Goal: Task Accomplishment & Management: Use online tool/utility

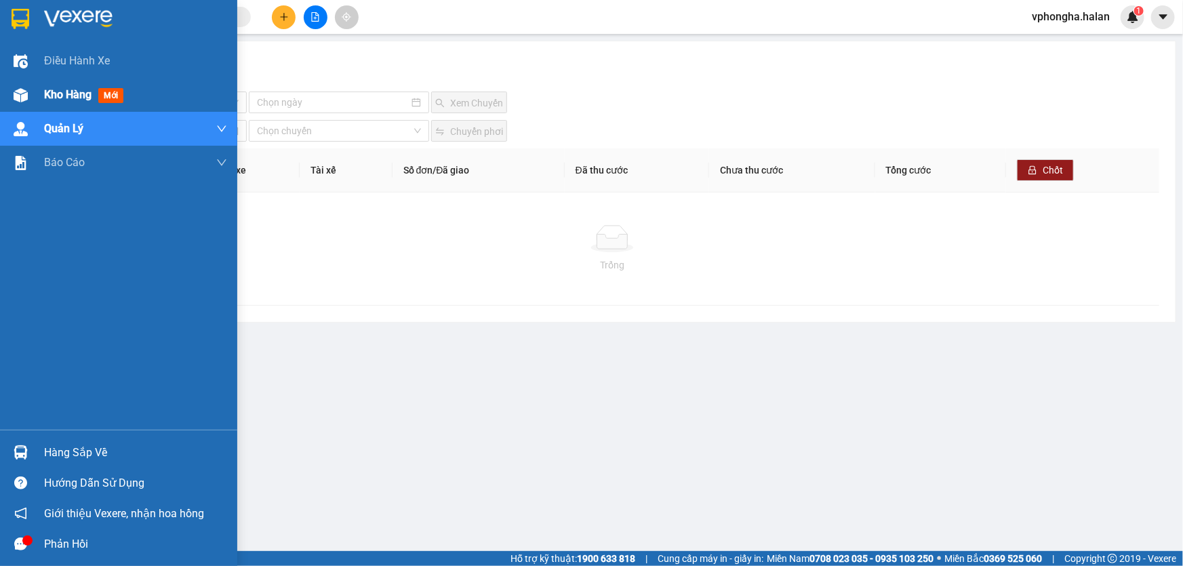
click at [27, 85] on div at bounding box center [21, 95] width 24 height 24
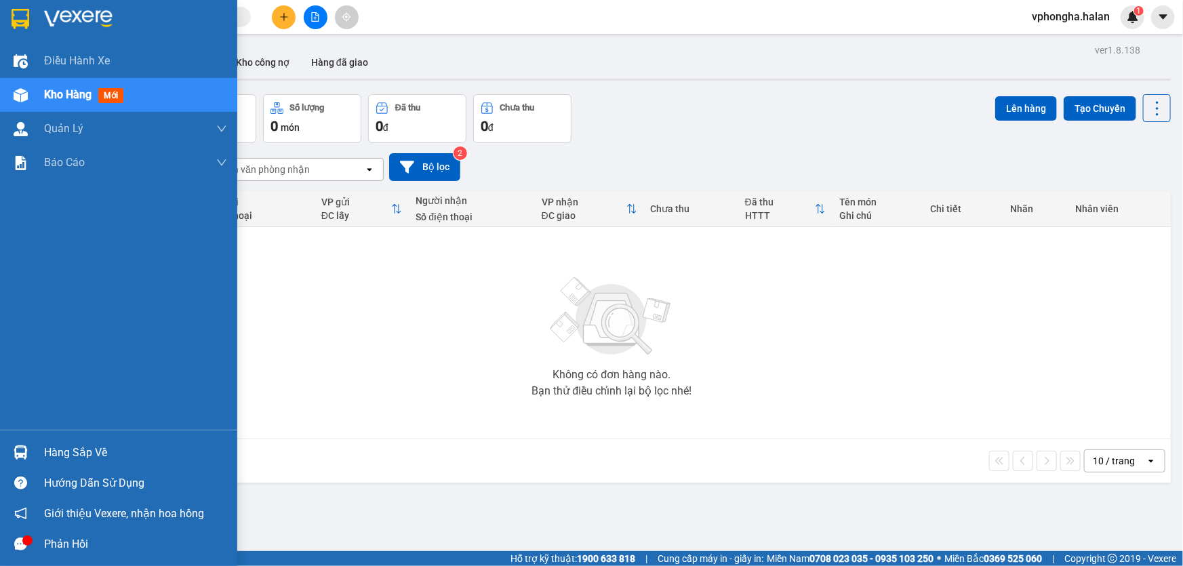
click at [18, 457] on img at bounding box center [21, 453] width 14 height 14
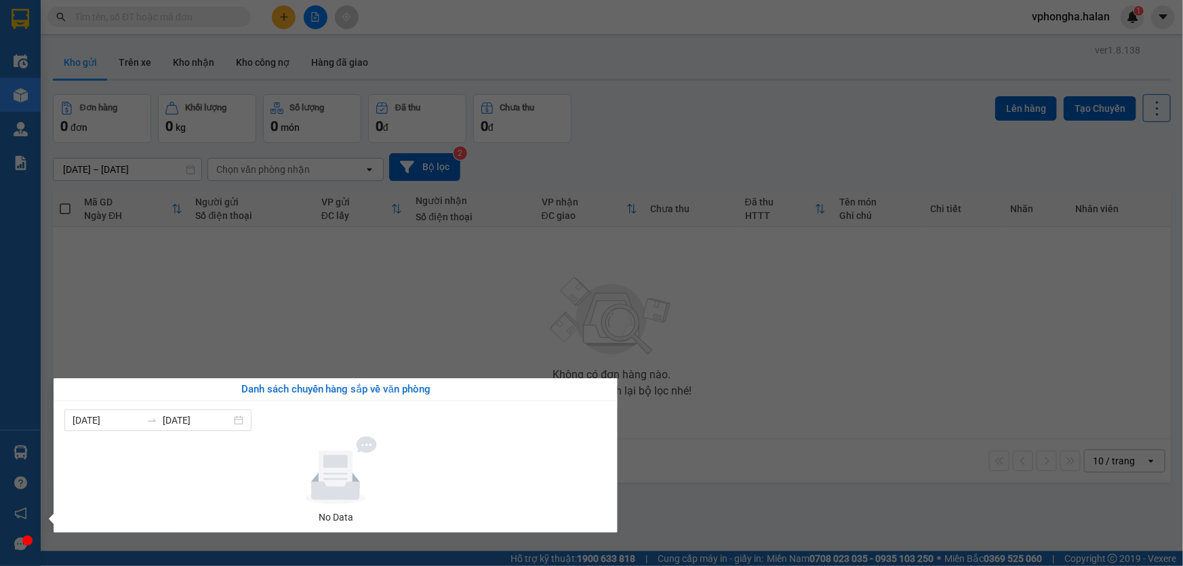
click at [214, 258] on section "Kết quả tìm kiếm ( 0 ) Bộ lọc No Data vphongha.halan 1 Điều hành xe Kho hàng mớ…" at bounding box center [591, 283] width 1183 height 566
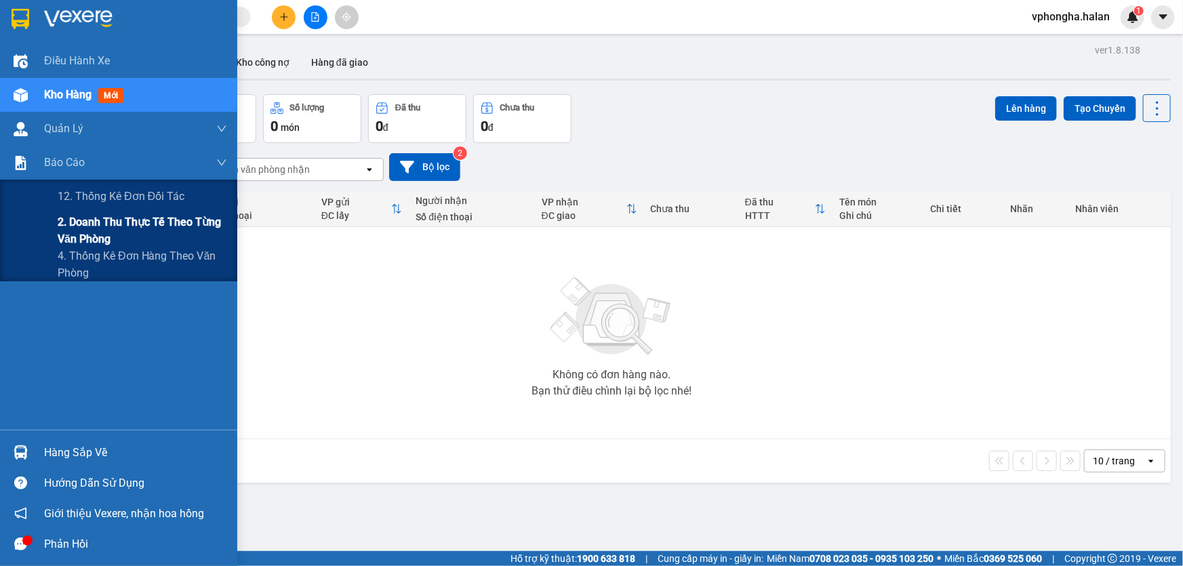
click at [69, 224] on span "2. Doanh thu thực tế theo từng văn phòng" at bounding box center [143, 231] width 170 height 34
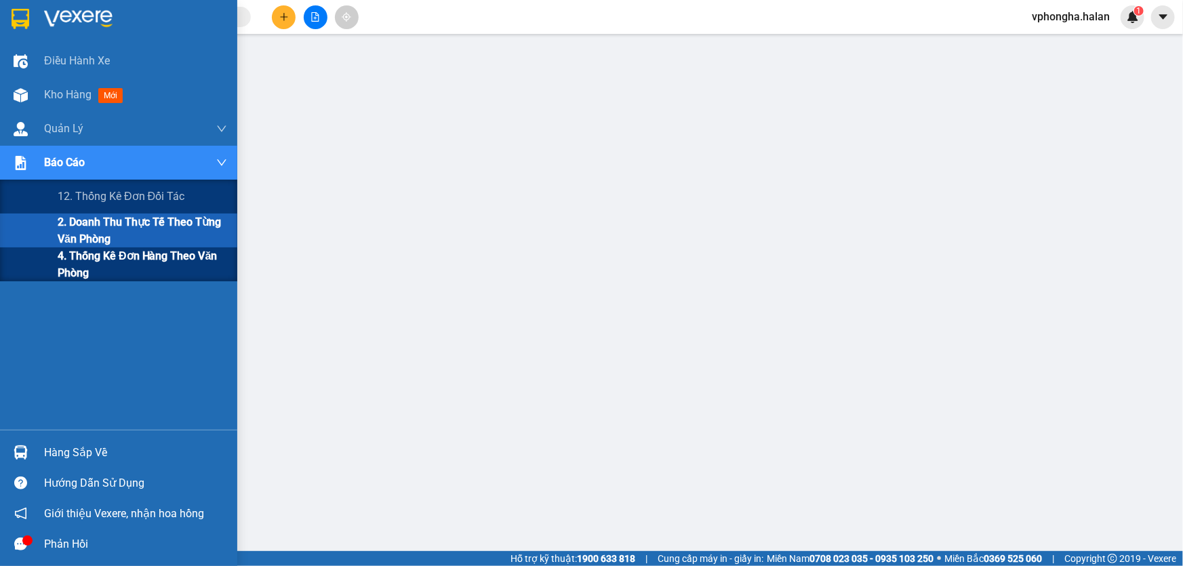
drag, startPoint x: 121, startPoint y: 265, endPoint x: 211, endPoint y: 274, distance: 90.6
click at [121, 267] on span "4. Thống kê đơn hàng theo văn phòng" at bounding box center [143, 265] width 170 height 34
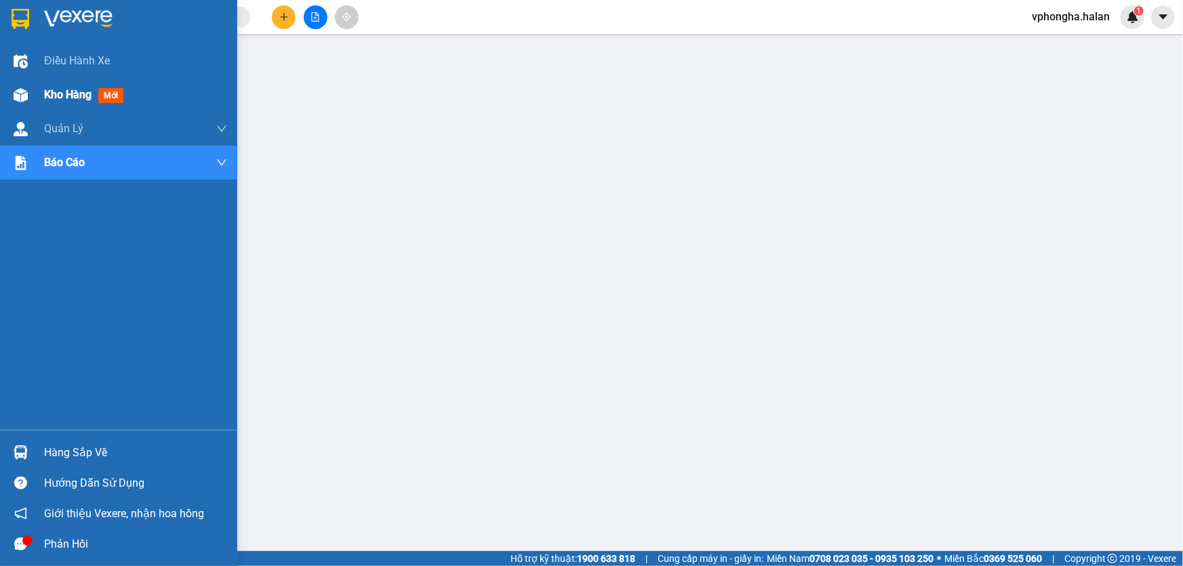
click at [75, 94] on span "Kho hàng" at bounding box center [67, 94] width 47 height 13
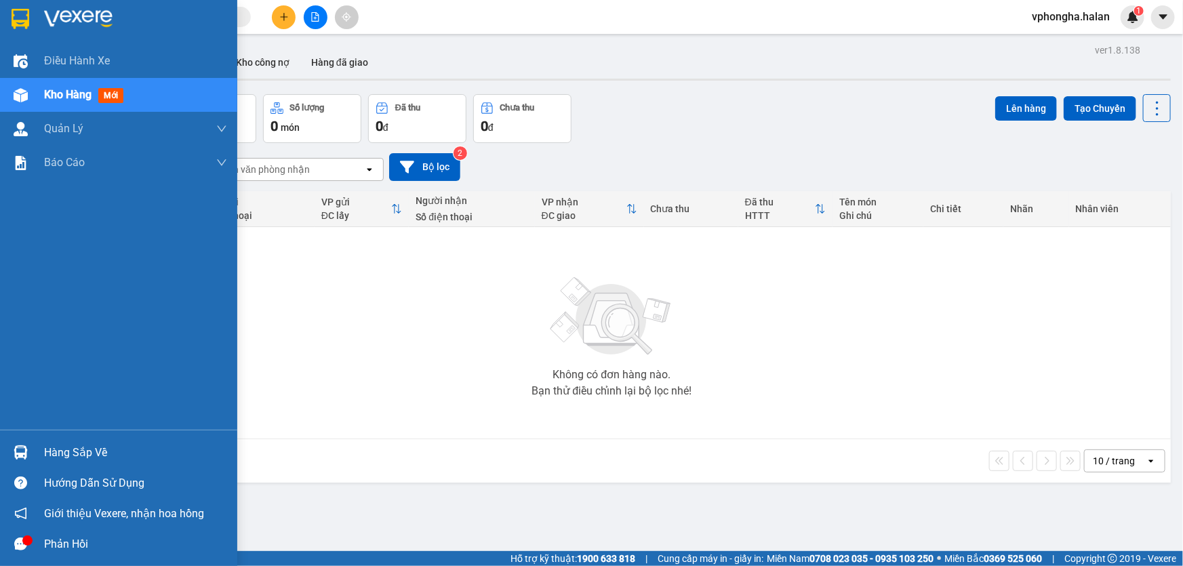
click at [85, 89] on span "Kho hàng" at bounding box center [67, 94] width 47 height 13
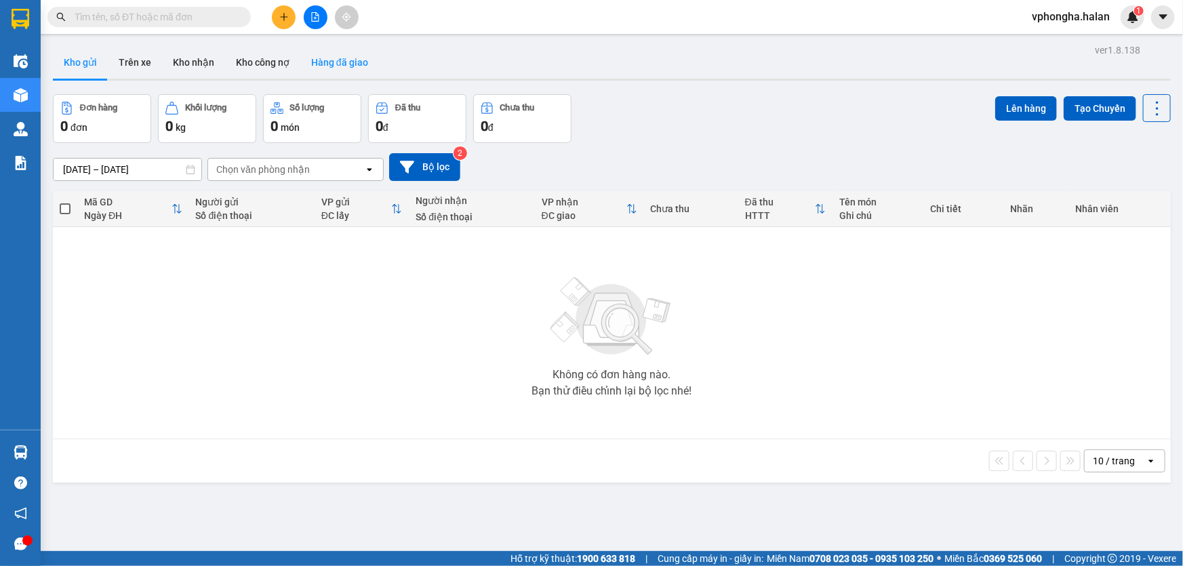
click at [328, 59] on button "Hàng đã giao" at bounding box center [339, 62] width 79 height 33
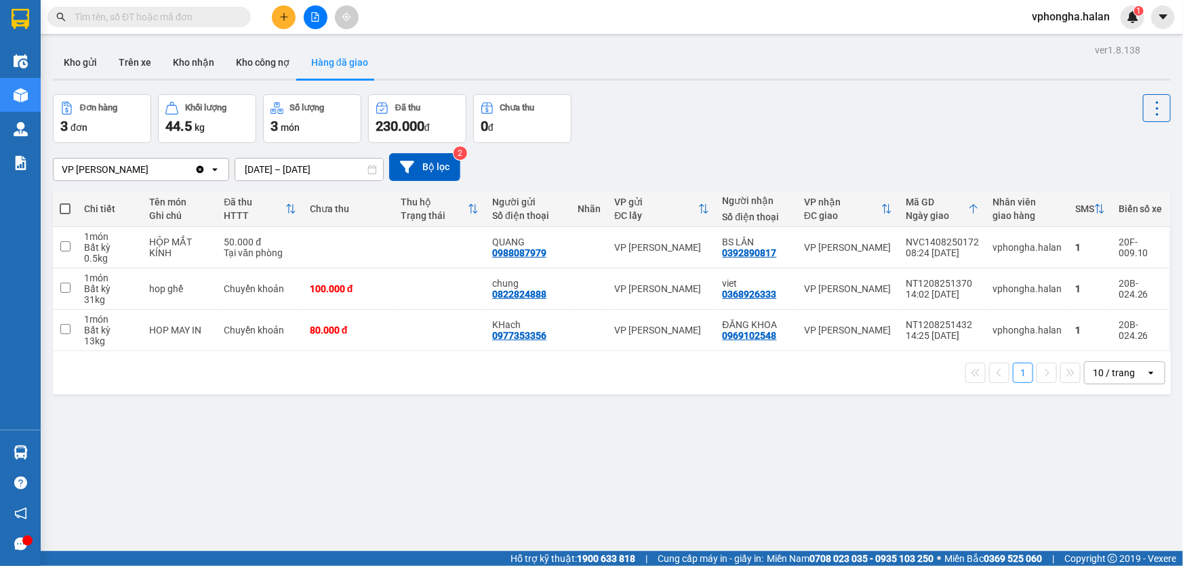
click at [258, 168] on input "[DATE] – [DATE]" at bounding box center [309, 170] width 148 height 22
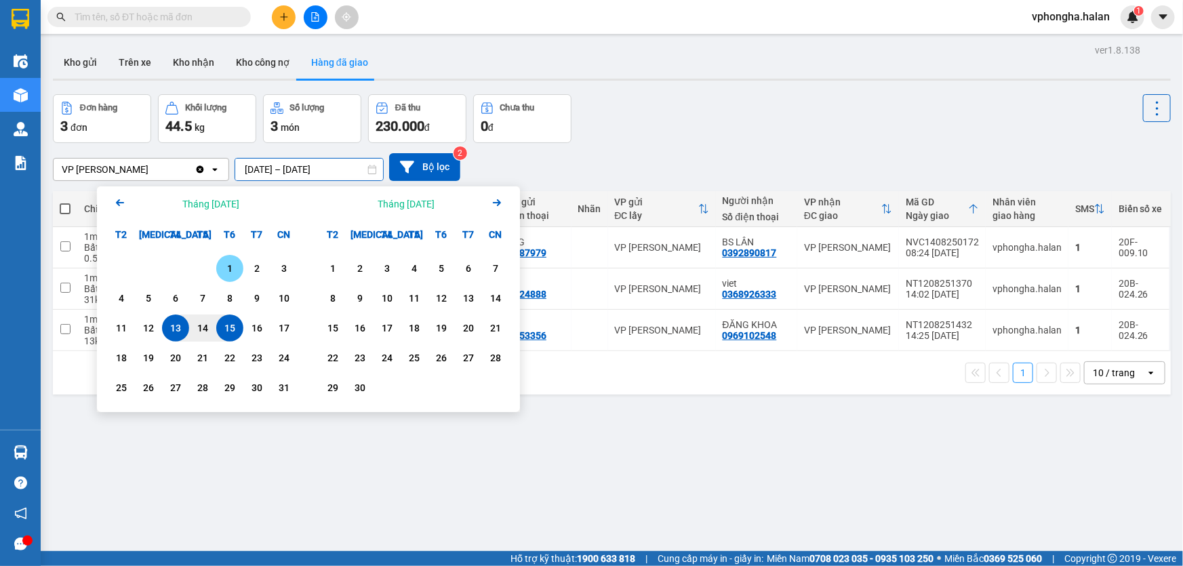
click at [229, 271] on div "1" at bounding box center [229, 268] width 19 height 16
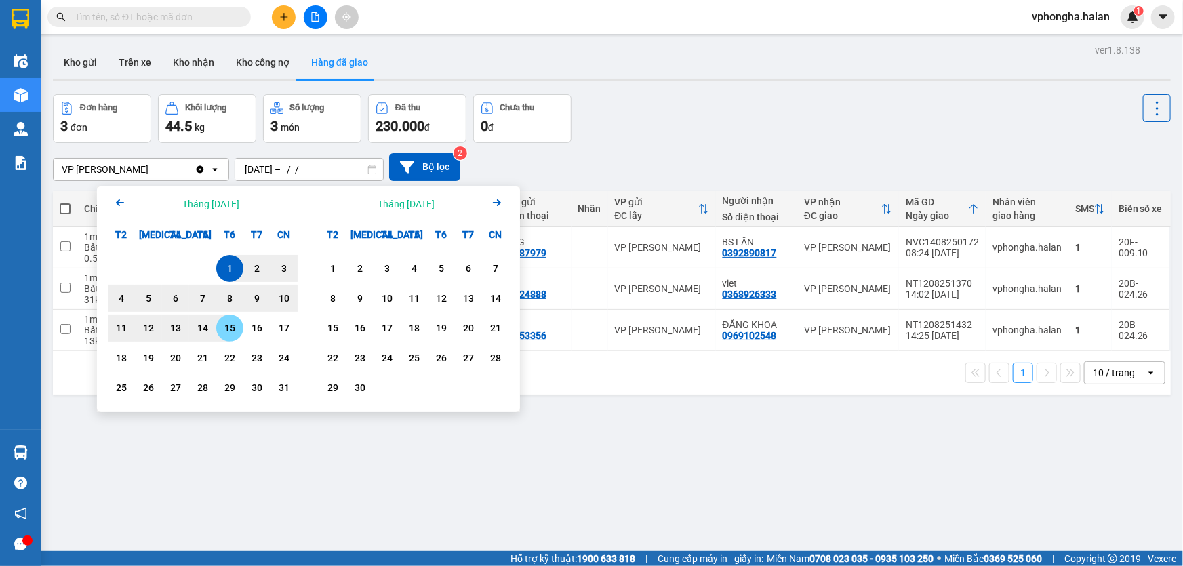
click at [224, 325] on div "15" at bounding box center [229, 328] width 19 height 16
type input "01/08/2025 – 15/08/2025"
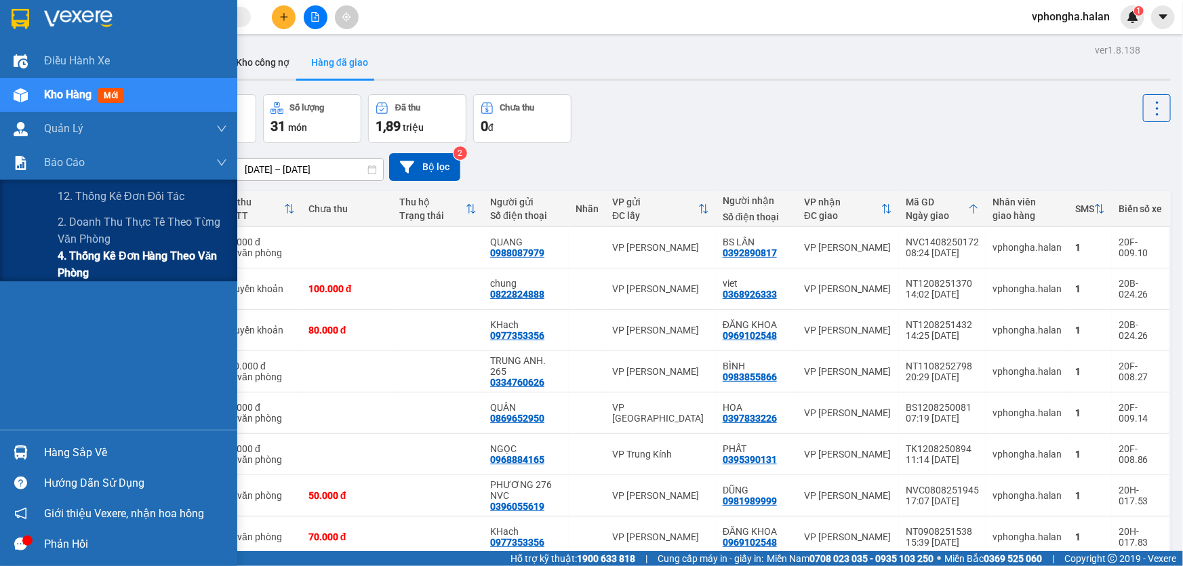
click at [123, 264] on span "4. Thống kê đơn hàng theo văn phòng" at bounding box center [143, 265] width 170 height 34
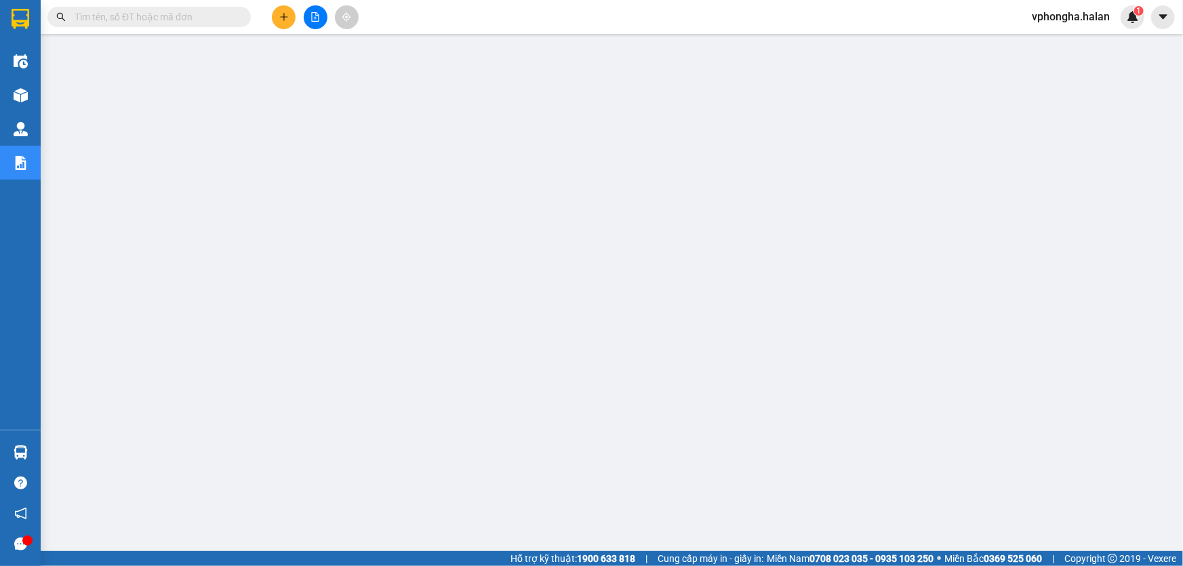
click at [1105, 16] on span "vphongha.halan" at bounding box center [1071, 16] width 100 height 17
click at [1067, 42] on span "Đăng xuất" at bounding box center [1077, 42] width 71 height 15
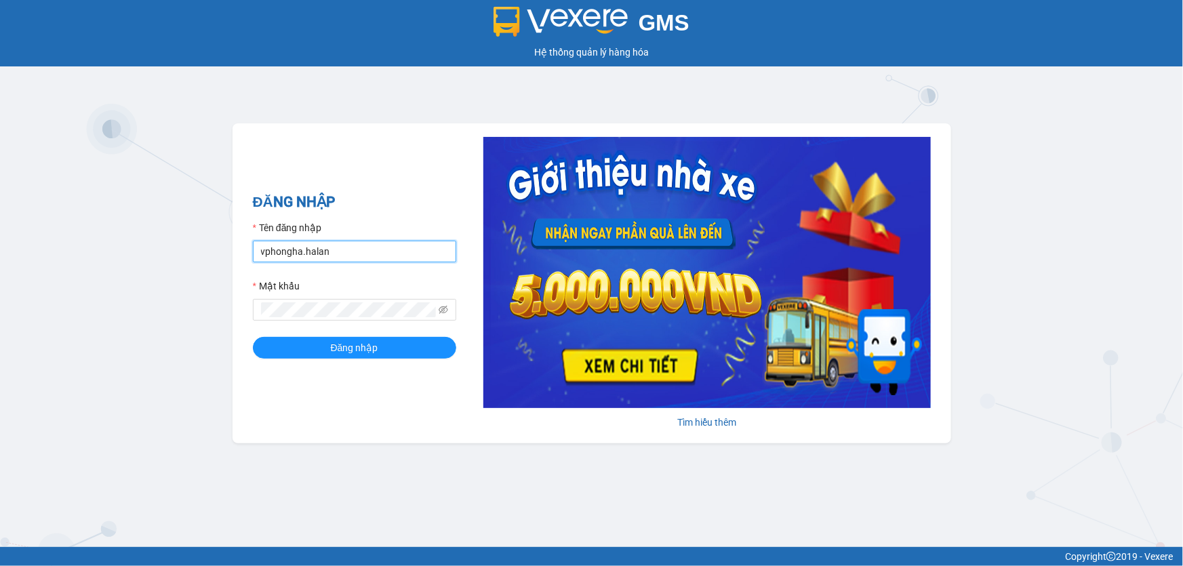
click at [340, 254] on input "vphongha.halan" at bounding box center [354, 252] width 203 height 22
type input "vpcaidam.halan"
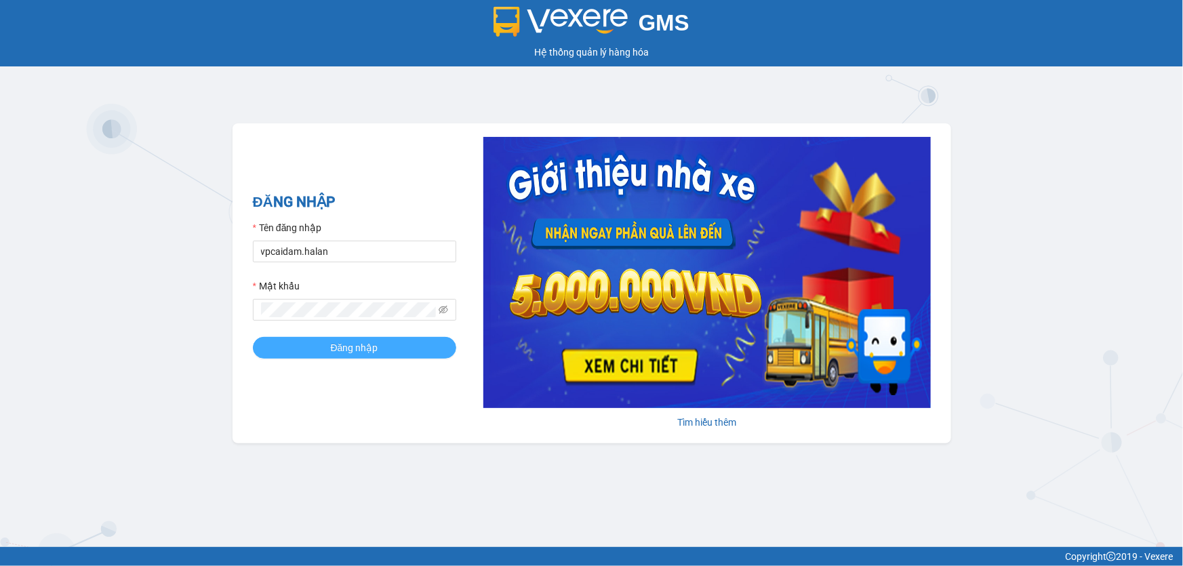
click at [293, 355] on button "Đăng nhập" at bounding box center [354, 348] width 203 height 22
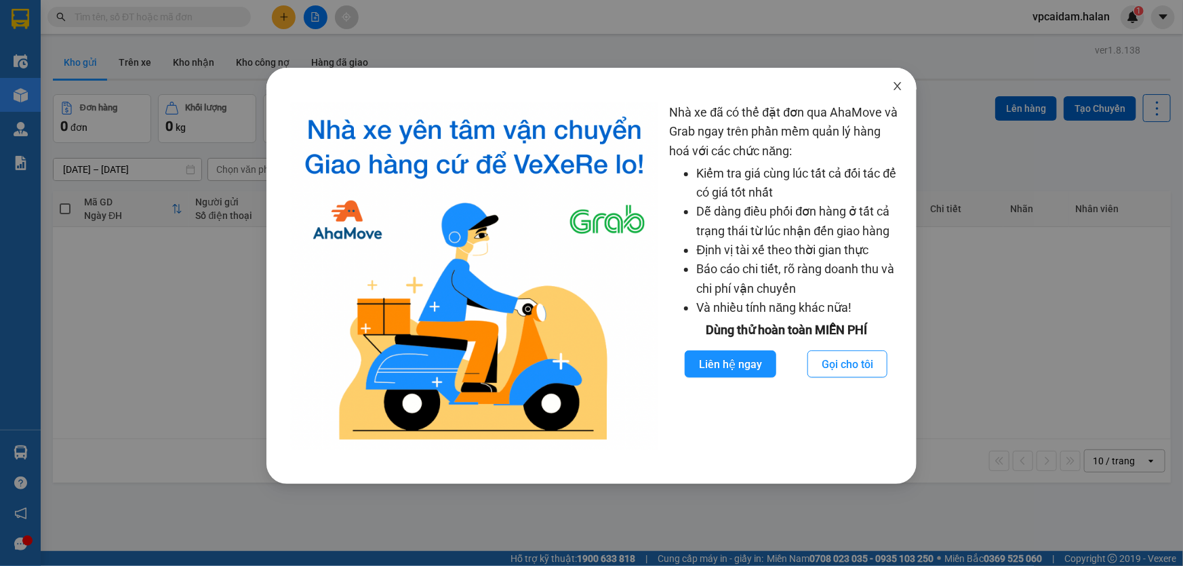
click at [895, 85] on icon "close" at bounding box center [897, 86] width 11 height 11
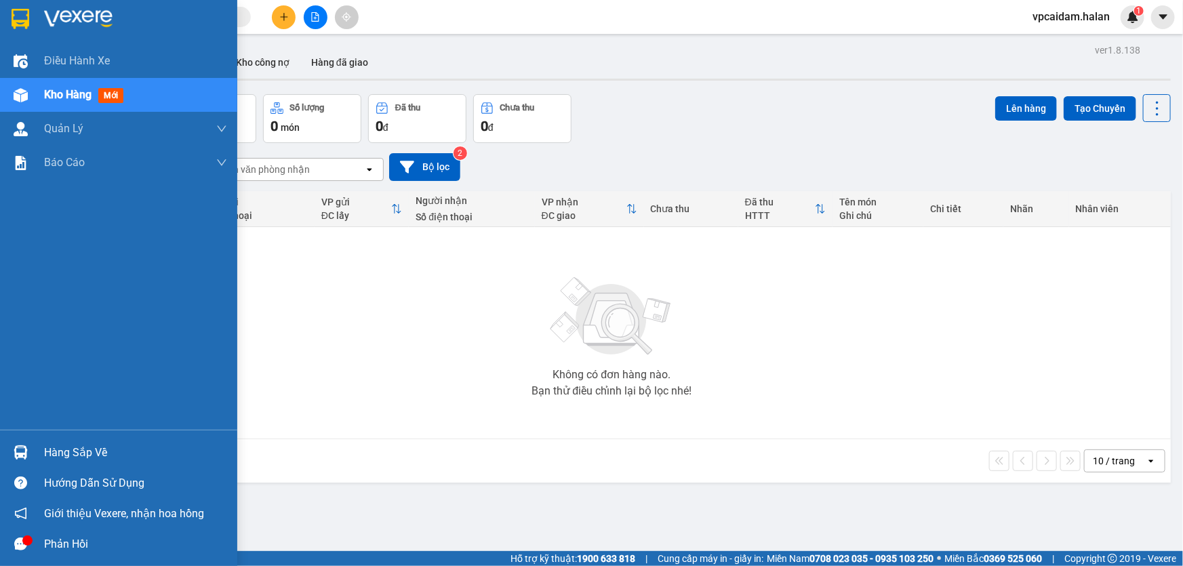
click at [66, 454] on div "Hàng sắp về" at bounding box center [135, 453] width 183 height 20
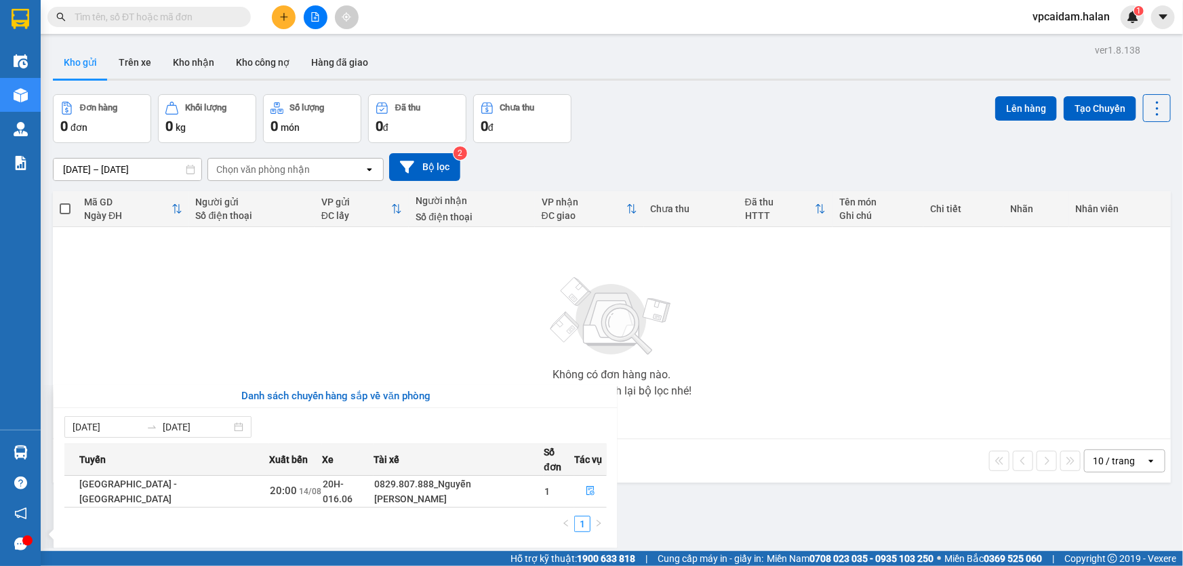
click at [259, 269] on section "Kết quả tìm kiếm ( 0 ) Bộ lọc No Data vpcaidam.halan 1 Điều hành xe Kho hàng mớ…" at bounding box center [591, 283] width 1183 height 566
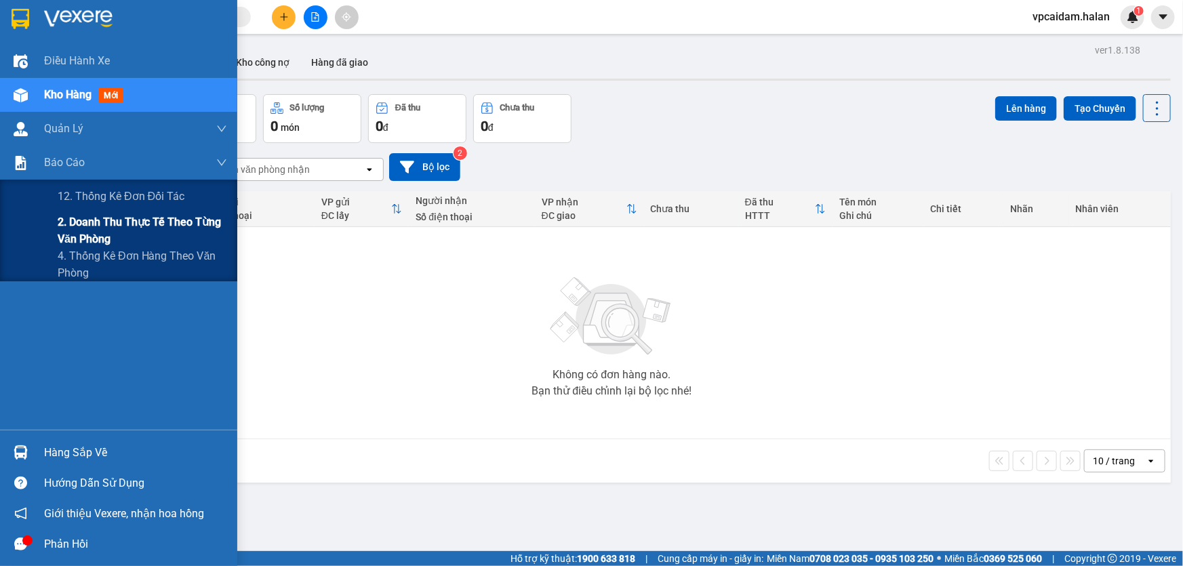
click at [98, 227] on span "2. Doanh thu thực tế theo từng văn phòng" at bounding box center [143, 231] width 170 height 34
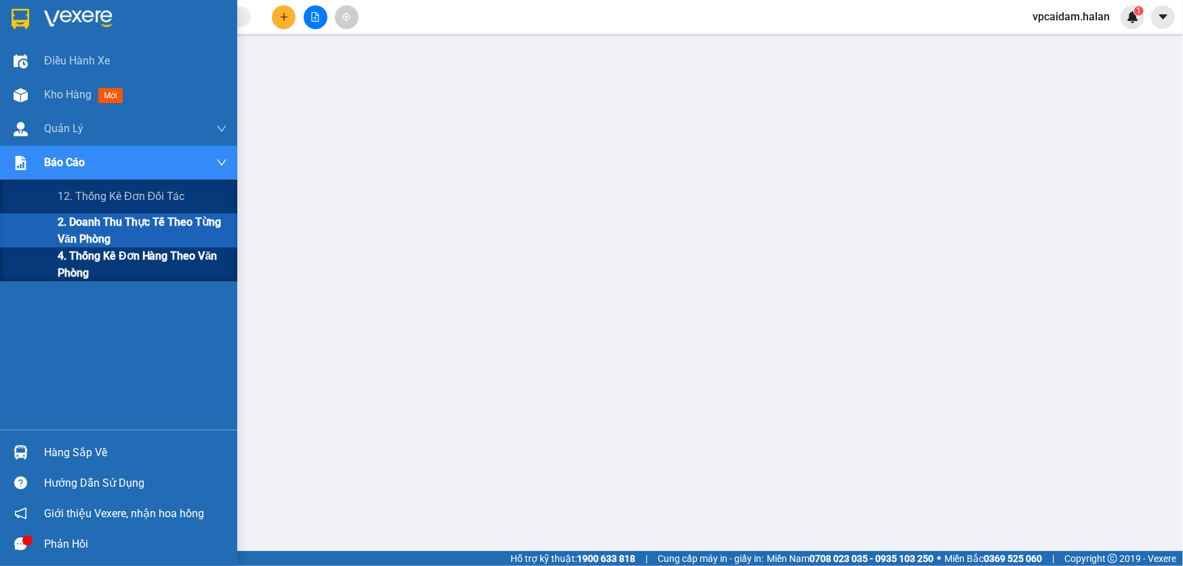
drag, startPoint x: 92, startPoint y: 271, endPoint x: 134, endPoint y: 276, distance: 42.4
click at [92, 270] on span "4. Thống kê đơn hàng theo văn phòng" at bounding box center [143, 265] width 170 height 34
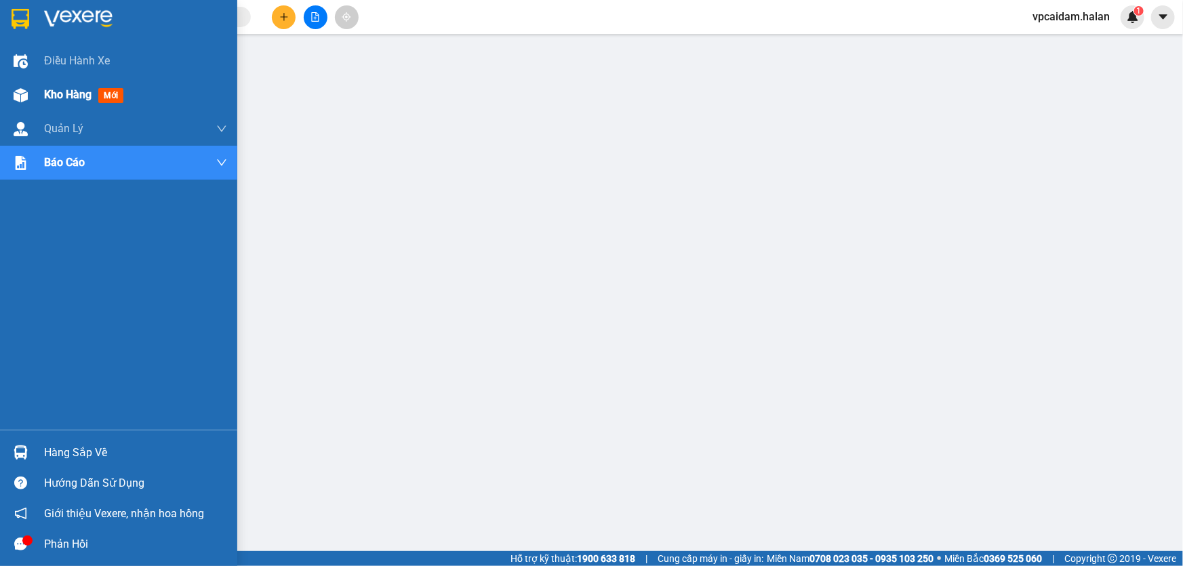
click at [84, 93] on span "Kho hàng" at bounding box center [67, 94] width 47 height 13
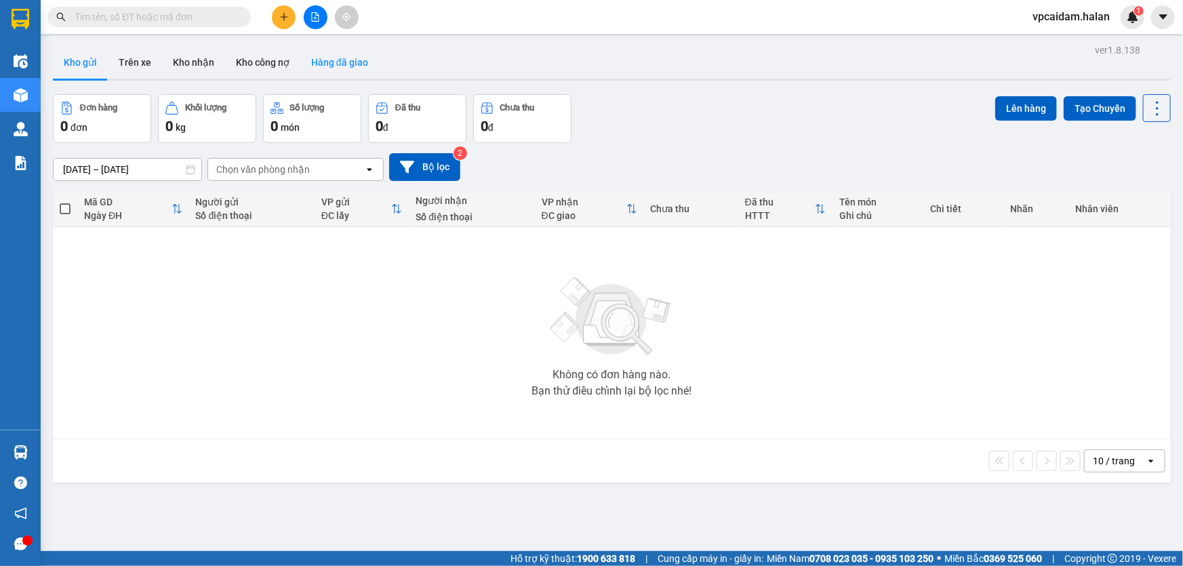
click at [334, 64] on button "Hàng đã giao" at bounding box center [339, 62] width 79 height 33
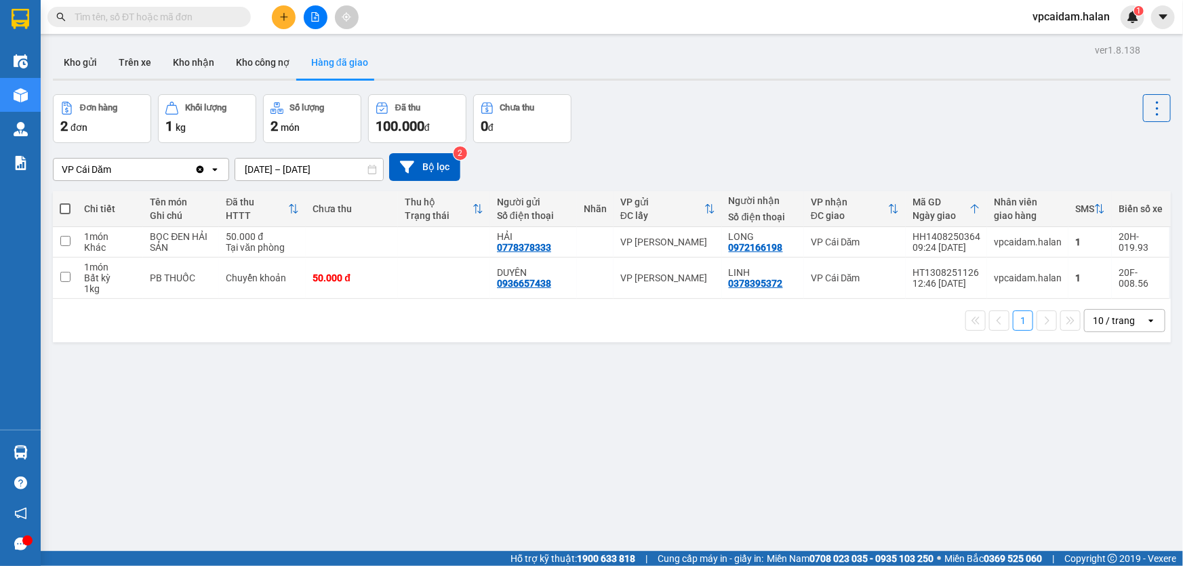
click at [265, 168] on input "[DATE] – [DATE]" at bounding box center [309, 170] width 148 height 22
click at [192, 60] on button "Kho nhận" at bounding box center [193, 62] width 63 height 33
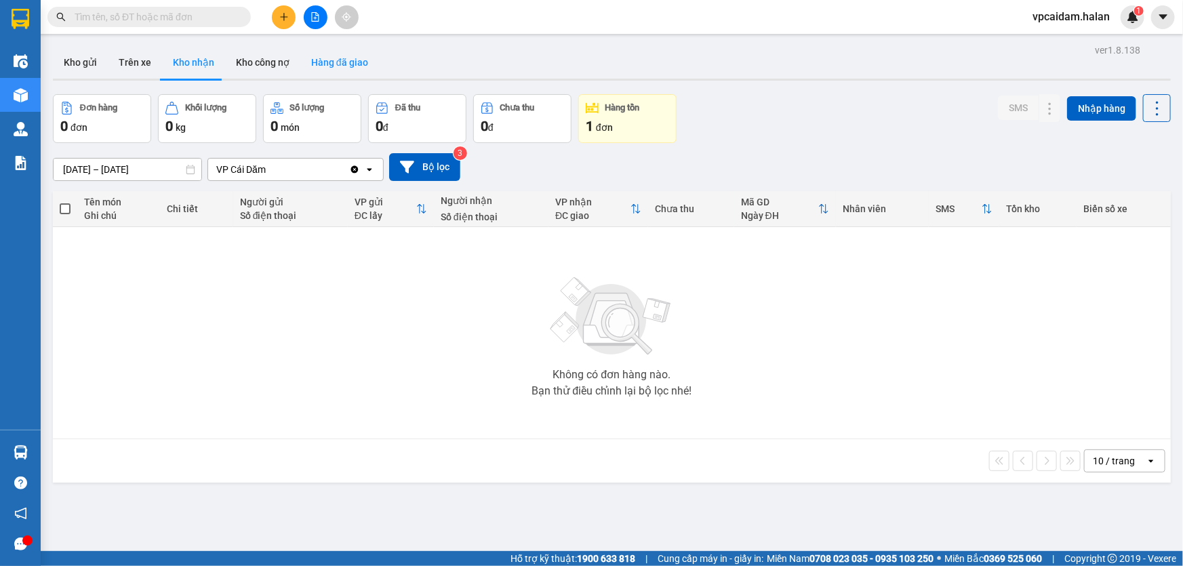
click at [330, 57] on button "Hàng đã giao" at bounding box center [339, 62] width 79 height 33
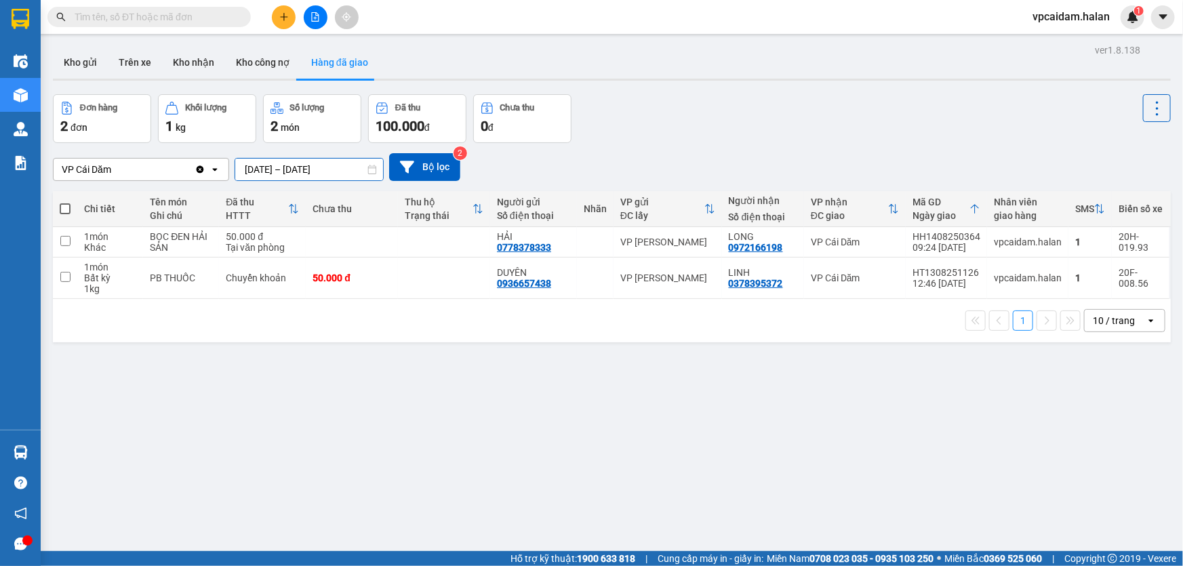
click at [252, 172] on input "[DATE] – [DATE]" at bounding box center [309, 170] width 148 height 22
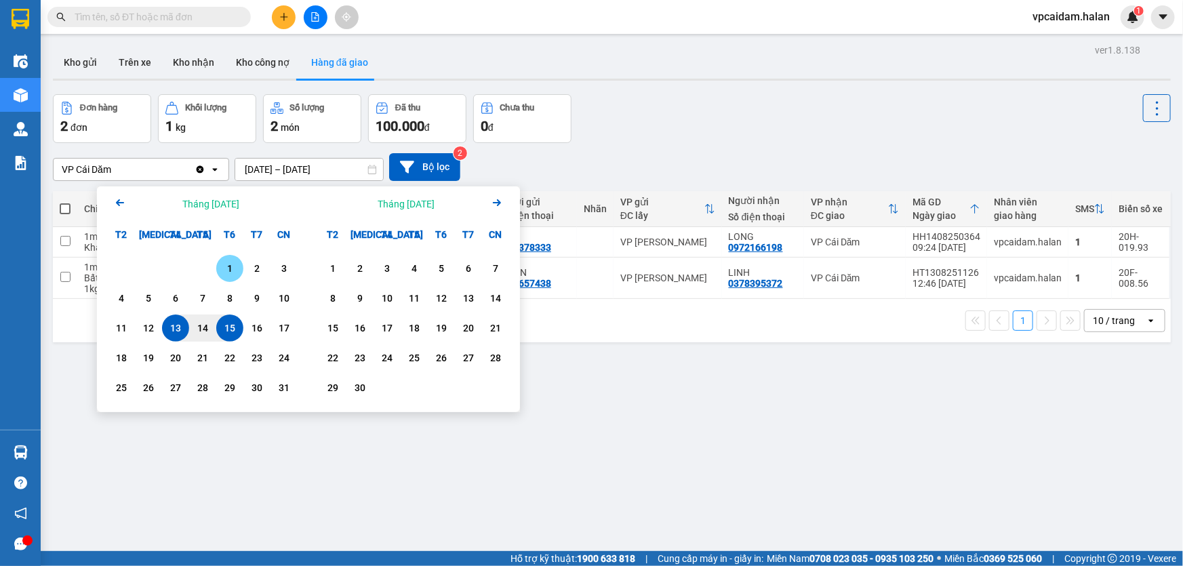
click at [229, 265] on div "1" at bounding box center [229, 268] width 19 height 16
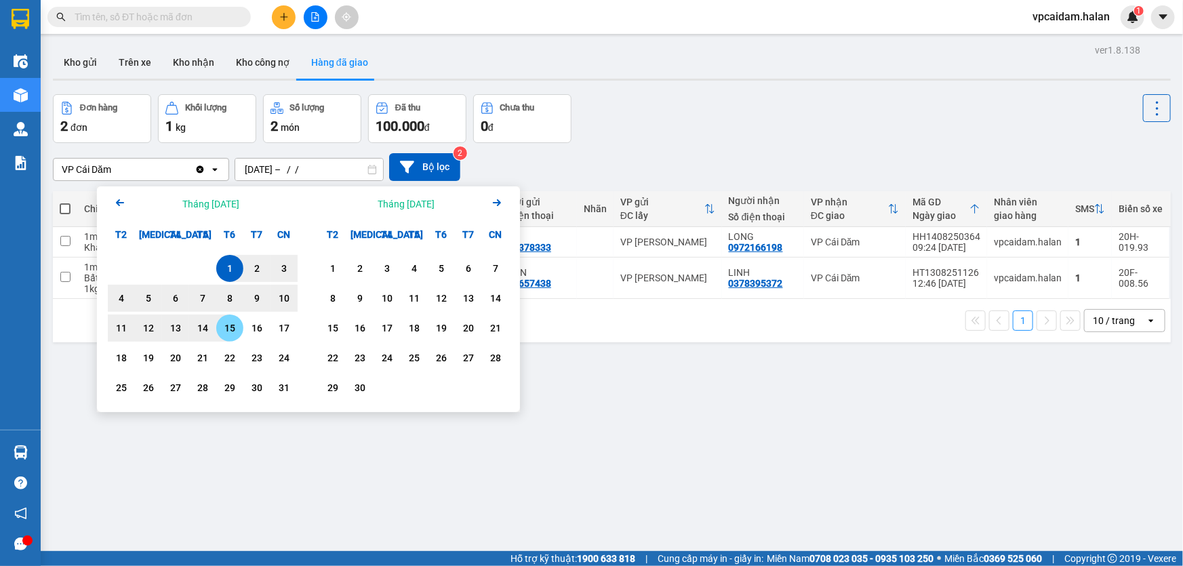
click at [233, 325] on div "15" at bounding box center [229, 328] width 19 height 16
type input "01/08/2025 – 15/08/2025"
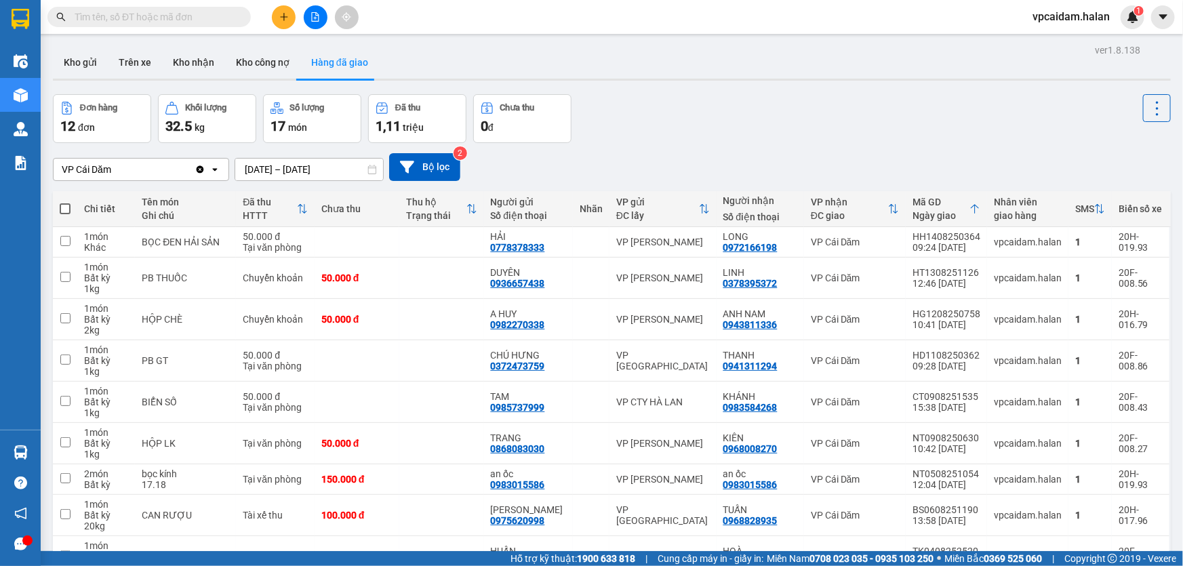
click at [1095, 16] on span "vpcaidam.halan" at bounding box center [1071, 16] width 99 height 17
drag, startPoint x: 1065, startPoint y: 61, endPoint x: 1063, endPoint y: 45, distance: 15.7
click at [1063, 45] on ul "Đăng xuất Đổi mật khẩu" at bounding box center [1072, 52] width 98 height 49
click at [1051, 40] on span "Đăng xuất" at bounding box center [1078, 42] width 68 height 15
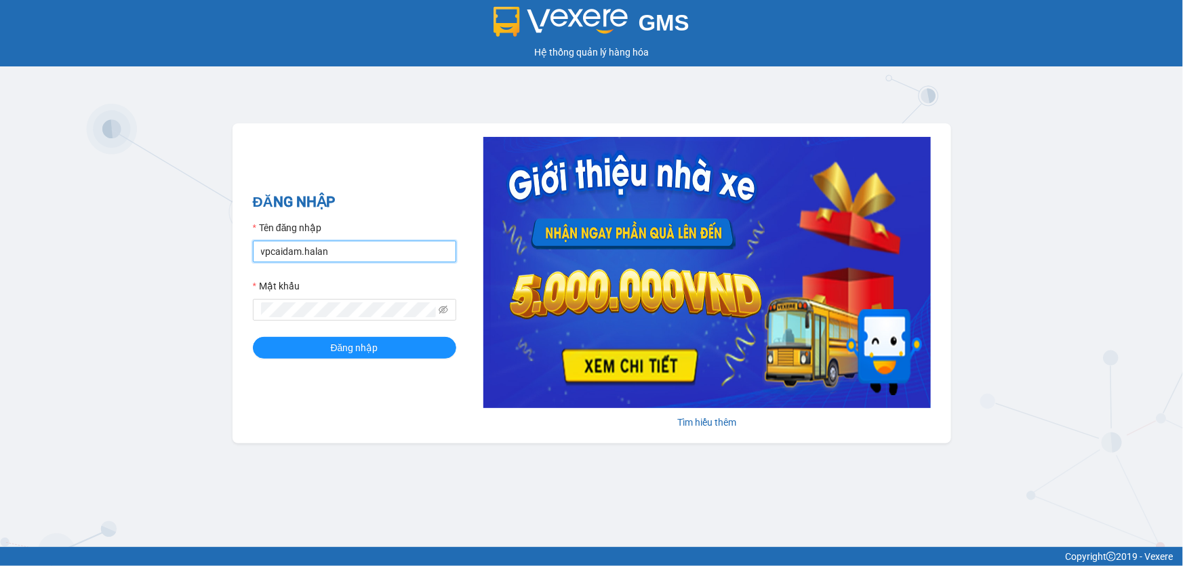
click at [353, 252] on input "vpcaidam.halan" at bounding box center [354, 252] width 203 height 22
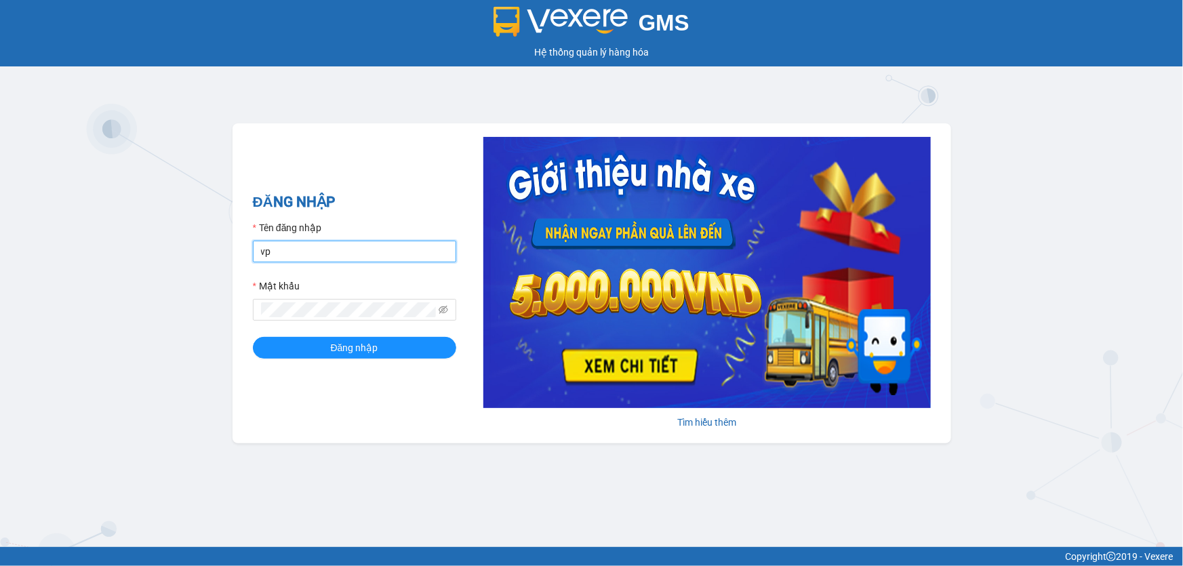
type input "vpgiengday.halan"
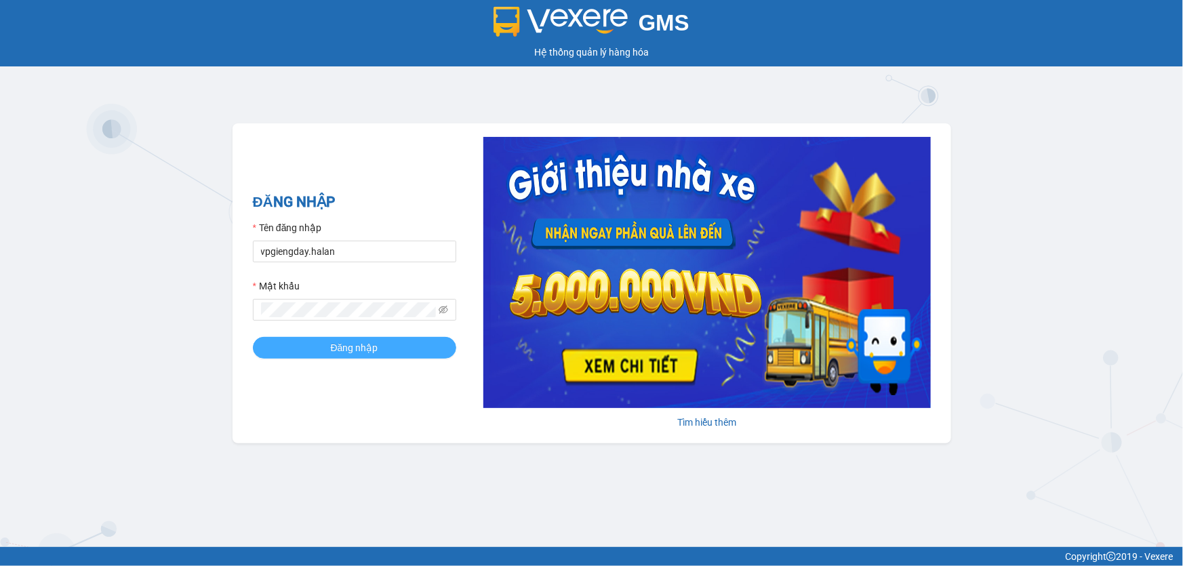
click at [276, 347] on button "Đăng nhập" at bounding box center [354, 348] width 203 height 22
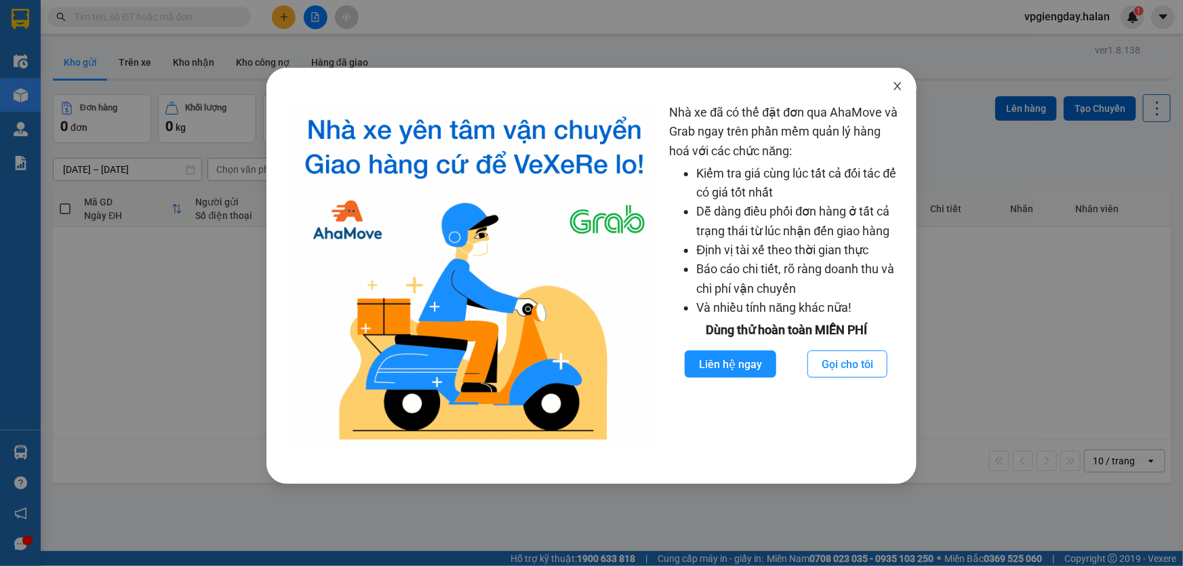
click at [899, 84] on icon "close" at bounding box center [897, 86] width 11 height 11
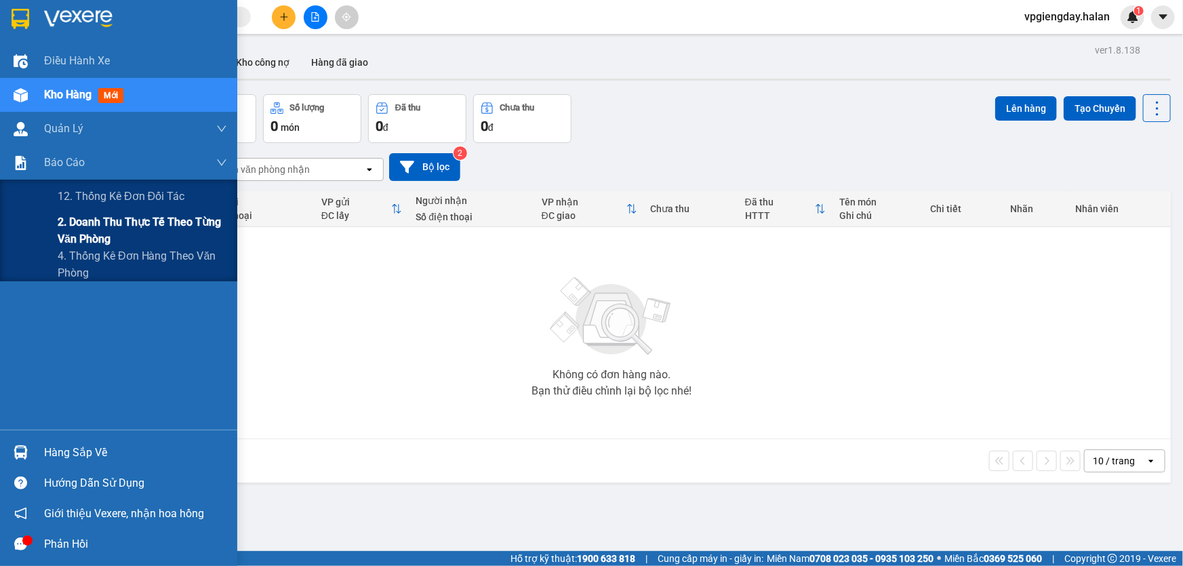
click at [63, 237] on span "2. Doanh thu thực tế theo từng văn phòng" at bounding box center [143, 231] width 170 height 34
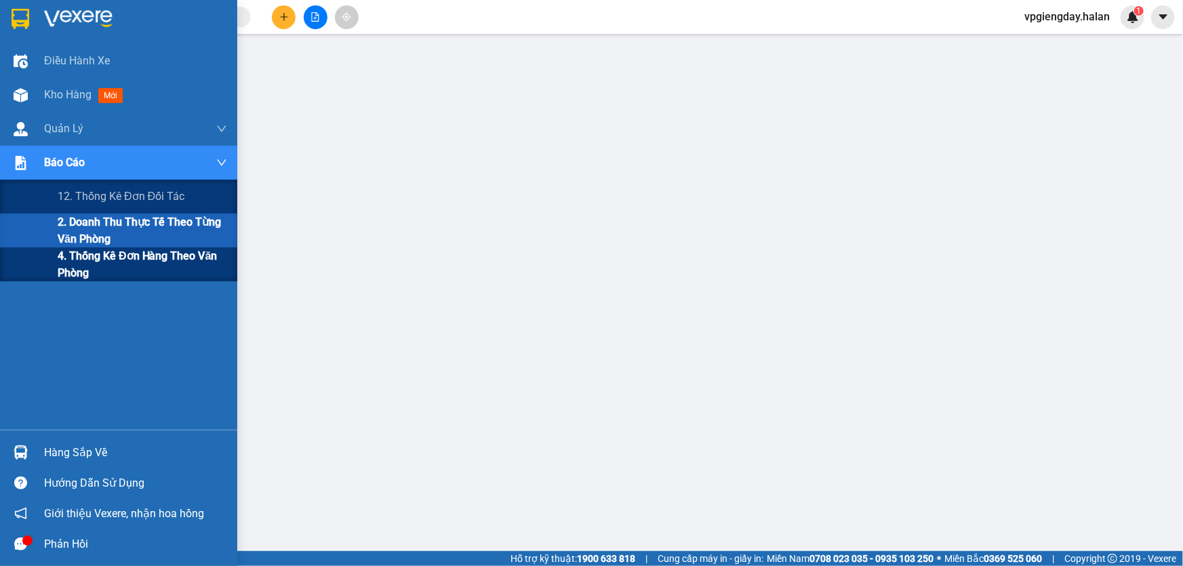
click at [70, 252] on span "4. Thống kê đơn hàng theo văn phòng" at bounding box center [143, 265] width 170 height 34
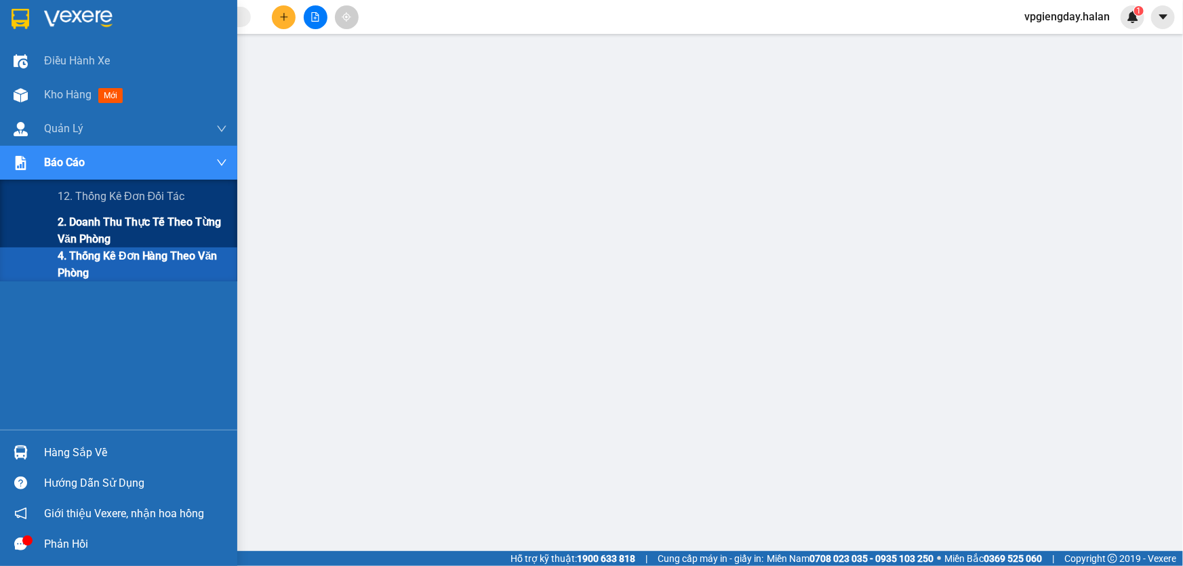
click at [134, 220] on span "2. Doanh thu thực tế theo từng văn phòng" at bounding box center [143, 231] width 170 height 34
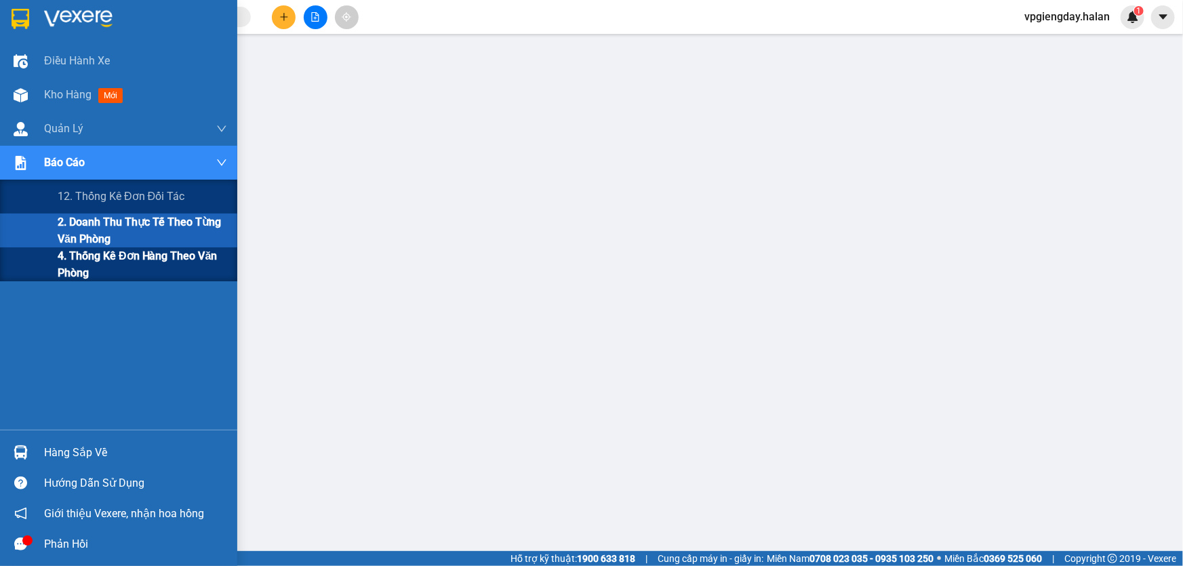
click at [82, 256] on span "4. Thống kê đơn hàng theo văn phòng" at bounding box center [143, 265] width 170 height 34
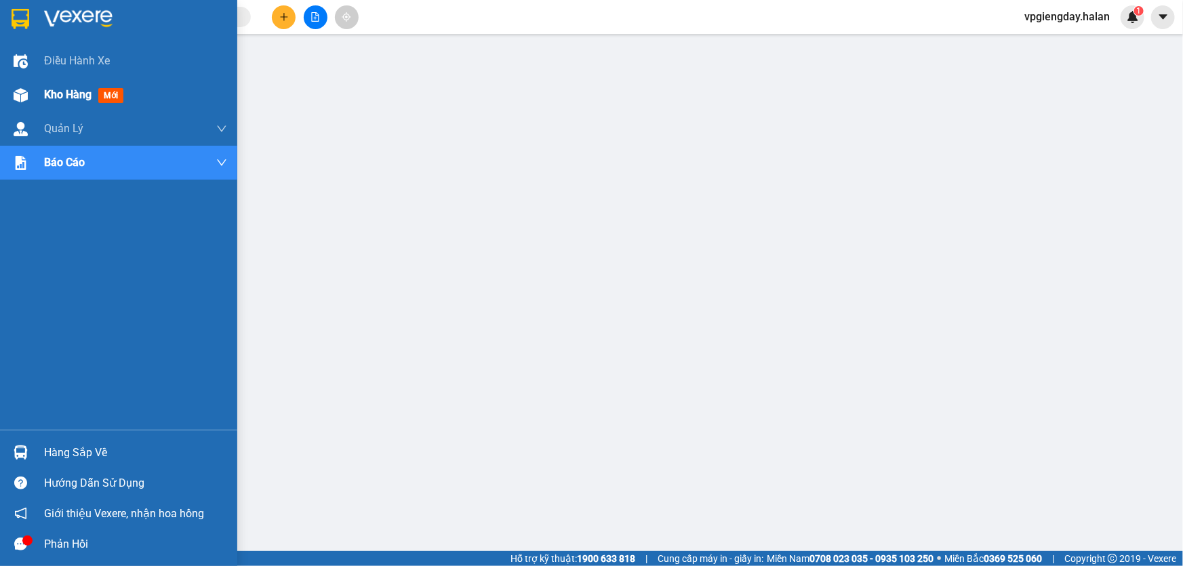
click at [44, 95] on span "Kho hàng" at bounding box center [67, 94] width 47 height 13
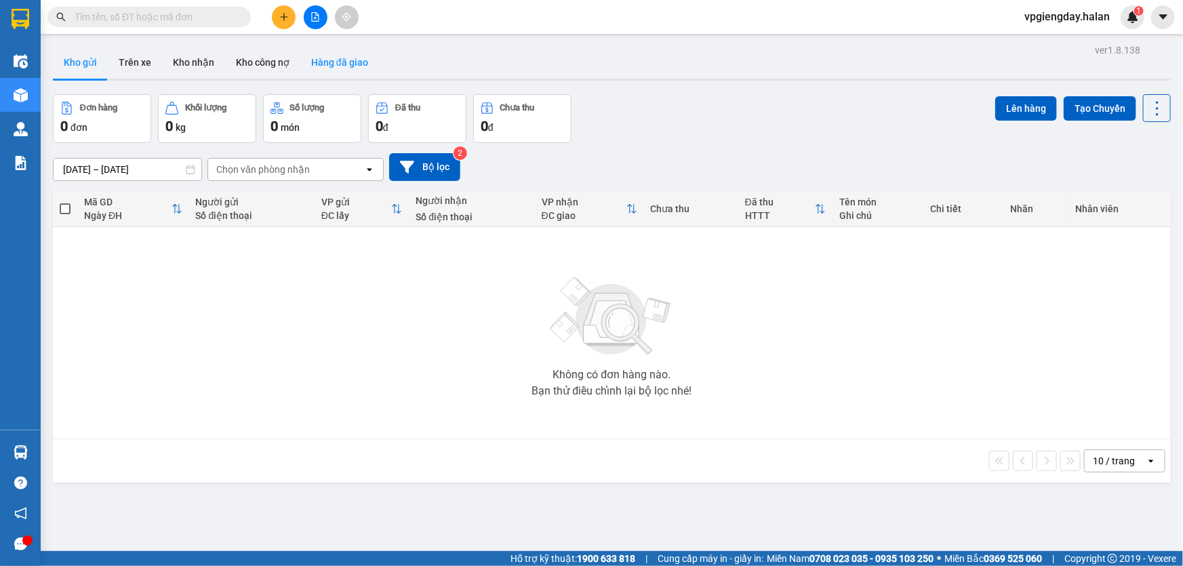
click at [341, 65] on button "Hàng đã giao" at bounding box center [339, 62] width 79 height 33
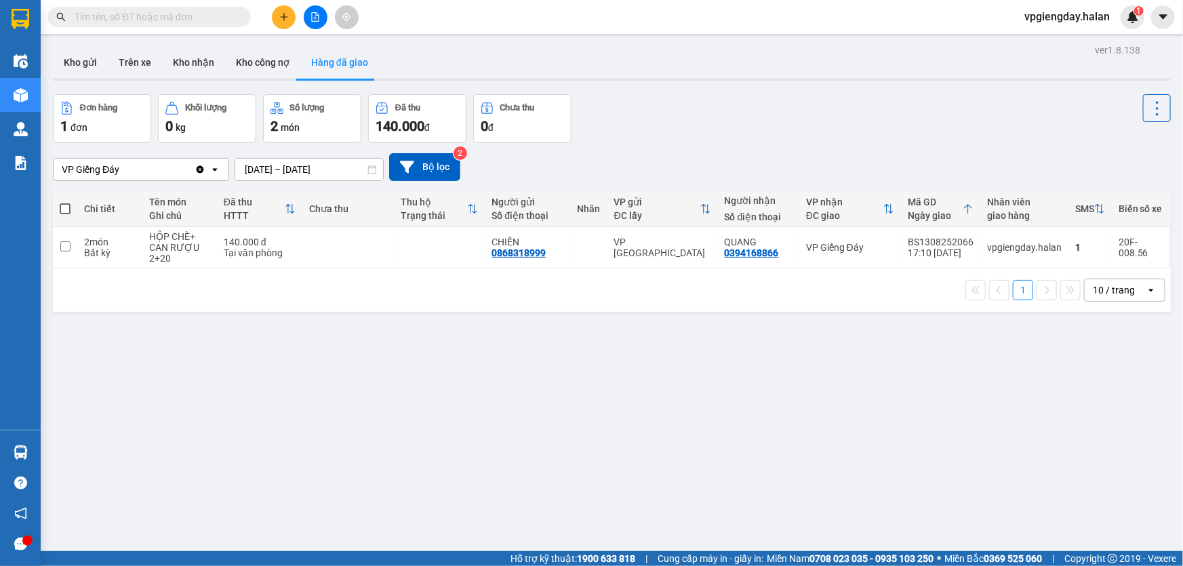
click at [277, 163] on input "13/08/2025 – 15/08/2025" at bounding box center [309, 170] width 148 height 22
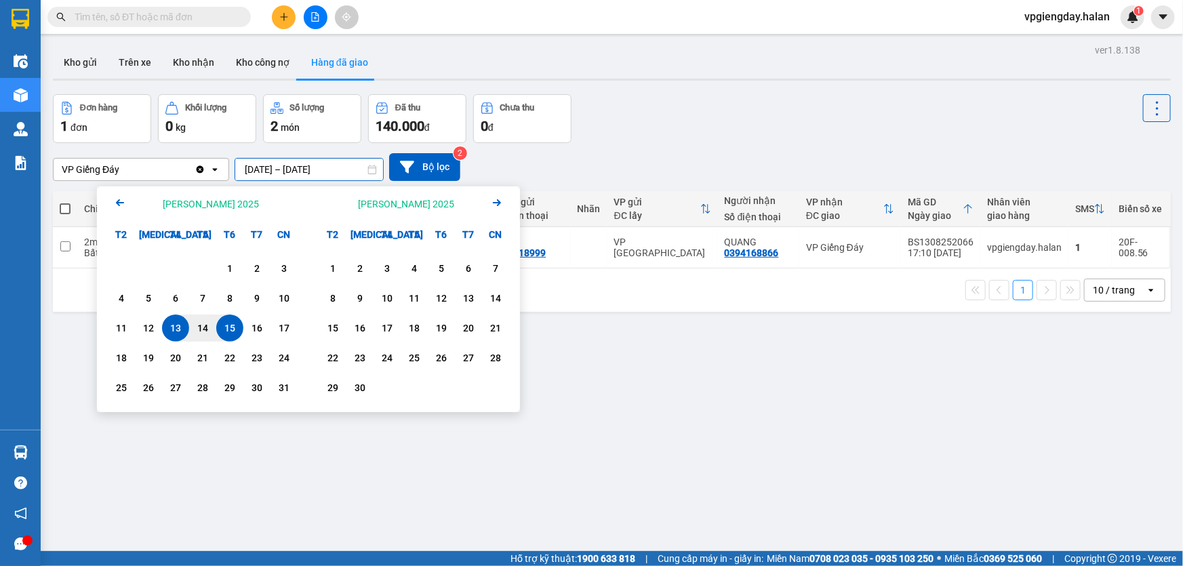
click at [642, 143] on div "VP Giếng Đáy Clear value open 13/08/2025 – 15/08/2025 Press the down arrow key …" at bounding box center [612, 167] width 1118 height 48
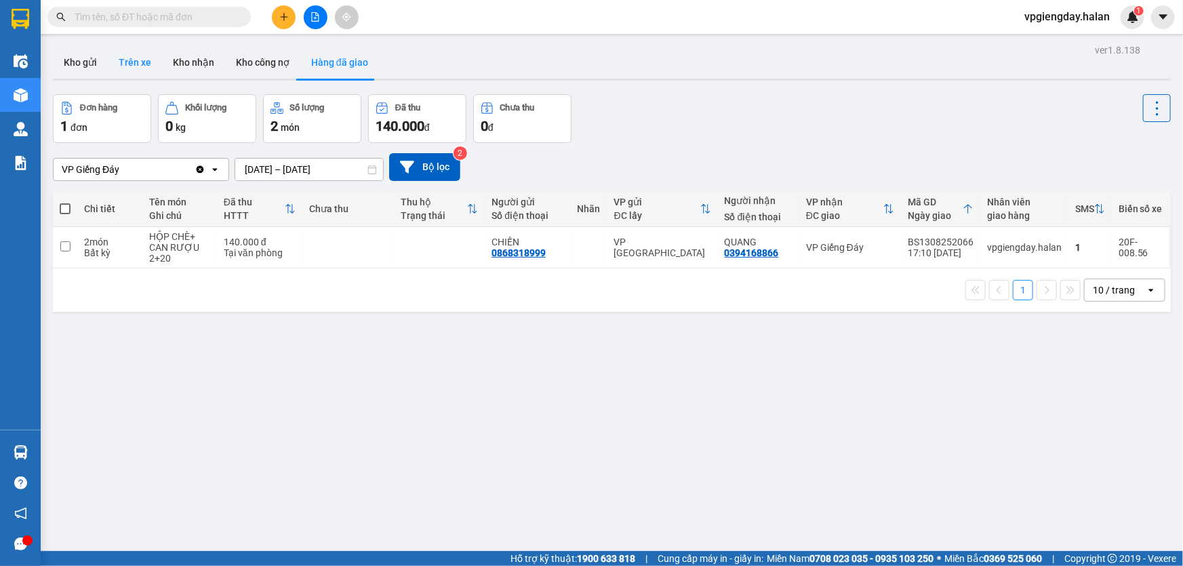
click at [132, 54] on button "Trên xe" at bounding box center [135, 62] width 54 height 33
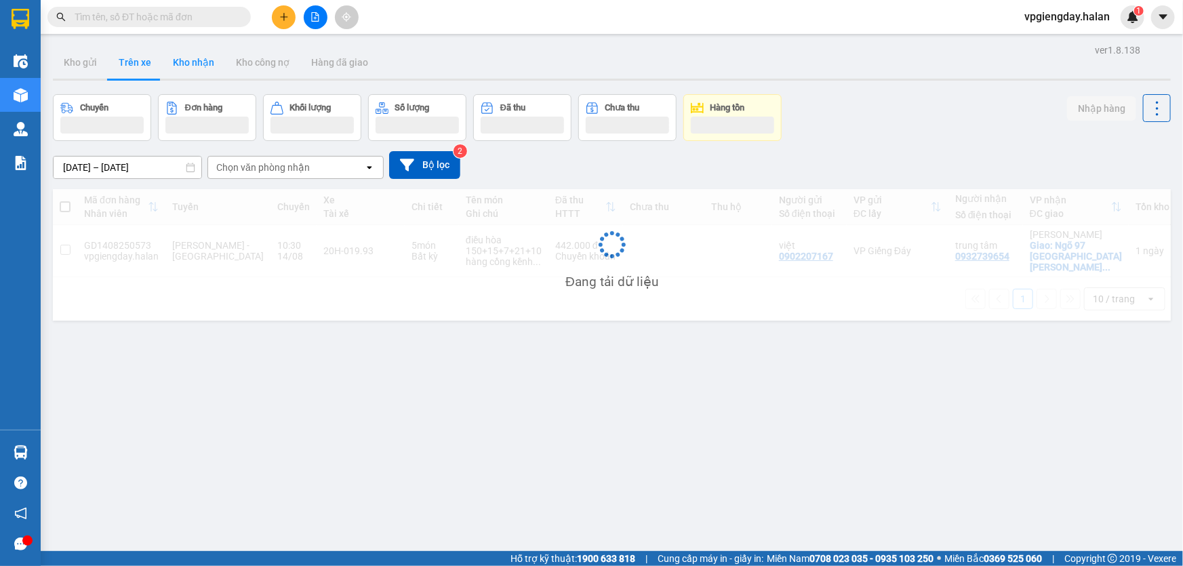
click at [191, 61] on button "Kho nhận" at bounding box center [193, 62] width 63 height 33
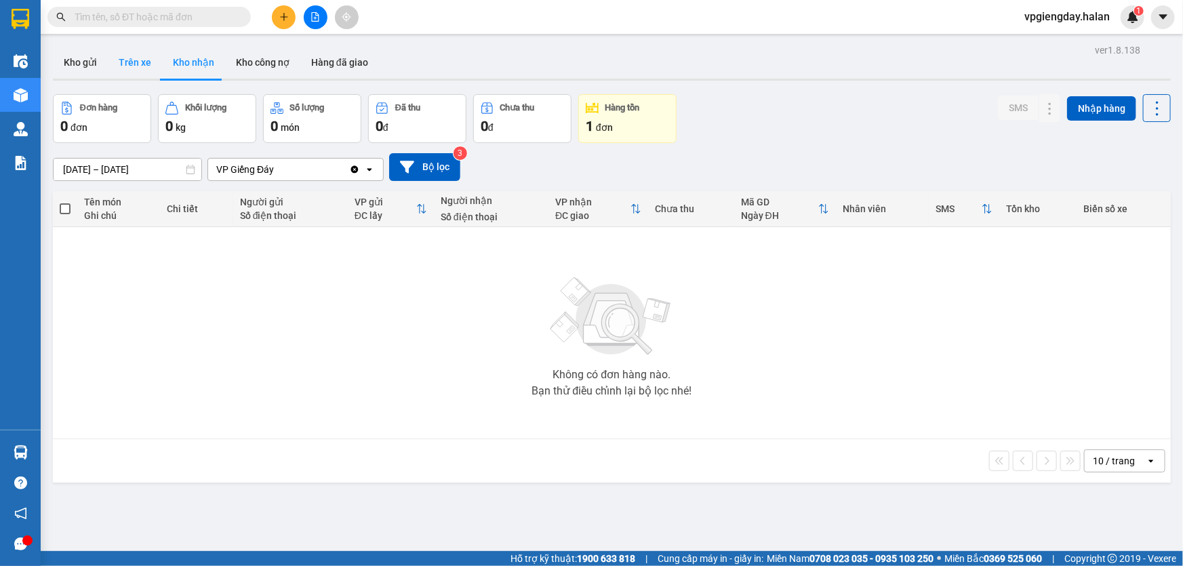
click at [109, 61] on button "Trên xe" at bounding box center [135, 62] width 54 height 33
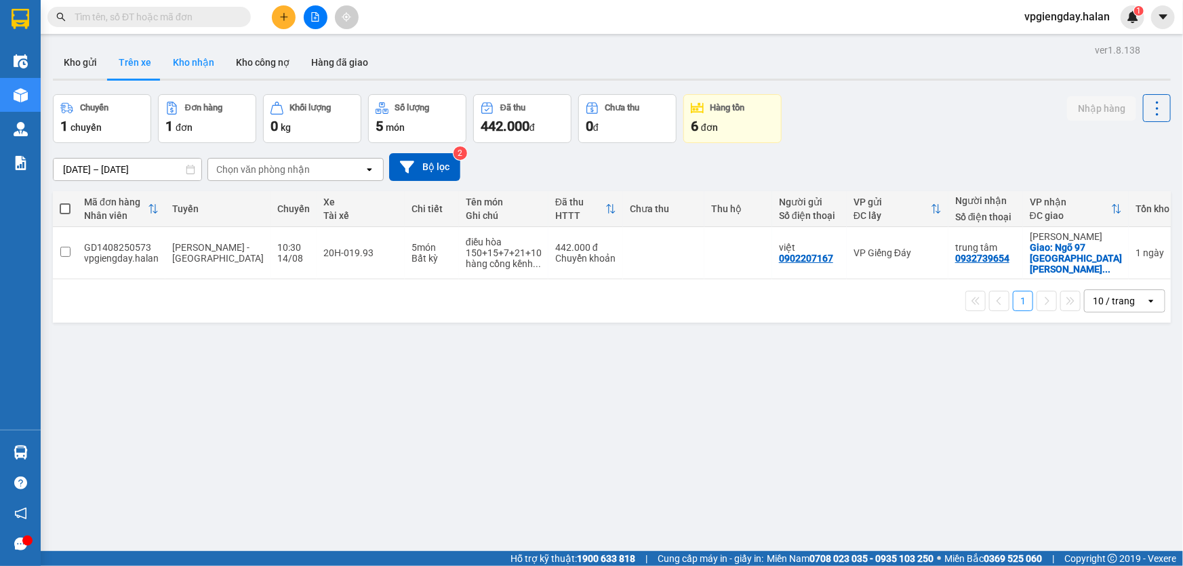
click at [186, 60] on button "Kho nhận" at bounding box center [193, 62] width 63 height 33
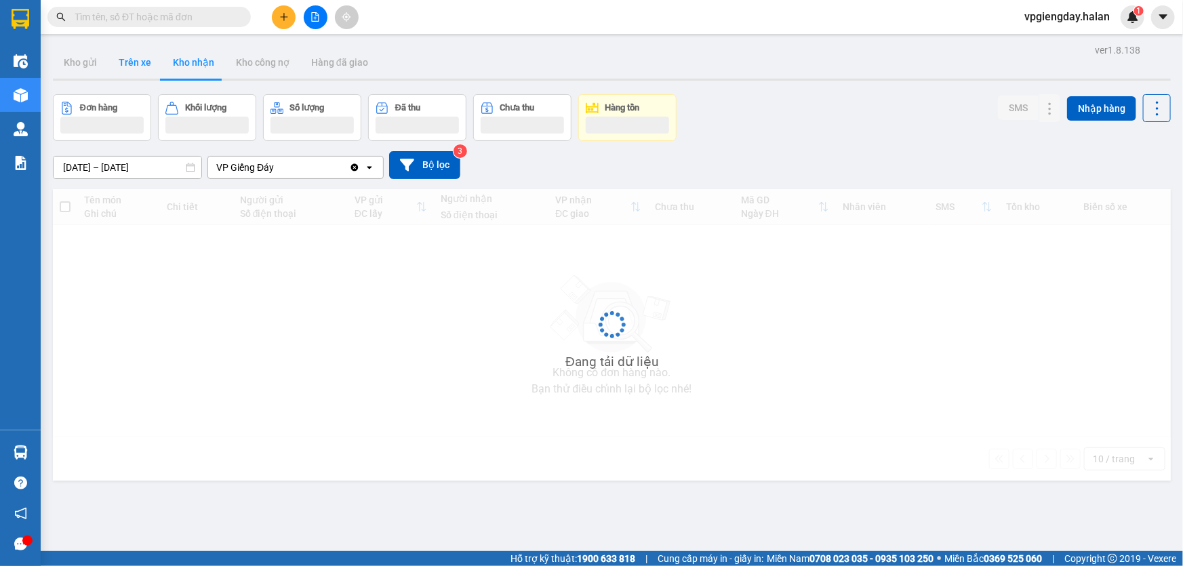
click at [140, 64] on button "Trên xe" at bounding box center [135, 62] width 54 height 33
type input "08/12/2011 – 15/08/2025"
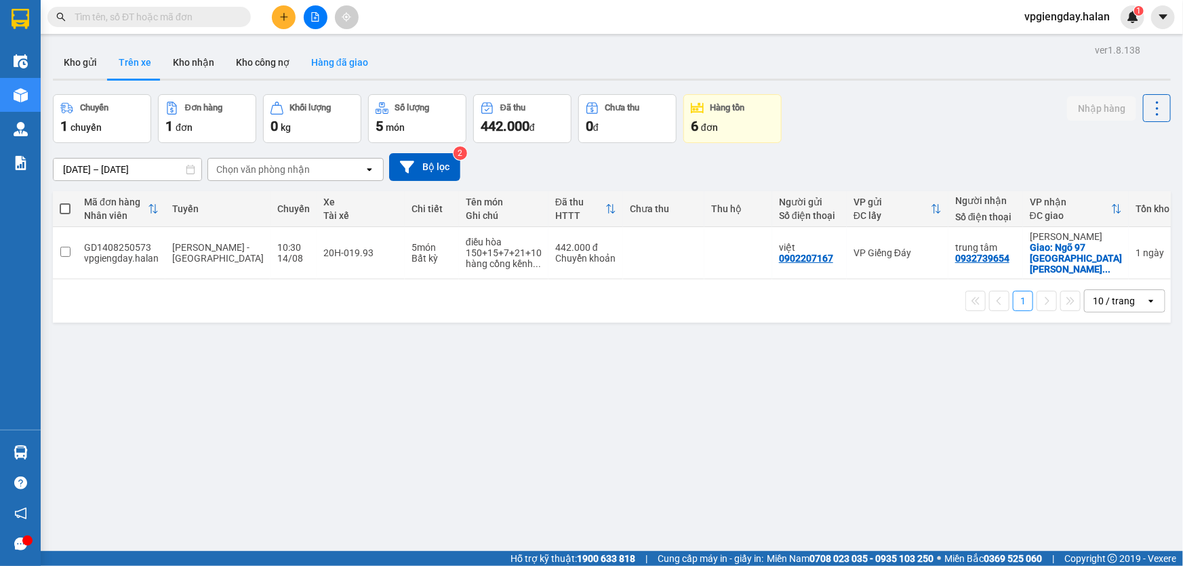
click at [330, 64] on button "Hàng đã giao" at bounding box center [339, 62] width 79 height 33
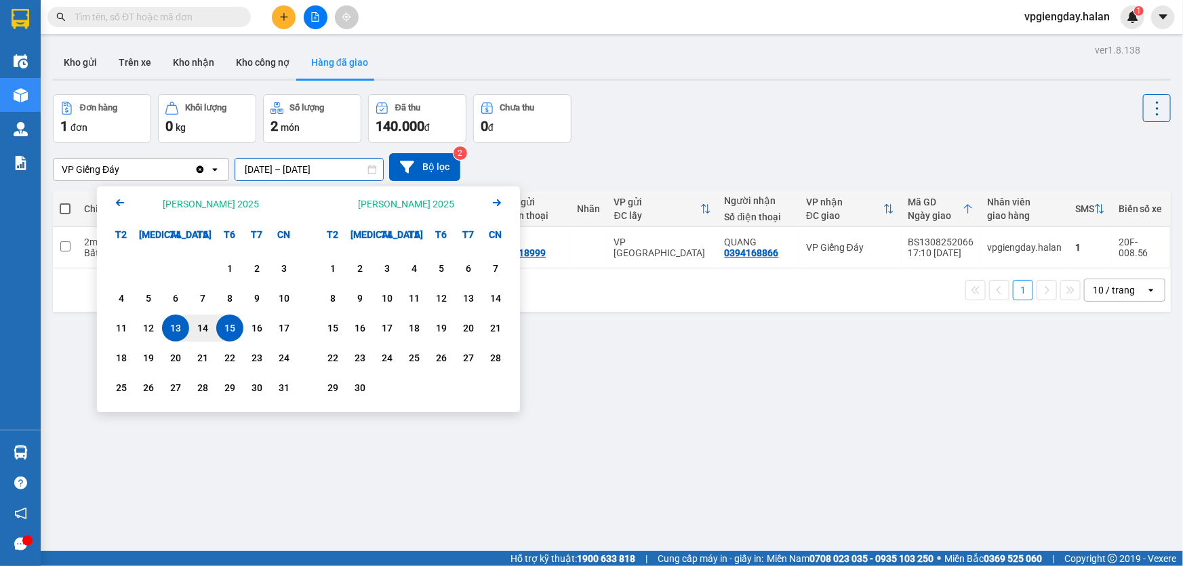
click at [264, 169] on input "13/08/2025 – 15/08/2025" at bounding box center [309, 170] width 148 height 22
click at [227, 271] on div "1" at bounding box center [229, 268] width 19 height 16
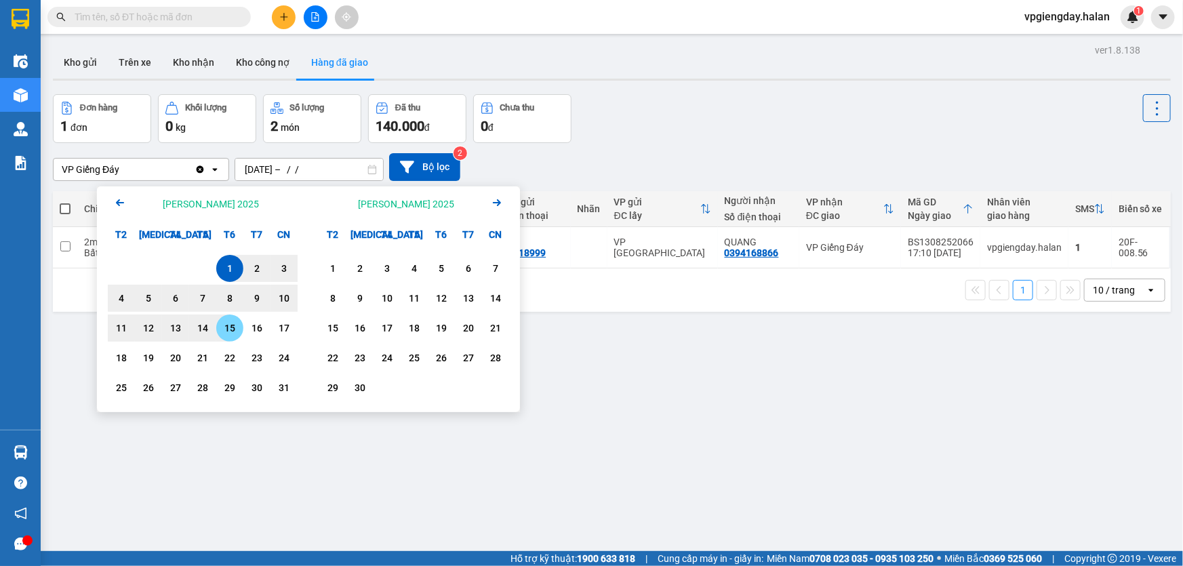
click at [227, 328] on div "15" at bounding box center [229, 328] width 19 height 16
type input "01/08/2025 – 15/08/2025"
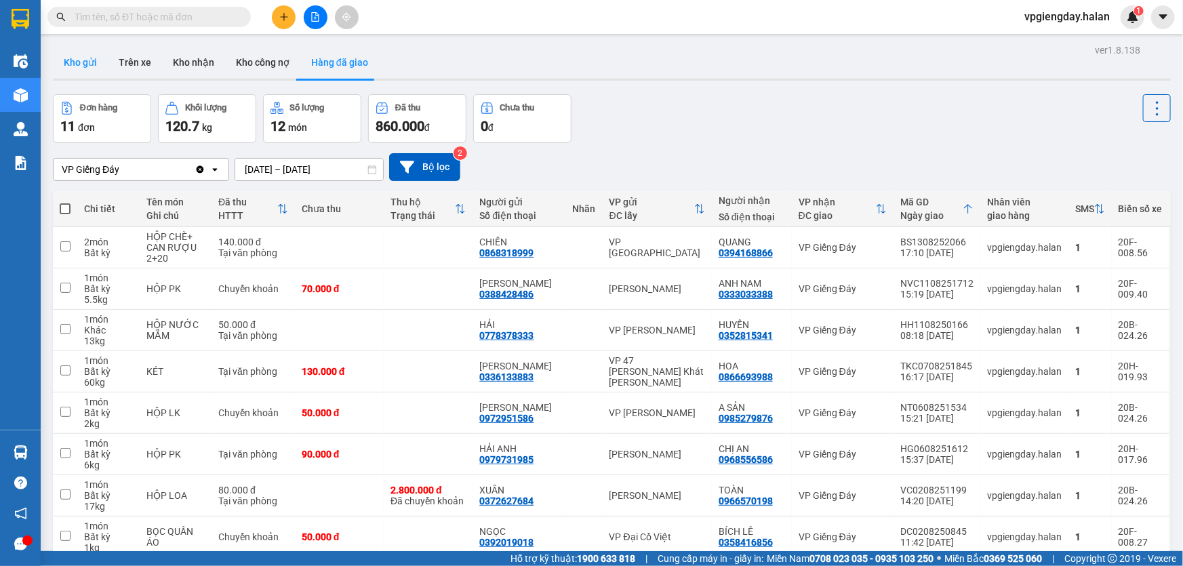
click at [77, 67] on button "Kho gửi" at bounding box center [80, 62] width 55 height 33
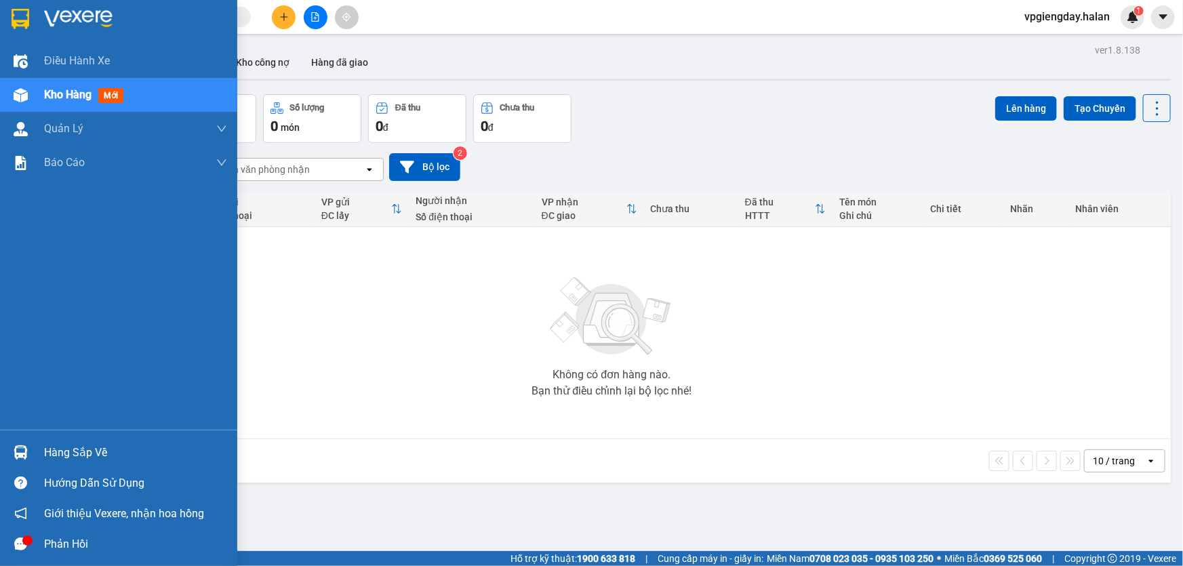
click at [50, 456] on div "Hàng sắp về" at bounding box center [135, 453] width 183 height 20
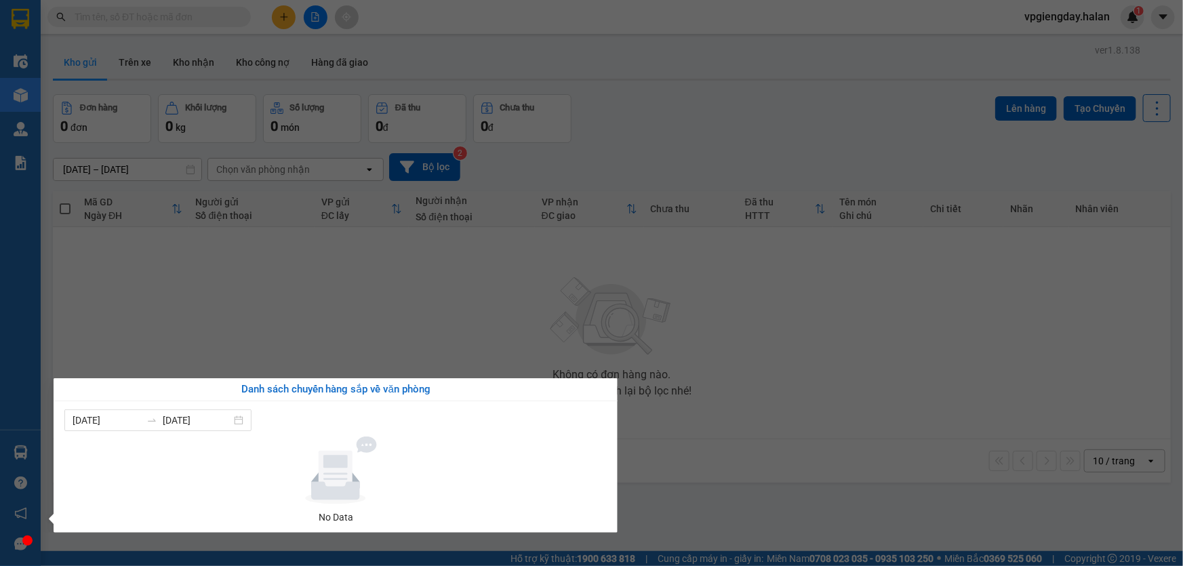
click at [197, 65] on section "Kết quả tìm kiếm ( 0 ) Bộ lọc No Data vpgiengday.halan 1 Điều hành xe Kho hàng …" at bounding box center [591, 283] width 1183 height 566
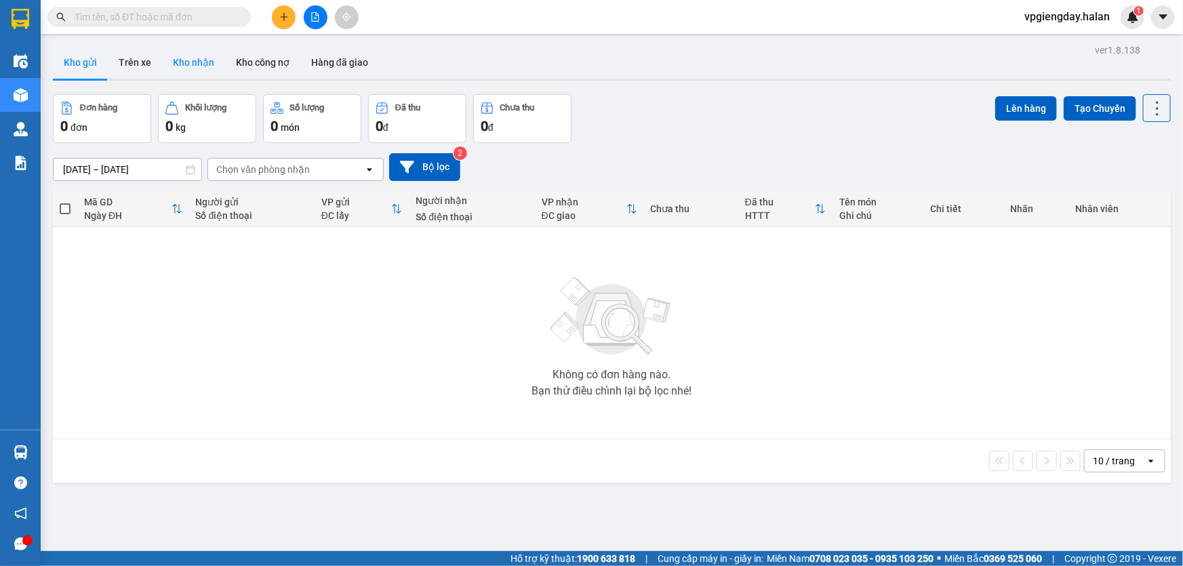
click at [203, 65] on button "Kho nhận" at bounding box center [193, 62] width 63 height 33
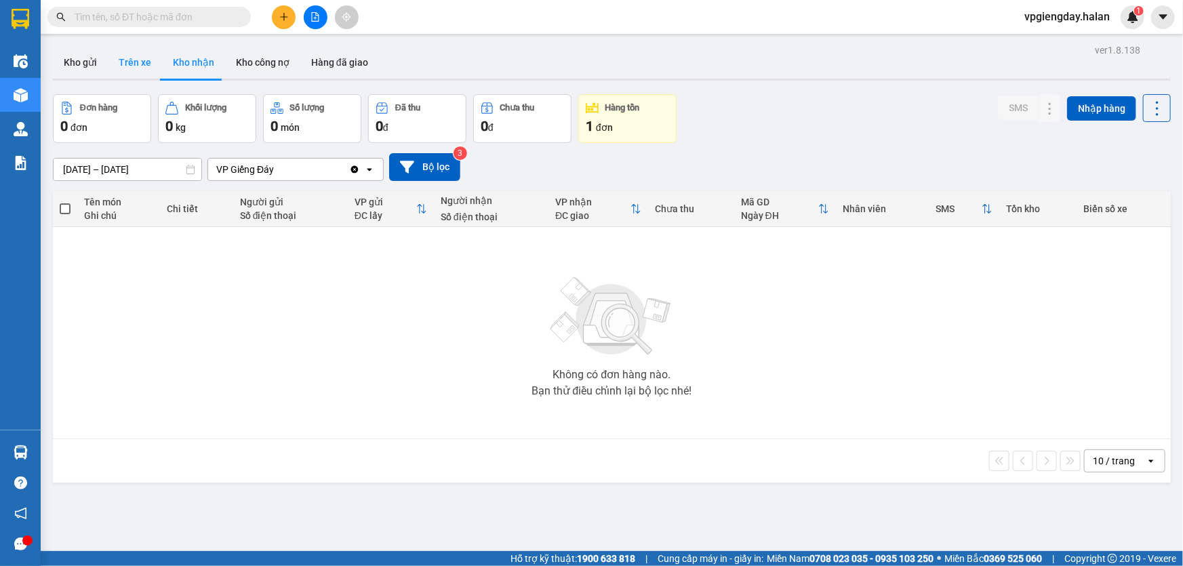
click at [138, 66] on button "Trên xe" at bounding box center [135, 62] width 54 height 33
type input "08/12/2011 – 15/08/2025"
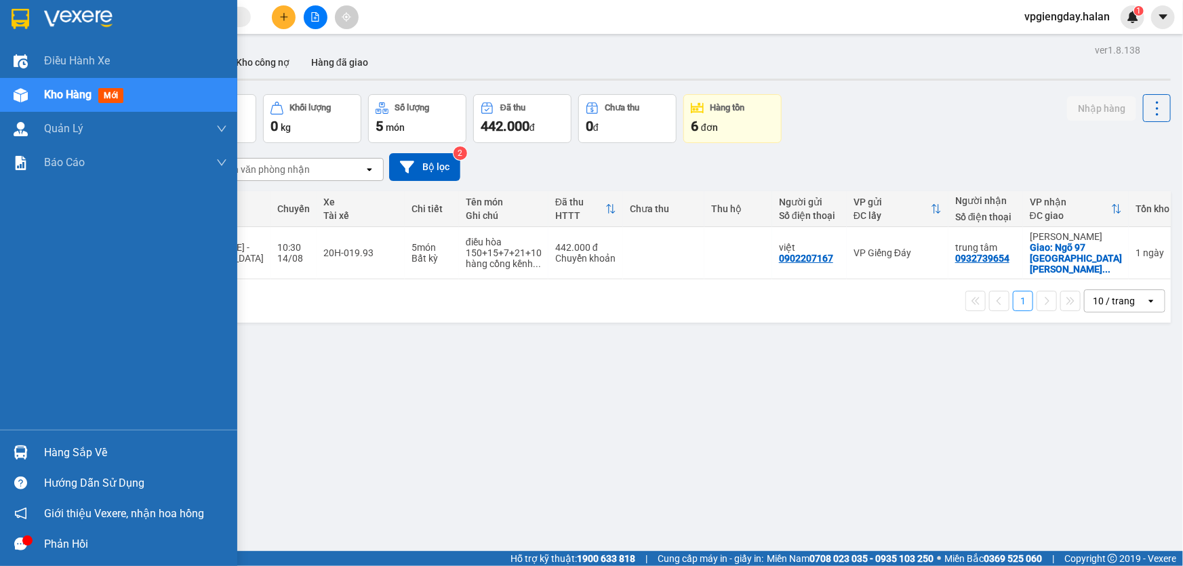
click at [88, 448] on div "Hàng sắp về" at bounding box center [135, 453] width 183 height 20
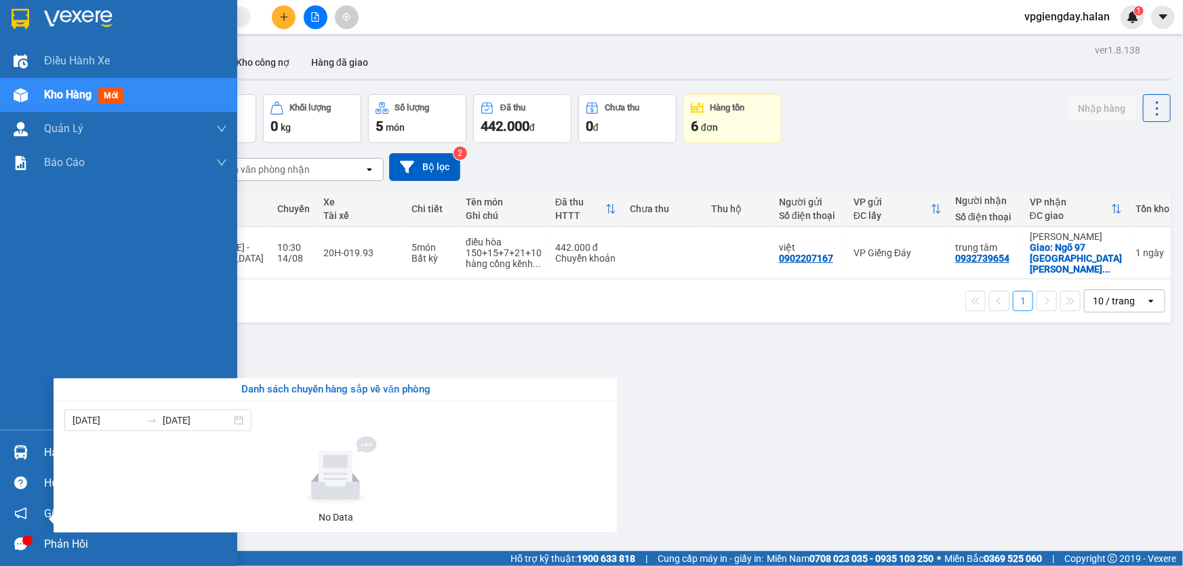
click at [26, 448] on div "Điều hành xe Kho hàng mới Quản Lý Quản lý chuyến Quản lý kiểm kho Báo cáo 12. T…" at bounding box center [118, 283] width 237 height 566
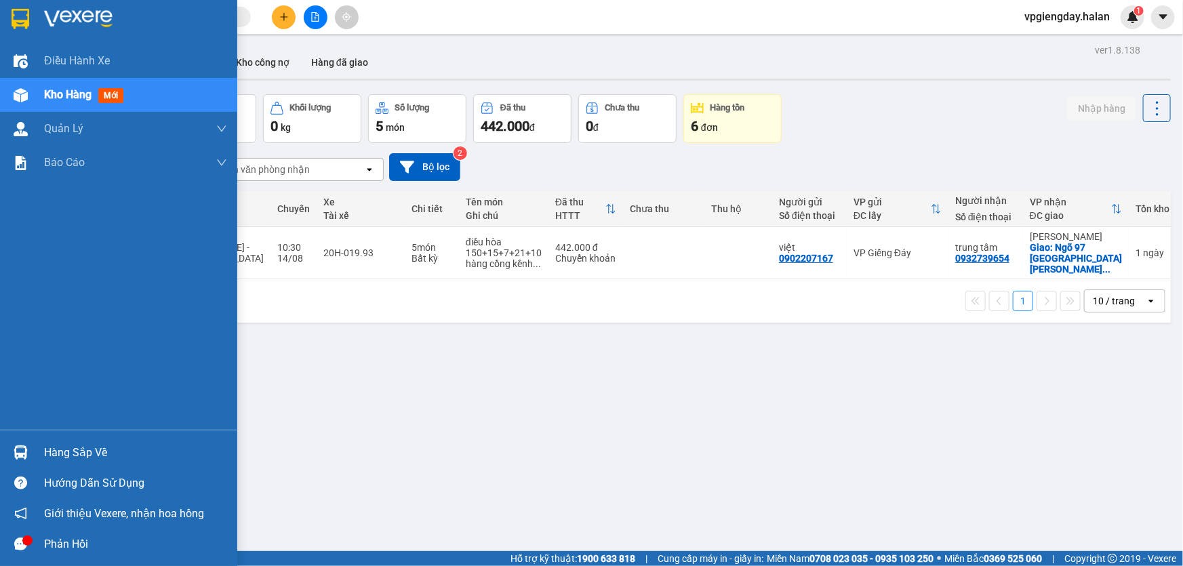
click at [26, 448] on img at bounding box center [21, 453] width 14 height 14
click at [12, 448] on div "Điều hành xe Kho hàng mới Quản Lý Quản lý chuyến Quản lý kiểm kho Báo cáo 12. T…" at bounding box center [118, 283] width 237 height 566
click at [15, 451] on img at bounding box center [21, 453] width 14 height 14
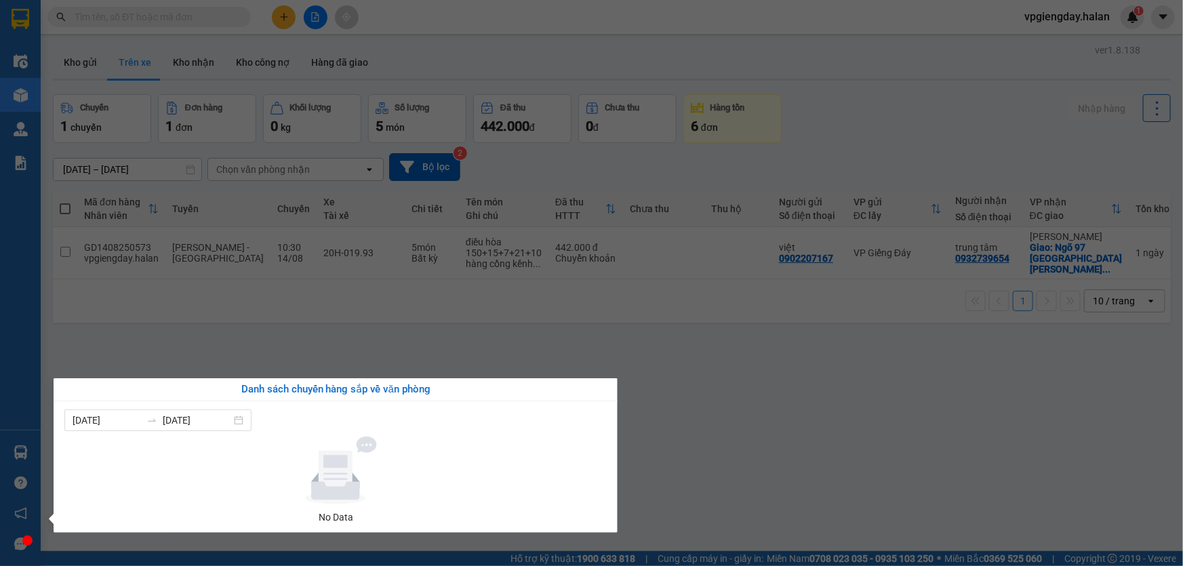
click at [26, 100] on div "Điều hành xe Kho hàng mới Quản Lý Quản lý chuyến Quản lý kiểm kho Báo cáo 12. T…" at bounding box center [20, 283] width 41 height 566
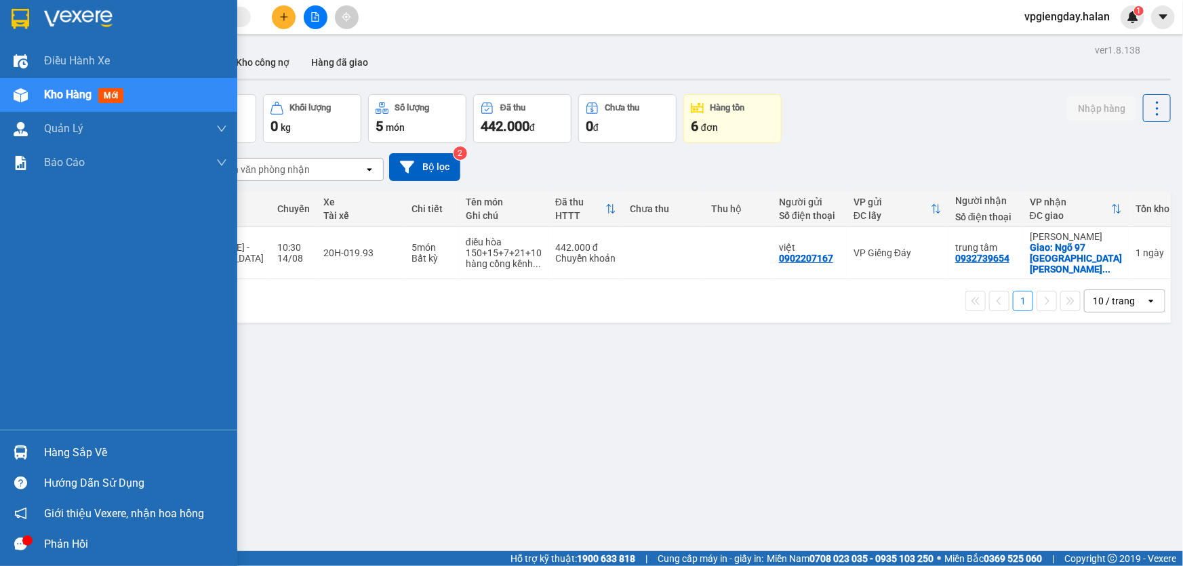
click at [57, 445] on div "Hàng sắp về" at bounding box center [135, 453] width 183 height 20
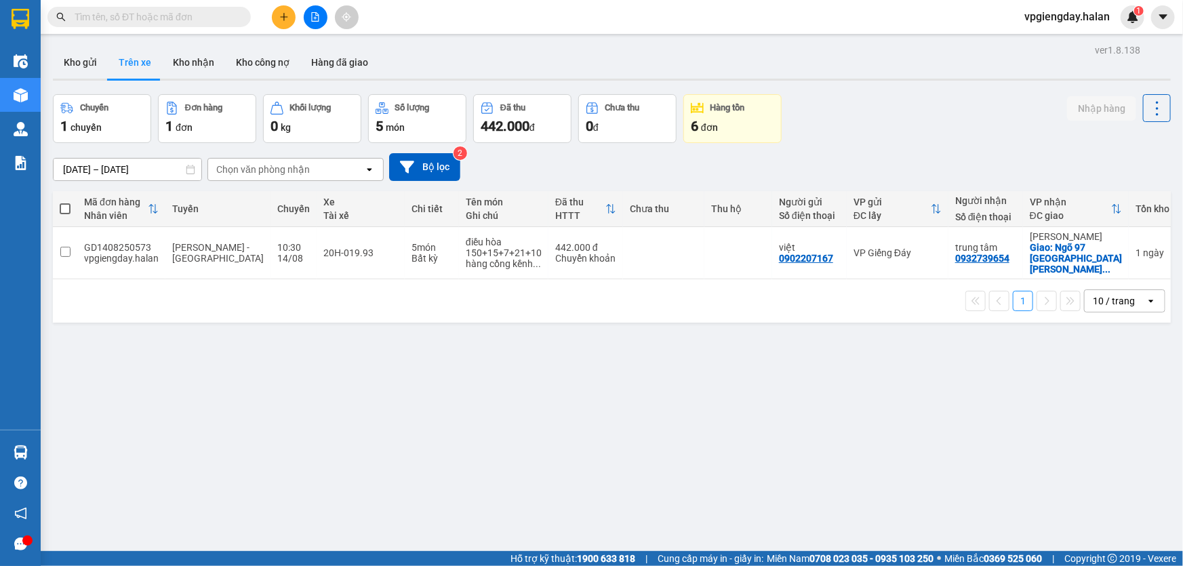
drag, startPoint x: 415, startPoint y: 338, endPoint x: 450, endPoint y: 319, distance: 39.5
click at [415, 337] on section "Kết quả tìm kiếm ( 0 ) Bộ lọc No Data vpgiengday.halan 1 Điều hành xe Kho hàng …" at bounding box center [591, 283] width 1183 height 566
click at [1096, 24] on span "vpgiengday.halan" at bounding box center [1067, 16] width 107 height 17
click at [1074, 47] on span "Đăng xuất" at bounding box center [1074, 42] width 79 height 15
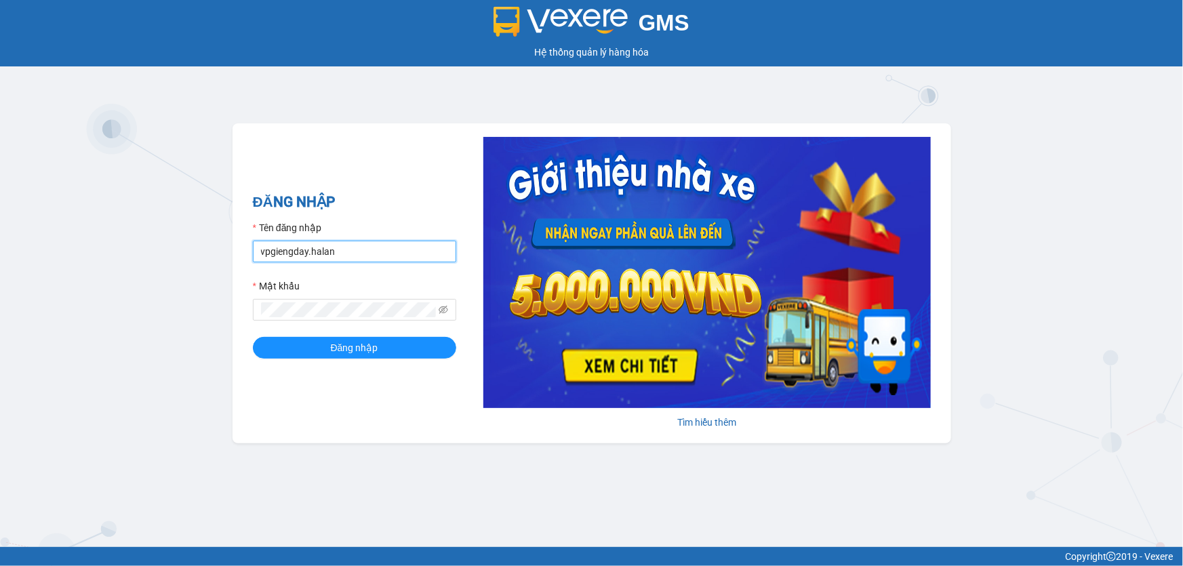
click at [382, 253] on input "vpgiengday.halan" at bounding box center [354, 252] width 203 height 22
click at [380, 254] on input "vpgiengday.halan" at bounding box center [354, 252] width 203 height 22
type input "vphongha.halan"
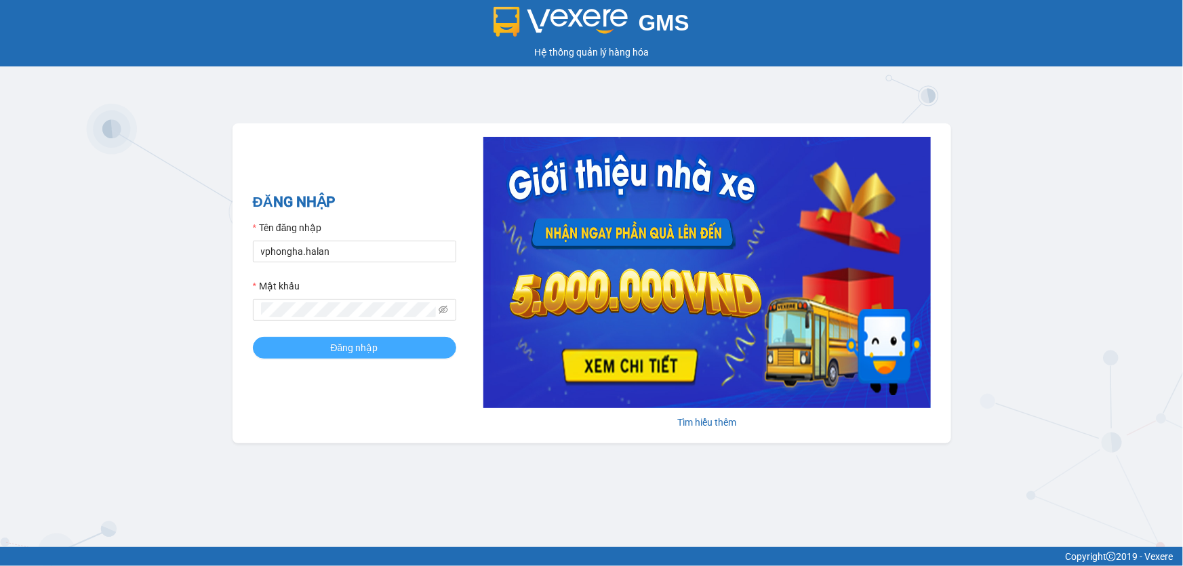
click at [288, 349] on button "Đăng nhập" at bounding box center [354, 348] width 203 height 22
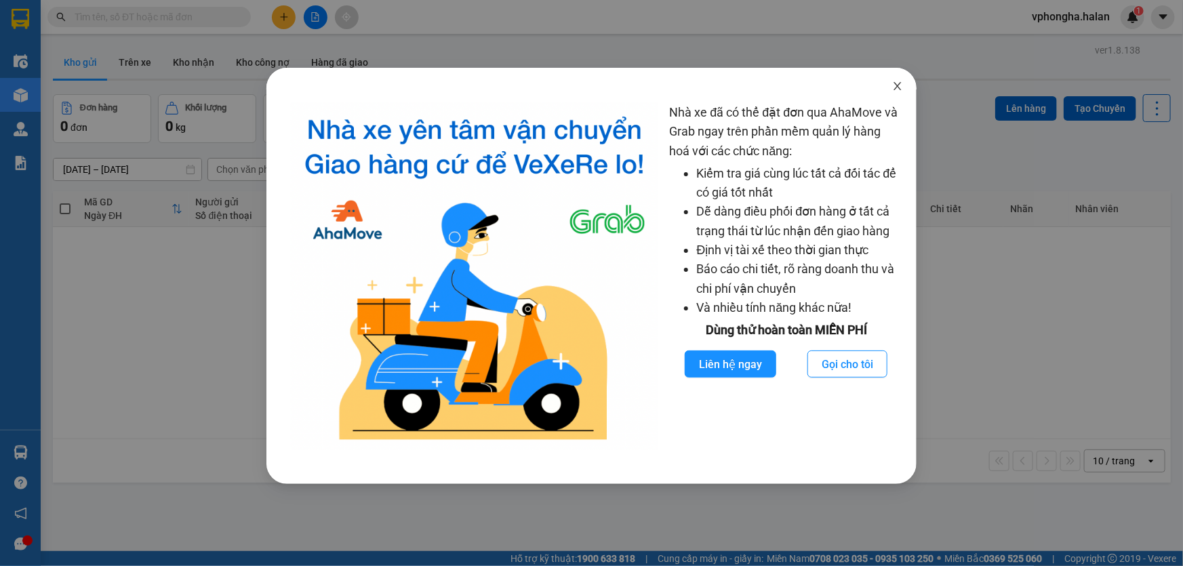
click at [902, 86] on icon "close" at bounding box center [897, 86] width 11 height 11
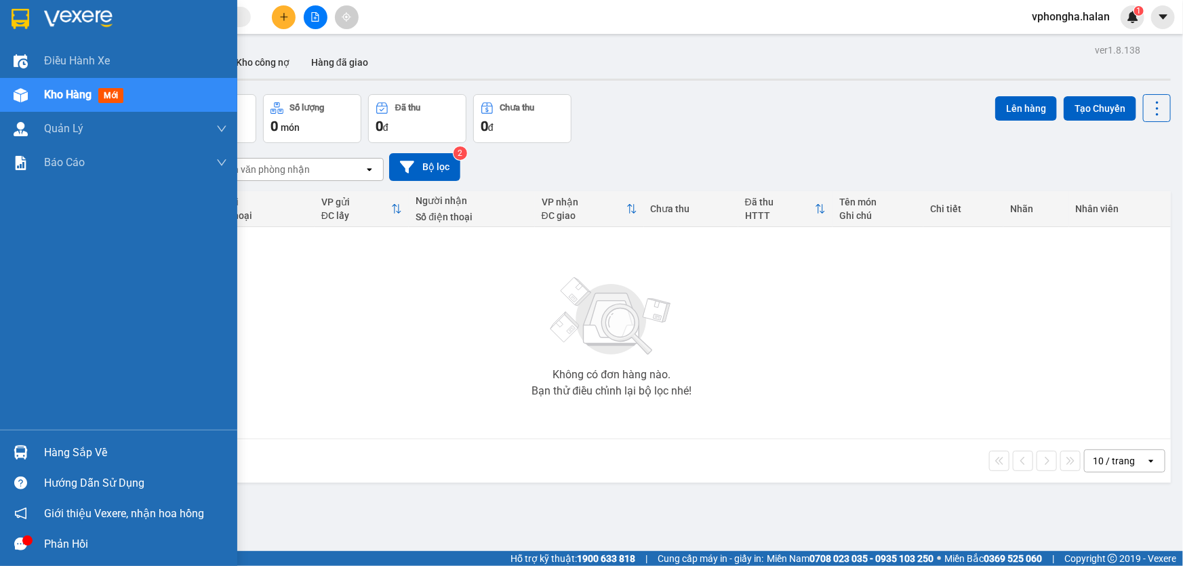
click at [62, 456] on div "Hàng sắp về" at bounding box center [135, 453] width 183 height 20
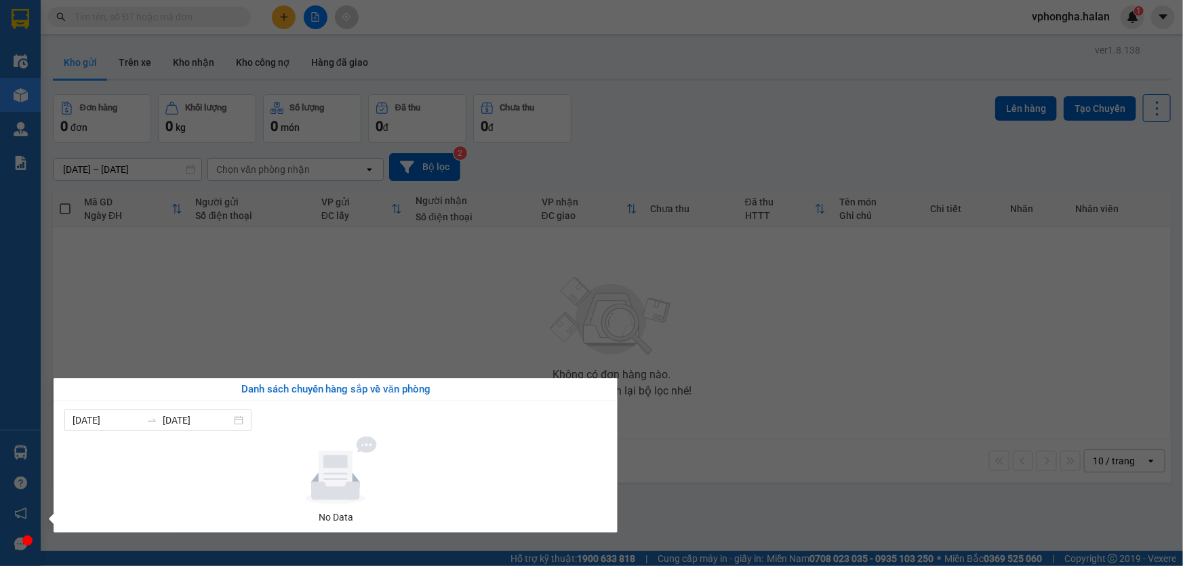
click at [694, 399] on section "Kết quả tìm kiếm ( 0 ) Bộ lọc No Data vphongha.halan 1 Điều hành xe Kho hàng mớ…" at bounding box center [591, 283] width 1183 height 566
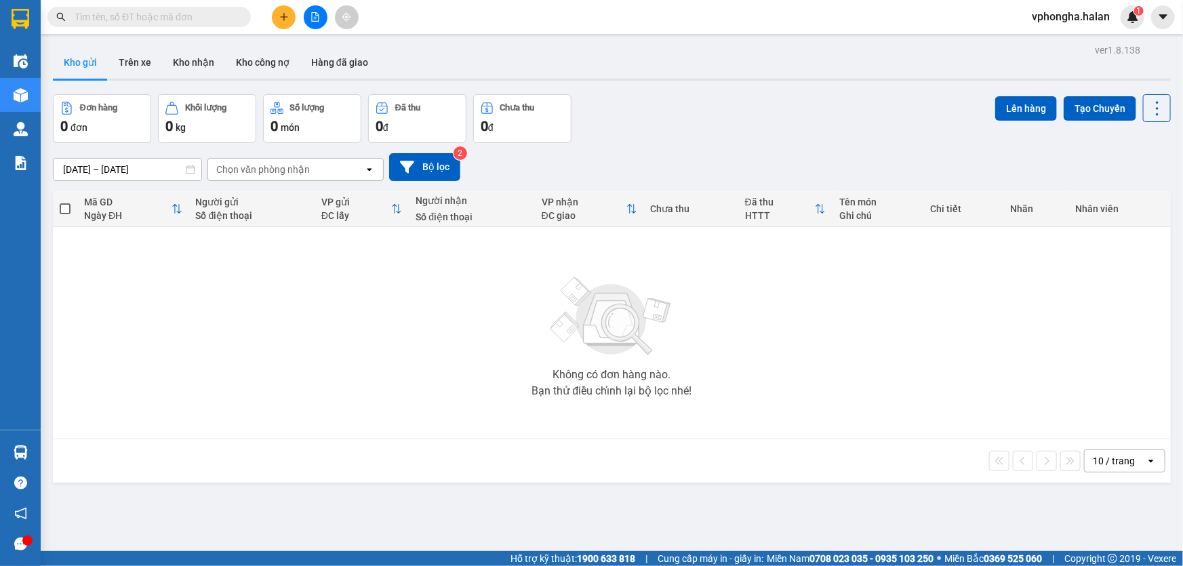
click at [287, 18] on icon "plus" at bounding box center [283, 16] width 9 height 9
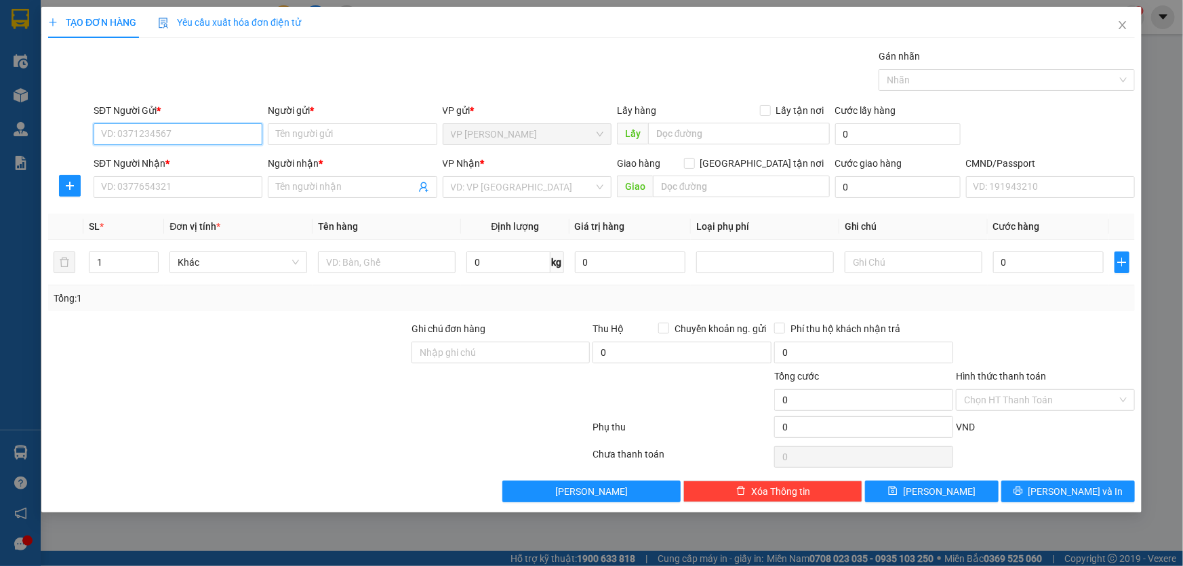
click at [184, 134] on input "SĐT Người Gửi *" at bounding box center [178, 134] width 169 height 22
click at [146, 137] on input "097654" at bounding box center [178, 134] width 169 height 22
click at [149, 136] on input "097654" at bounding box center [178, 134] width 169 height 22
type input "0"
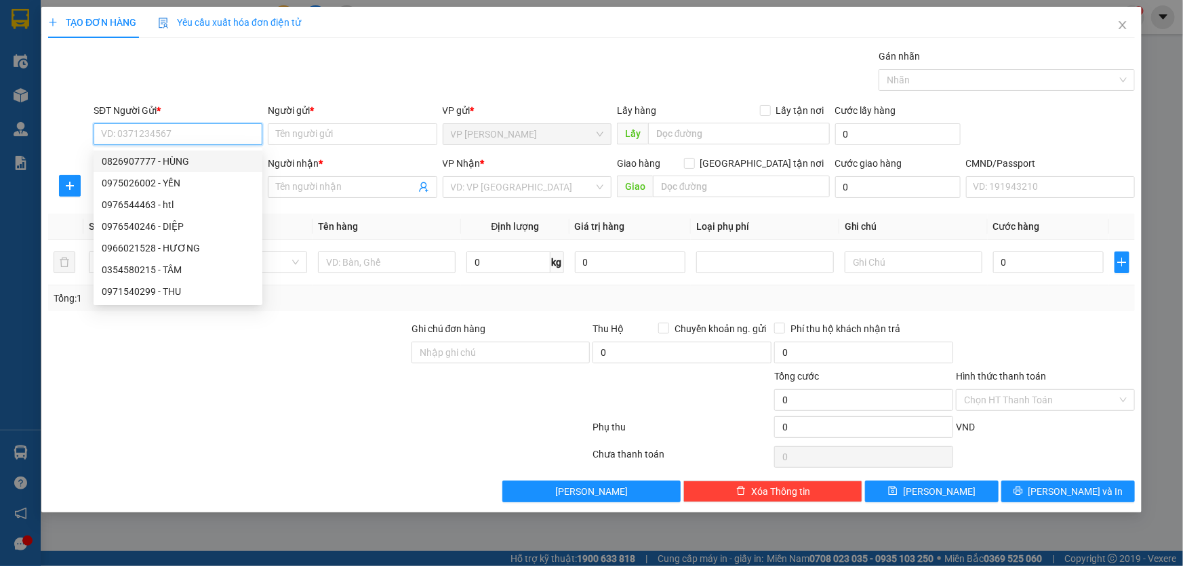
paste input "0913074657"
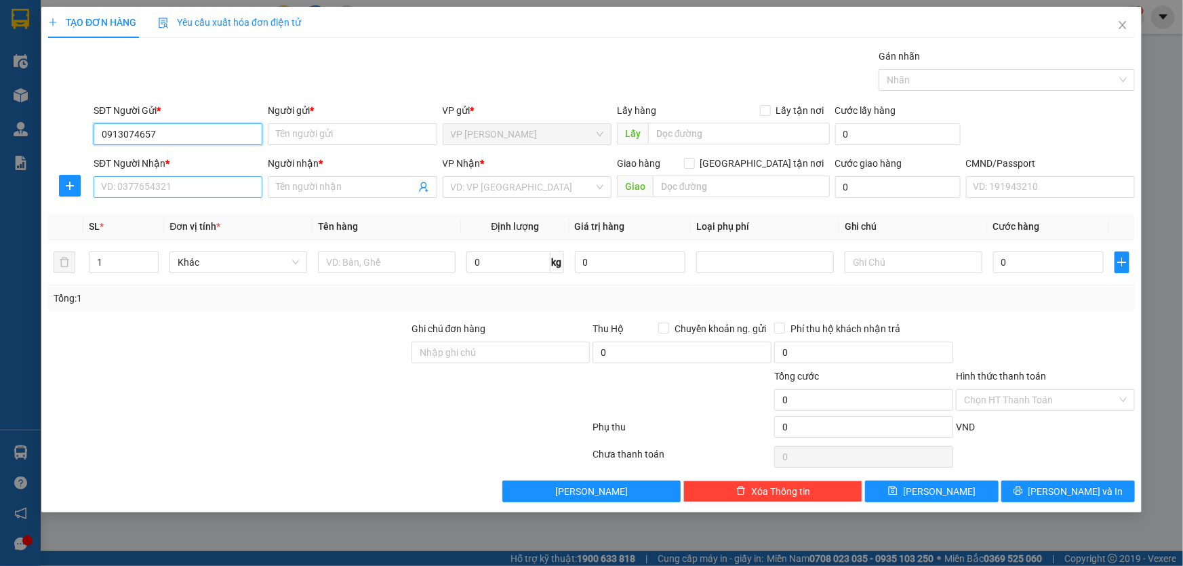
type input "0913074657"
click at [197, 189] on input "SĐT Người Nhận *" at bounding box center [178, 187] width 169 height 22
click at [352, 140] on input "Người gửi *" at bounding box center [352, 134] width 169 height 22
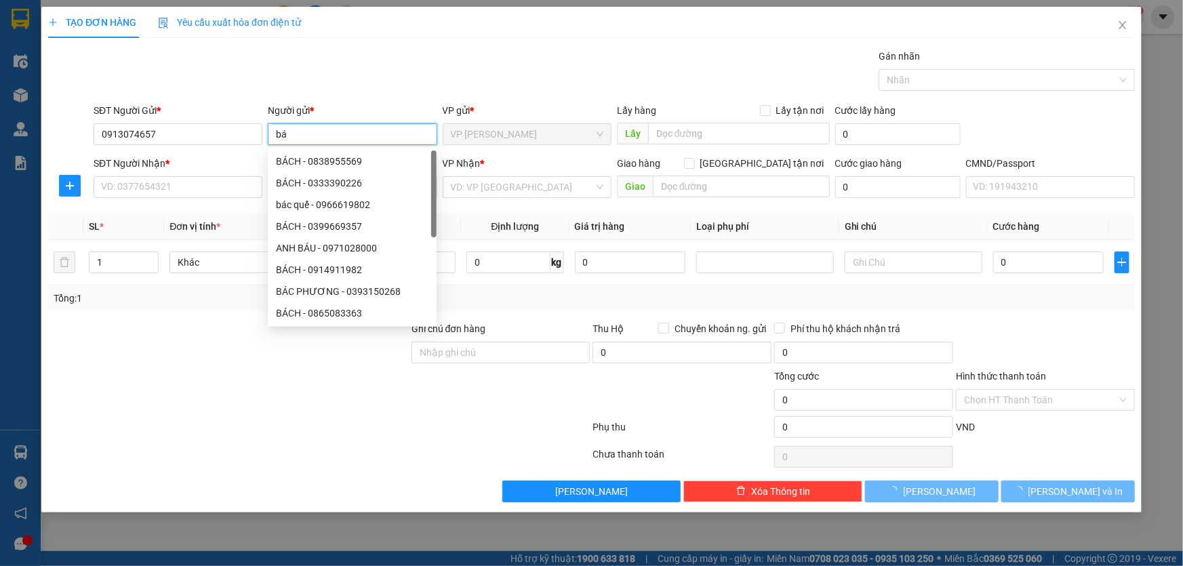
type input "b"
type input "BÁC KHẢI"
click at [227, 160] on div "SĐT Người Nhận *" at bounding box center [178, 163] width 169 height 15
click at [227, 176] on input "SĐT Người Nhận *" at bounding box center [178, 187] width 169 height 22
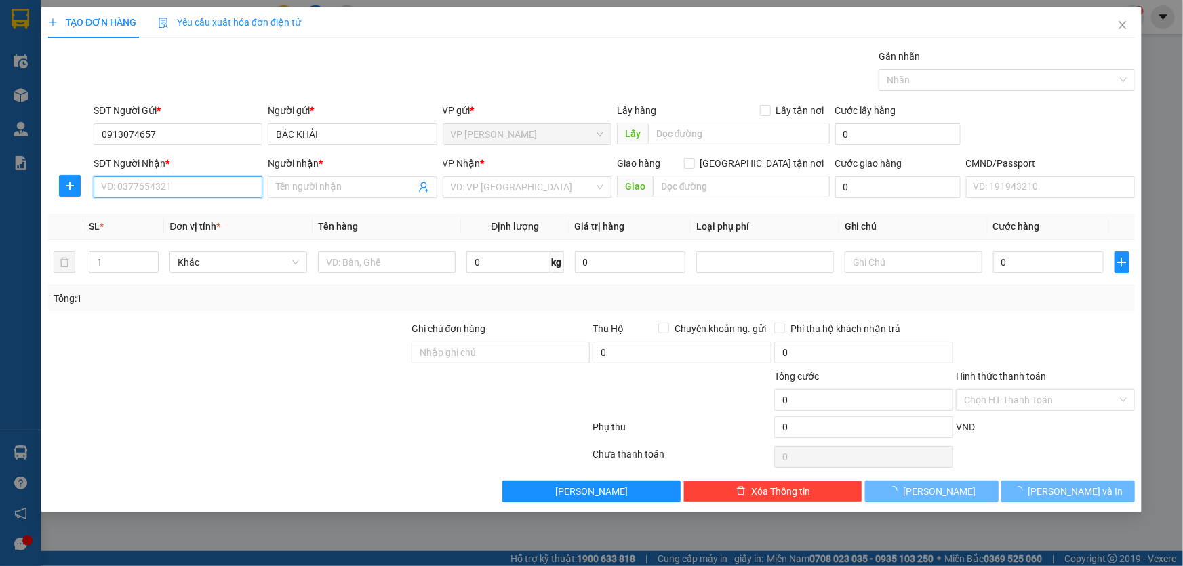
click at [214, 189] on input "SĐT Người Nhận *" at bounding box center [178, 187] width 169 height 22
type input "0976545311"
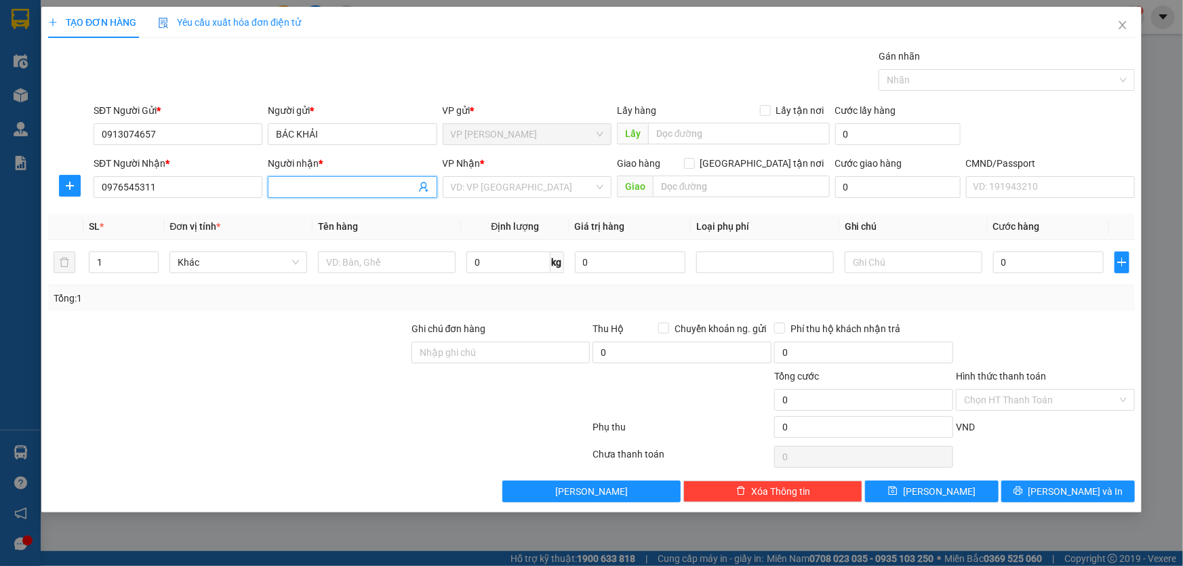
click at [333, 189] on input "Người nhận *" at bounding box center [345, 187] width 139 height 15
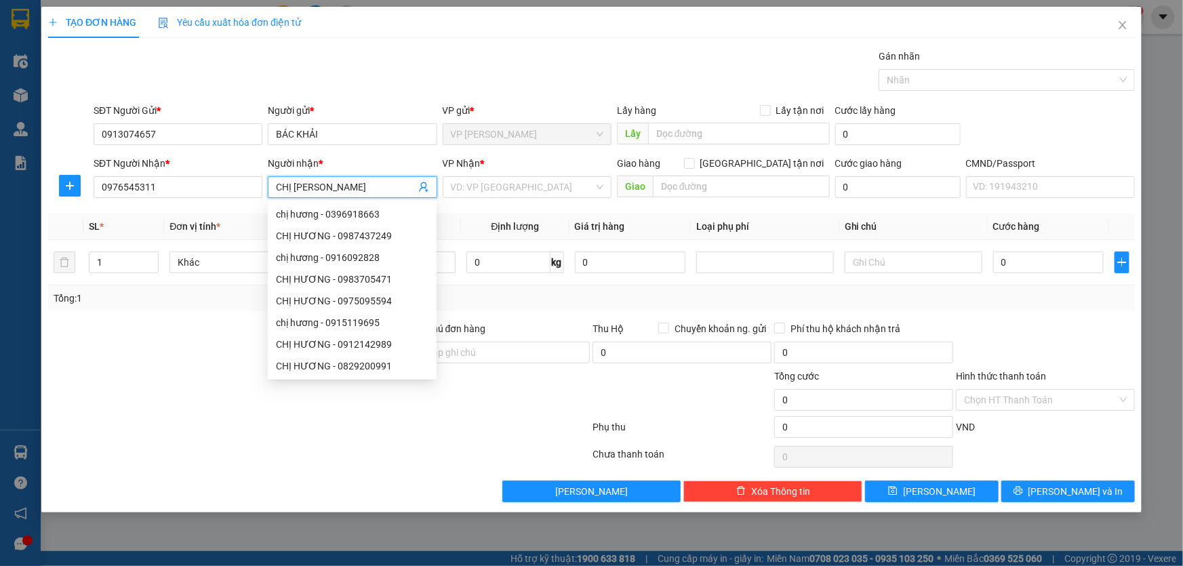
type input "CHỊ HƯƠNG"
click at [479, 208] on div "Transit Pickup Surcharge Ids Transit Deliver Surcharge Ids Transit Deliver Surc…" at bounding box center [591, 276] width 1087 height 454
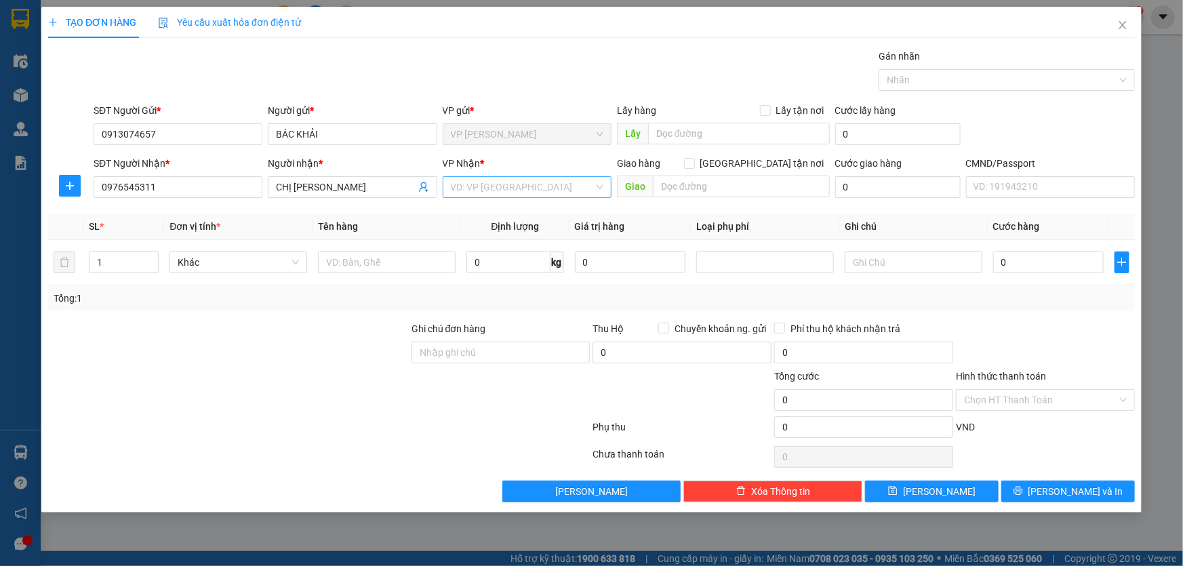
click at [488, 193] on input "search" at bounding box center [522, 187] width 143 height 20
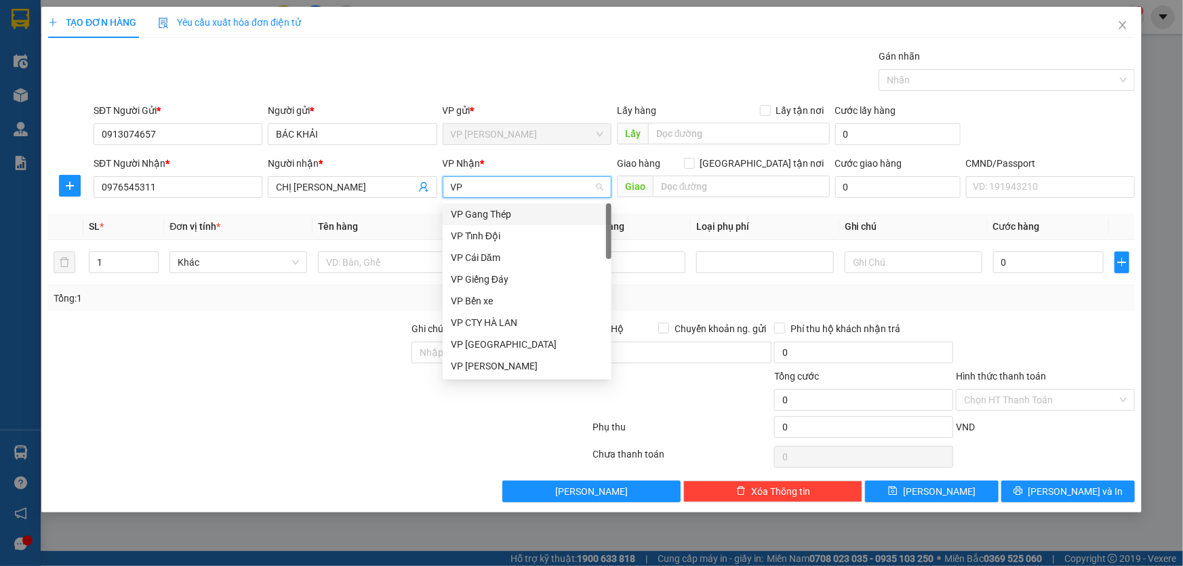
type input "VP B"
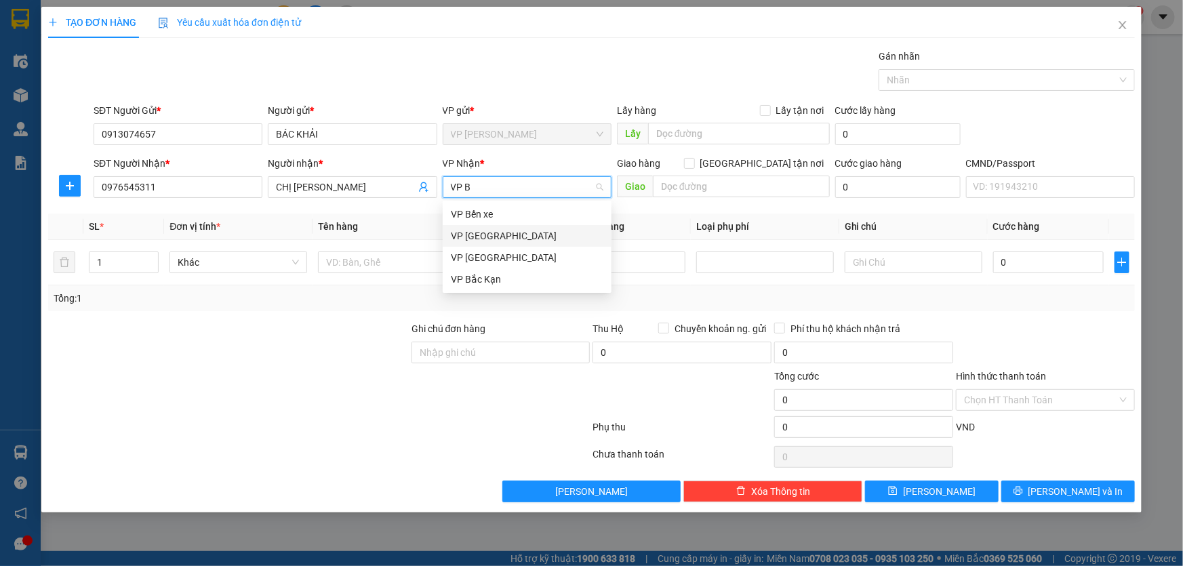
click at [513, 234] on div "VP [GEOGRAPHIC_DATA]" at bounding box center [527, 236] width 153 height 15
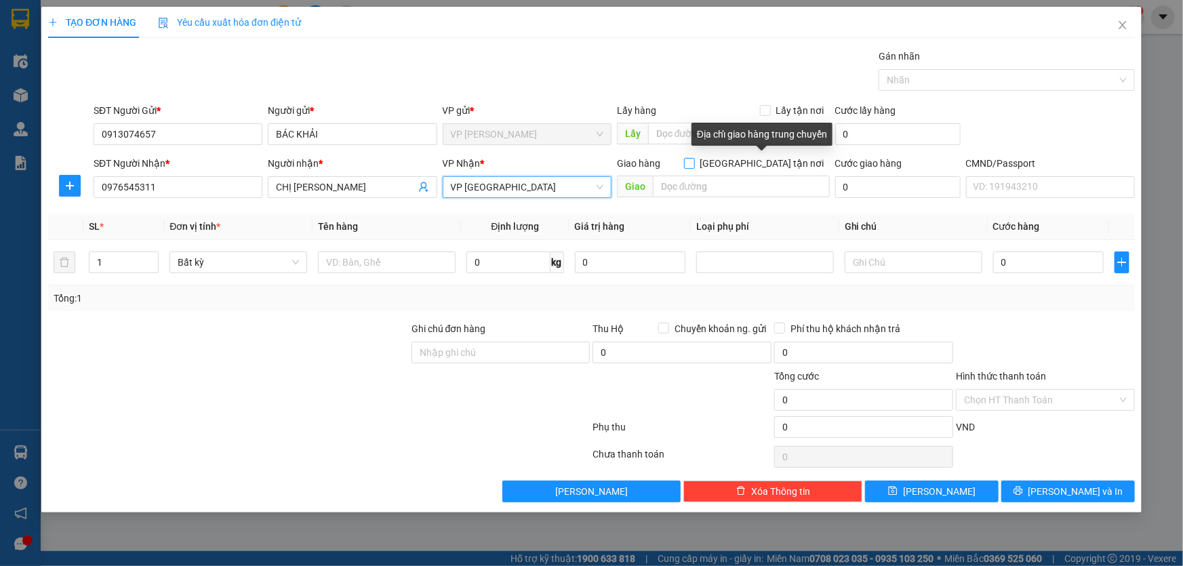
click at [694, 163] on input "[GEOGRAPHIC_DATA][PERSON_NAME] nơi" at bounding box center [688, 162] width 9 height 9
checkbox input "true"
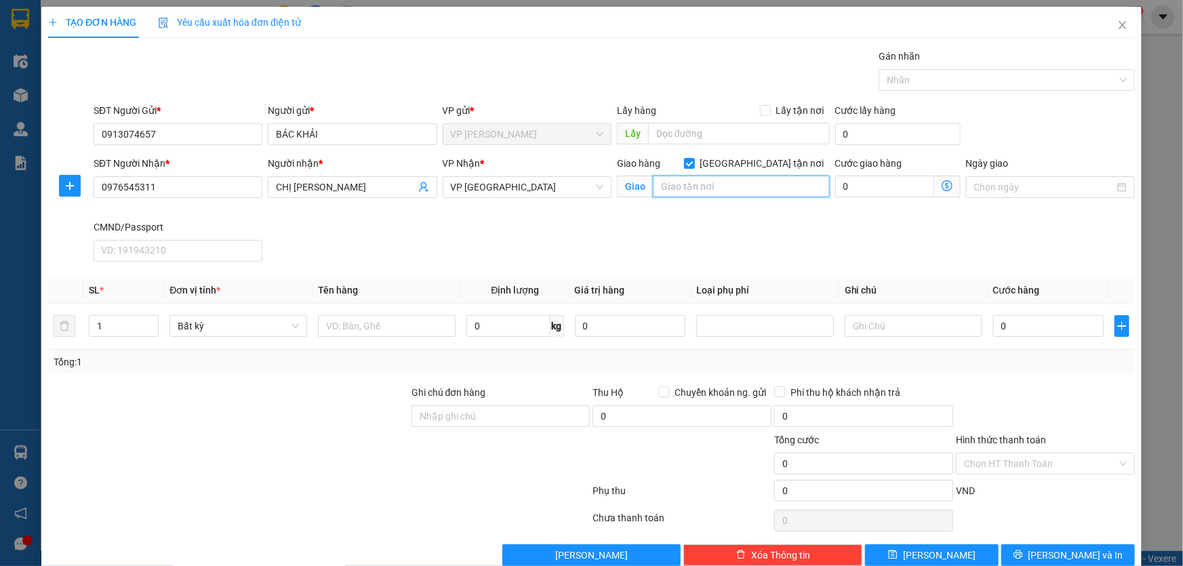
click at [753, 184] on input "text" at bounding box center [741, 187] width 177 height 22
type input "TỔ 7 CHÙA HANG"
click at [846, 244] on div "SĐT Người Nhận * 0976545311 Người nhận * CHỊ HƯƠNG VP Nhận * VP Bắc Sơn Giao hà…" at bounding box center [614, 211] width 1047 height 111
click at [499, 328] on input "0" at bounding box center [508, 326] width 83 height 22
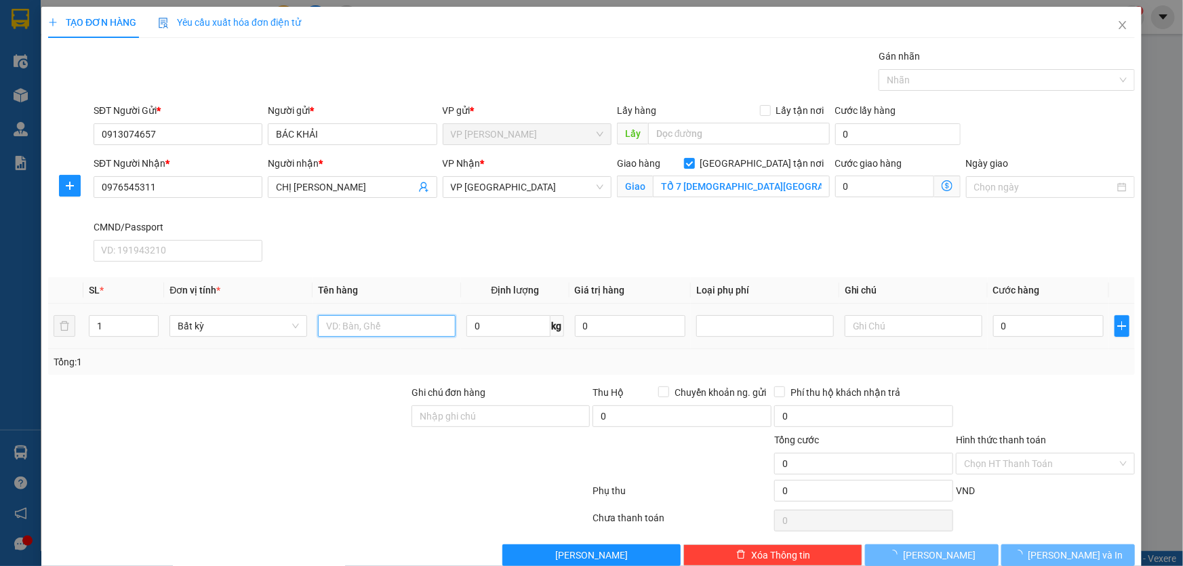
click at [334, 330] on input "text" at bounding box center [387, 326] width 138 height 22
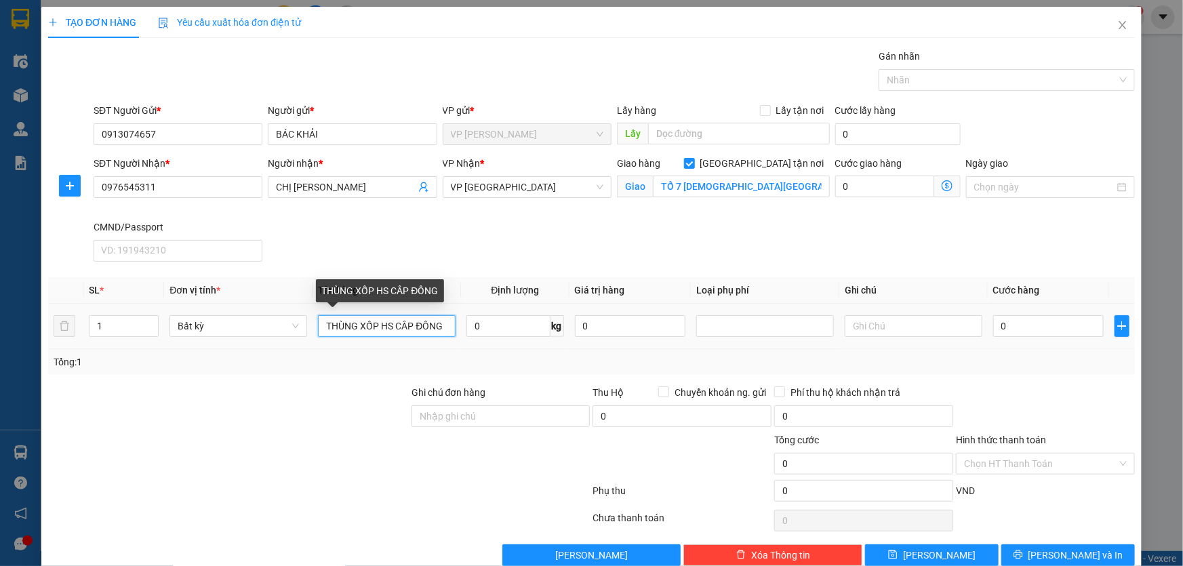
click at [404, 320] on input "THÙNG XỐP HS CÂP ĐÔNG" at bounding box center [387, 326] width 138 height 22
type input "THÙNG XỐP HS CẤP ĐÔNG"
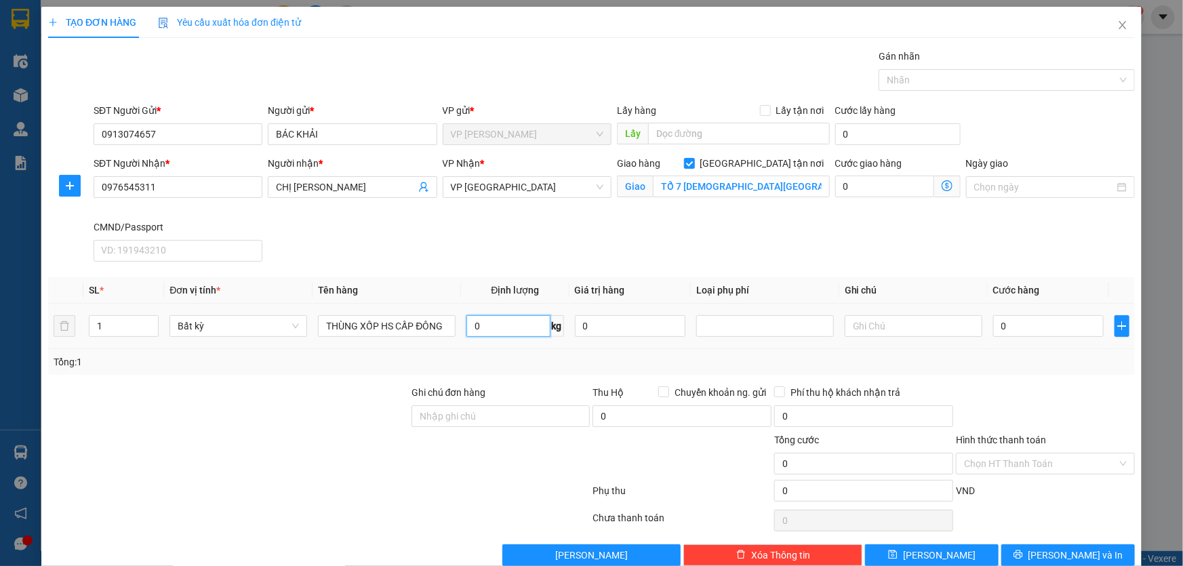
click at [524, 332] on input "0" at bounding box center [508, 326] width 83 height 22
type input "15"
click at [861, 325] on input "text" at bounding box center [914, 326] width 138 height 22
type input "100.000"
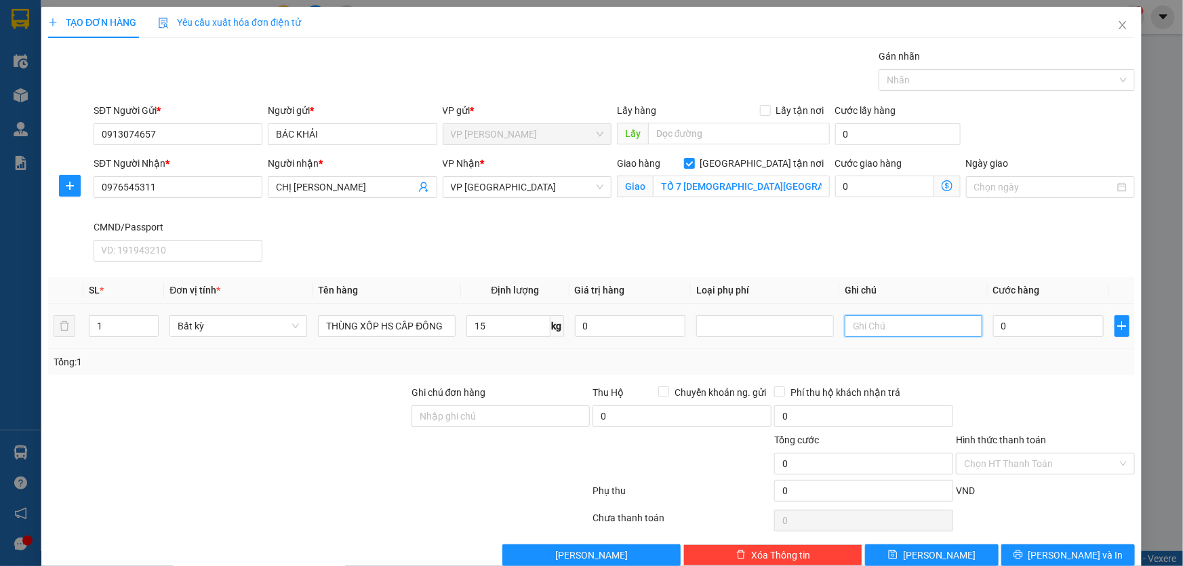
type input "100.000"
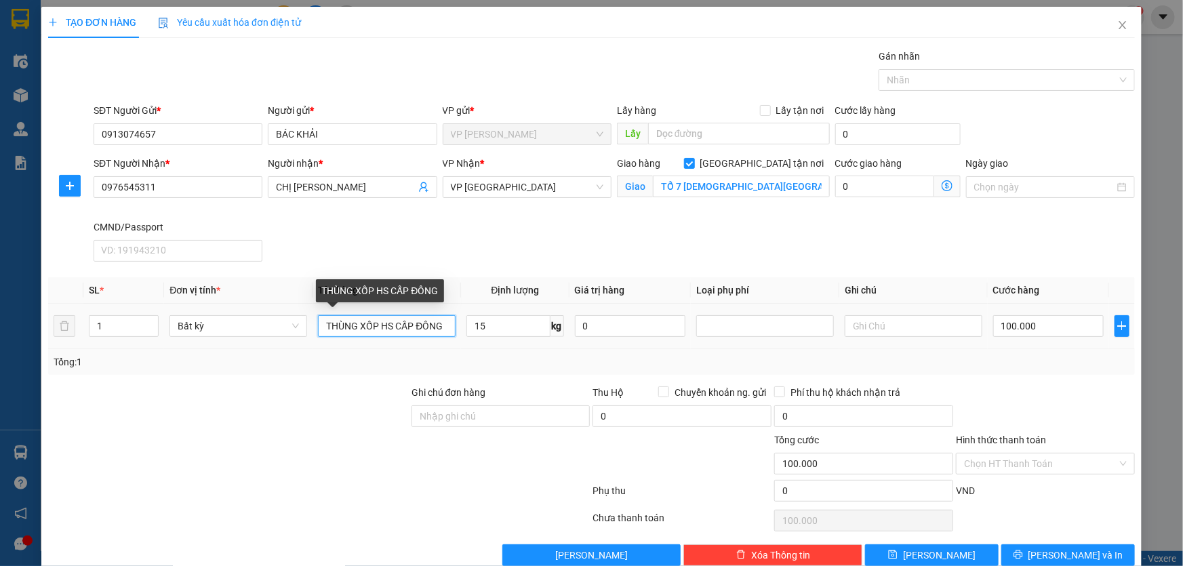
click at [444, 323] on input "THÙNG XỐP HS CẤP ĐÔNG" at bounding box center [387, 326] width 138 height 22
type input "THÙNG XỐP HẢI SẢN"
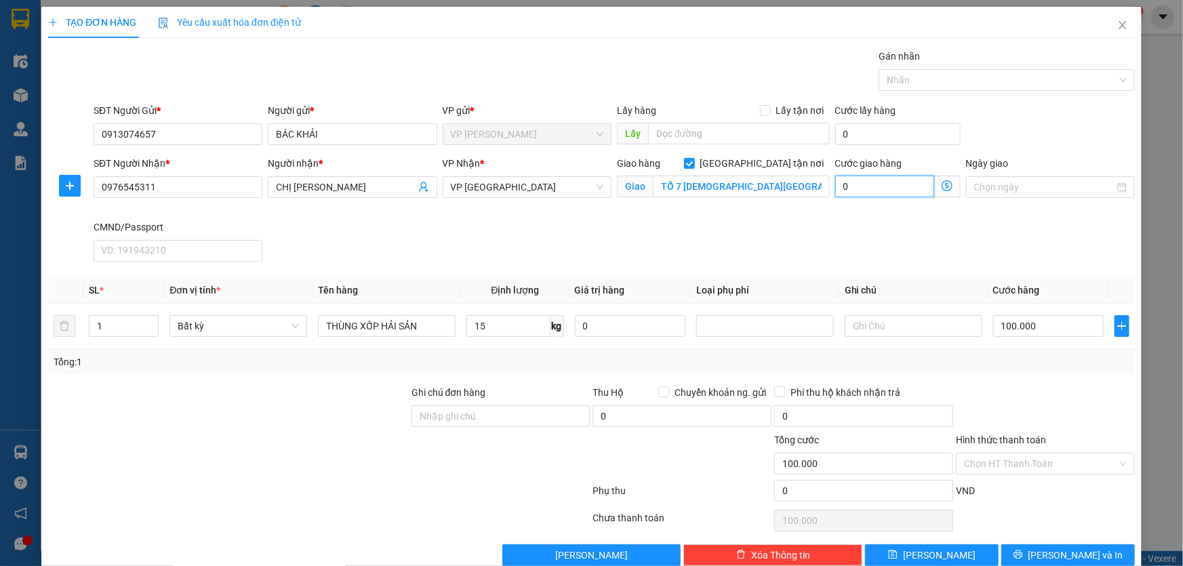
click at [899, 187] on input "0" at bounding box center [885, 187] width 99 height 22
type input "100.003"
type input "3"
type input "100.030"
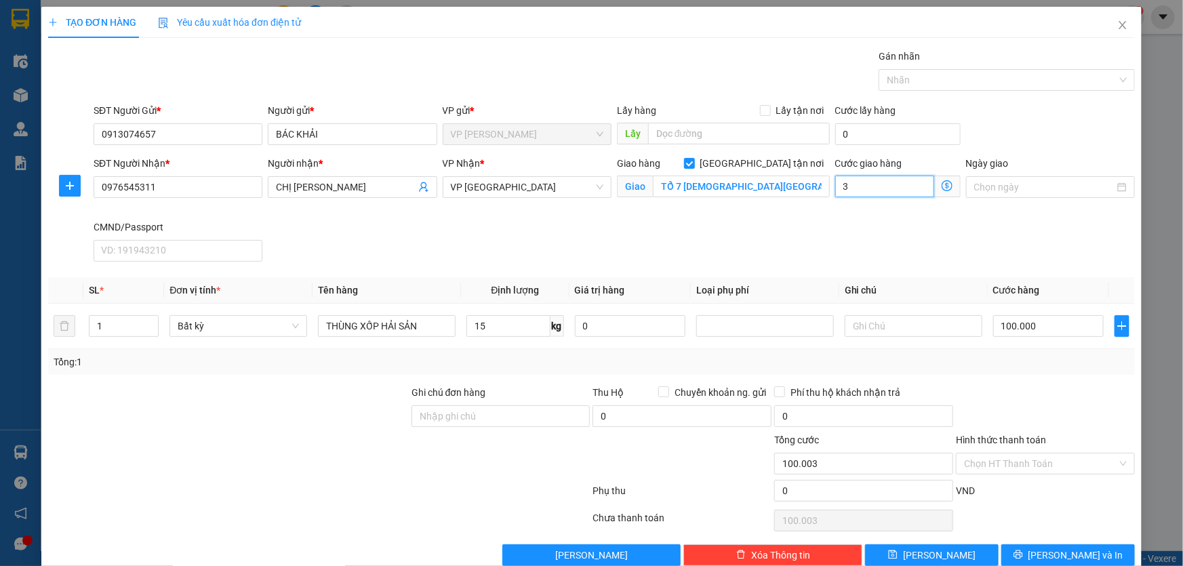
type input "100.030"
type input "30"
type input "100.300"
type input "300"
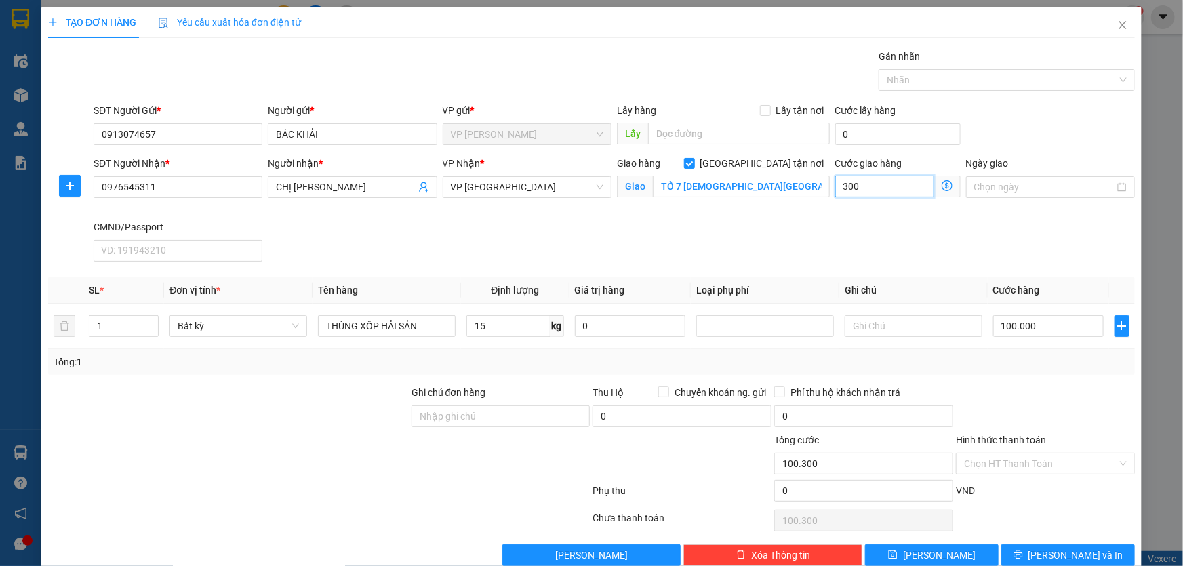
type input "103.000"
type input "3.000"
type input "130.000"
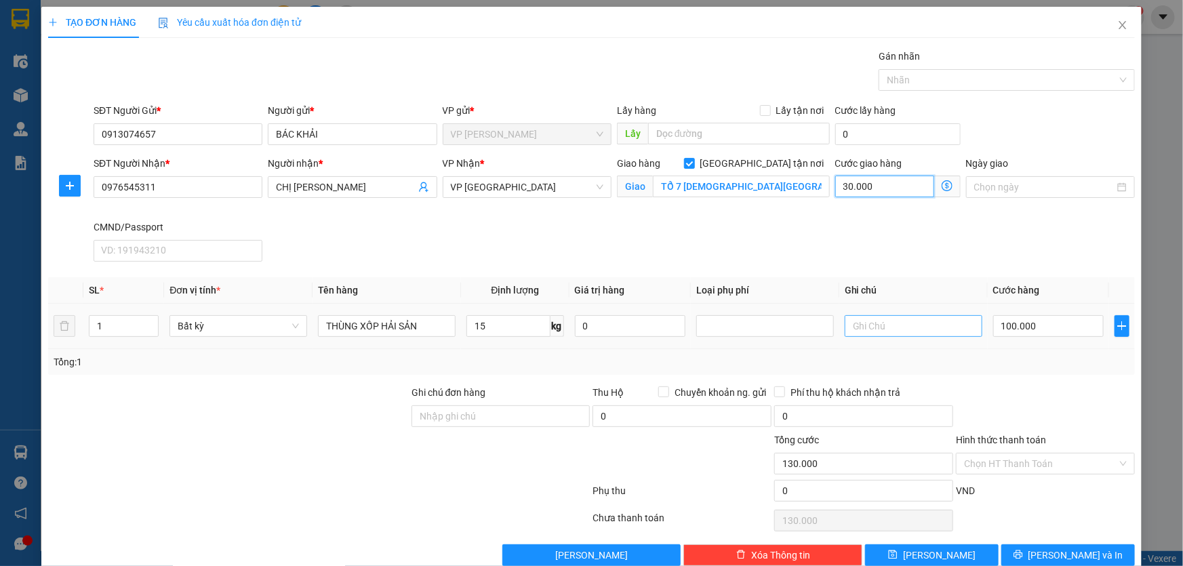
type input "30.000"
click at [903, 330] on input "text" at bounding box center [914, 326] width 138 height 22
type input "KM 30%"
click at [996, 387] on div at bounding box center [1046, 408] width 182 height 47
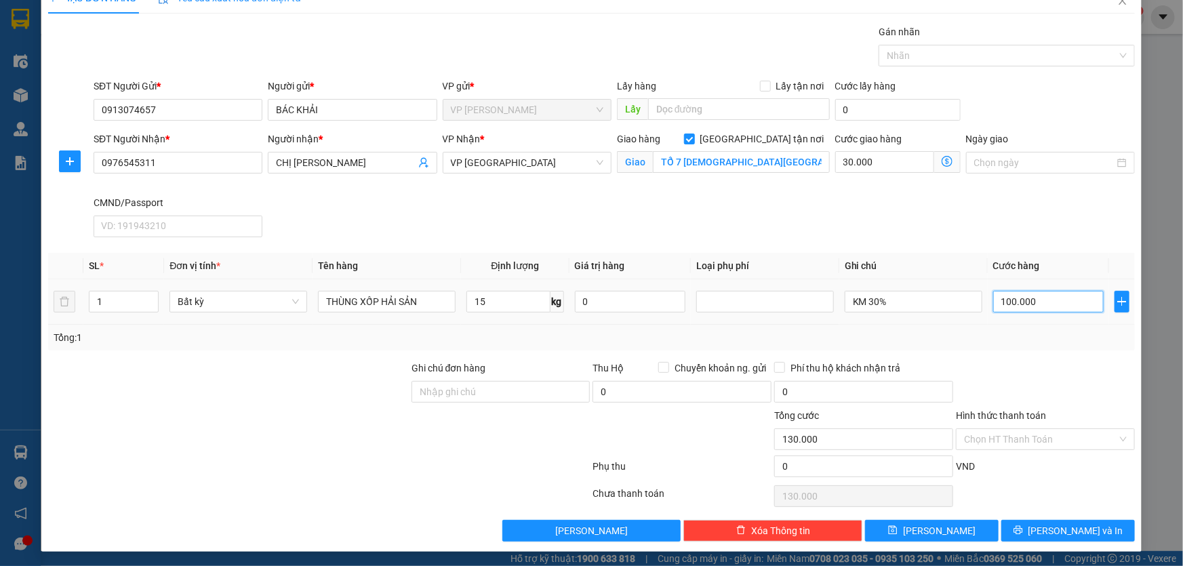
click at [1028, 304] on input "100.000" at bounding box center [1049, 302] width 111 height 22
type input "0"
type input "30.000"
type input "07"
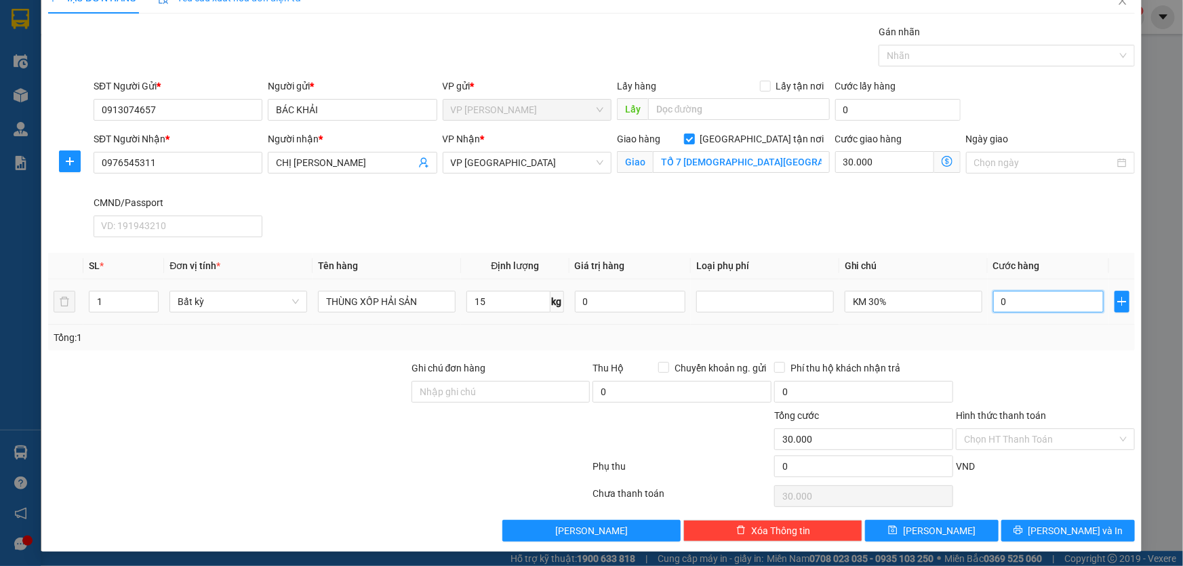
type input "30.007"
type input "0"
type input "30.000"
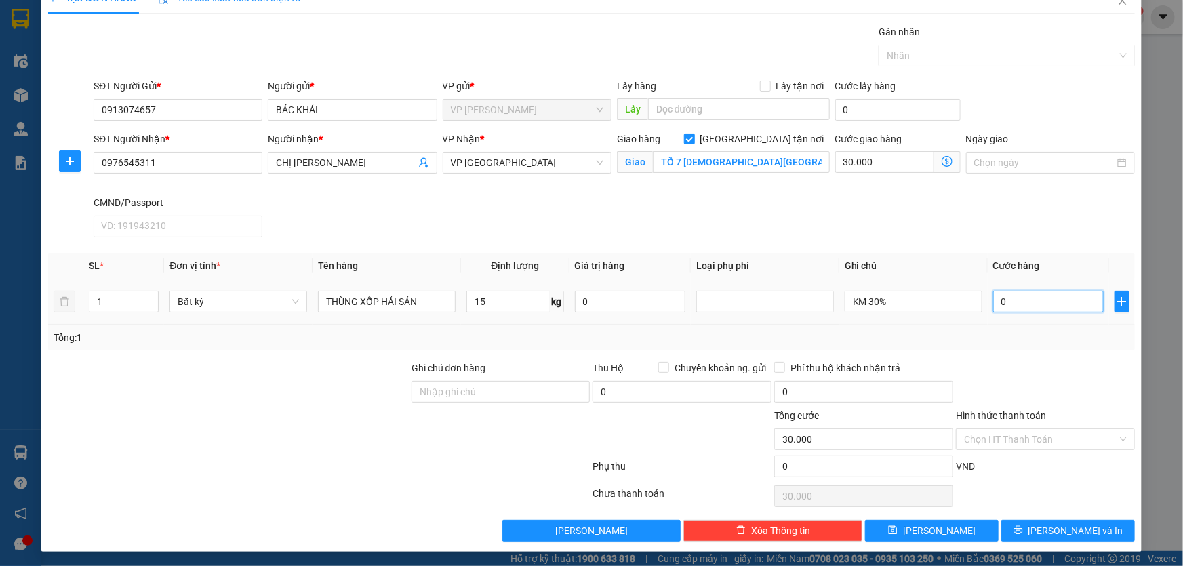
type input "07"
type input "30.007"
type input "070"
type input "30.070"
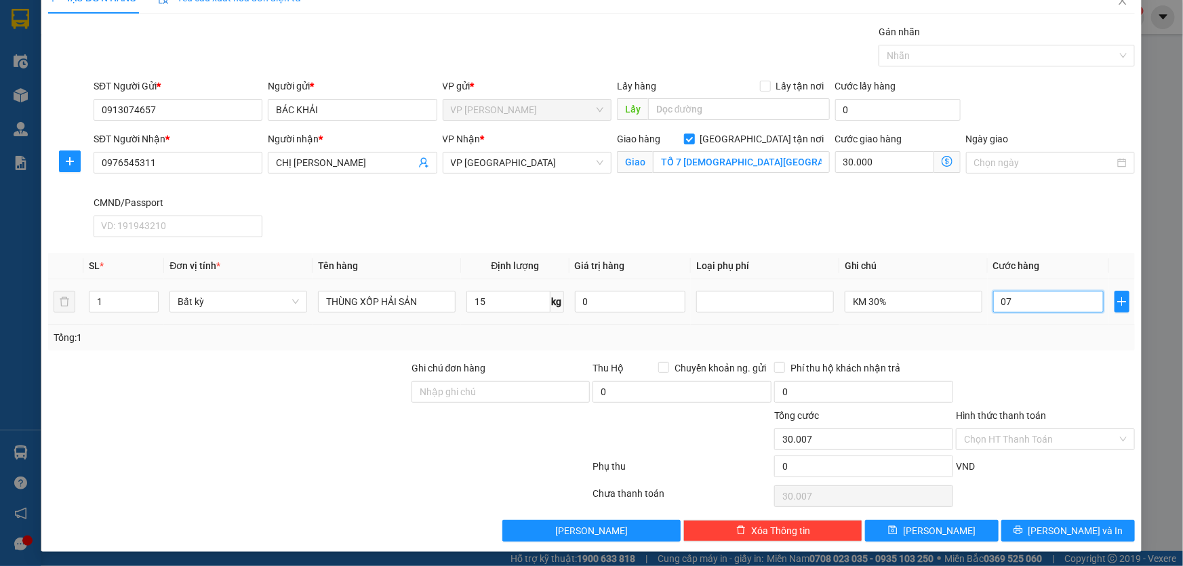
type input "30.070"
type input "70.000"
type input "100.000"
click at [1085, 336] on div "Tổng: 1" at bounding box center [592, 337] width 1076 height 15
click at [1034, 439] on input "Hình thức thanh toán" at bounding box center [1040, 439] width 153 height 20
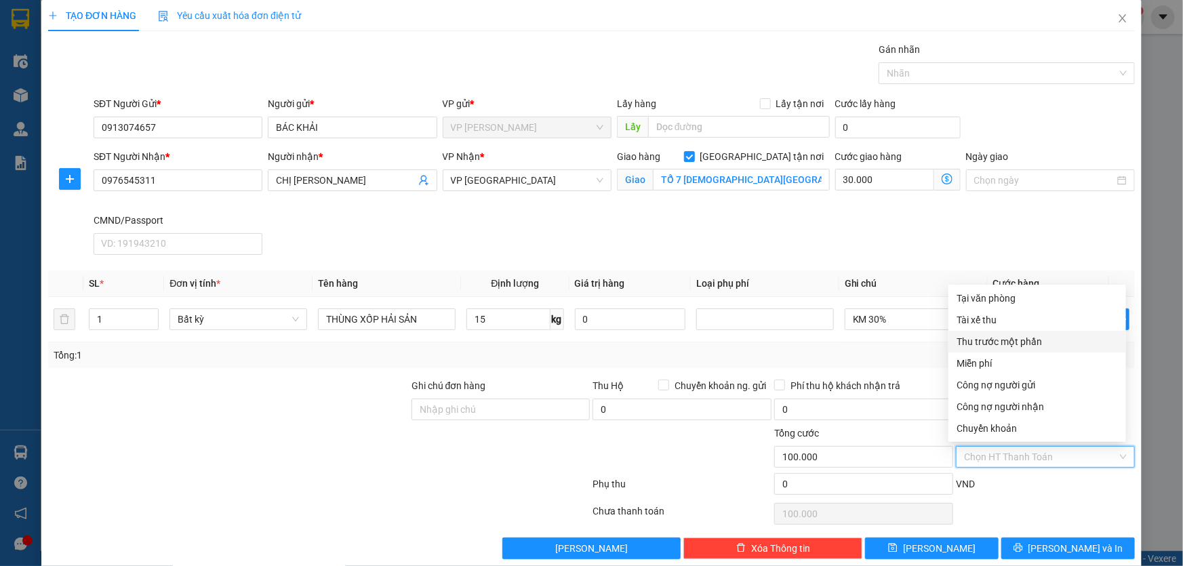
scroll to position [0, 0]
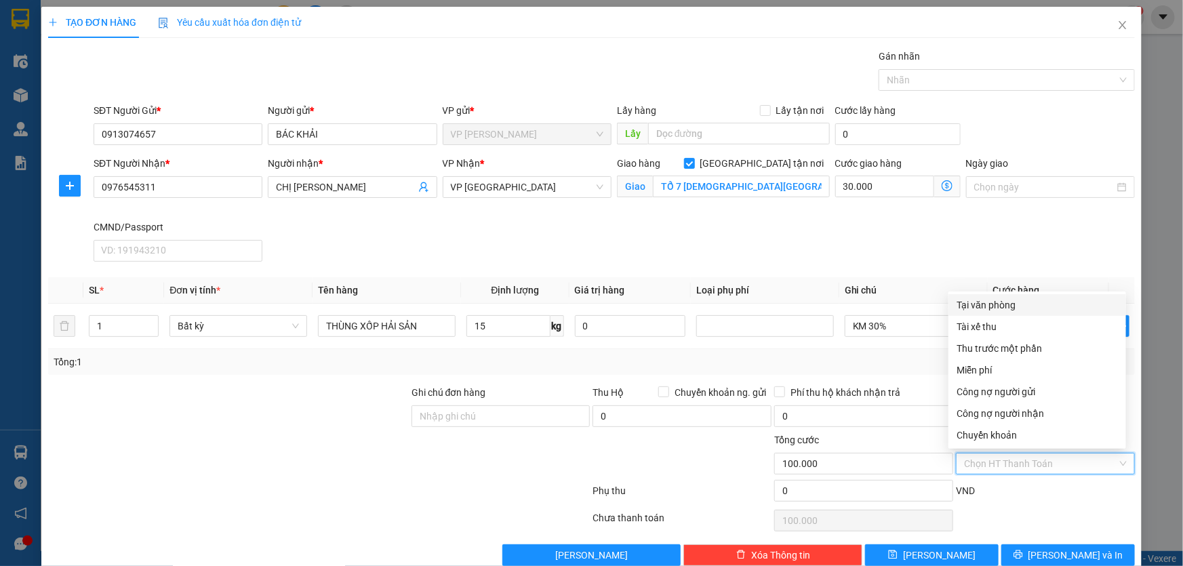
click at [1001, 302] on div "Tại văn phòng" at bounding box center [1037, 305] width 161 height 15
type input "0"
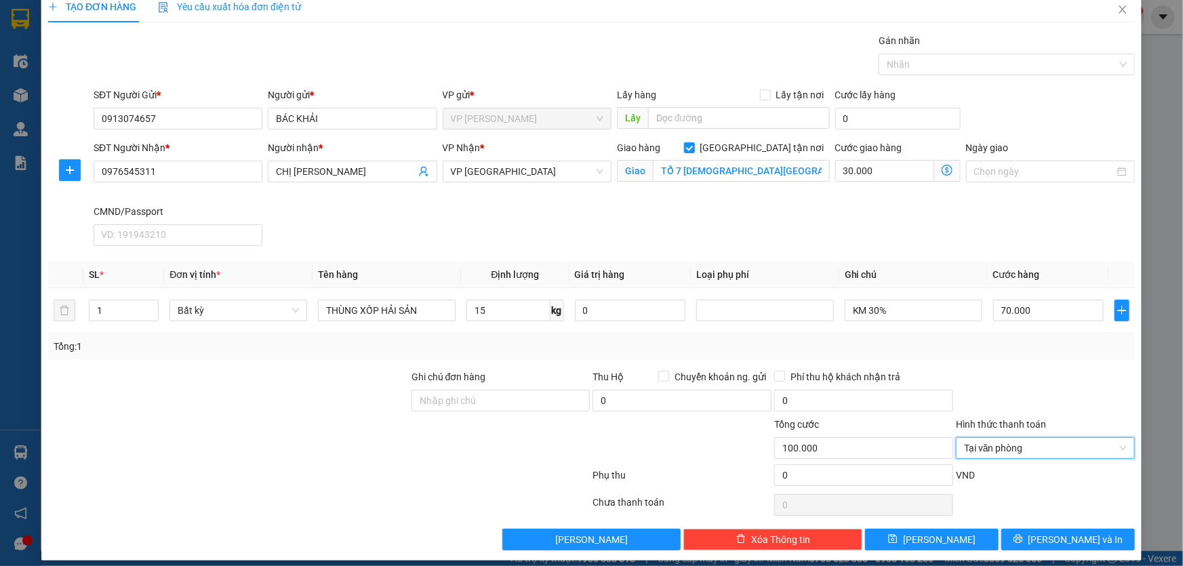
scroll to position [24, 0]
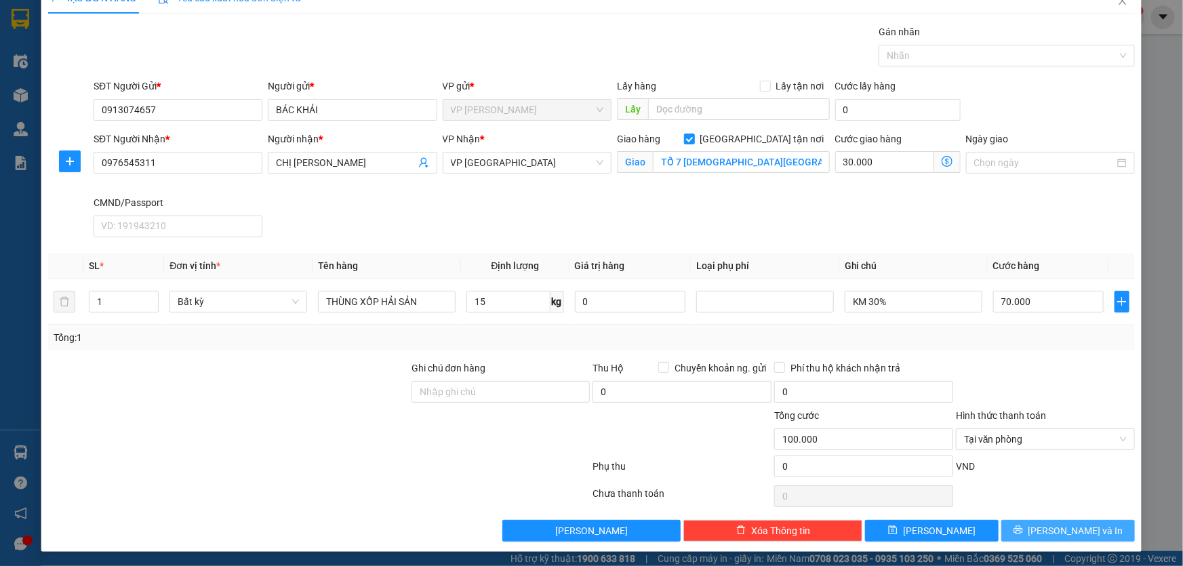
click at [1072, 527] on span "[PERSON_NAME] và In" at bounding box center [1076, 531] width 95 height 15
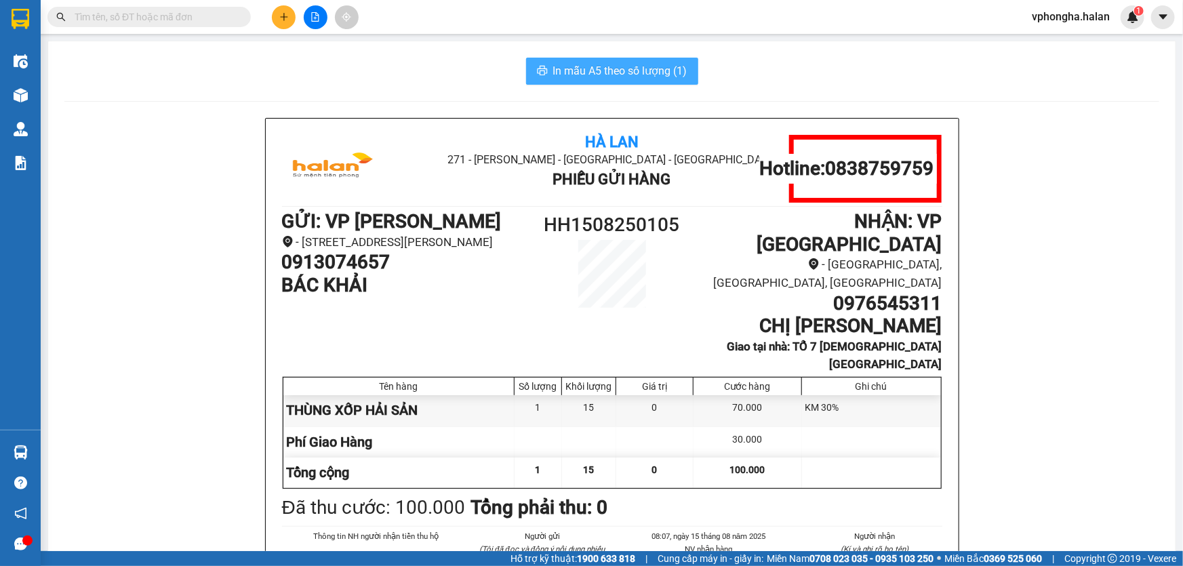
click at [619, 75] on span "In mẫu A5 theo số lượng (1)" at bounding box center [620, 70] width 134 height 17
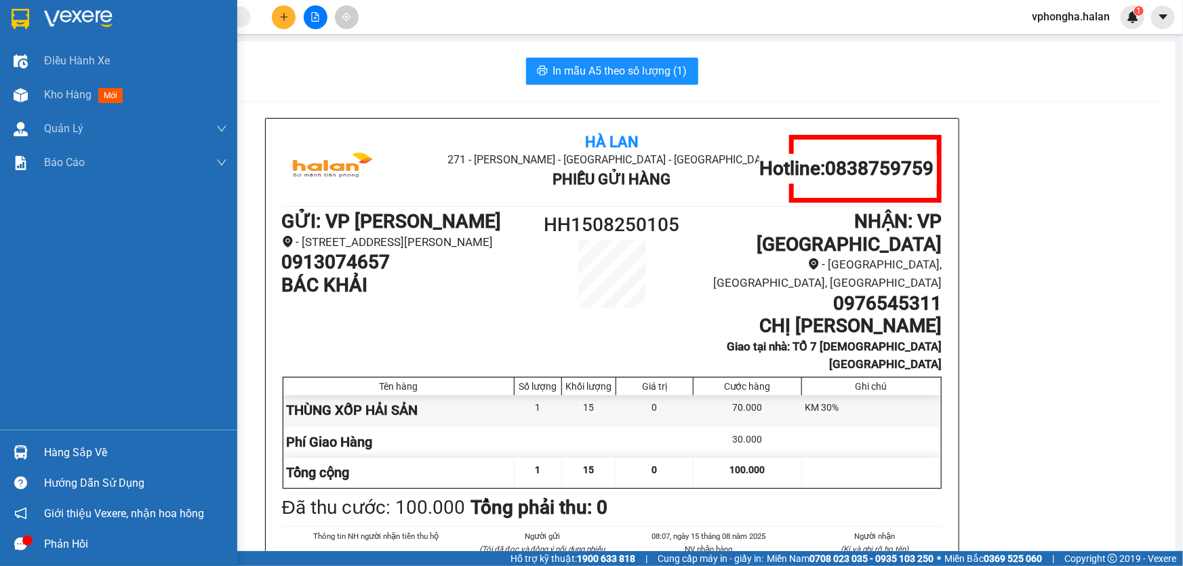
click at [45, 444] on div "Hàng sắp về" at bounding box center [135, 453] width 183 height 20
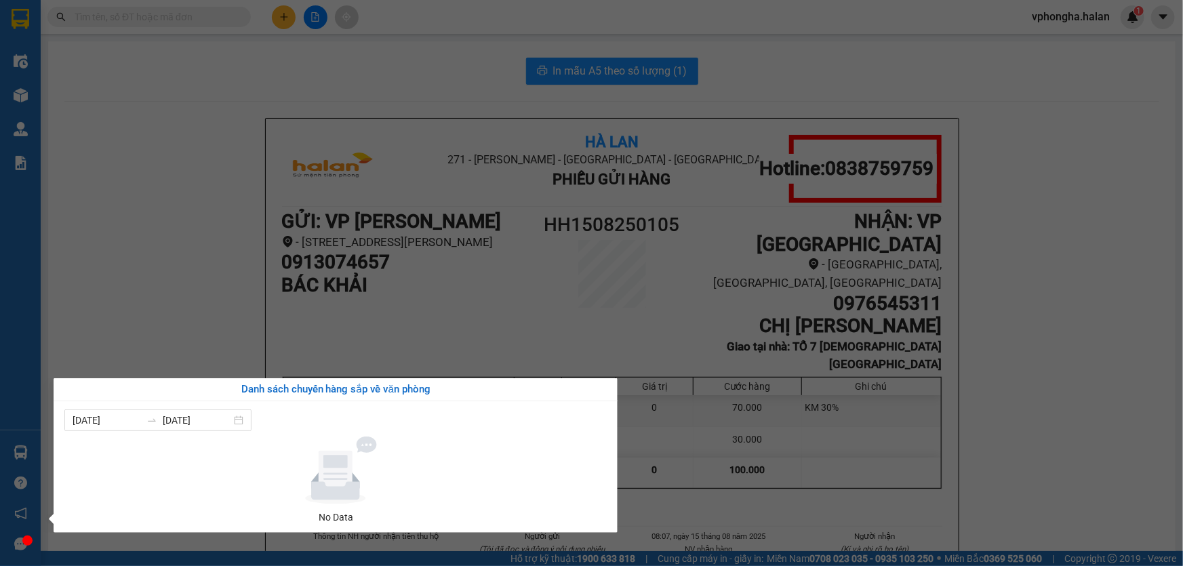
click at [110, 20] on section "Kết quả tìm kiếm ( 0 ) Bộ lọc No Data vphongha.halan 1 Điều hành xe Kho hàng mớ…" at bounding box center [591, 283] width 1183 height 566
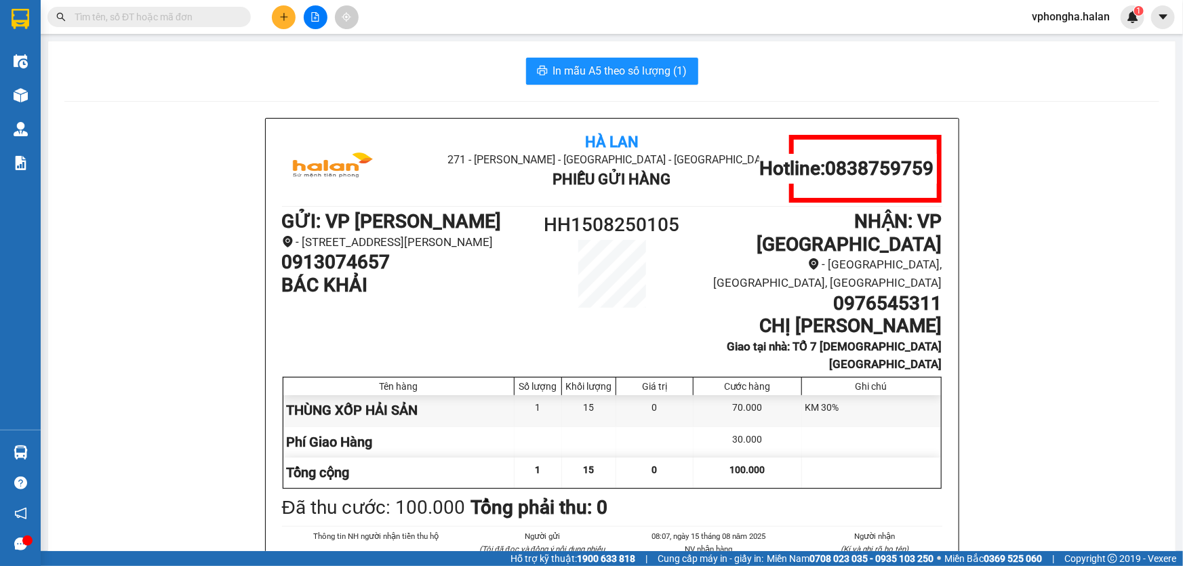
click at [115, 20] on input "text" at bounding box center [155, 16] width 160 height 15
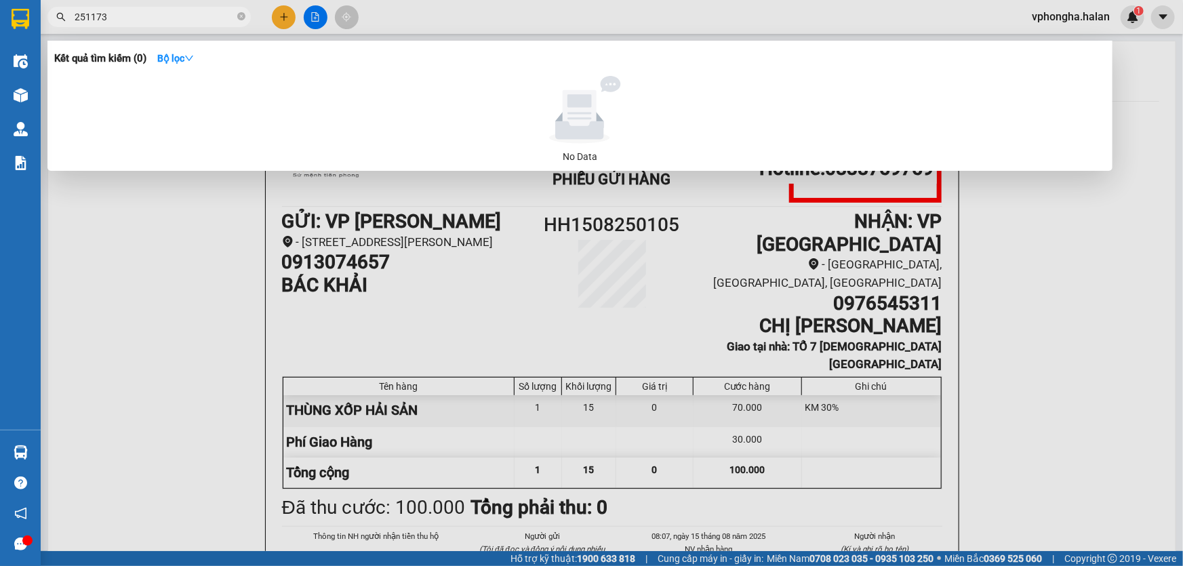
type input "251173"
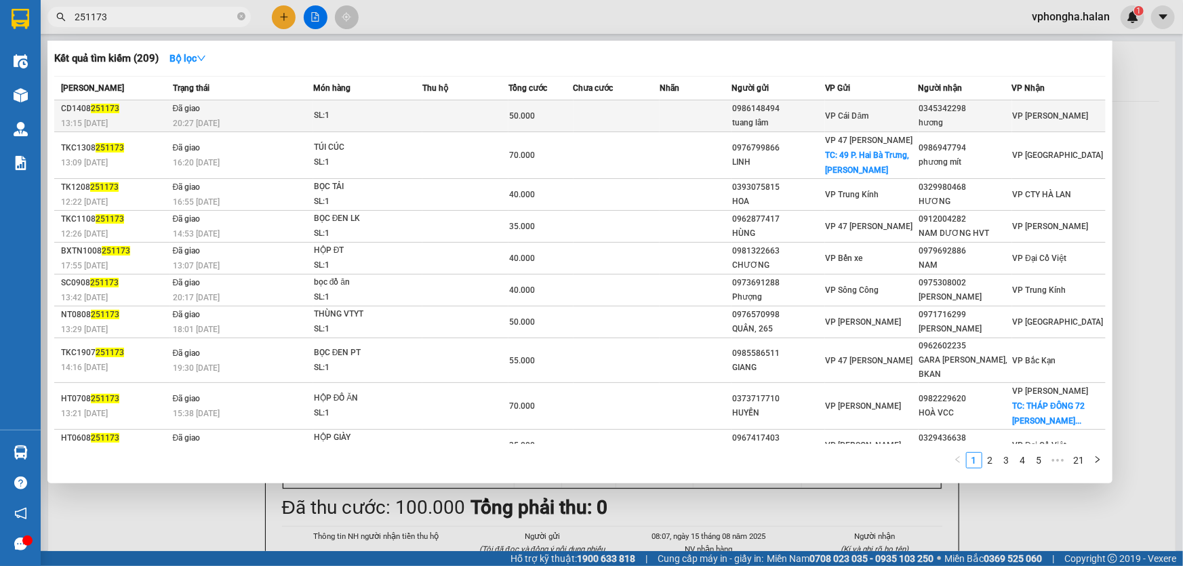
click at [477, 117] on td at bounding box center [465, 116] width 86 height 32
click at [231, 118] on div "20:27 - 14/08" at bounding box center [243, 123] width 140 height 15
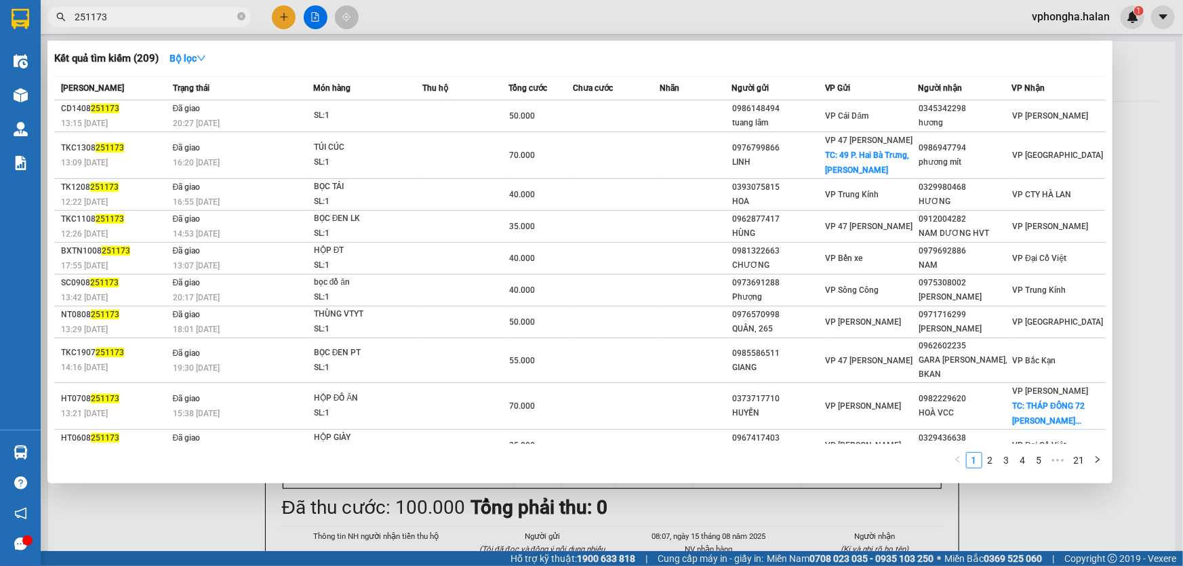
click at [1101, 18] on div at bounding box center [591, 283] width 1183 height 566
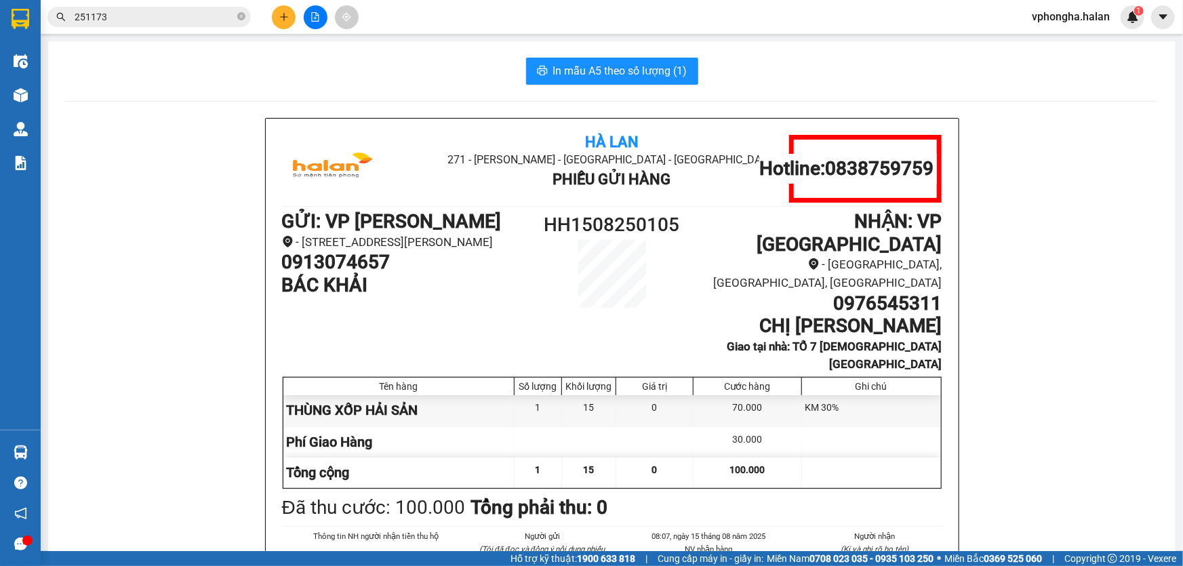
click at [1099, 18] on span "vphongha.halan" at bounding box center [1071, 16] width 100 height 17
click at [122, 18] on input "251173" at bounding box center [155, 16] width 160 height 15
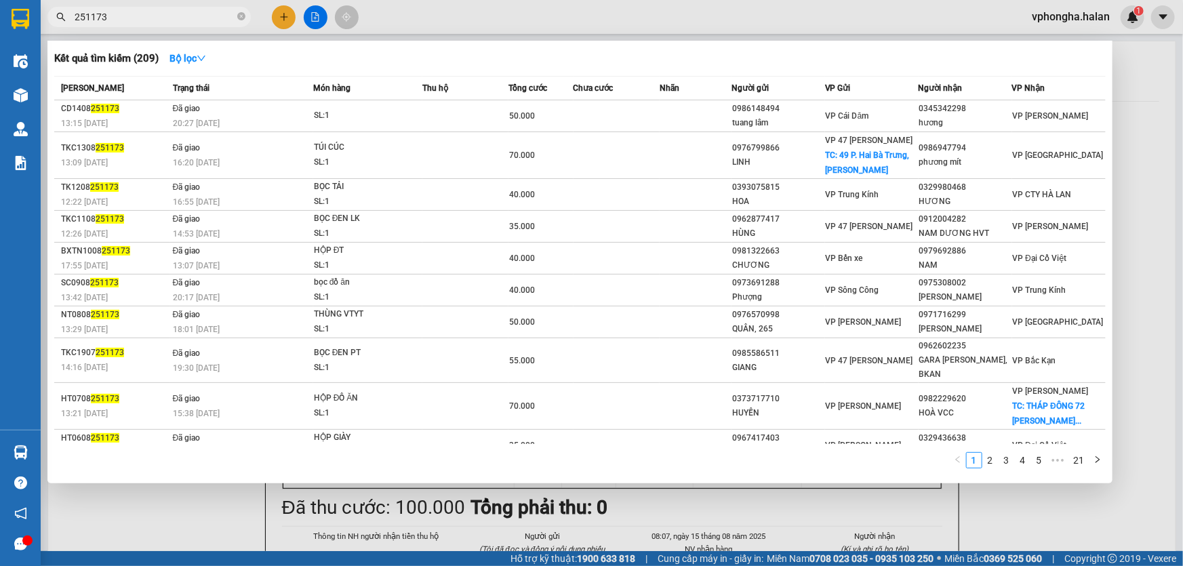
click at [122, 18] on input "251173" at bounding box center [155, 16] width 160 height 15
drag, startPoint x: 81, startPoint y: 18, endPoint x: 416, endPoint y: 58, distance: 337.4
click at [416, 58] on div "Kết quả tìm kiếm ( 209 ) Bộ lọc" at bounding box center [580, 58] width 1052 height 22
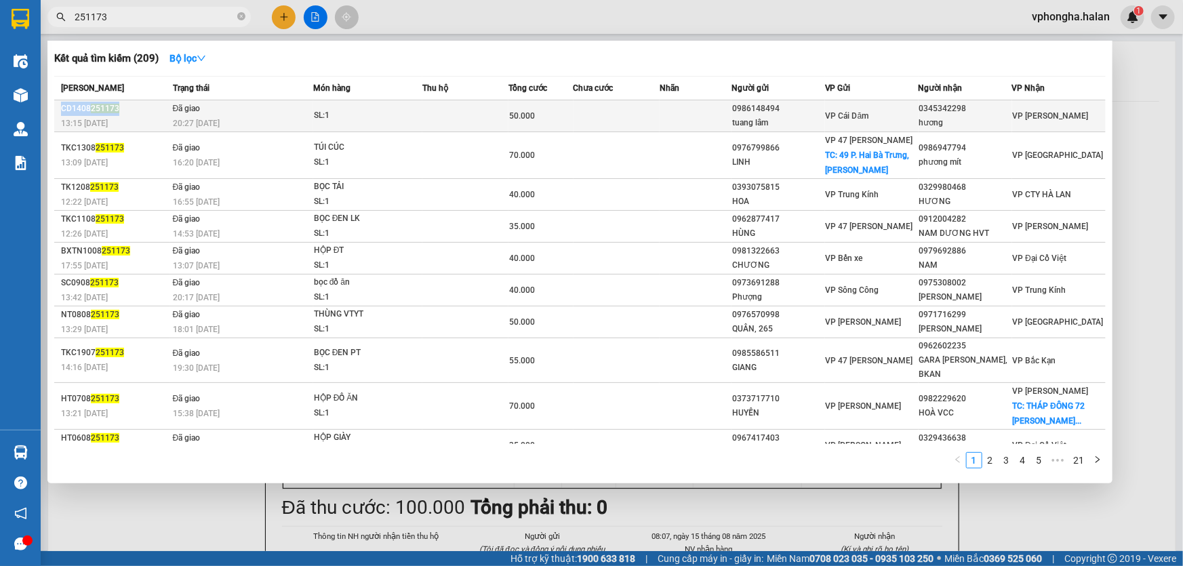
drag, startPoint x: 123, startPoint y: 106, endPoint x: 56, endPoint y: 113, distance: 67.5
click at [56, 113] on td "CD1408 251173 13:15 - 14/08" at bounding box center [111, 116] width 115 height 32
copy div "CD1408 251173"
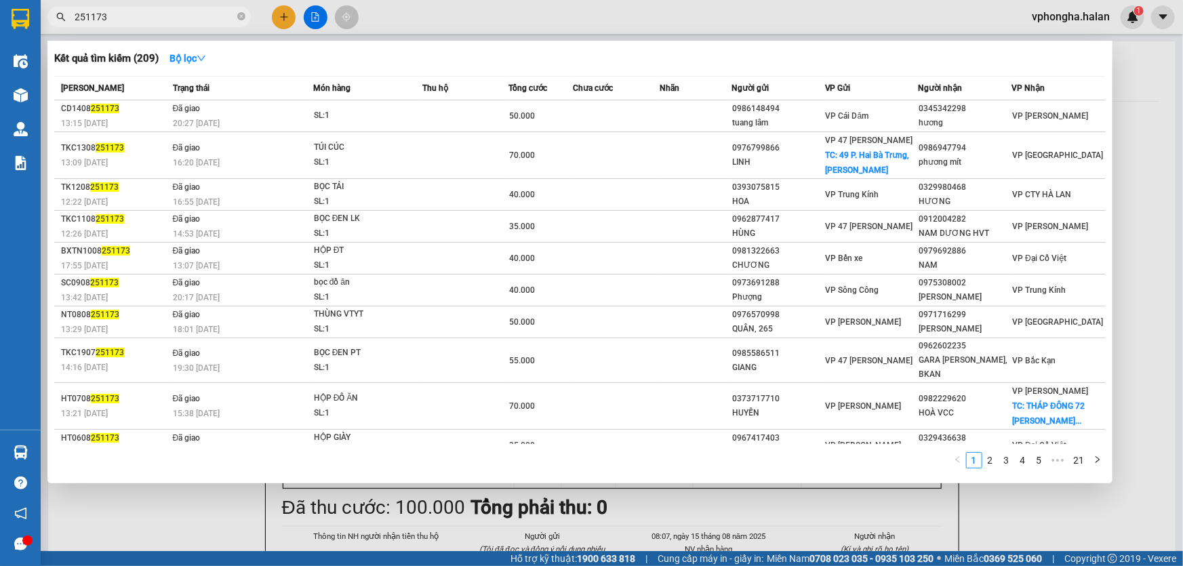
click at [1095, 18] on div at bounding box center [591, 283] width 1183 height 566
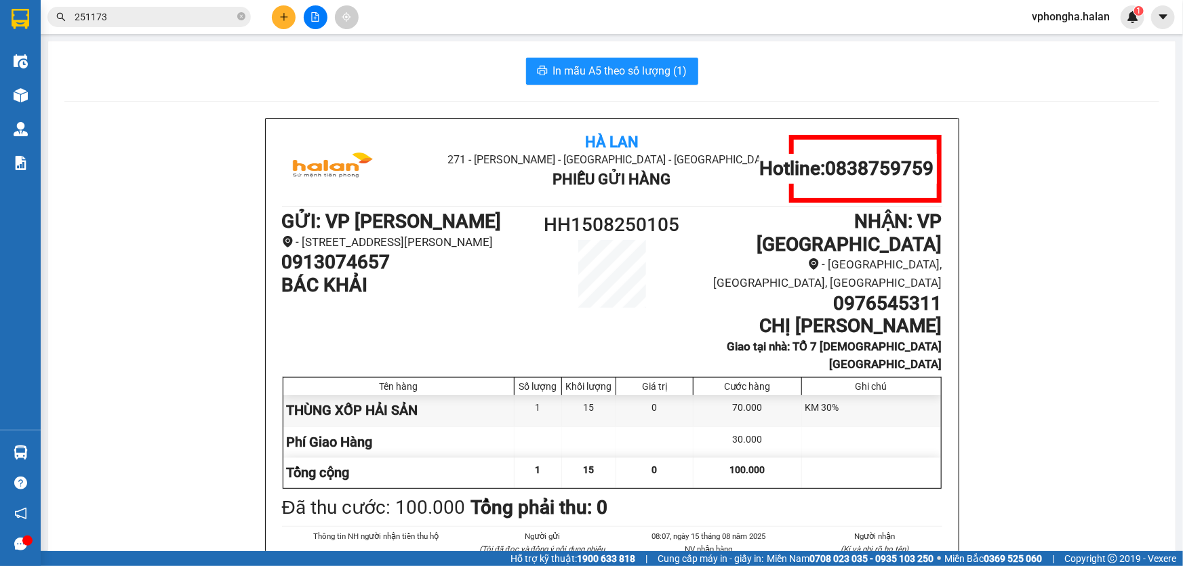
click at [1097, 18] on span "vphongha.halan" at bounding box center [1071, 16] width 100 height 17
click at [1071, 41] on span "Đăng xuất" at bounding box center [1077, 42] width 71 height 15
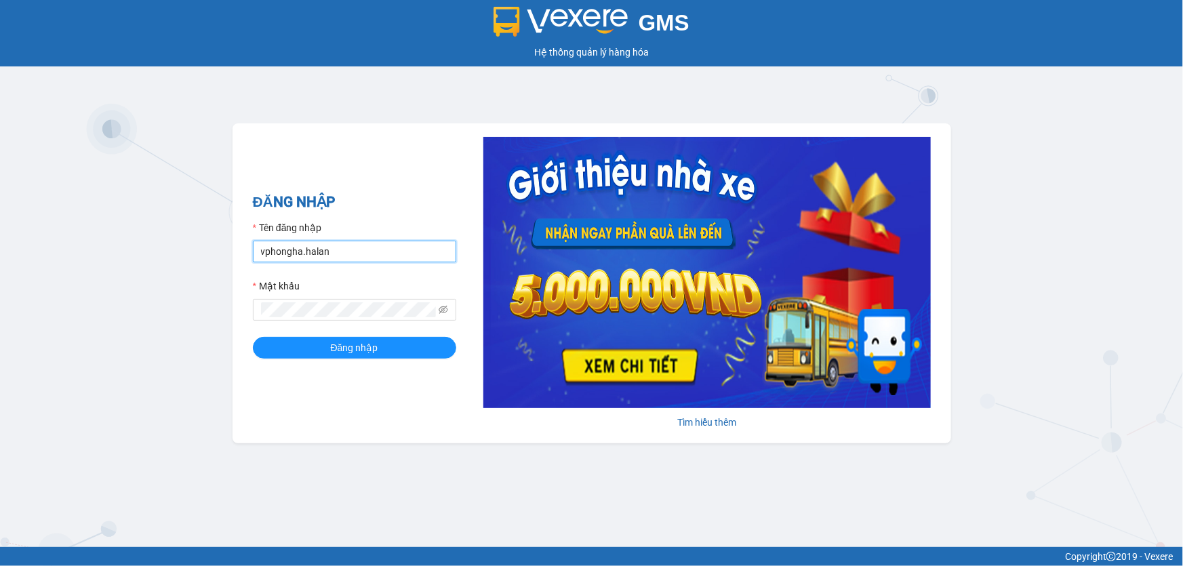
click at [319, 254] on input "vphongha.halan" at bounding box center [354, 252] width 203 height 22
click at [327, 254] on input "vphongha.halan" at bounding box center [354, 252] width 203 height 22
click at [330, 250] on input "vphongha.halan" at bounding box center [354, 252] width 203 height 22
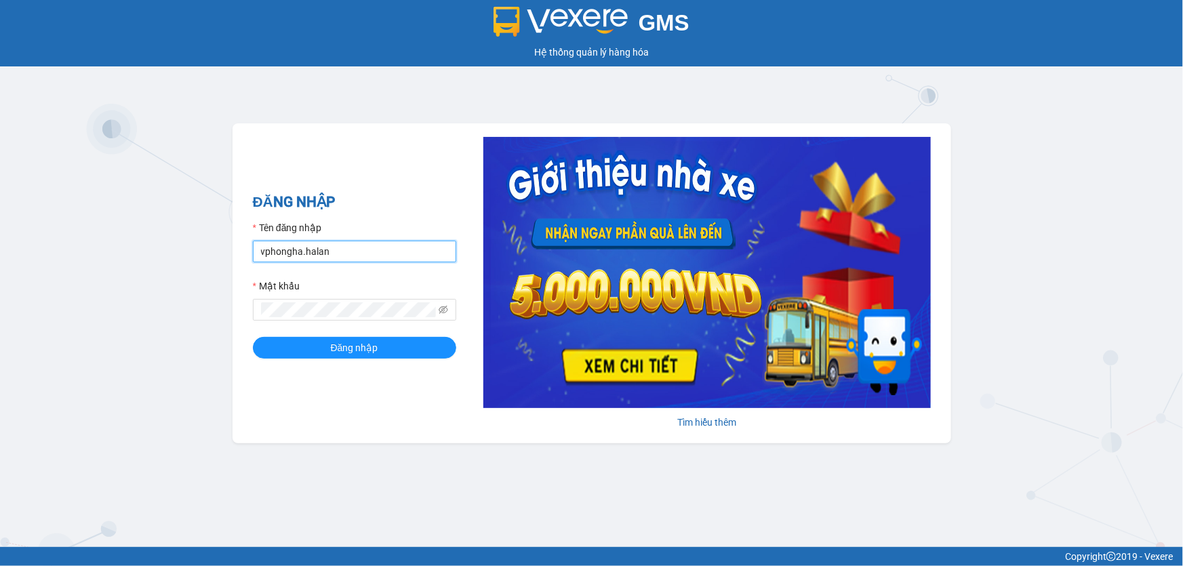
click at [330, 250] on input "vphongha.halan" at bounding box center [354, 252] width 203 height 22
type input "vpcaidam.halan"
drag, startPoint x: 326, startPoint y: 336, endPoint x: 332, endPoint y: 339, distance: 7.0
click at [326, 336] on form "Tên đăng nhập vpcaidam.halan Mật khẩu Đăng nhập" at bounding box center [354, 289] width 203 height 138
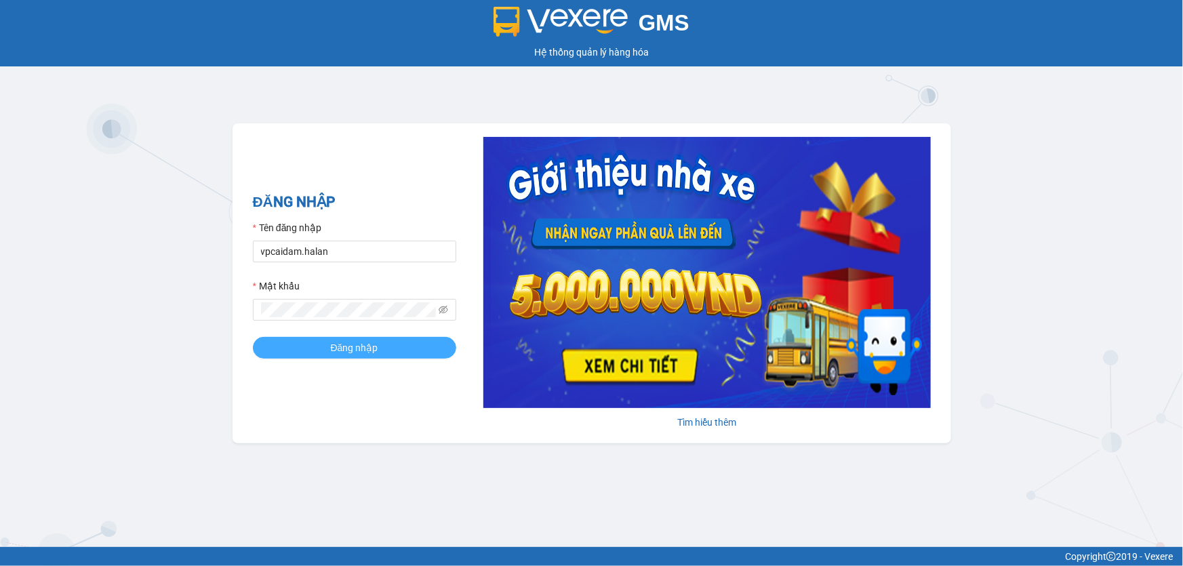
drag, startPoint x: 332, startPoint y: 340, endPoint x: 307, endPoint y: 332, distance: 26.0
click at [333, 340] on span "Đăng nhập" at bounding box center [354, 347] width 47 height 15
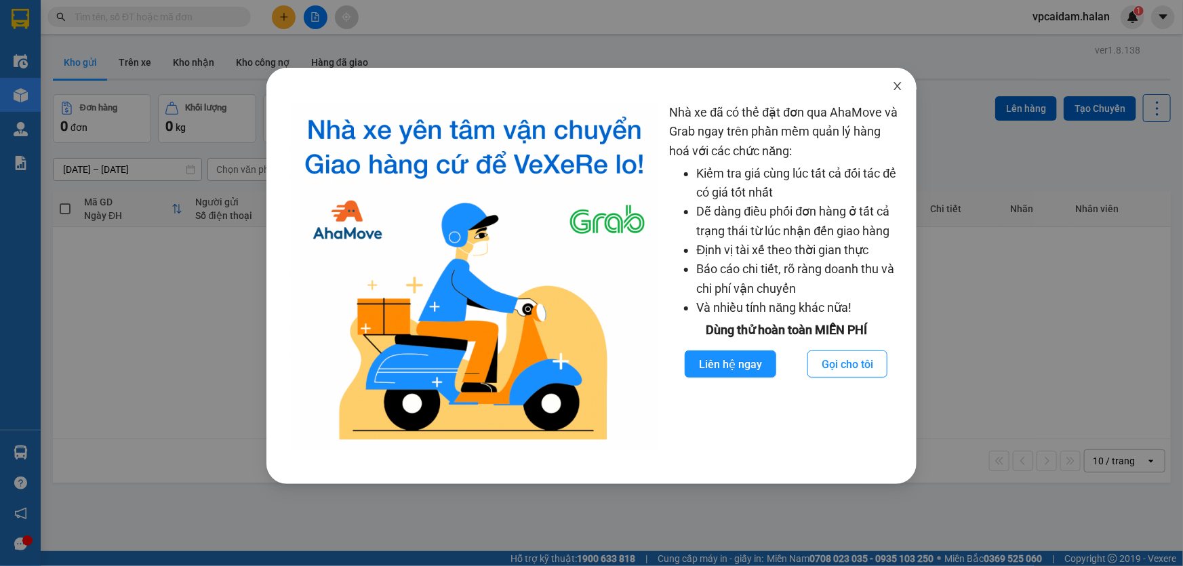
click at [899, 88] on icon "close" at bounding box center [898, 86] width 7 height 8
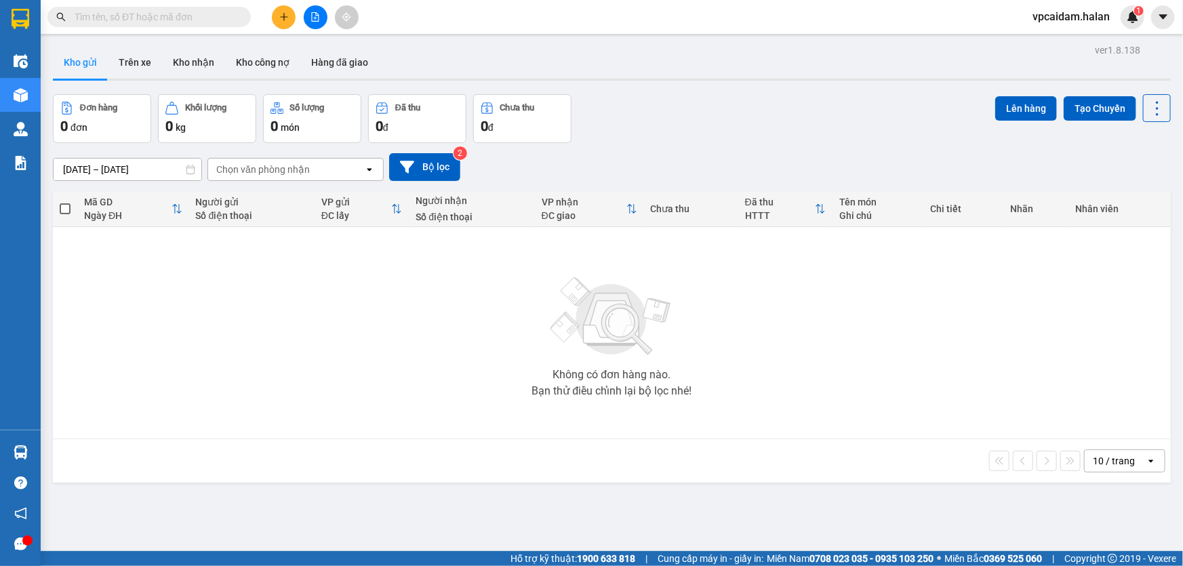
click at [134, 20] on input "text" at bounding box center [155, 16] width 160 height 15
paste input "CD1408251173"
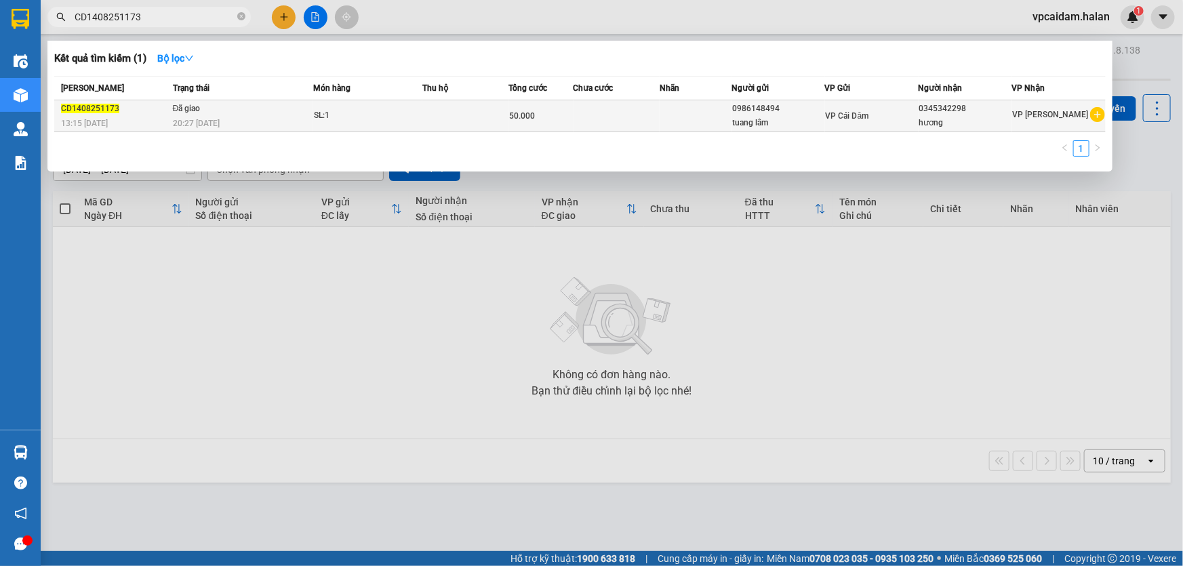
type input "CD1408251173"
click at [233, 113] on td "Đã giao 20:27 [DATE]" at bounding box center [242, 116] width 144 height 32
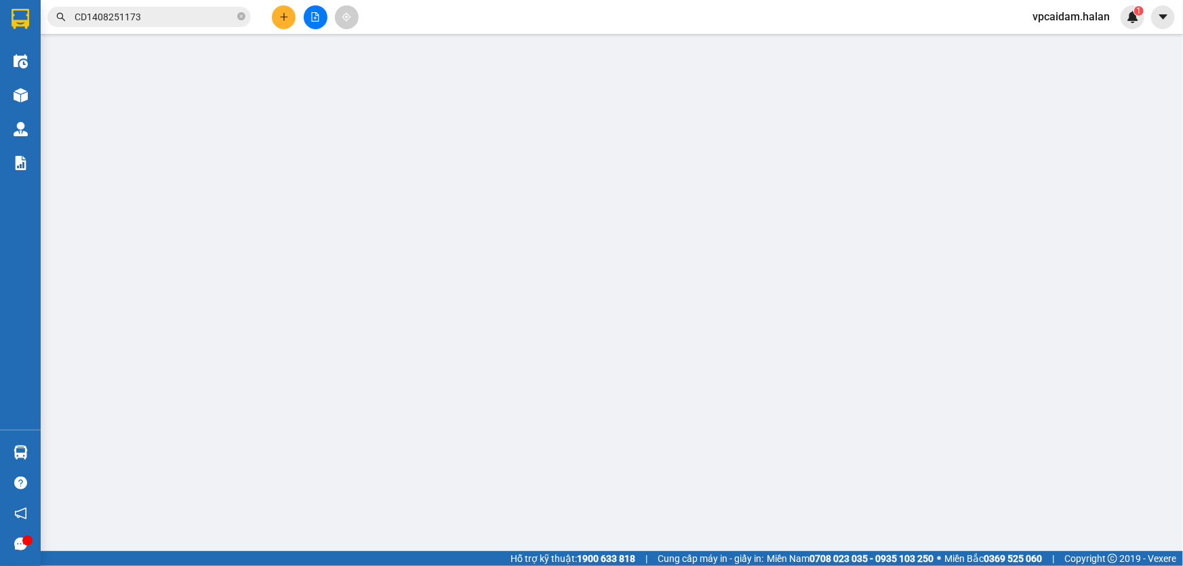
type input "0986148494"
type input "0345342298"
type input "50.000"
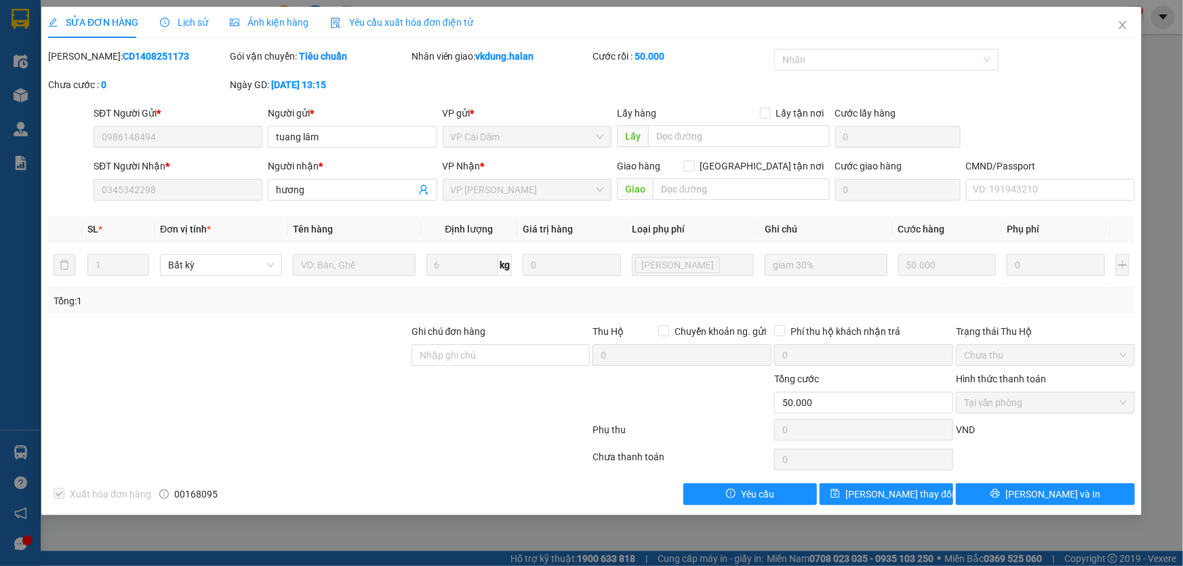
click at [186, 24] on span "Lịch sử" at bounding box center [184, 22] width 48 height 11
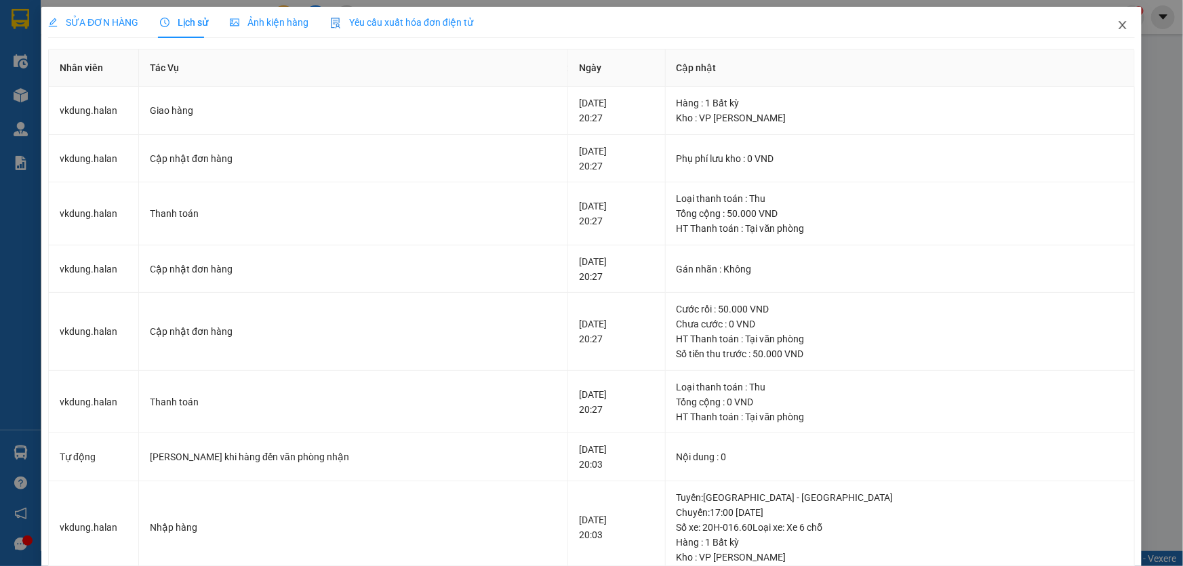
click at [1118, 26] on icon "close" at bounding box center [1123, 25] width 11 height 11
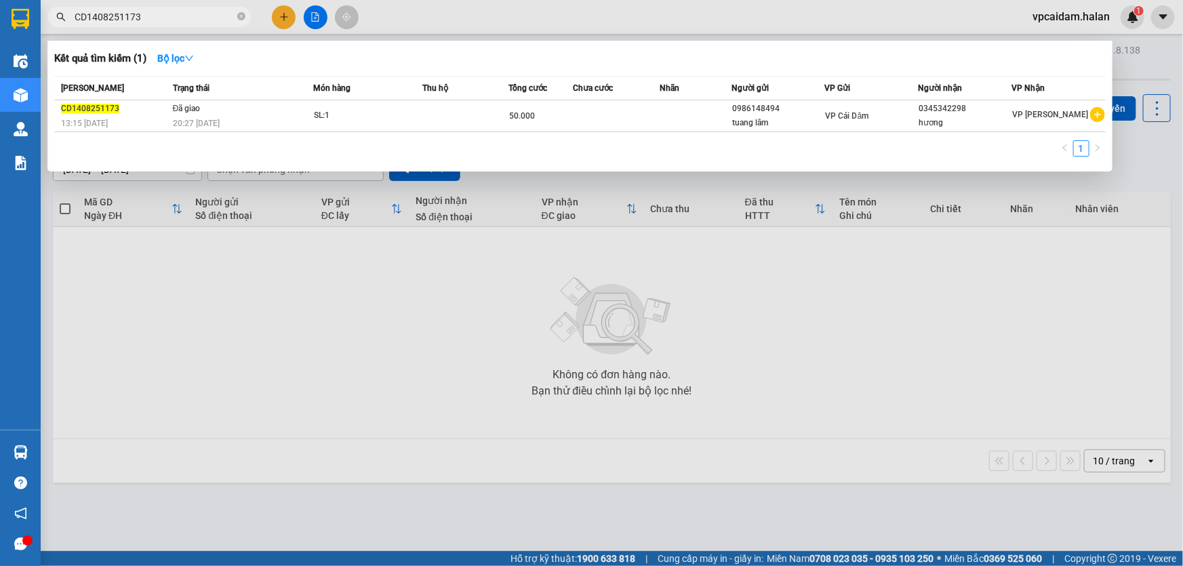
click at [155, 18] on input "CD1408251173" at bounding box center [155, 16] width 160 height 15
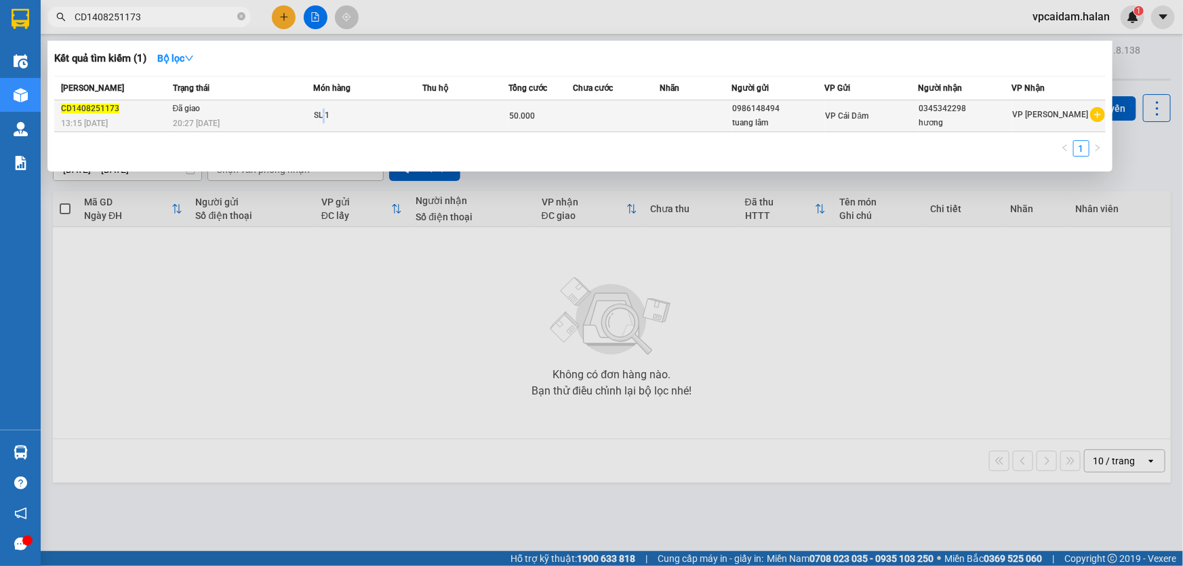
click at [325, 102] on td "SL: 1" at bounding box center [367, 116] width 109 height 32
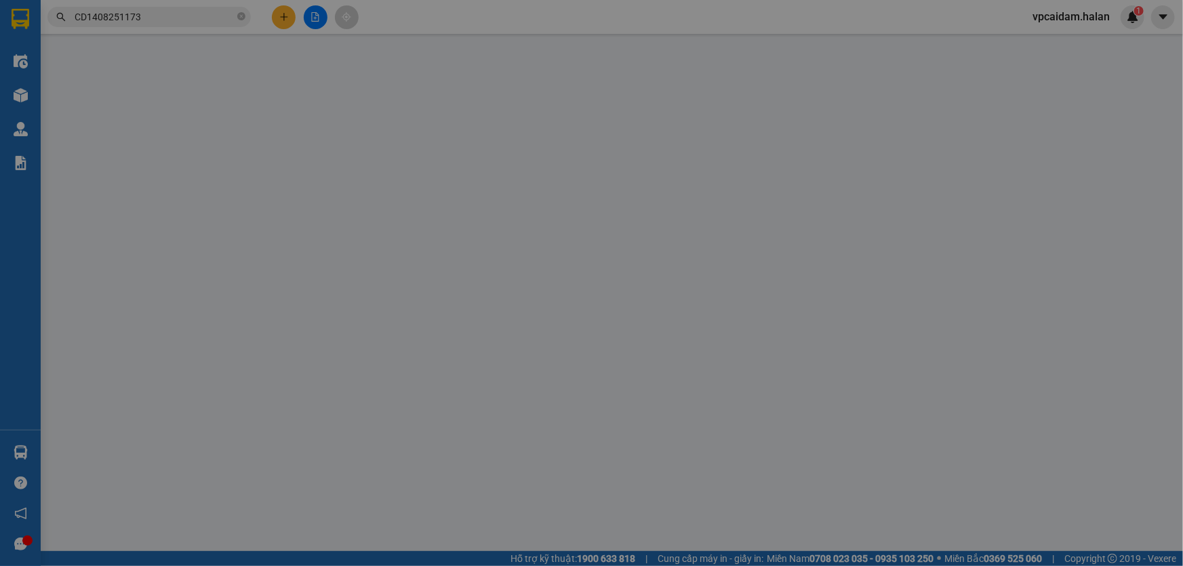
type input "0986148494"
type input "0345342298"
type input "50.000"
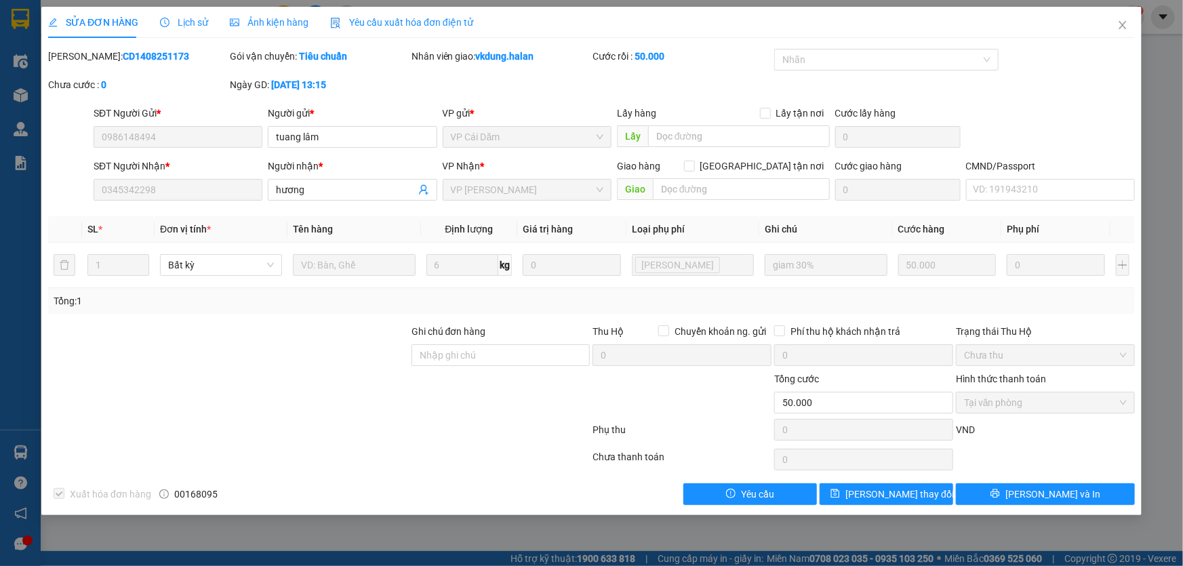
click at [181, 22] on span "Lịch sử" at bounding box center [184, 22] width 48 height 11
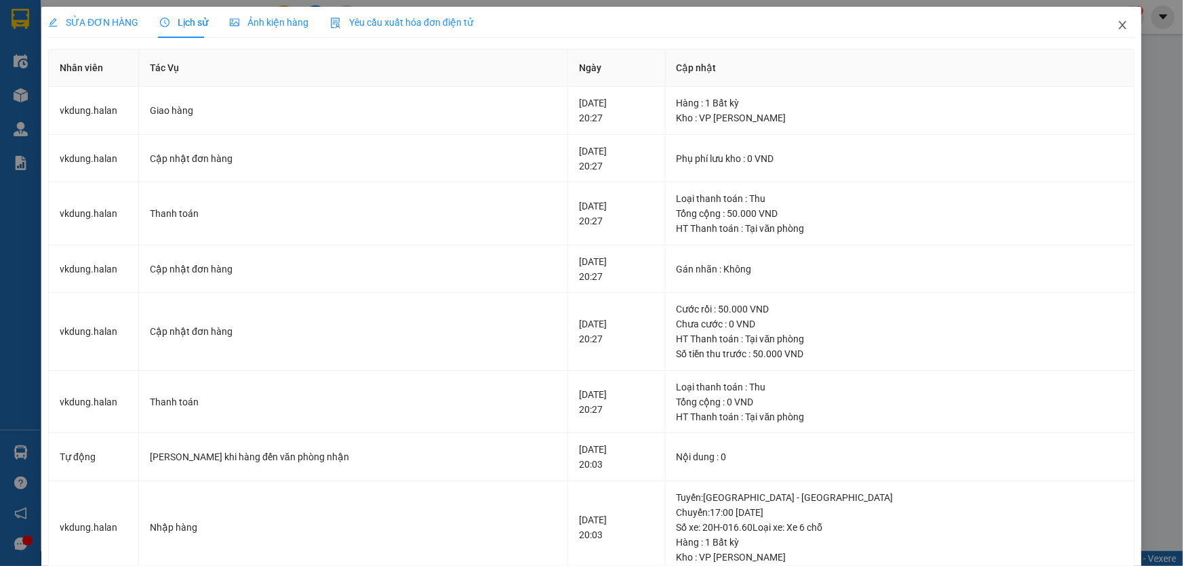
click at [1118, 24] on icon "close" at bounding box center [1123, 25] width 11 height 11
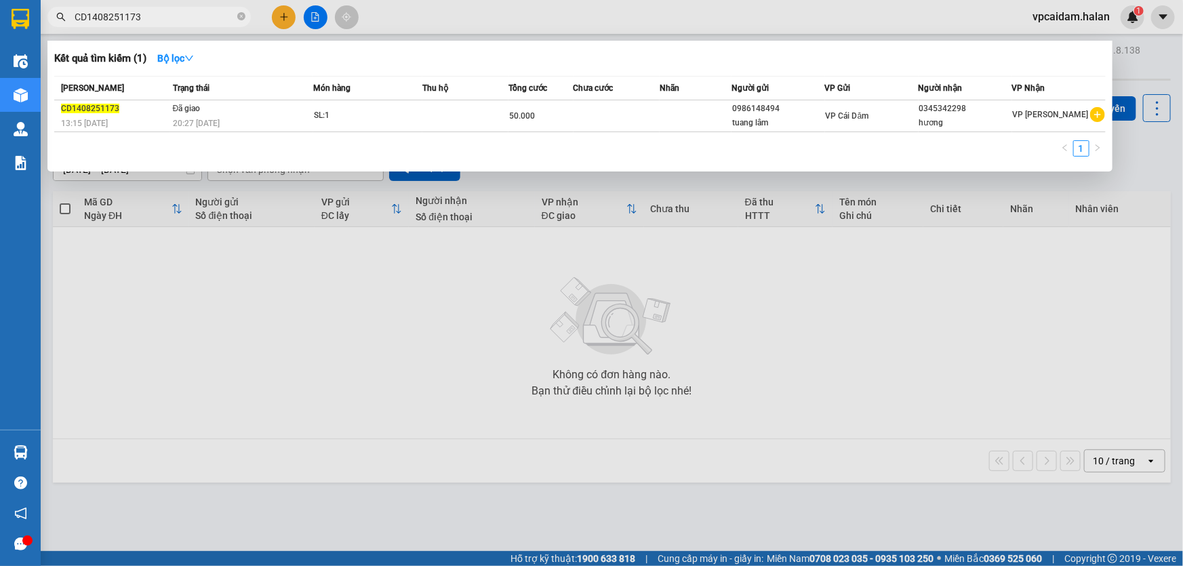
click at [203, 19] on input "CD1408251173" at bounding box center [155, 16] width 160 height 15
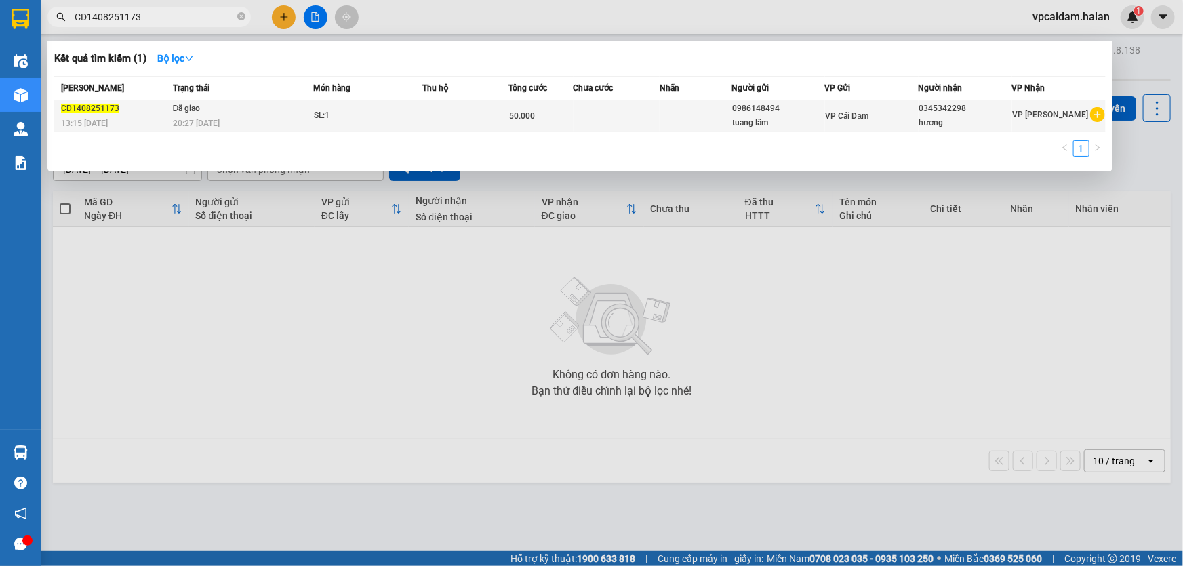
click at [310, 102] on td "Đã giao 20:27 [DATE]" at bounding box center [242, 116] width 144 height 32
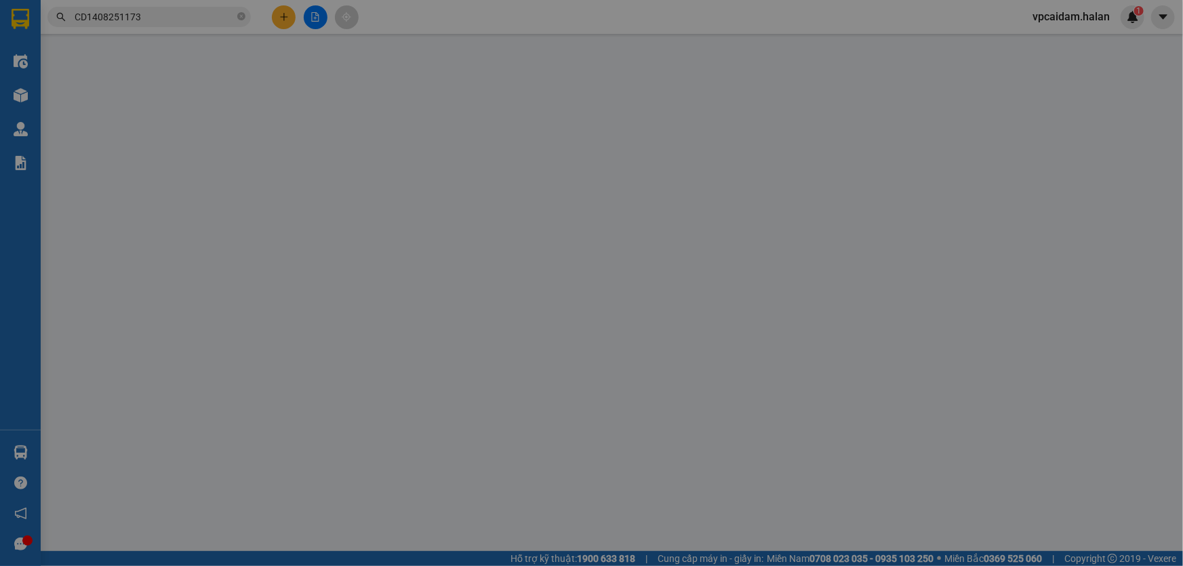
type input "0986148494"
type input "0345342298"
type input "50.000"
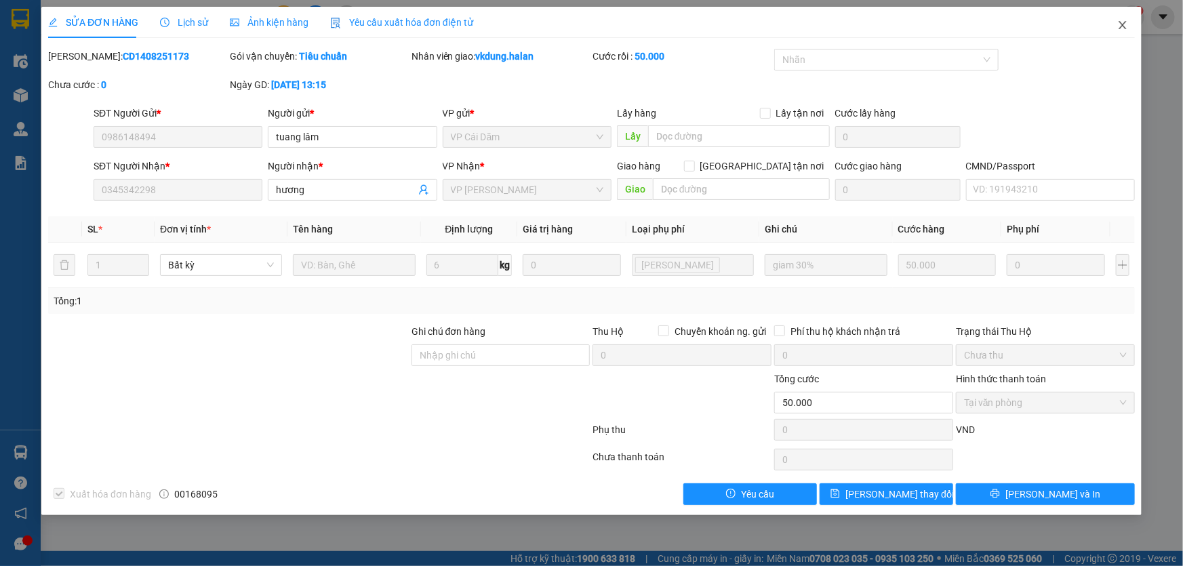
click at [1124, 29] on icon "close" at bounding box center [1123, 25] width 11 height 11
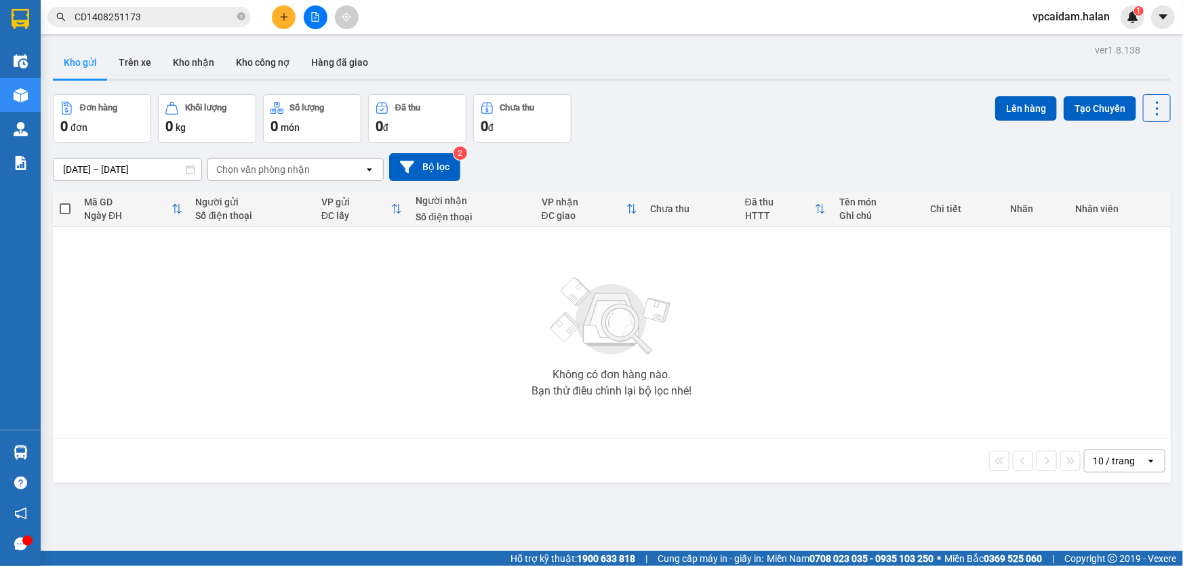
click at [1096, 20] on span "vpcaidam.halan" at bounding box center [1071, 16] width 99 height 17
click at [1060, 47] on span "Đăng xuất" at bounding box center [1078, 42] width 68 height 15
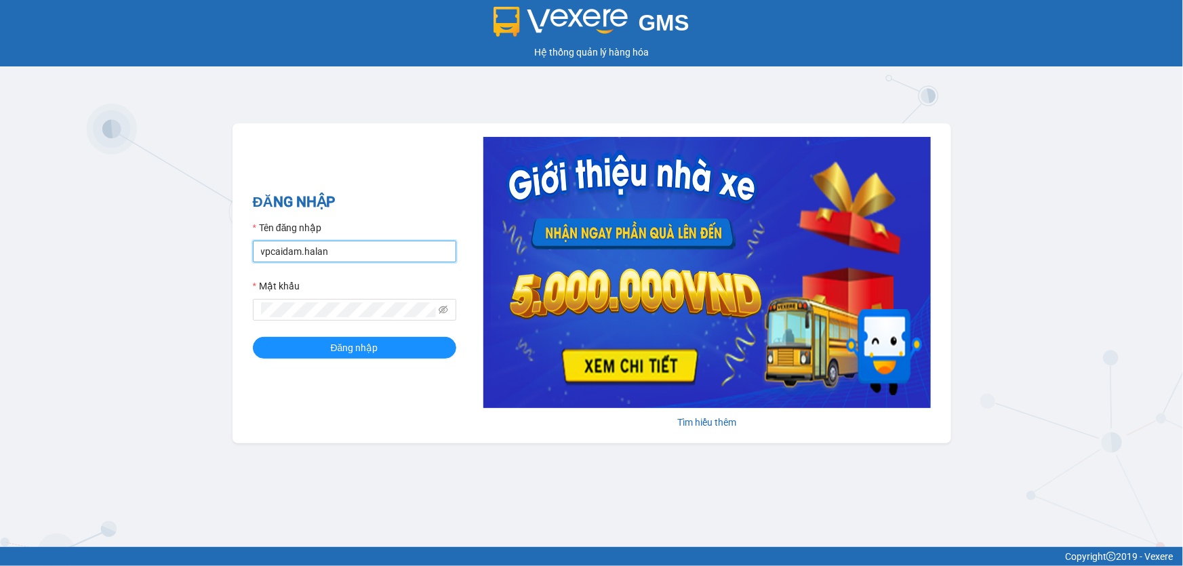
click at [353, 248] on input "vpcaidam.halan" at bounding box center [354, 252] width 203 height 22
click at [355, 248] on input "vpcaidam.halan" at bounding box center [354, 252] width 203 height 22
type input "vphongha.halan"
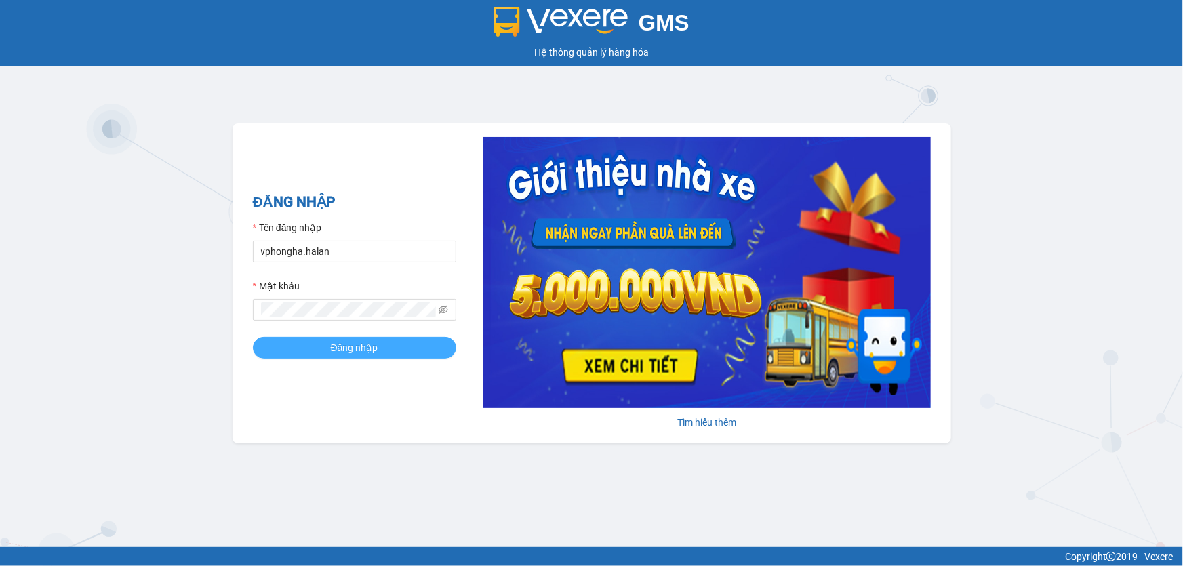
drag, startPoint x: 305, startPoint y: 350, endPoint x: 319, endPoint y: 349, distance: 14.3
click at [306, 350] on button "Đăng nhập" at bounding box center [354, 348] width 203 height 22
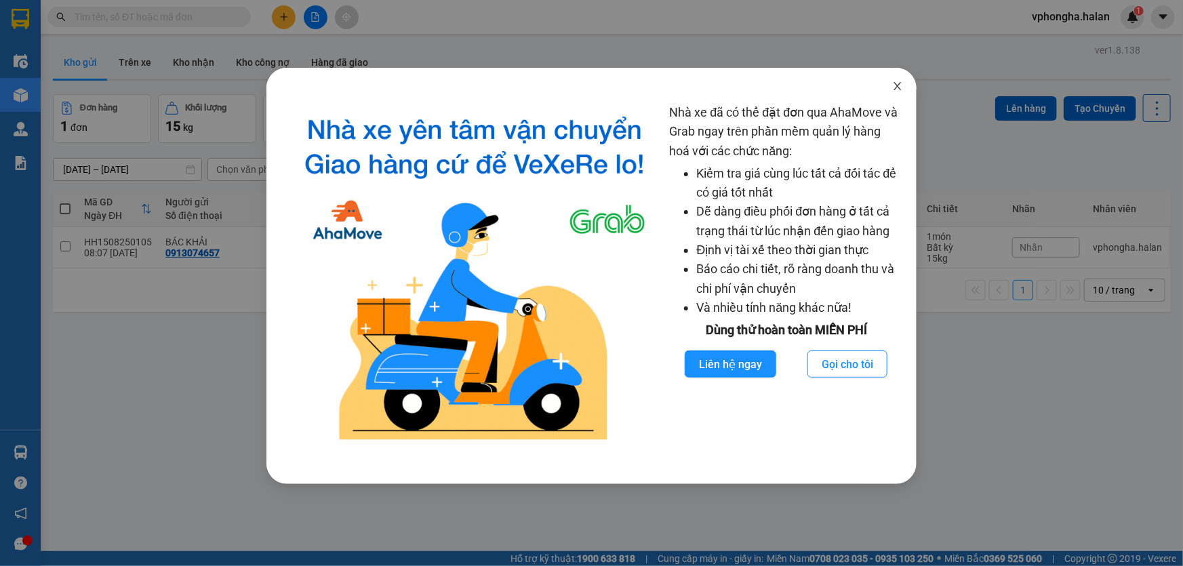
click at [898, 83] on icon "close" at bounding box center [897, 86] width 11 height 11
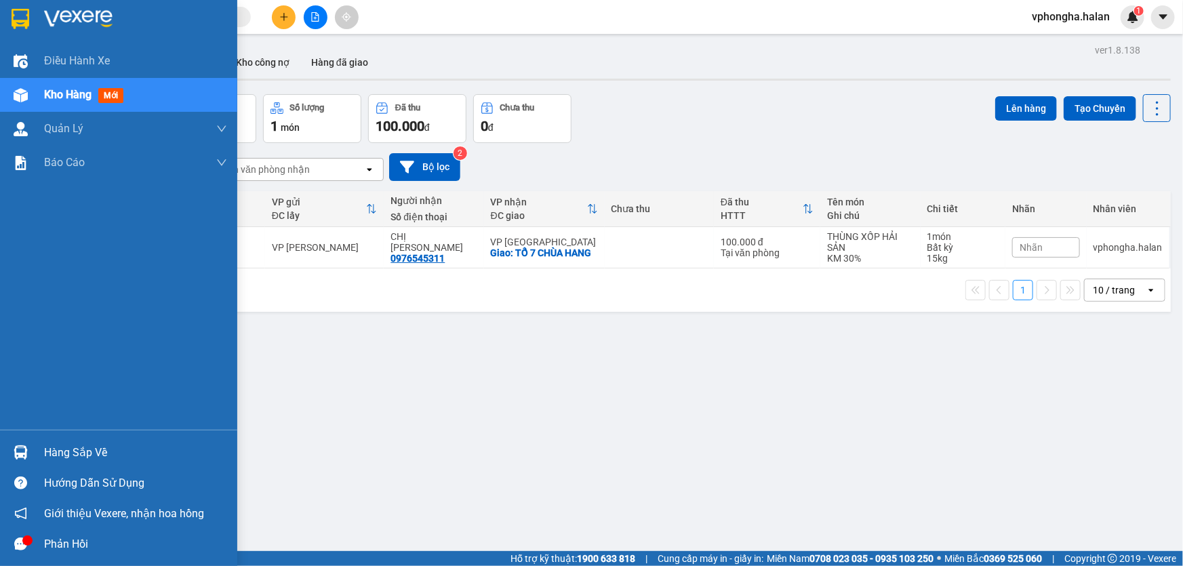
click at [62, 443] on div "Hàng sắp về" at bounding box center [135, 453] width 183 height 20
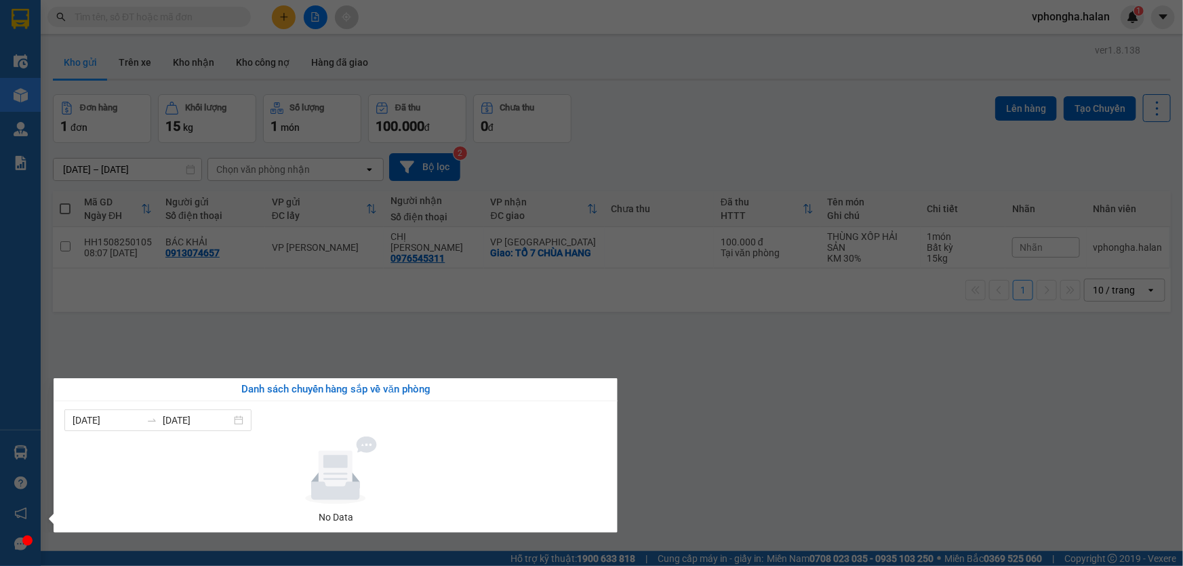
click at [768, 417] on section "Kết quả tìm kiếm ( 0 ) Bộ lọc No Data vphongha.halan 1 Điều hành xe Kho hàng mớ…" at bounding box center [591, 283] width 1183 height 566
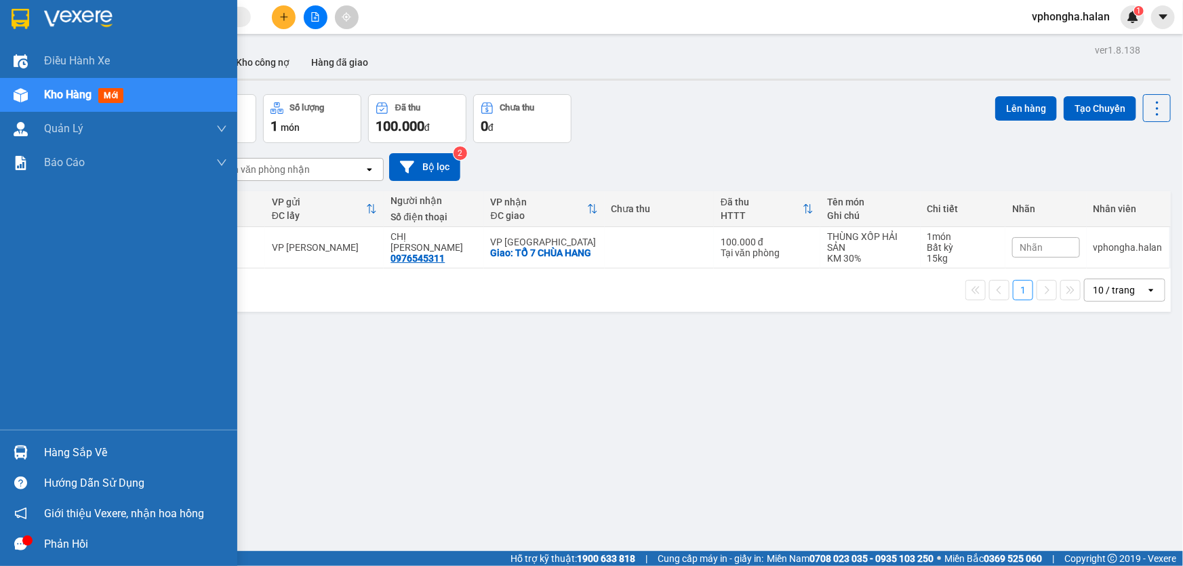
click at [63, 452] on div "Hàng sắp về" at bounding box center [135, 453] width 183 height 20
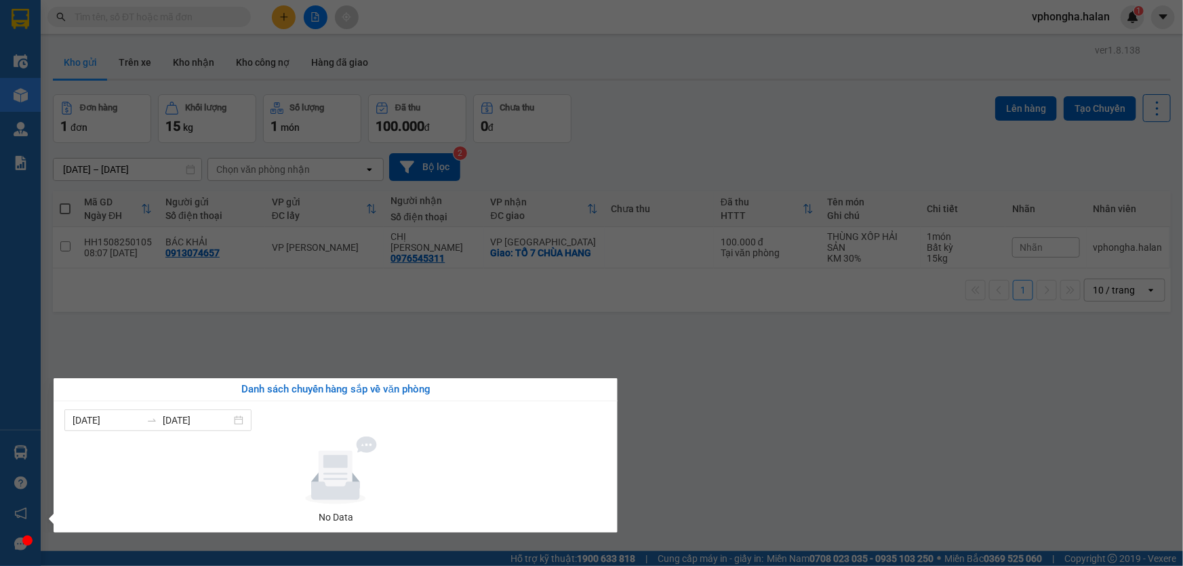
click at [767, 413] on section "Kết quả tìm kiếm ( 0 ) Bộ lọc No Data vphongha.halan 1 Điều hành xe Kho hàng mớ…" at bounding box center [591, 283] width 1183 height 566
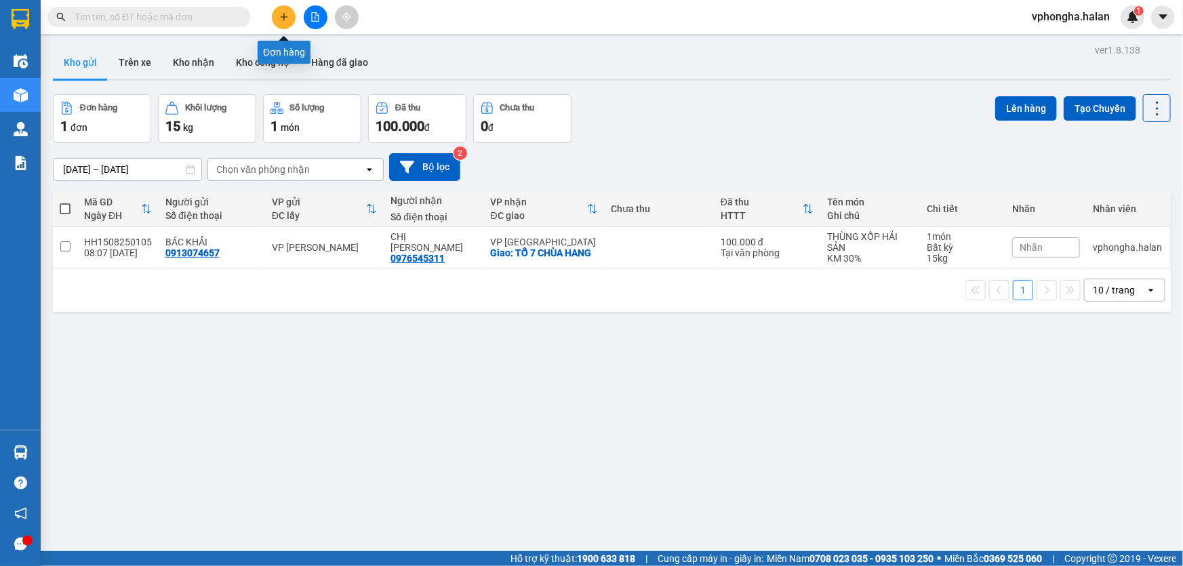
click at [279, 20] on icon "plus" at bounding box center [283, 16] width 9 height 9
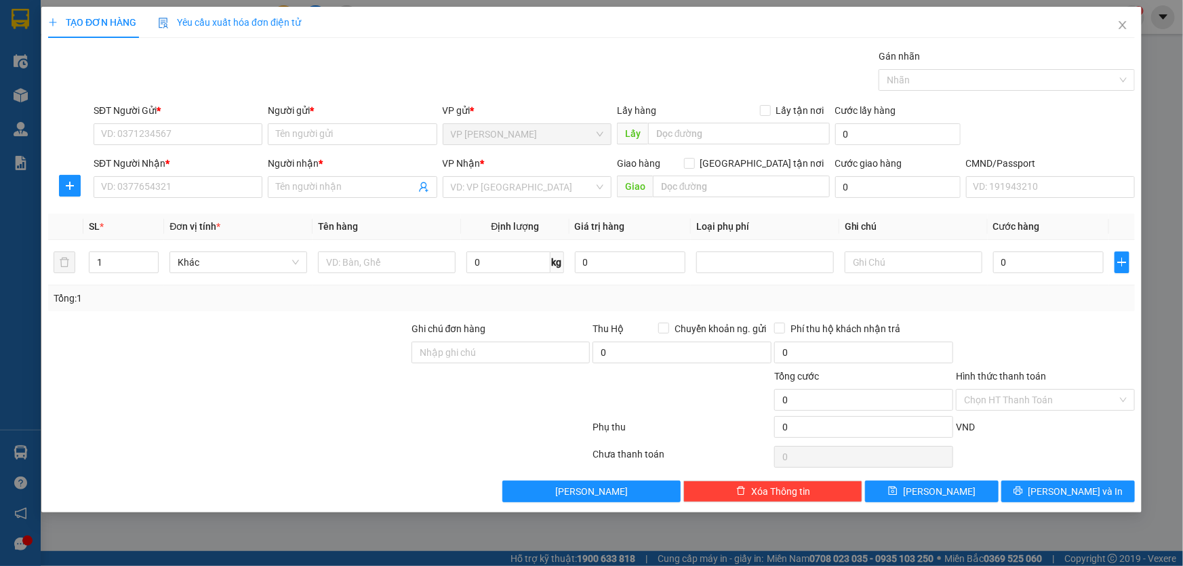
click at [1159, 372] on div "TẠO ĐƠN HÀNG Yêu cầu xuất hóa đơn điện tử Transit Pickup Surcharge Ids Transit …" at bounding box center [591, 283] width 1183 height 566
click at [543, 536] on div "TẠO ĐƠN HÀNG Yêu cầu xuất hóa đơn điện tử Transit Pickup Surcharge Ids Transit …" at bounding box center [591, 283] width 1183 height 566
click at [229, 127] on input "SĐT Người Gửi *" at bounding box center [178, 134] width 169 height 22
click at [384, 130] on input "Người gửi *" at bounding box center [352, 134] width 169 height 22
click at [134, 190] on input "SĐT Người Nhận *" at bounding box center [178, 187] width 169 height 22
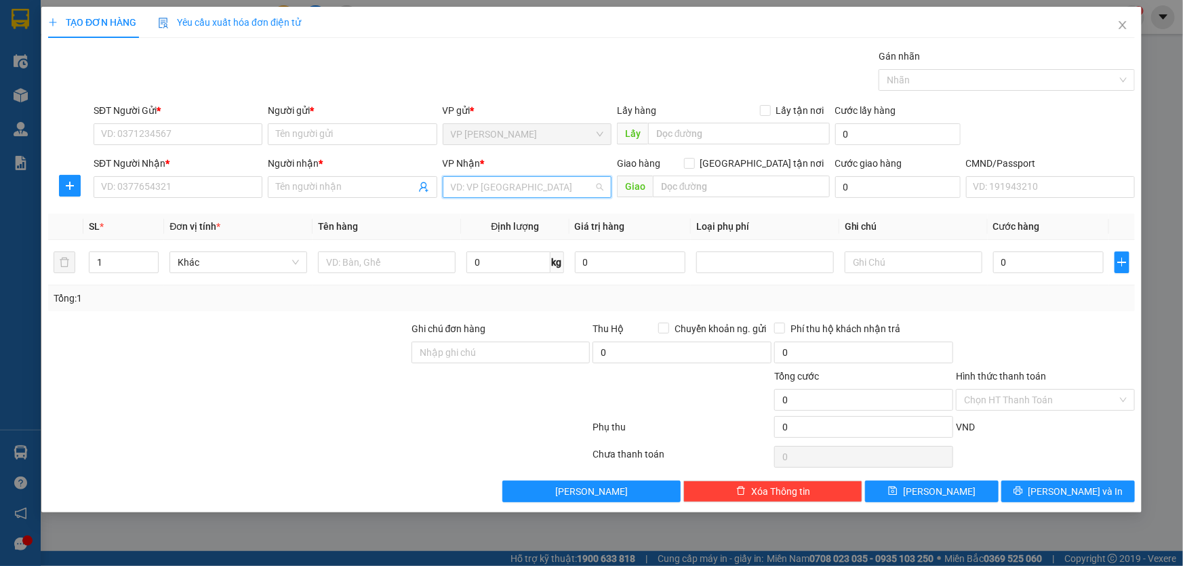
click at [556, 192] on input "search" at bounding box center [522, 187] width 143 height 20
click at [734, 195] on input "text" at bounding box center [741, 187] width 177 height 22
click at [882, 189] on input "0" at bounding box center [898, 187] width 125 height 22
click at [910, 264] on input "text" at bounding box center [914, 263] width 138 height 22
click at [909, 259] on input "text" at bounding box center [914, 263] width 138 height 22
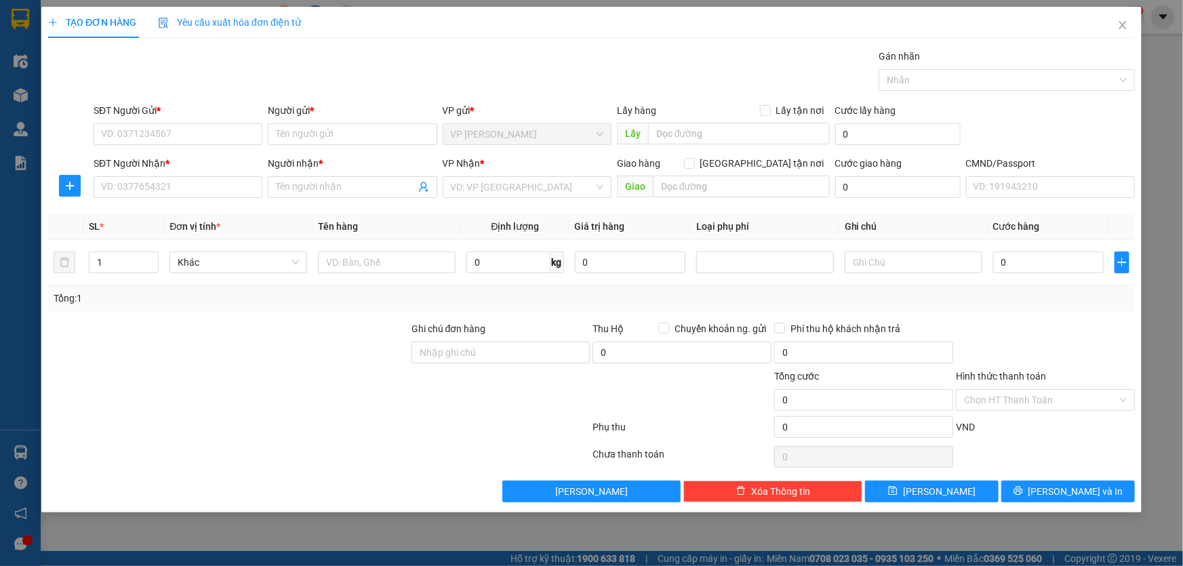
click at [1004, 322] on div at bounding box center [1046, 344] width 182 height 47
click at [1061, 325] on div at bounding box center [1046, 344] width 182 height 47
click at [998, 396] on input "Hình thức thanh toán" at bounding box center [1040, 400] width 153 height 20
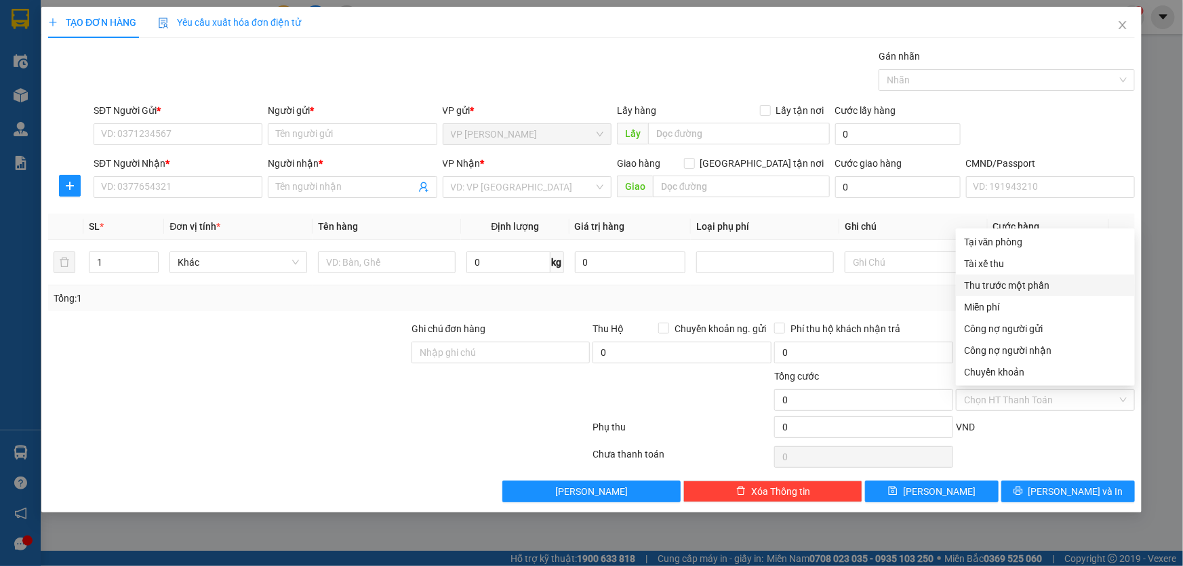
click at [1043, 454] on div "Chọn HT Thanh Toán" at bounding box center [1046, 457] width 182 height 27
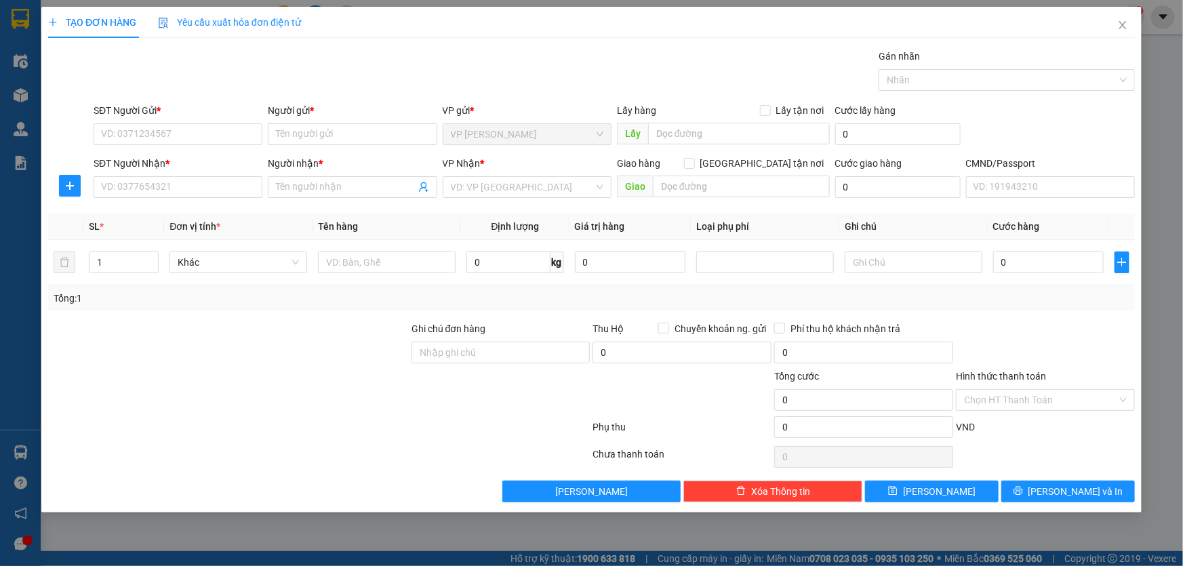
click at [1021, 432] on div "VND" at bounding box center [1046, 432] width 182 height 24
click at [142, 131] on input "SĐT Người Gửi *" at bounding box center [178, 134] width 169 height 22
type input "0983954268"
click at [353, 136] on input "Người gửi *" at bounding box center [352, 134] width 169 height 22
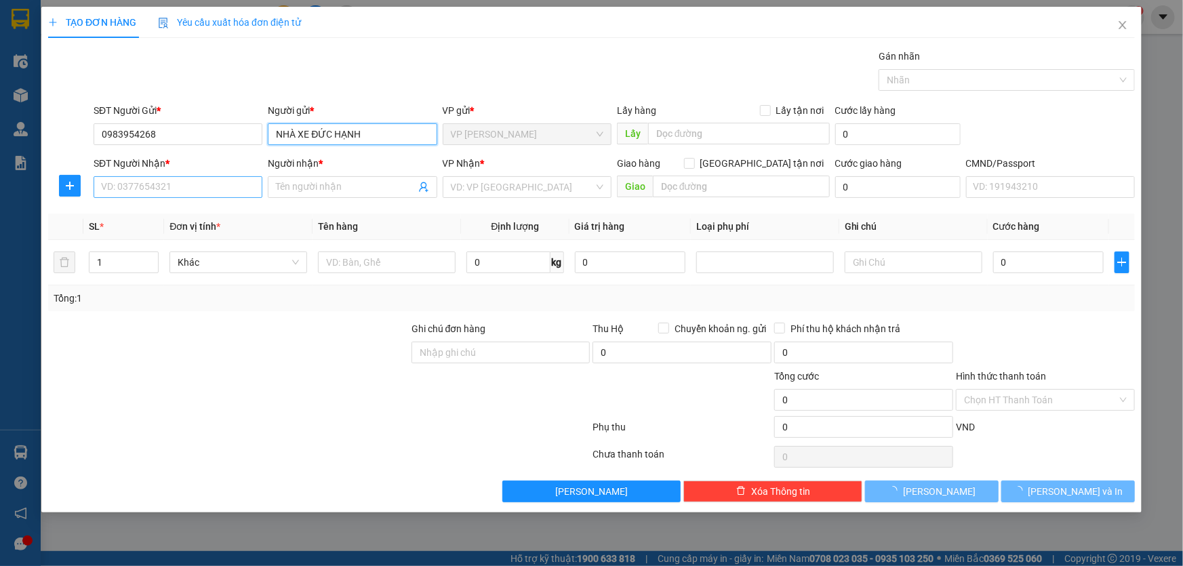
type input "NHÀ XE ĐỨC HẠNH"
click at [180, 186] on input "SĐT Người Nhận *" at bounding box center [178, 187] width 169 height 22
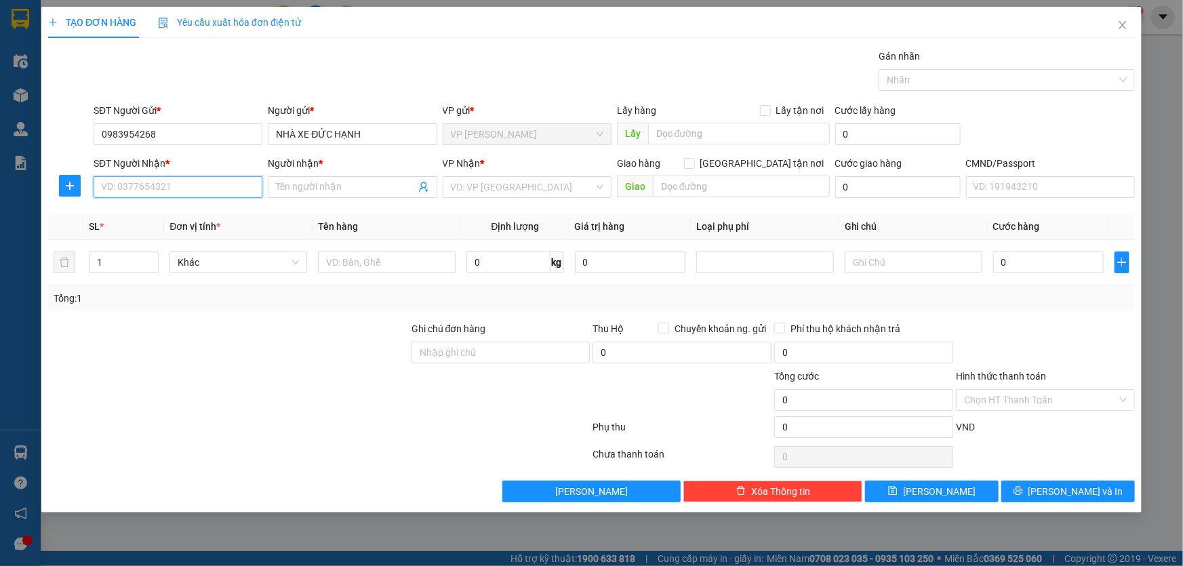
click at [191, 197] on input "SĐT Người Nhận *" at bounding box center [178, 187] width 169 height 22
type input "0823749888"
click at [323, 183] on input "Người nhận *" at bounding box center [345, 187] width 139 height 15
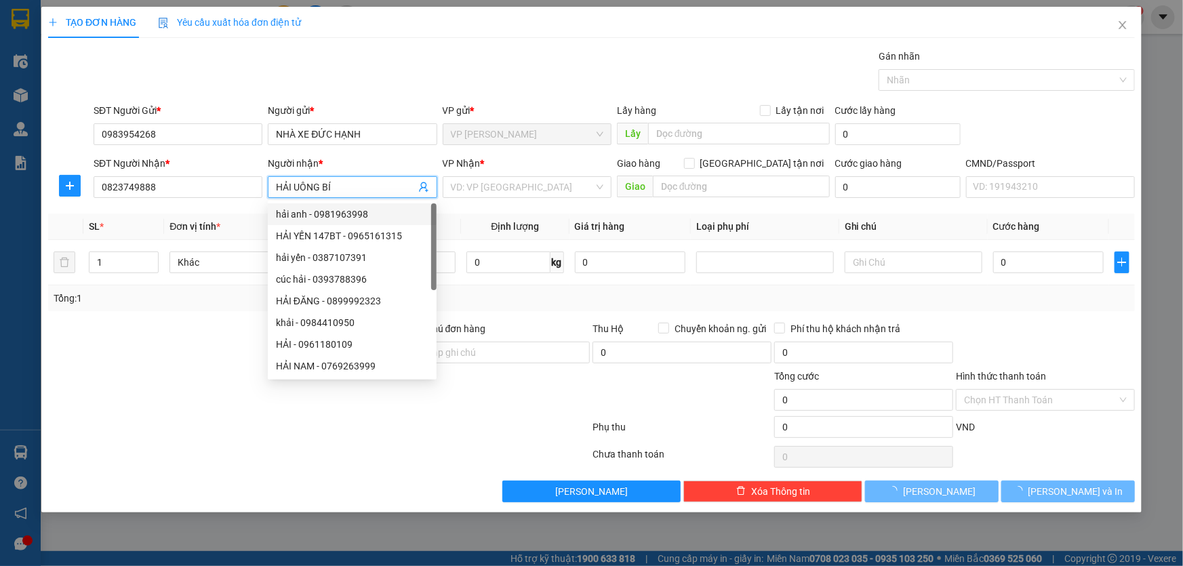
type input "HẢI UÔNG BÍ"
click at [257, 208] on div "Transit Pickup Surcharge Ids Transit Deliver Surcharge Ids Transit Deliver Surc…" at bounding box center [591, 276] width 1087 height 454
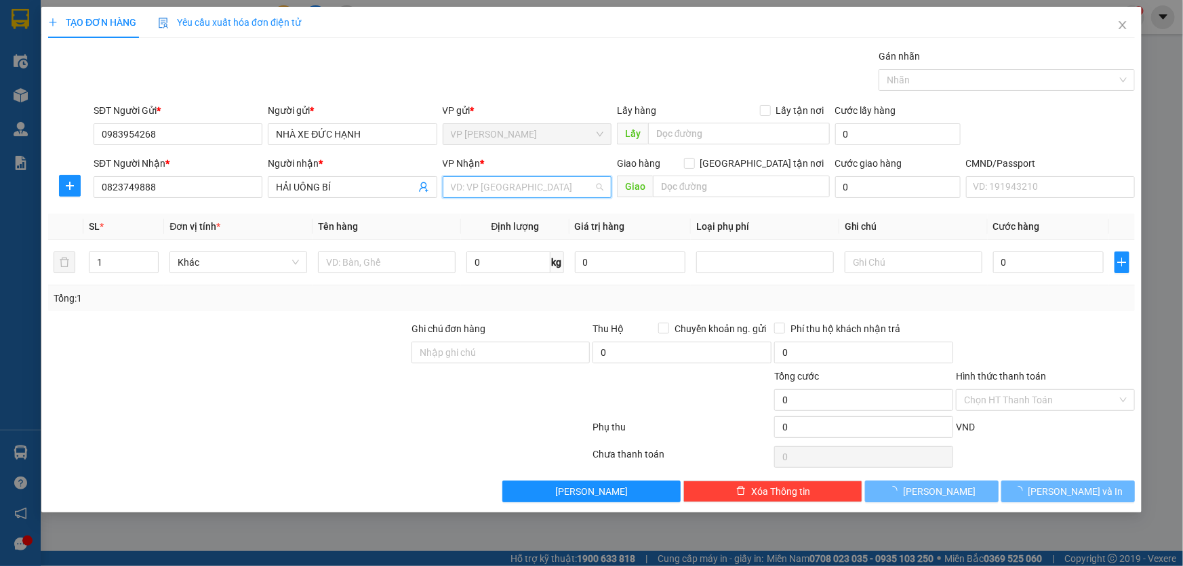
click at [515, 186] on input "search" at bounding box center [522, 187] width 143 height 20
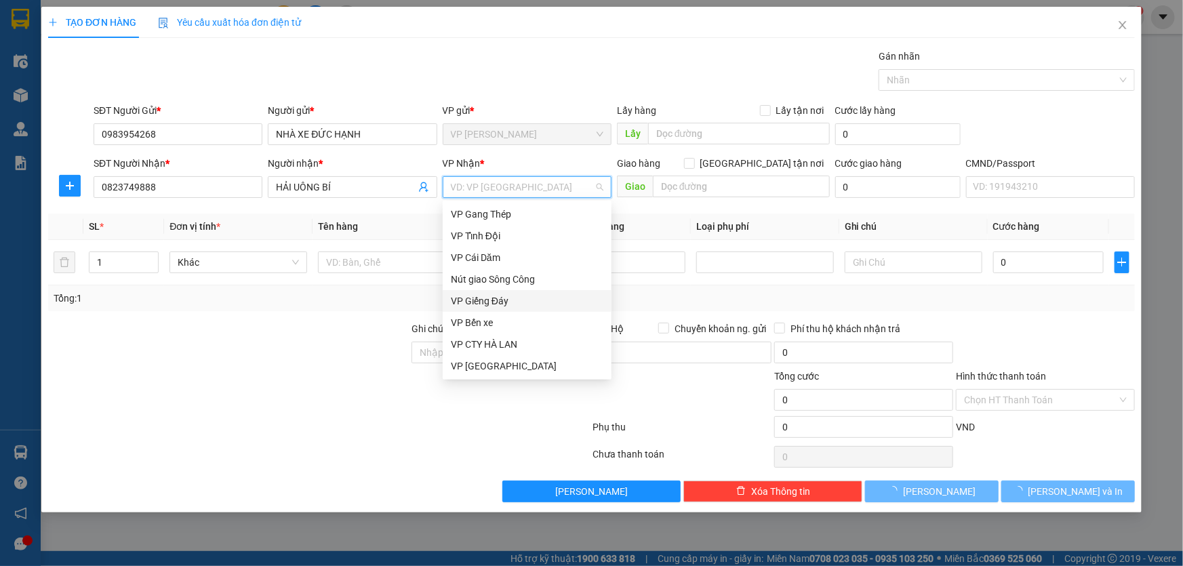
click at [522, 300] on div "VP Giếng Đáy" at bounding box center [527, 301] width 153 height 15
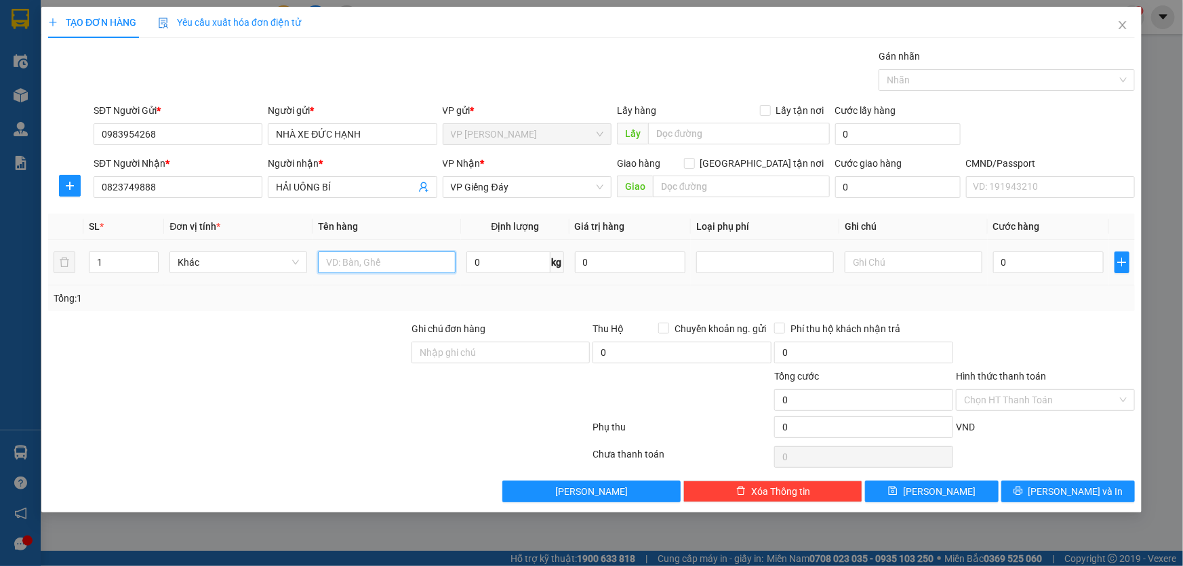
click at [391, 267] on input "text" at bounding box center [387, 263] width 138 height 22
type input "XE MÁY"
click at [343, 190] on input "HẢI UÔNG BÍ" at bounding box center [345, 187] width 139 height 15
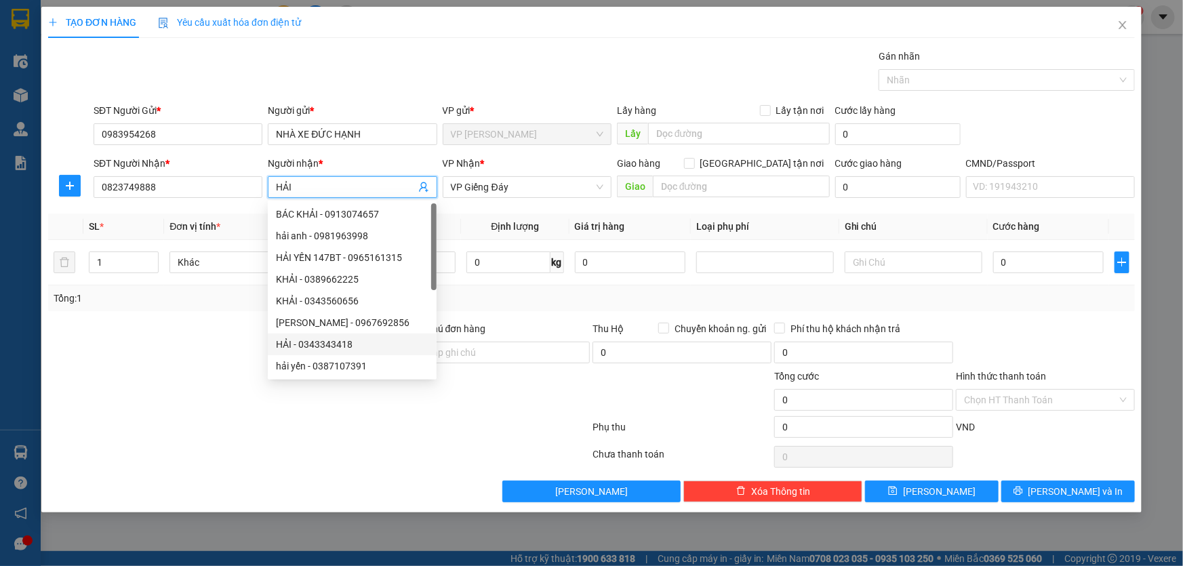
type input "HẢI"
click at [231, 323] on div at bounding box center [228, 344] width 363 height 47
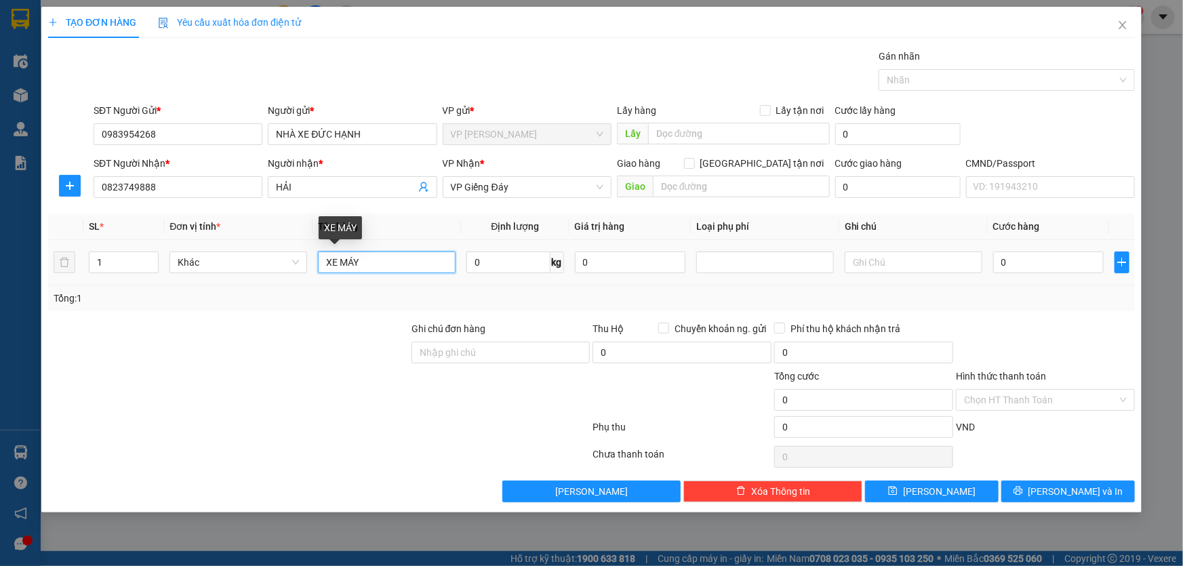
click at [376, 267] on input "XE MÁY" at bounding box center [387, 263] width 138 height 22
click at [858, 265] on input "text" at bounding box center [914, 263] width 138 height 22
click at [1015, 264] on input "0" at bounding box center [1049, 263] width 111 height 22
click at [885, 263] on input "text" at bounding box center [914, 263] width 138 height 22
type input "k"
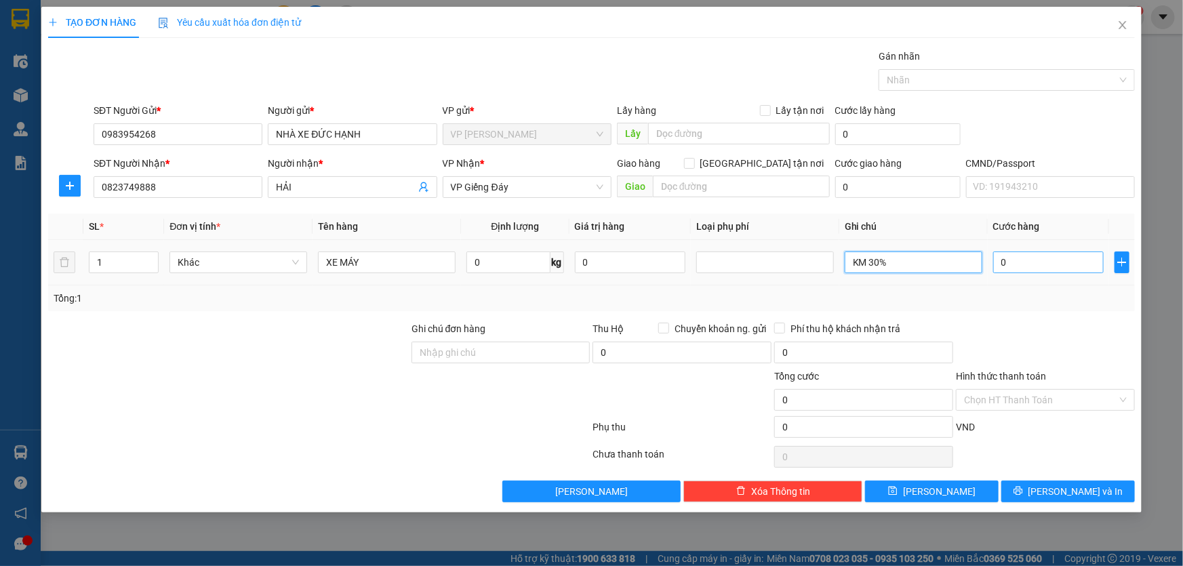
type input "KM 30%"
click at [1068, 271] on input "0" at bounding box center [1049, 263] width 111 height 22
type input "1"
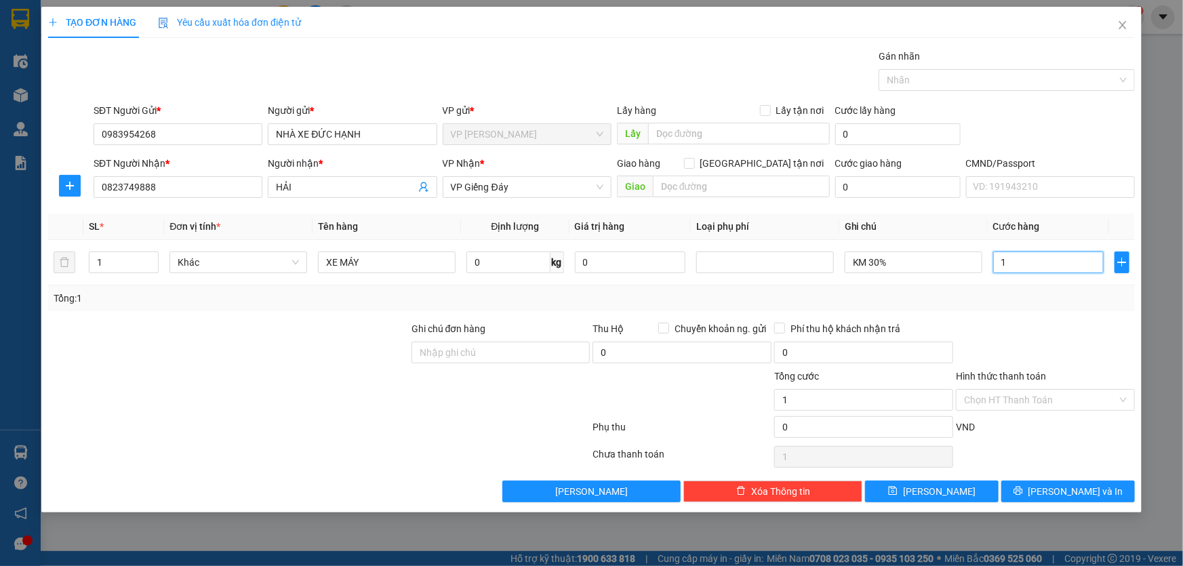
type input "10"
type input "105"
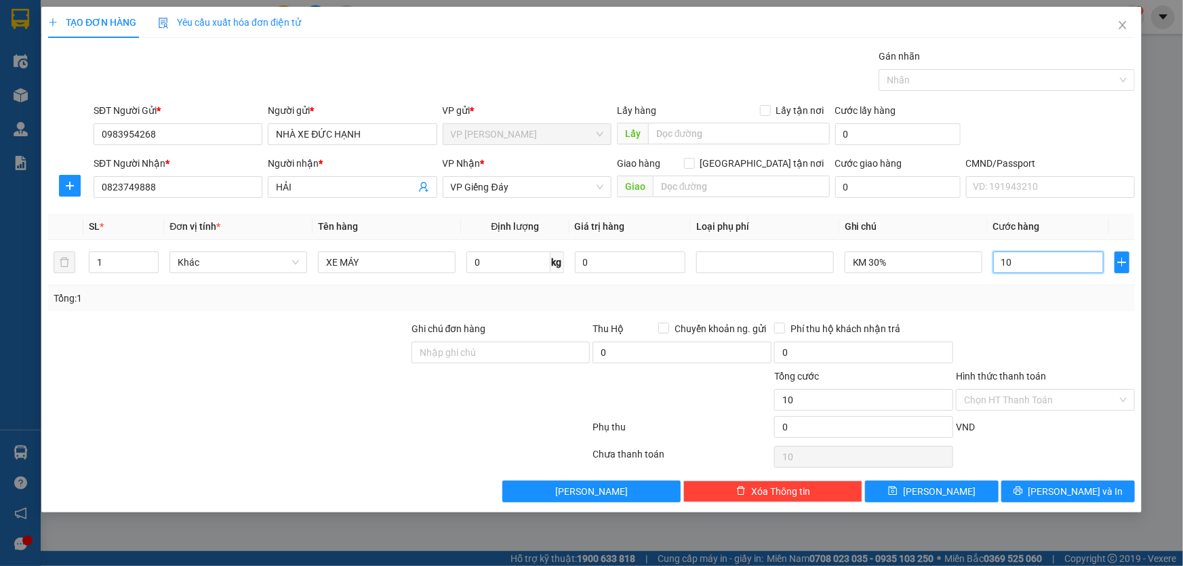
type input "105"
type input "10"
type input "1"
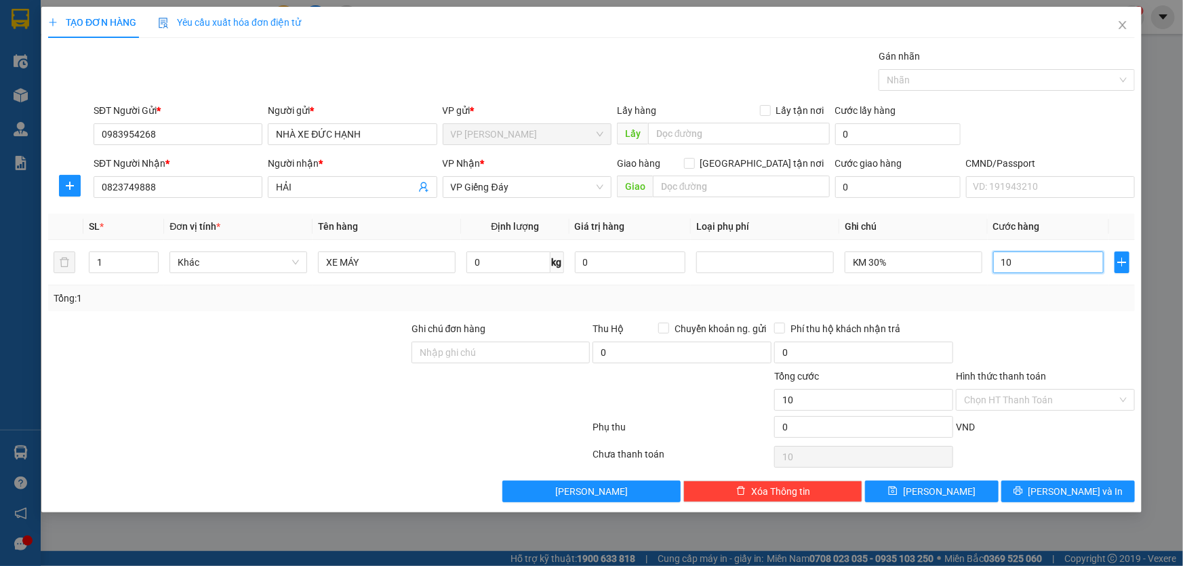
type input "1"
type input "15"
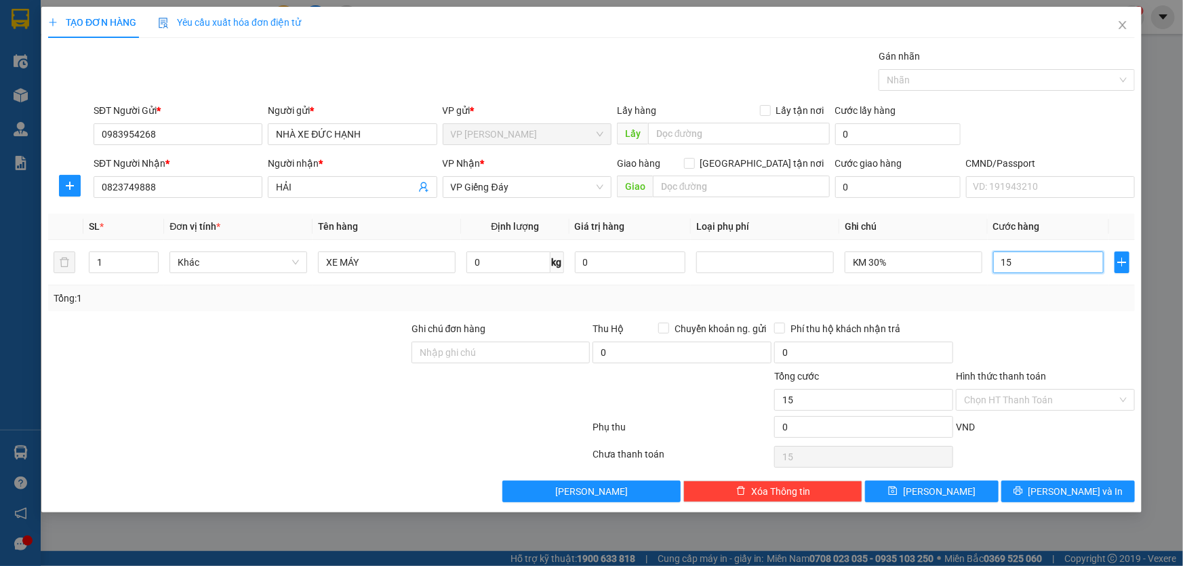
type input "150"
type input "150.000"
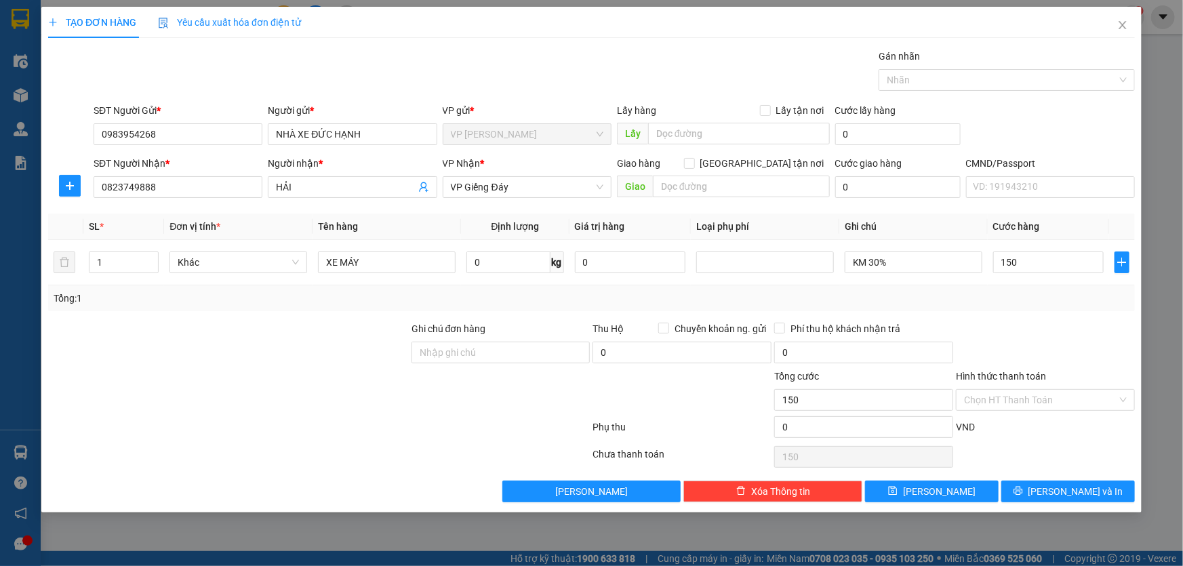
type input "150.000"
click at [1049, 333] on div at bounding box center [1046, 344] width 182 height 47
click at [1086, 490] on span "[PERSON_NAME] và In" at bounding box center [1076, 491] width 95 height 15
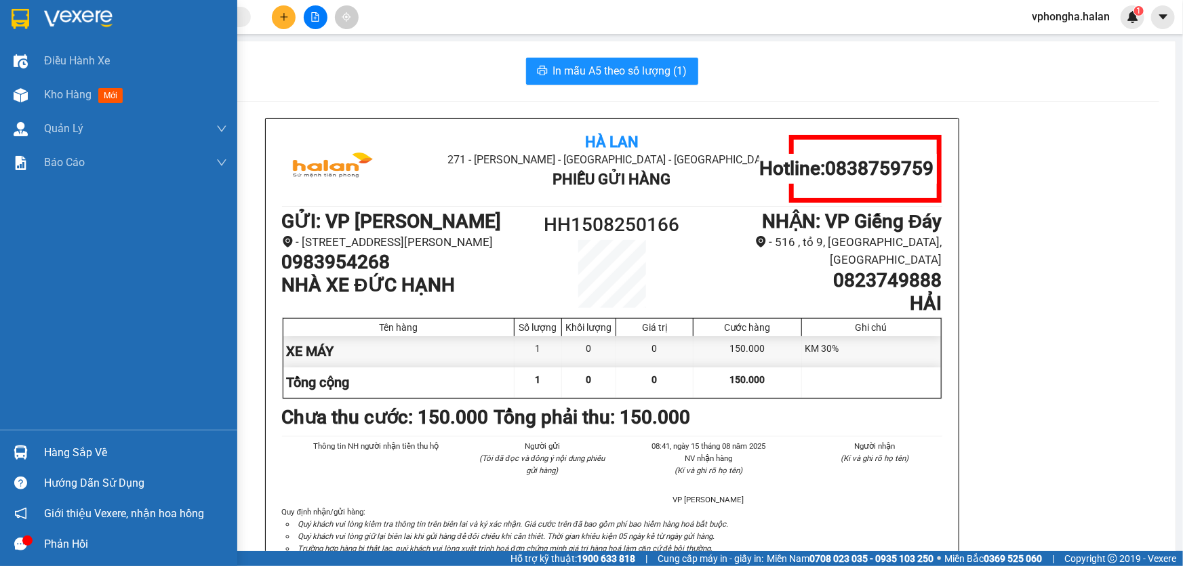
click at [24, 448] on img at bounding box center [21, 453] width 14 height 14
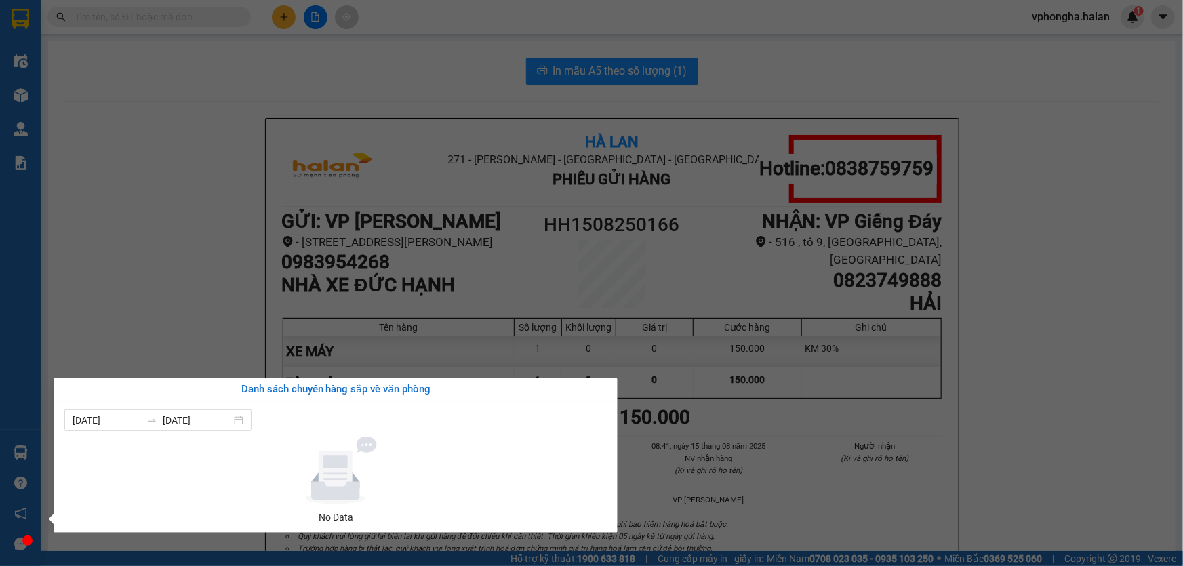
click at [20, 92] on div "Điều hành xe Kho hàng mới Quản Lý Quản lý chuyến Quản lý kiểm kho Báo cáo 12. T…" at bounding box center [20, 283] width 41 height 566
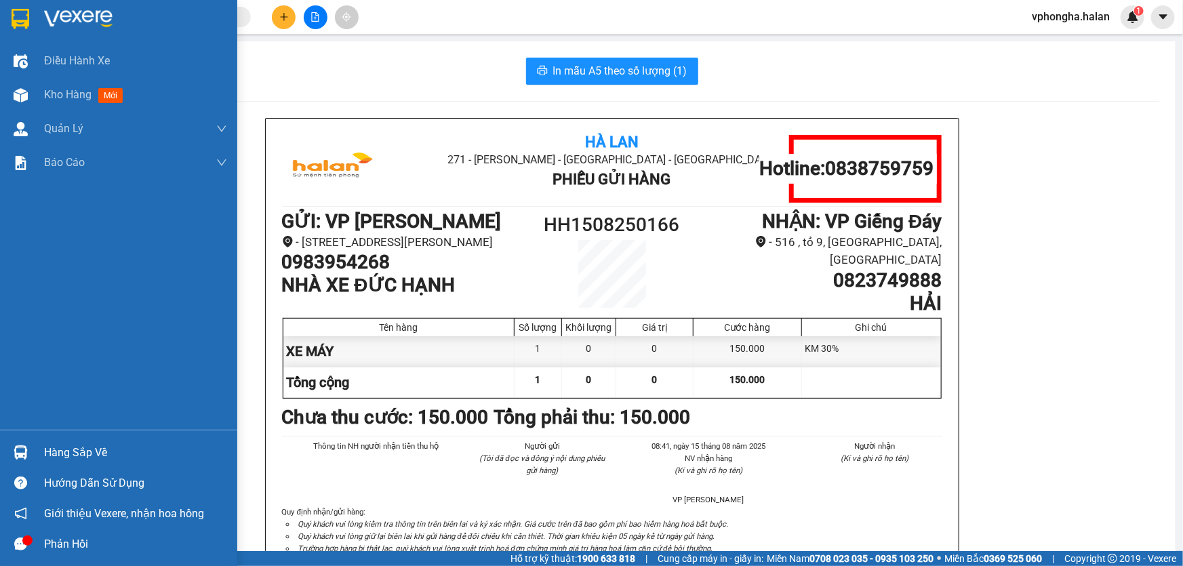
click at [20, 92] on img at bounding box center [21, 95] width 14 height 14
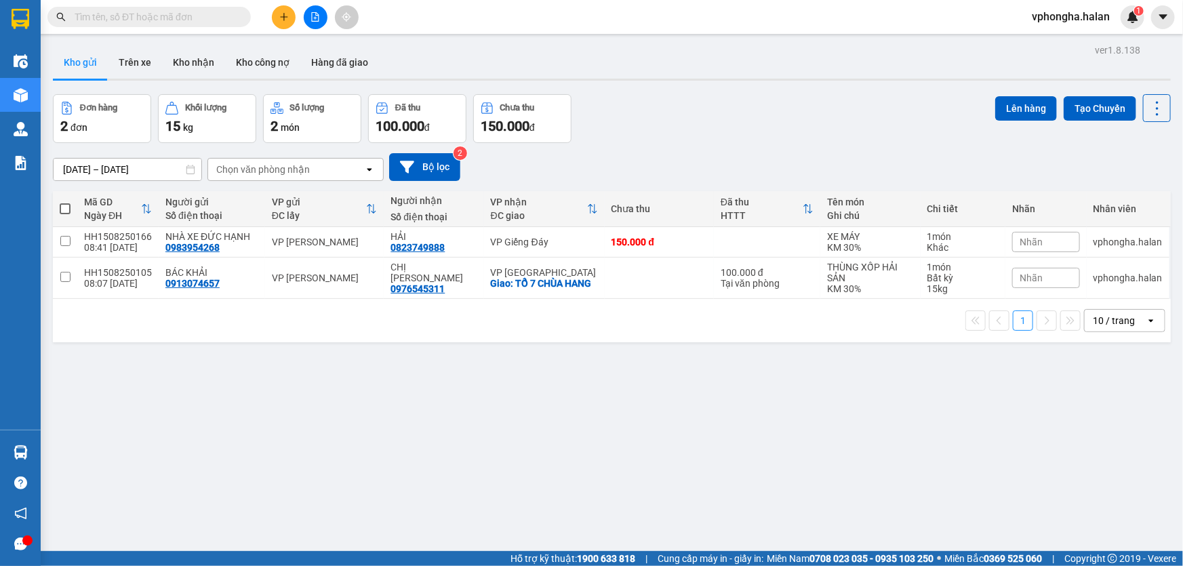
click at [803, 159] on div "02/07/2025 – 15/08/2025 Press the down arrow key to interact with the calendar …" at bounding box center [612, 167] width 1118 height 28
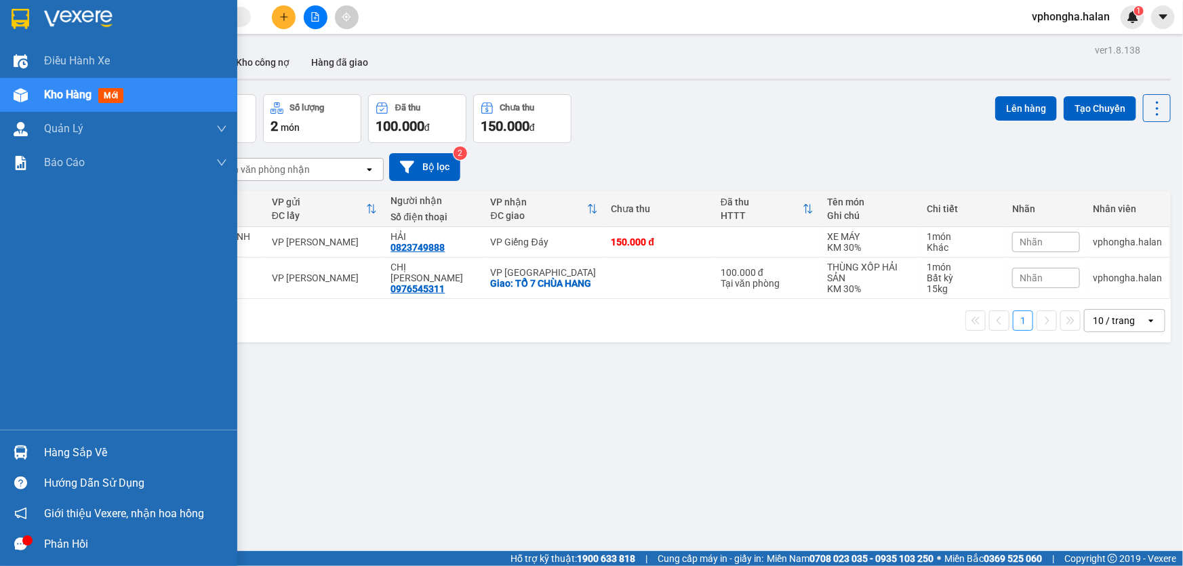
click at [31, 454] on div at bounding box center [21, 453] width 24 height 24
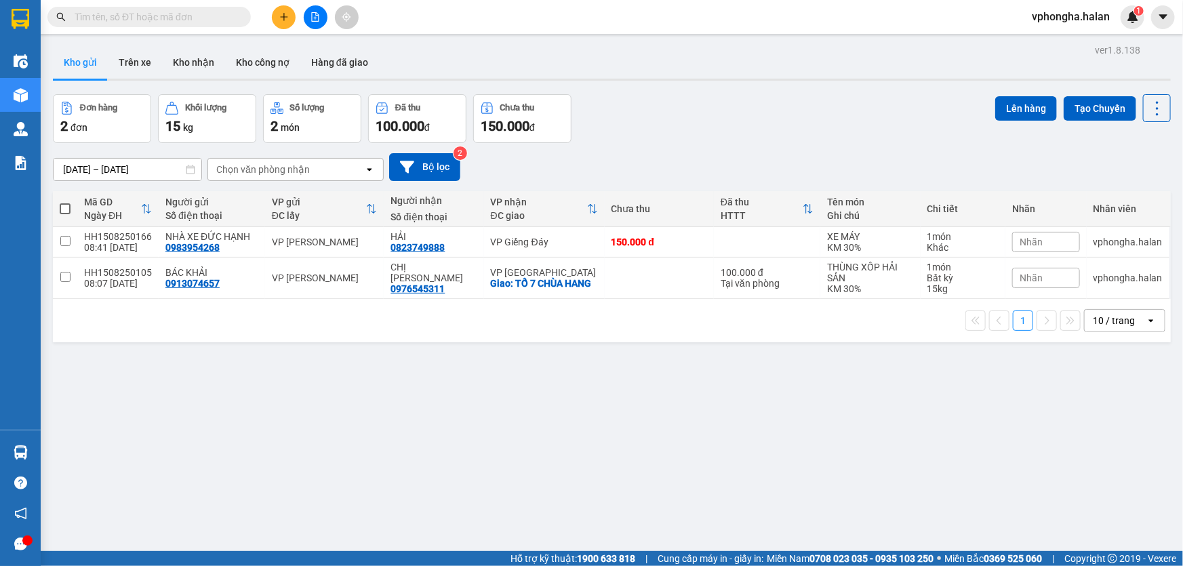
drag, startPoint x: 252, startPoint y: 329, endPoint x: 151, endPoint y: 302, distance: 105.3
click at [251, 330] on section "Kết quả tìm kiếm ( 0 ) Bộ lọc No Data vphongha.halan 1 Điều hành xe Kho hàng mớ…" at bounding box center [591, 283] width 1183 height 566
click at [104, 267] on div "HH1508250105" at bounding box center [118, 272] width 68 height 11
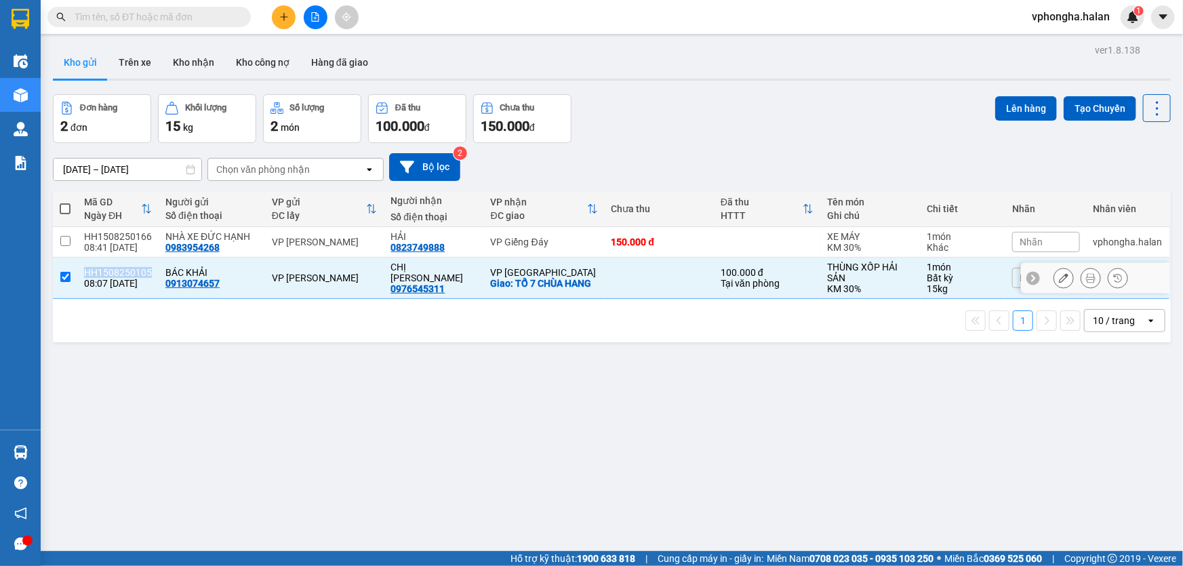
click at [104, 267] on div "HH1508250105" at bounding box center [118, 272] width 68 height 11
checkbox input "false"
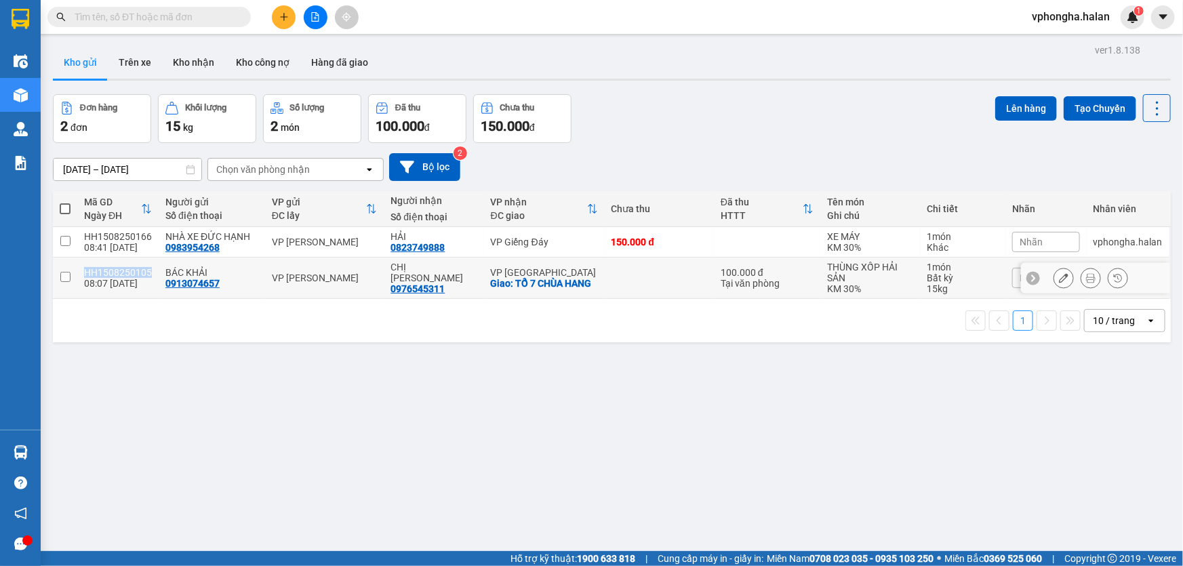
copy div "HH1508250105"
click at [141, 19] on input "text" at bounding box center [155, 16] width 160 height 15
paste input "NT1408251813"
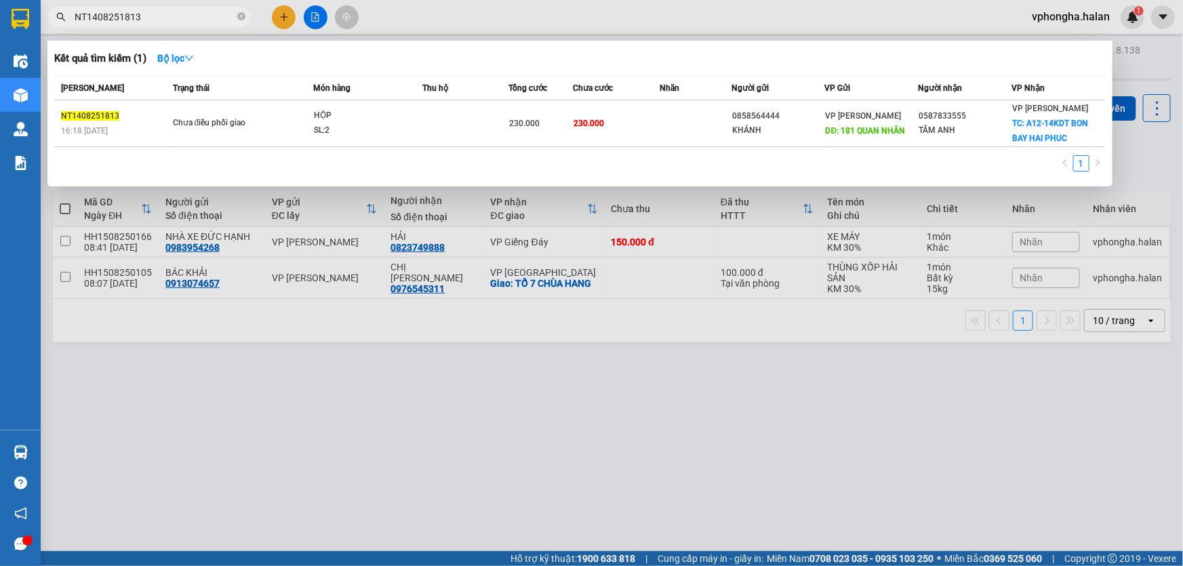
type input "NT1408251813"
click at [185, 9] on input "NT1408251813" at bounding box center [155, 16] width 160 height 15
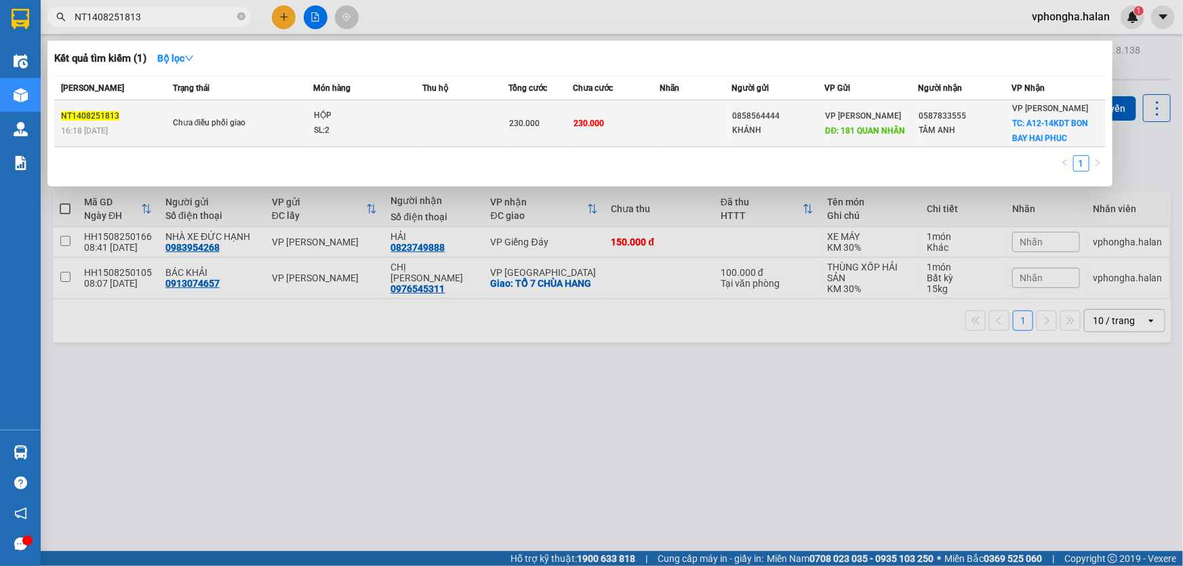
click at [330, 119] on div "HỘP" at bounding box center [365, 116] width 102 height 15
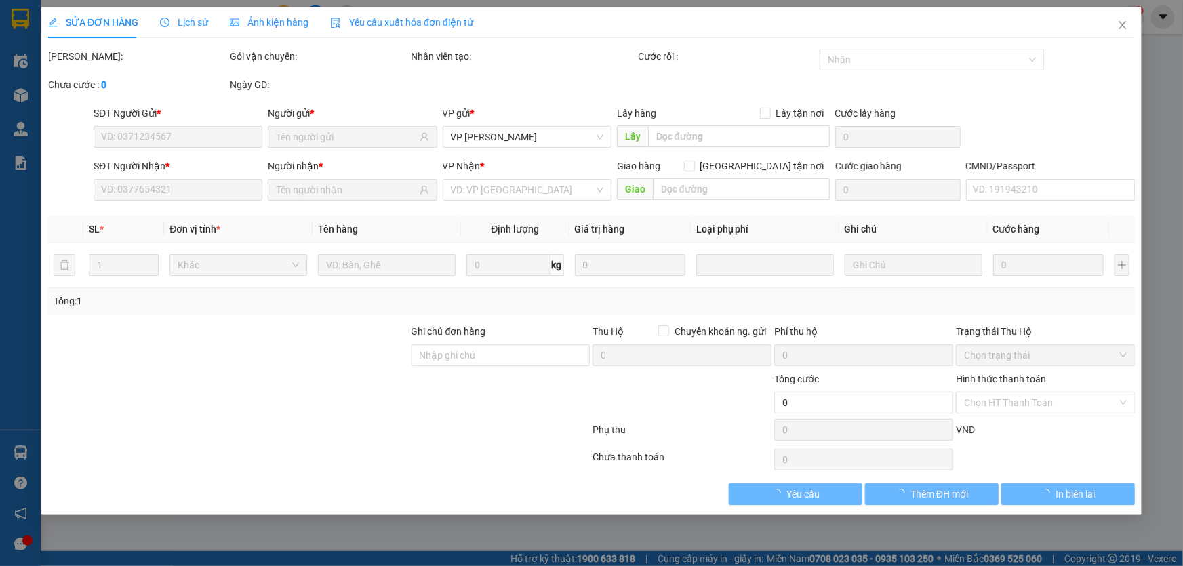
type input "0858564444"
type input "KHÁNH"
type input "181 QUAN NHÂN"
type input "50.000"
type input "0587833555"
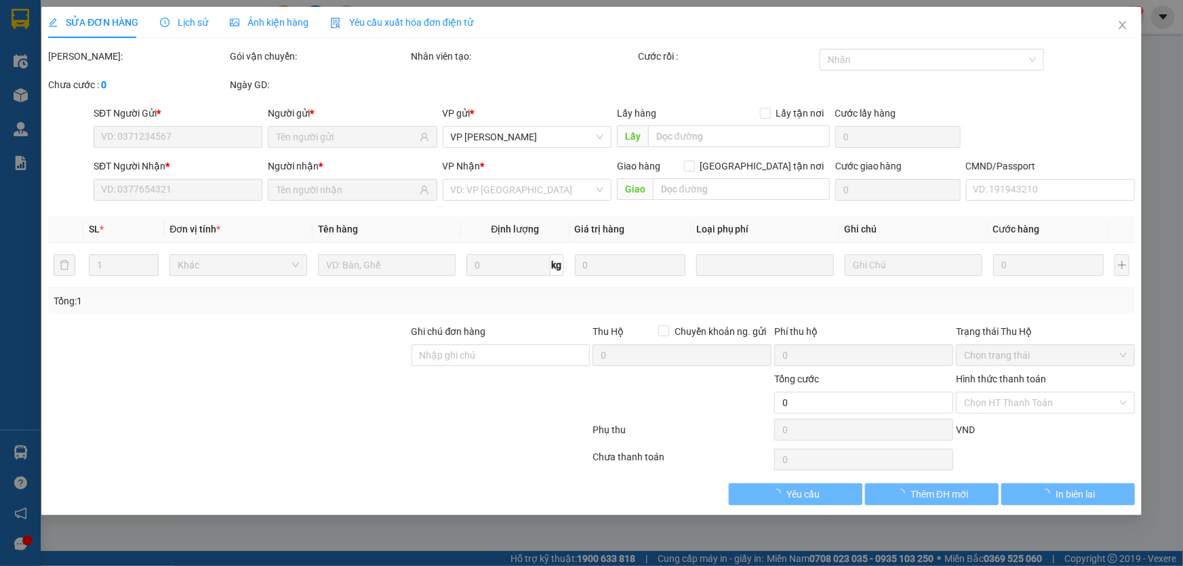
type input "TÂM ANH"
checkbox input "true"
type input "A12-14KDT BON BAY HAI PHUC"
type input "30.000"
type input "230.000"
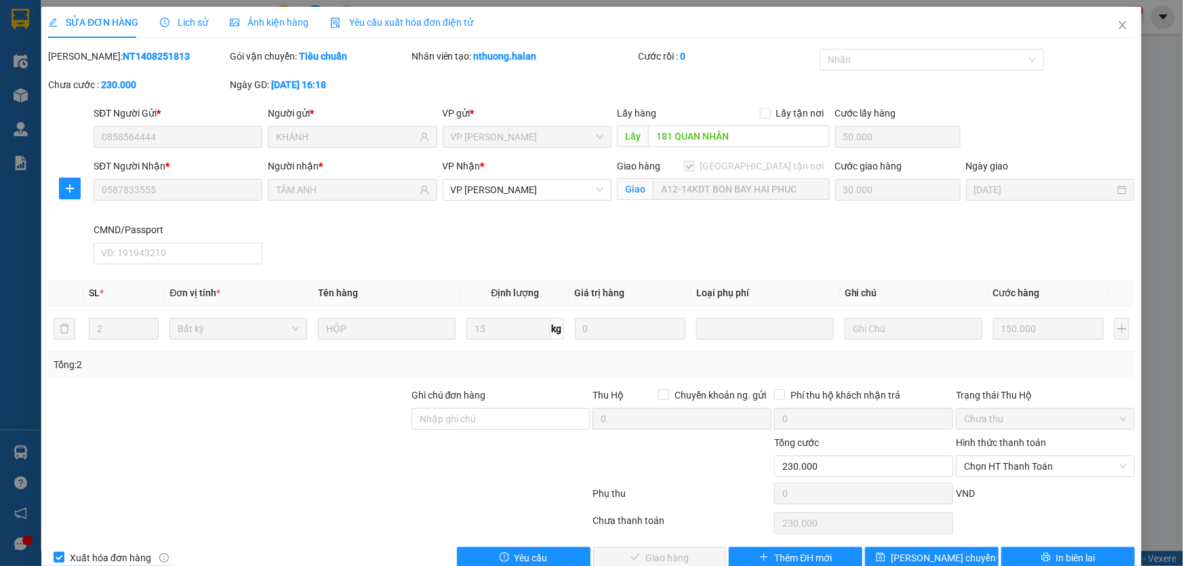
scroll to position [27, 0]
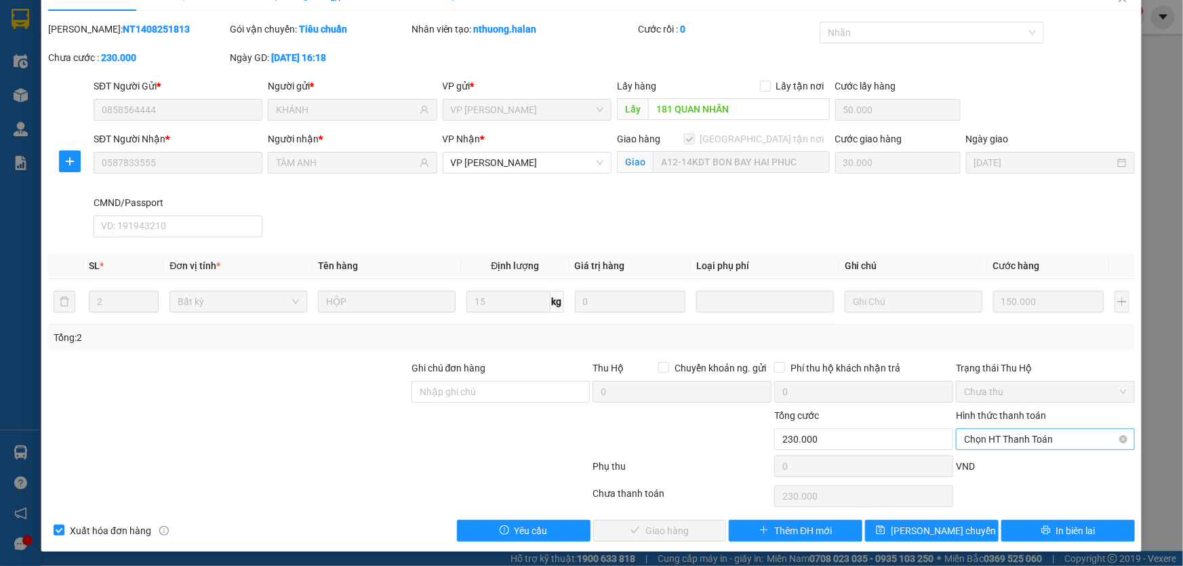
click at [1004, 440] on span "Chọn HT Thanh Toán" at bounding box center [1045, 439] width 163 height 20
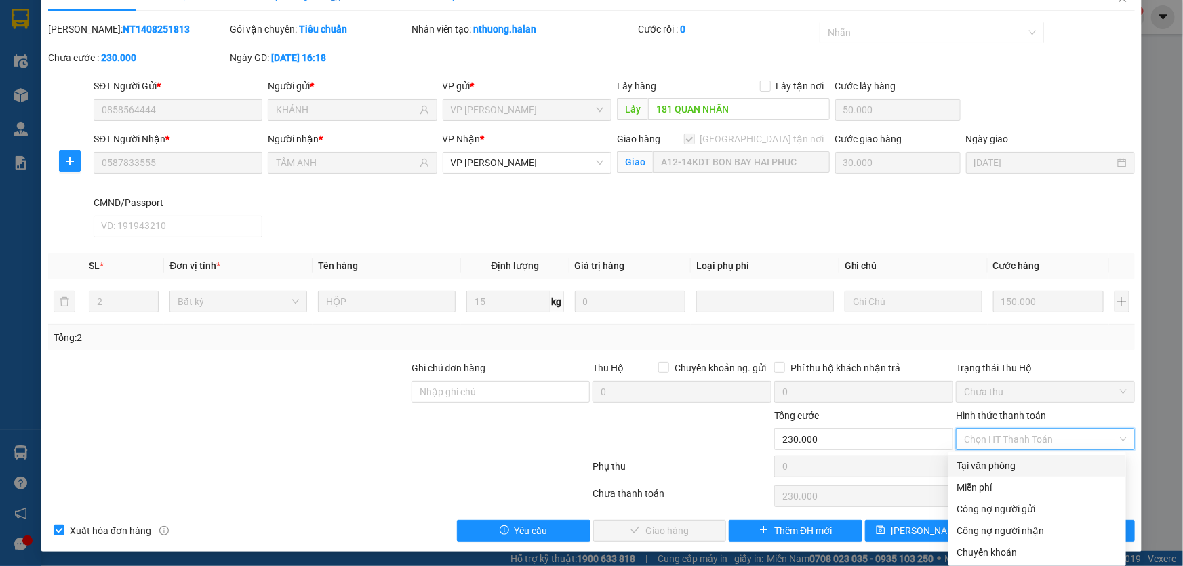
click at [984, 464] on div "Tại văn phòng" at bounding box center [1037, 465] width 161 height 15
type input "0"
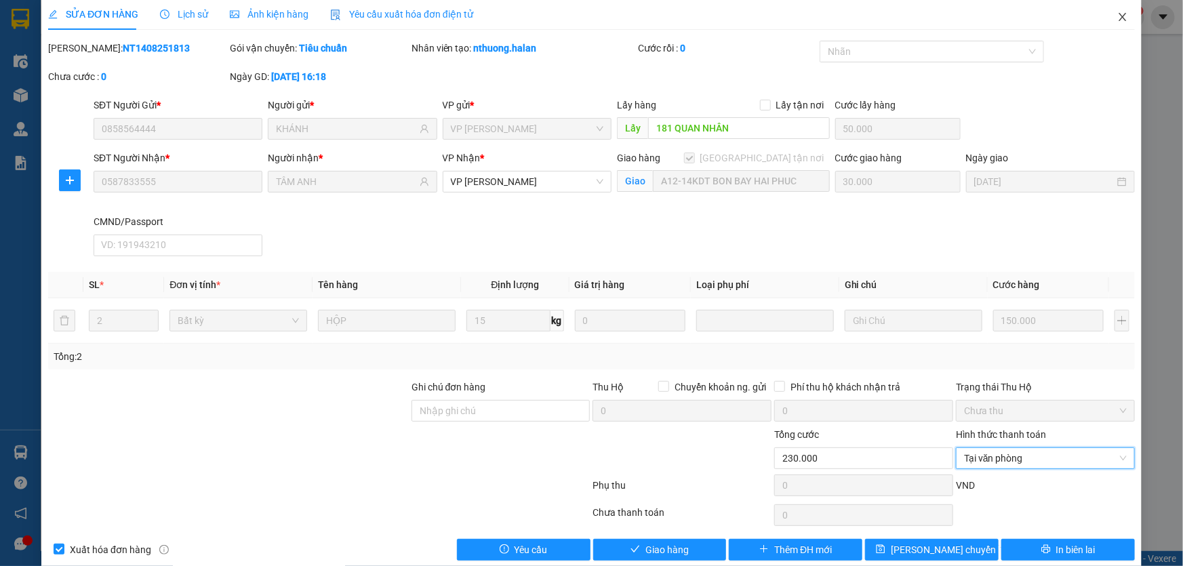
scroll to position [0, 0]
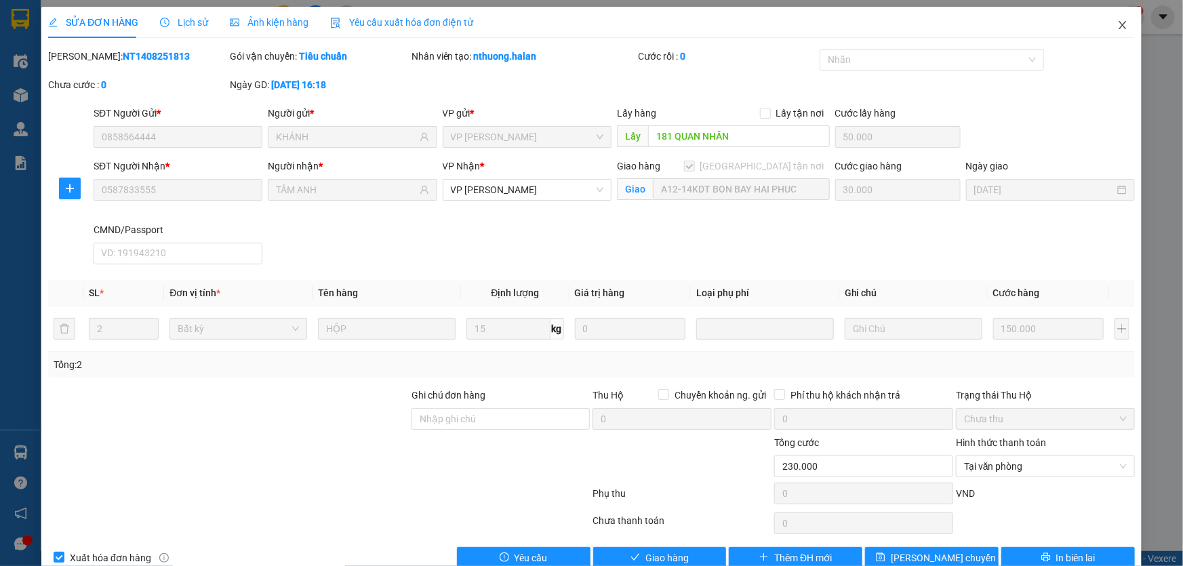
click at [1118, 22] on icon "close" at bounding box center [1123, 25] width 11 height 11
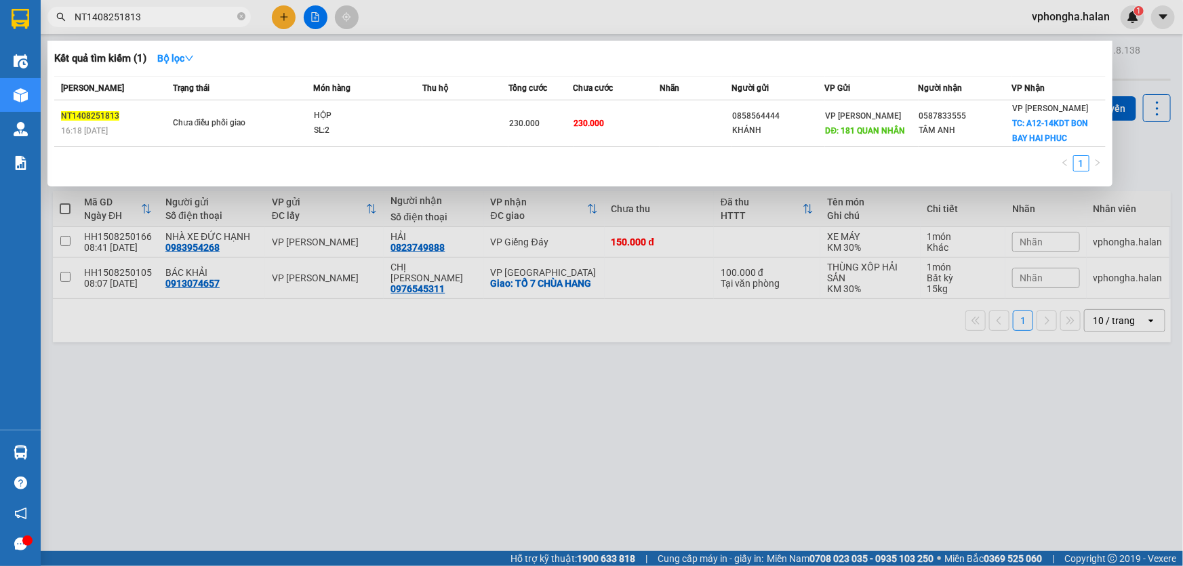
click at [172, 11] on input "NT1408251813" at bounding box center [155, 16] width 160 height 15
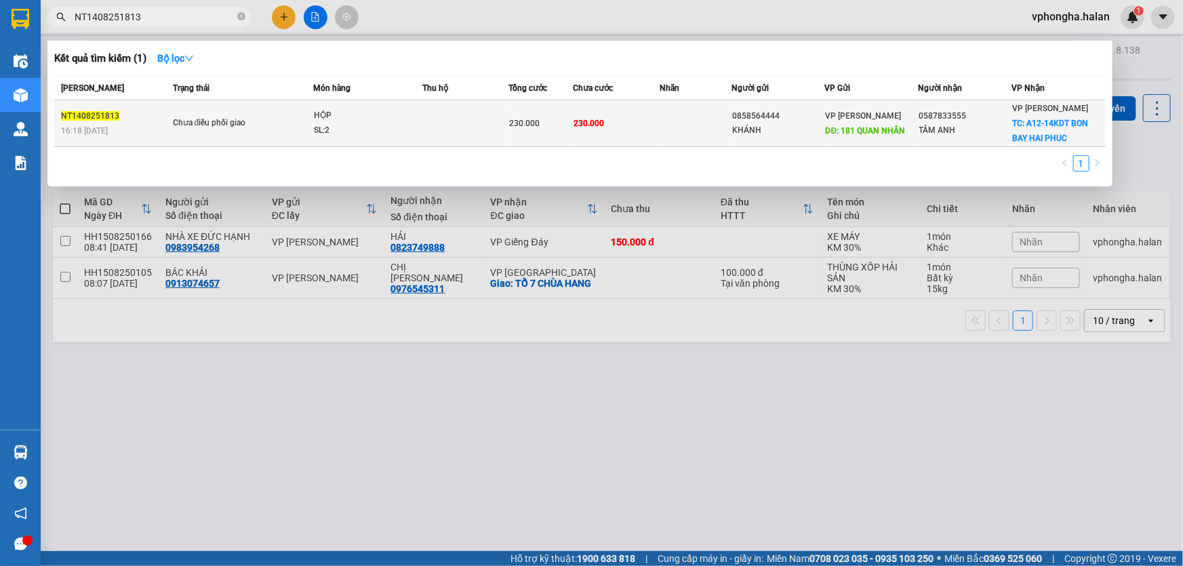
click at [457, 118] on td at bounding box center [465, 123] width 86 height 47
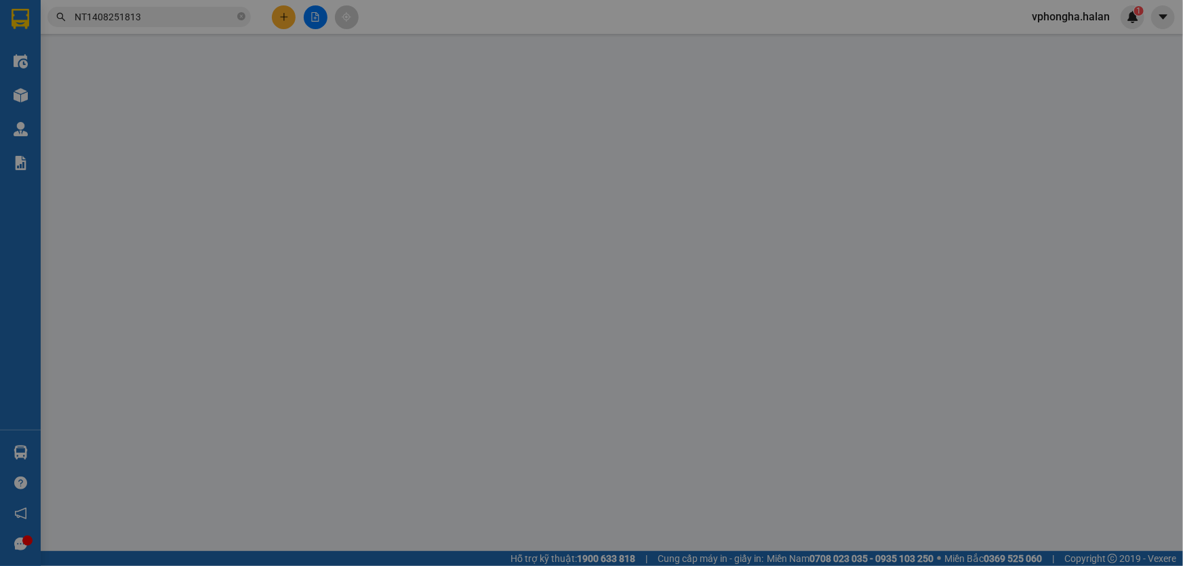
type input "0858564444"
type input "KHÁNH"
type input "181 QUAN NHÂN"
type input "50.000"
type input "0587833555"
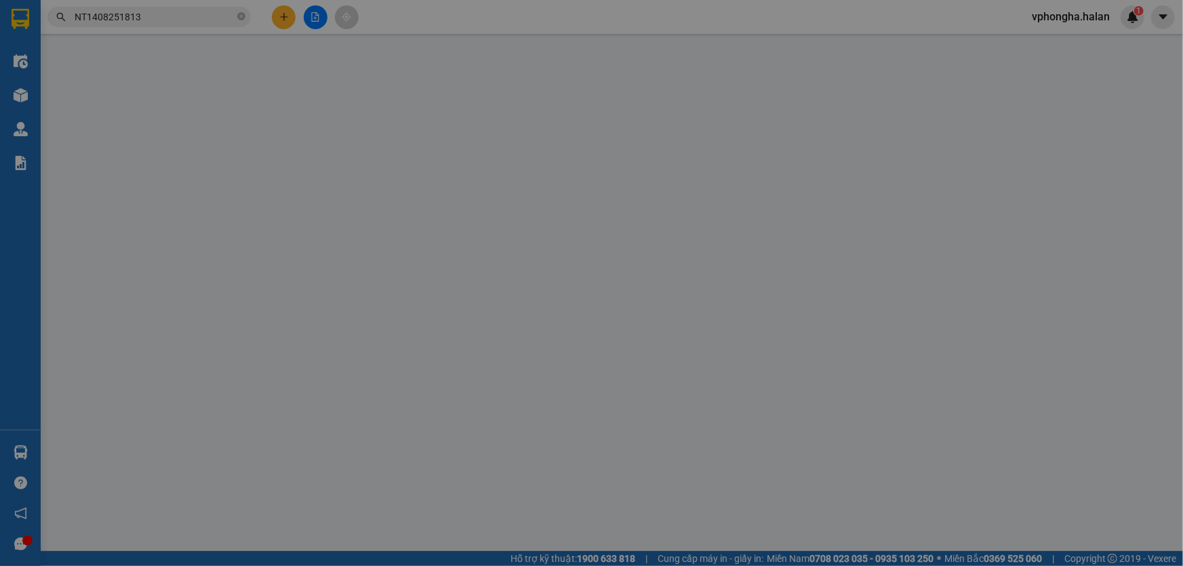
type input "TÂM ANH"
checkbox input "true"
type input "A12-14KDT BON BAY HAI PHUC"
type input "30.000"
type input "230.000"
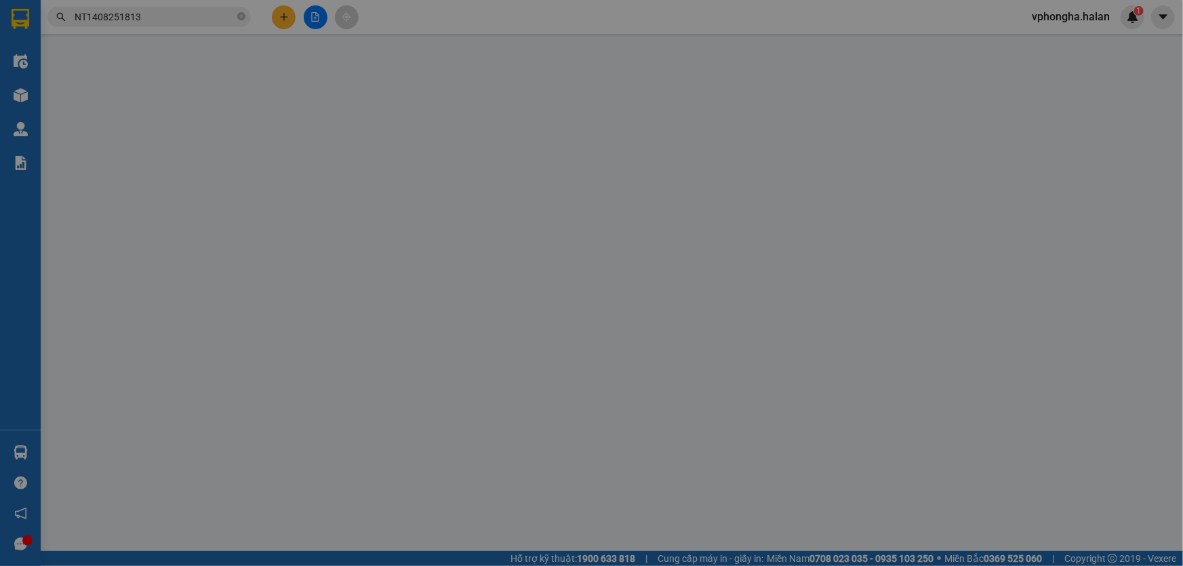
type input "230.000"
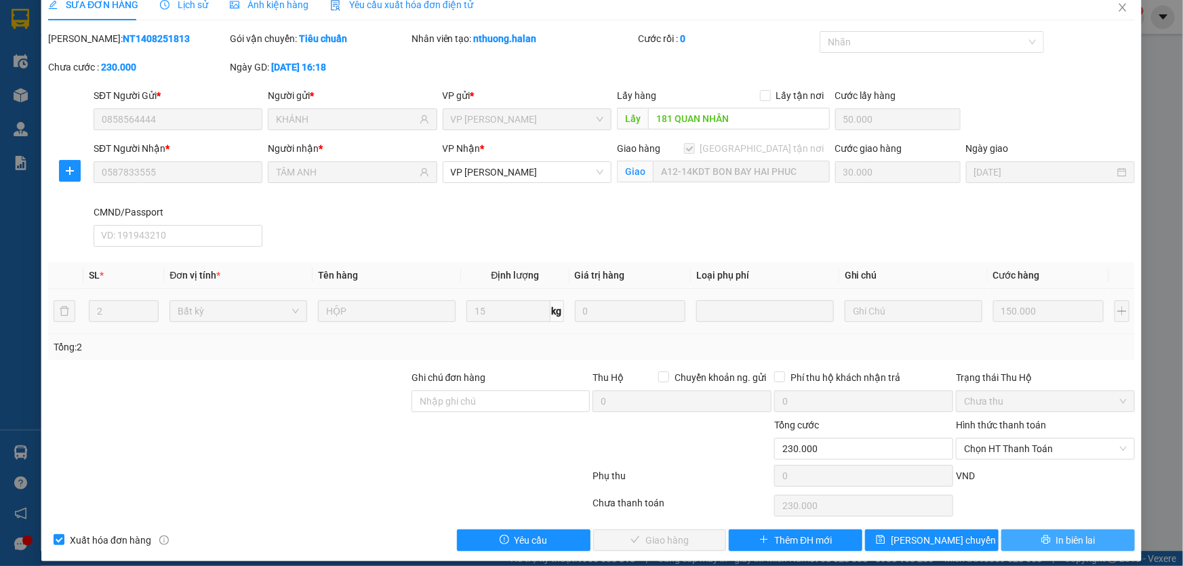
scroll to position [27, 0]
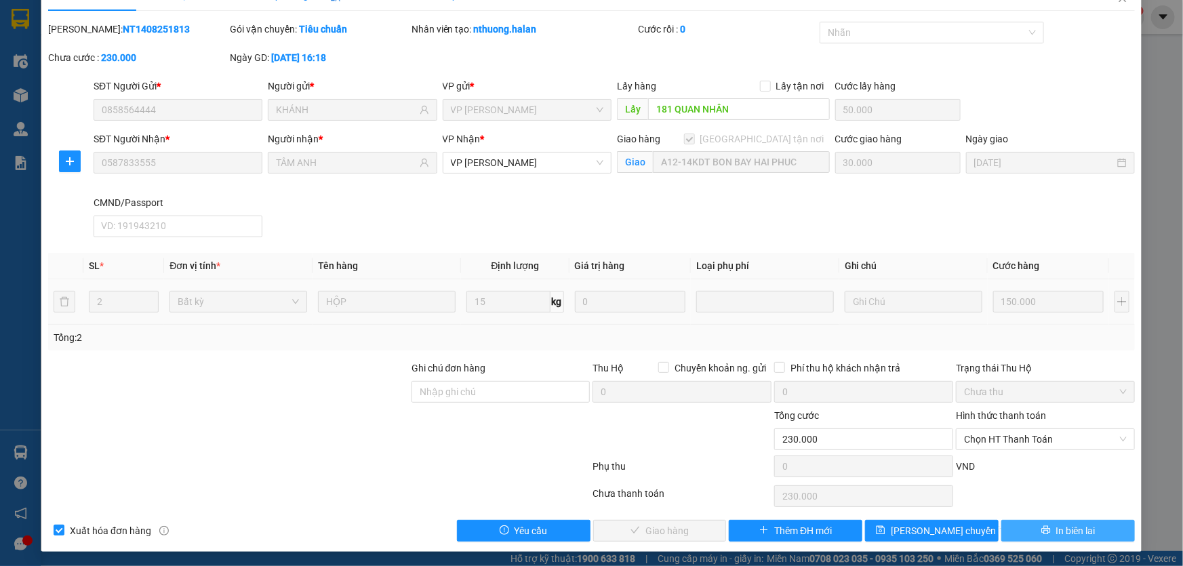
click at [1057, 528] on span "In biên lai" at bounding box center [1076, 531] width 39 height 15
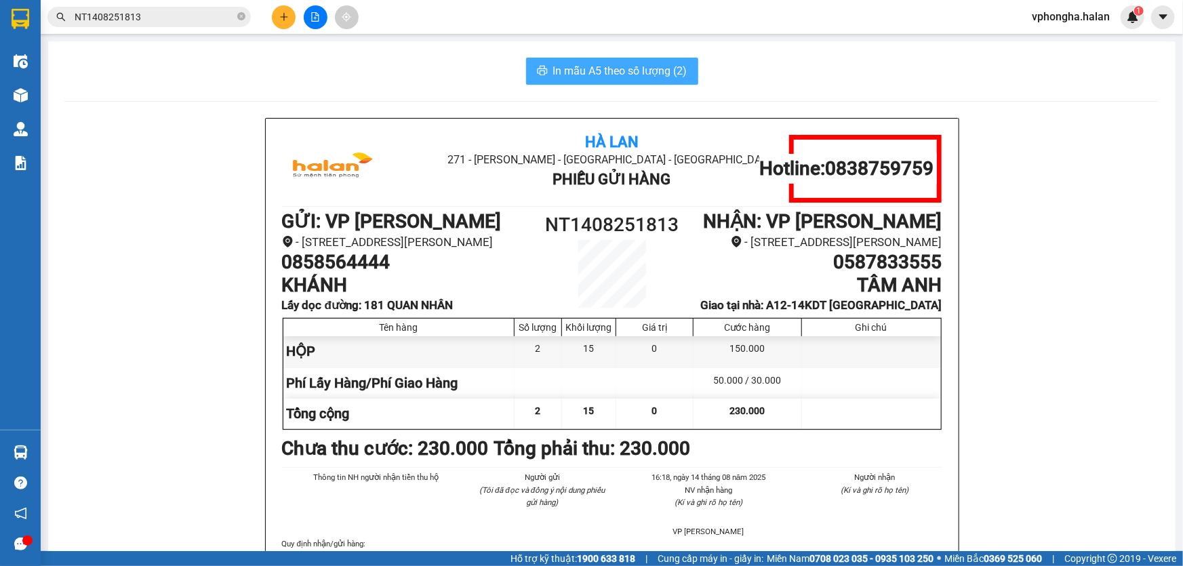
click at [618, 65] on span "In mẫu A5 theo số lượng (2)" at bounding box center [620, 70] width 134 height 17
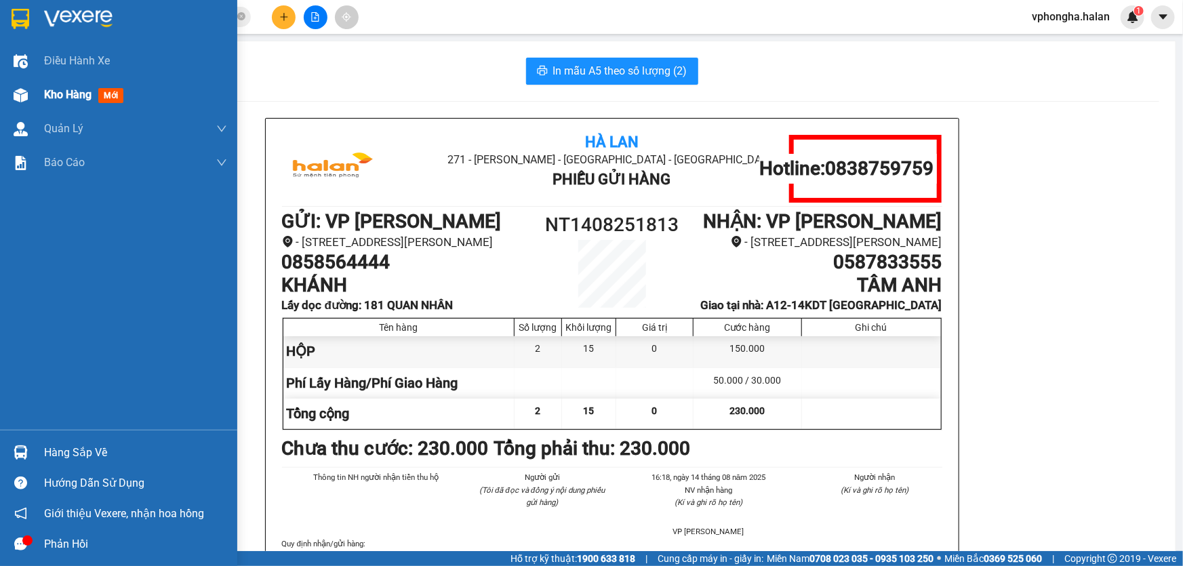
click at [94, 92] on div "Kho hàng mới" at bounding box center [86, 94] width 85 height 17
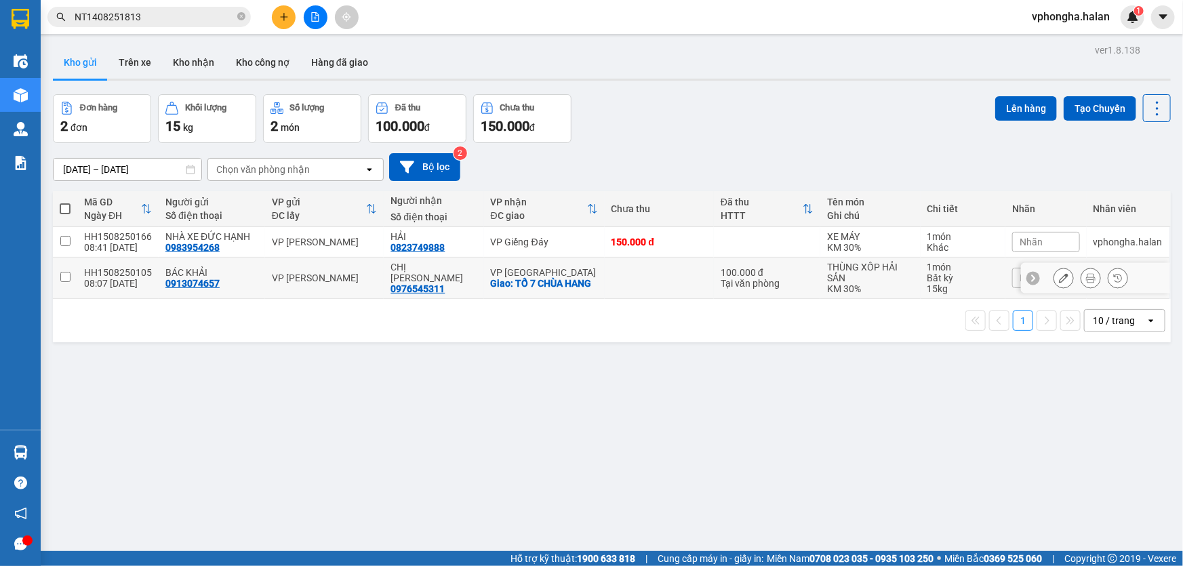
click at [65, 278] on input "checkbox" at bounding box center [65, 277] width 10 height 10
checkbox input "true"
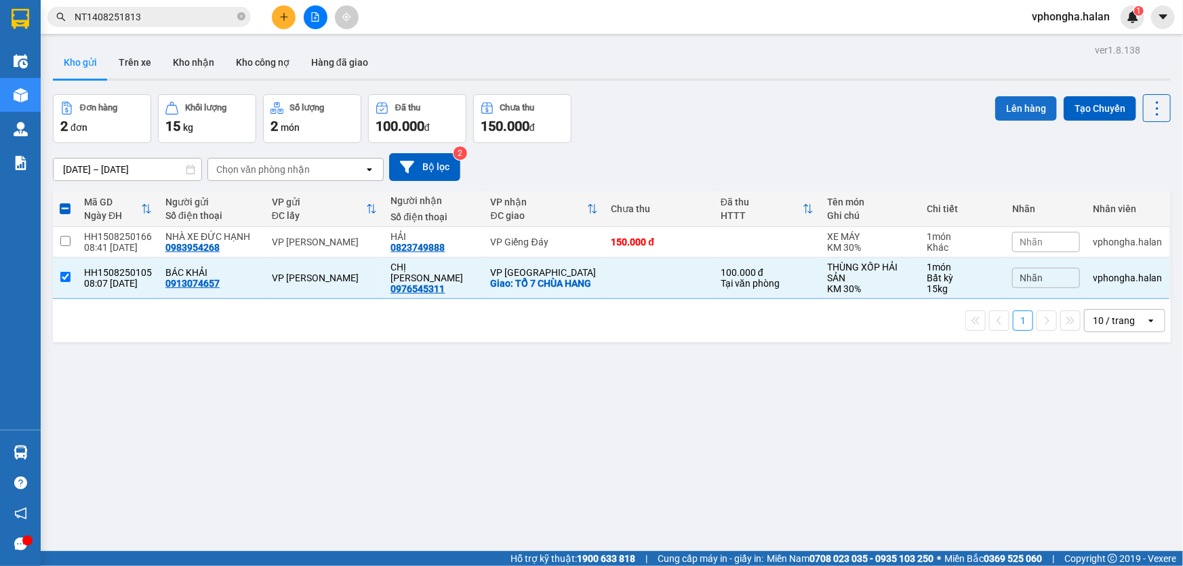
click at [1017, 103] on button "Lên hàng" at bounding box center [1027, 108] width 62 height 24
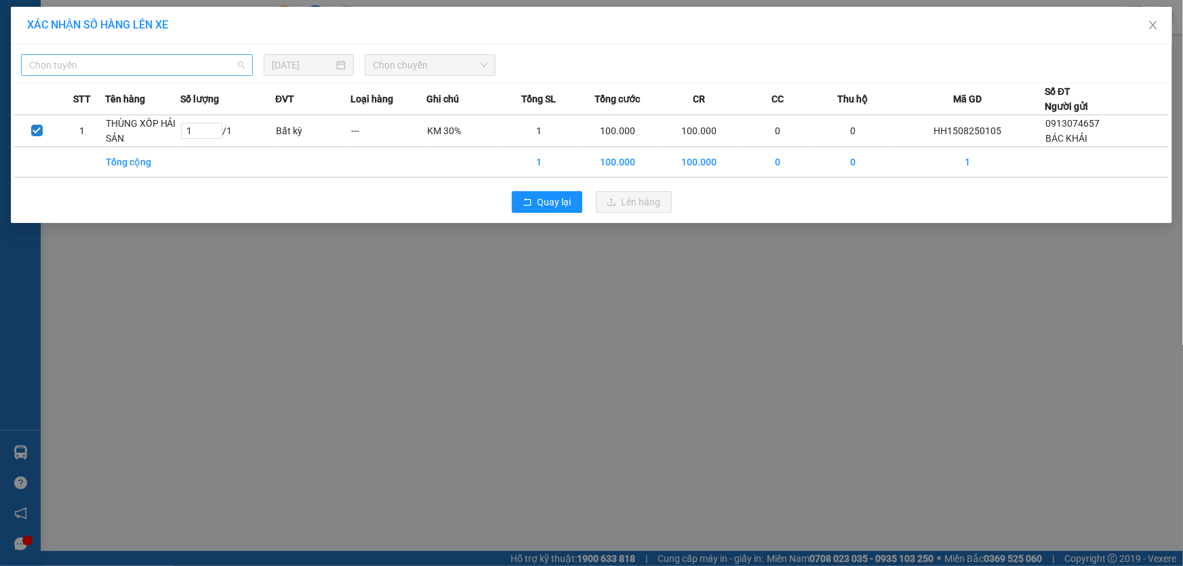
click at [190, 57] on span "Chọn tuyến" at bounding box center [137, 65] width 216 height 20
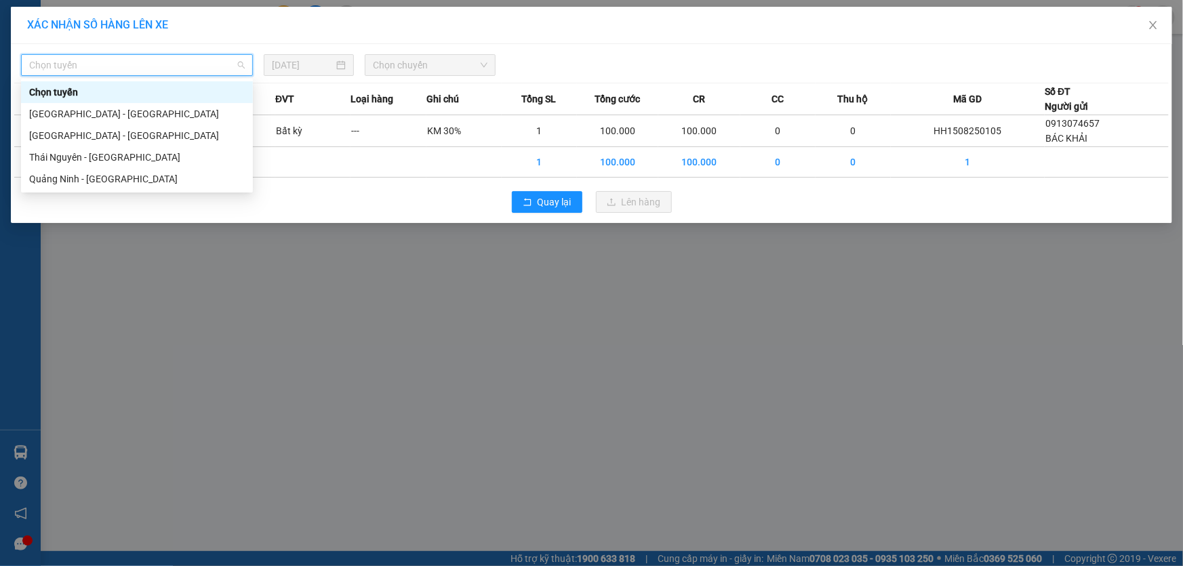
click at [265, 269] on div "XÁC NHẬN SỐ HÀNG LÊN XE Chọn tuyến 15/08/2025 Chọn chuyến STT Tên hàng Số lượng…" at bounding box center [591, 283] width 1183 height 566
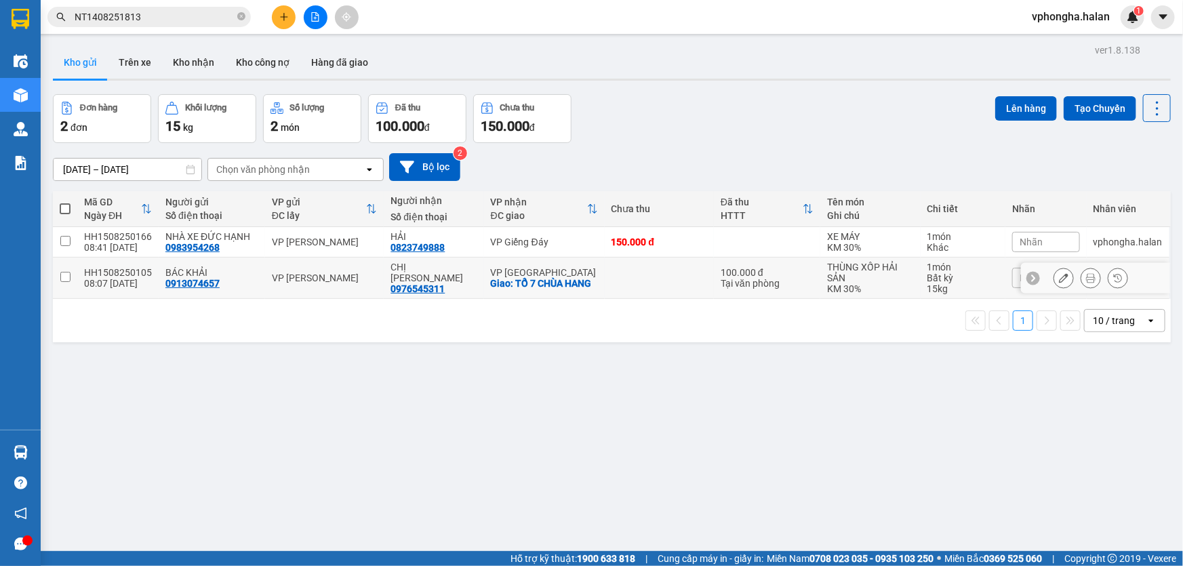
click at [61, 273] on input "checkbox" at bounding box center [65, 277] width 10 height 10
checkbox input "true"
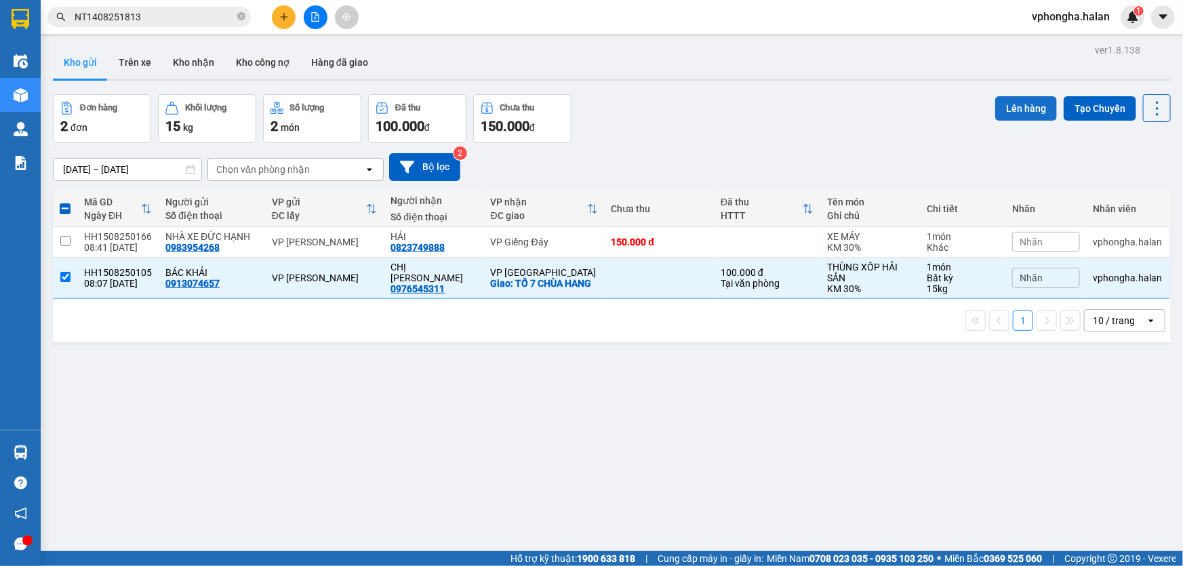
click at [1017, 98] on button "Lên hàng" at bounding box center [1027, 108] width 62 height 24
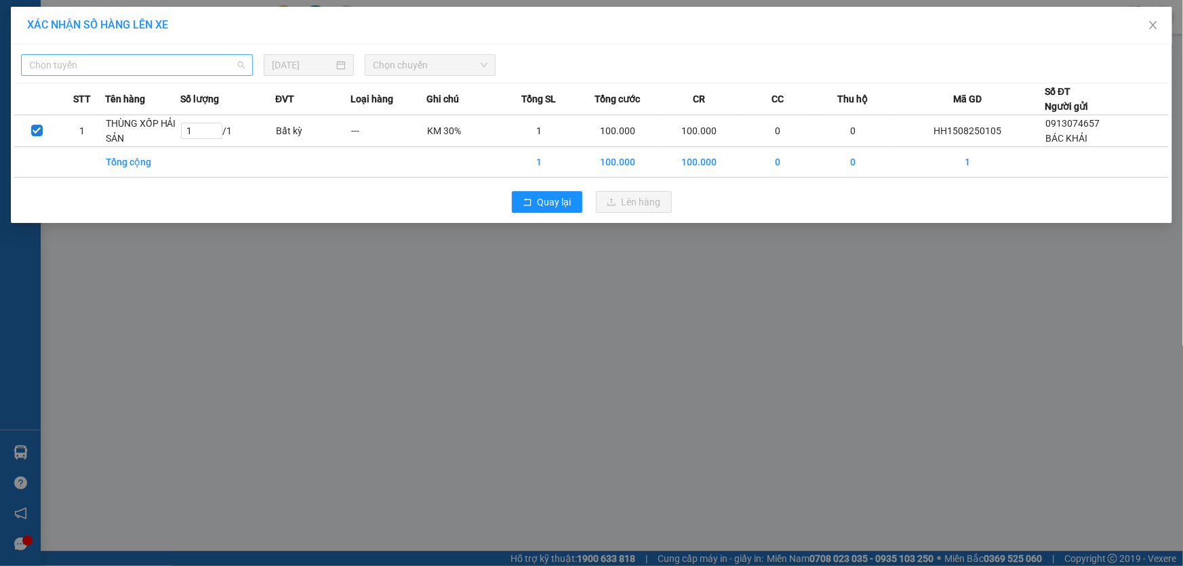
click at [172, 68] on span "Chọn tuyến" at bounding box center [137, 65] width 216 height 20
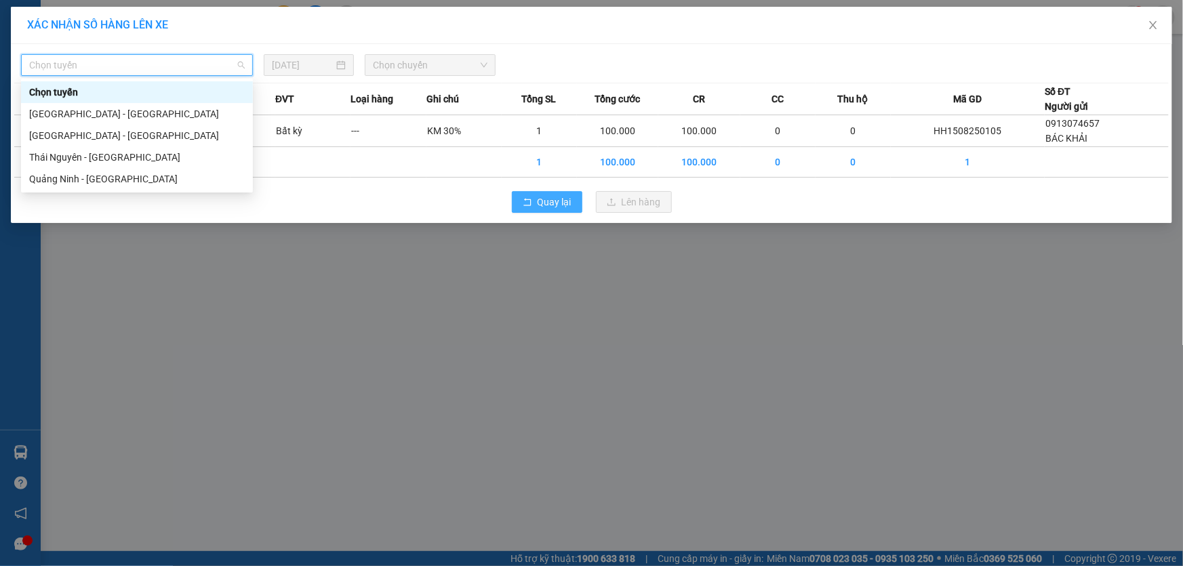
click at [543, 203] on span "Quay lại" at bounding box center [555, 202] width 34 height 15
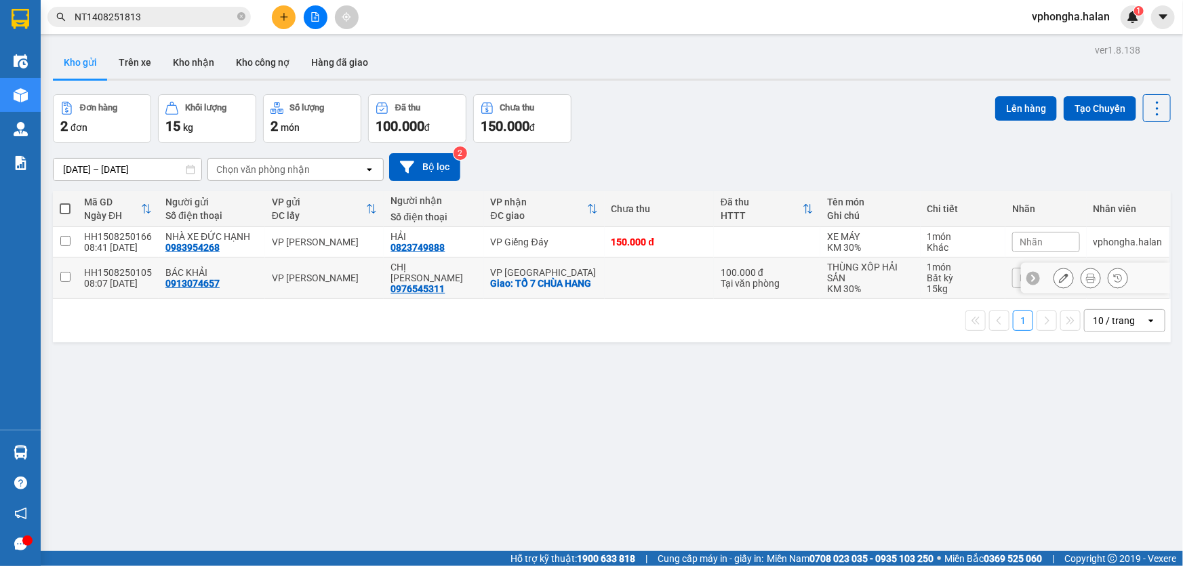
click at [72, 277] on td at bounding box center [65, 278] width 24 height 41
checkbox input "true"
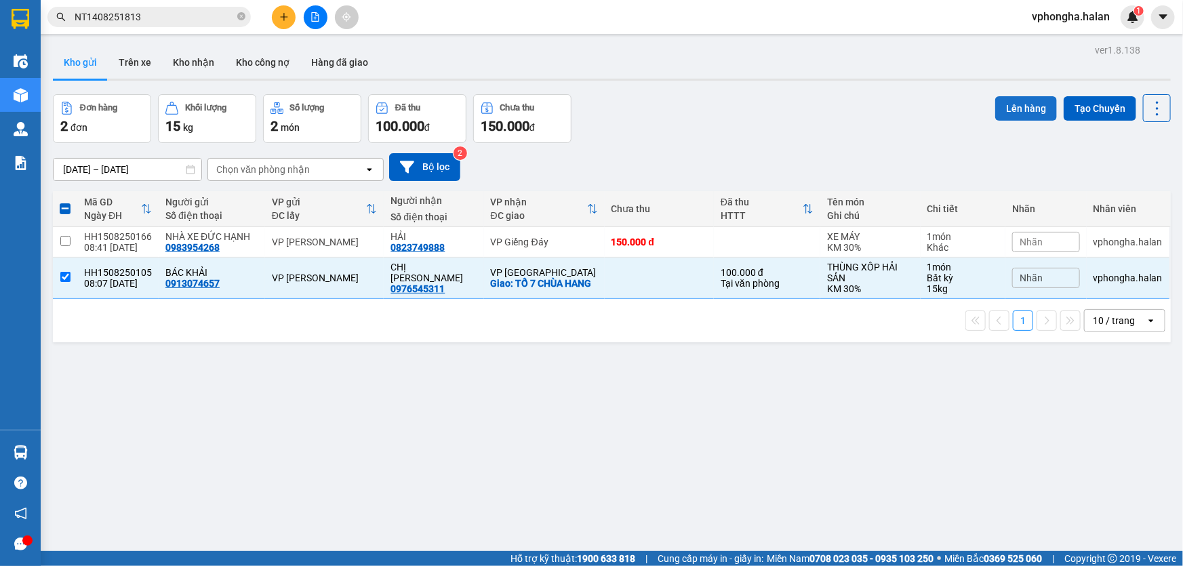
click at [1015, 101] on button "Lên hàng" at bounding box center [1027, 108] width 62 height 24
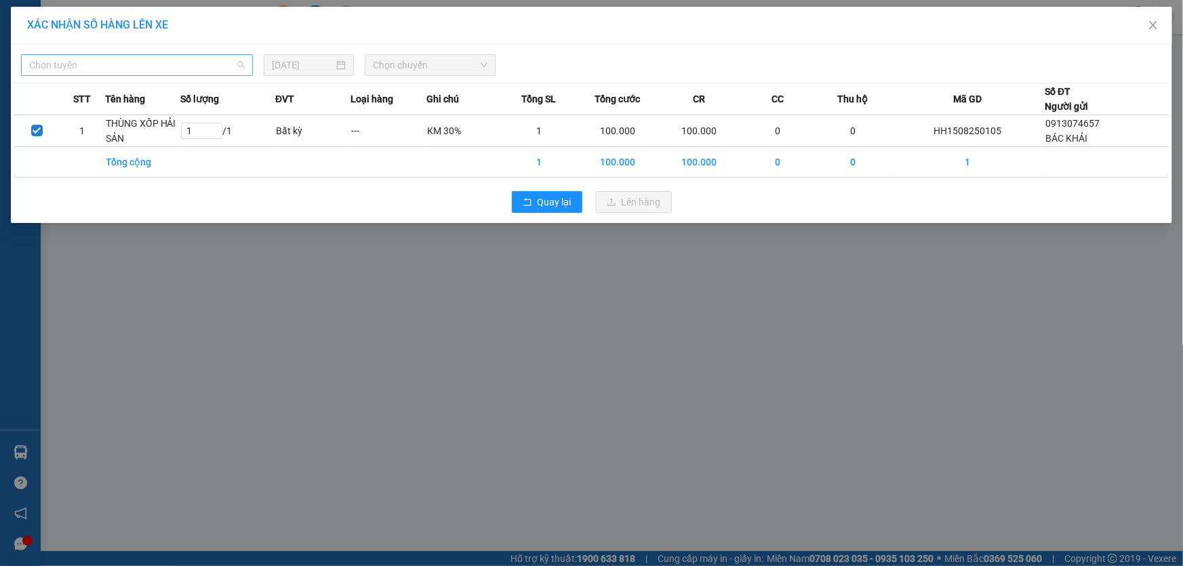
click at [136, 72] on span "Chọn tuyến" at bounding box center [137, 65] width 216 height 20
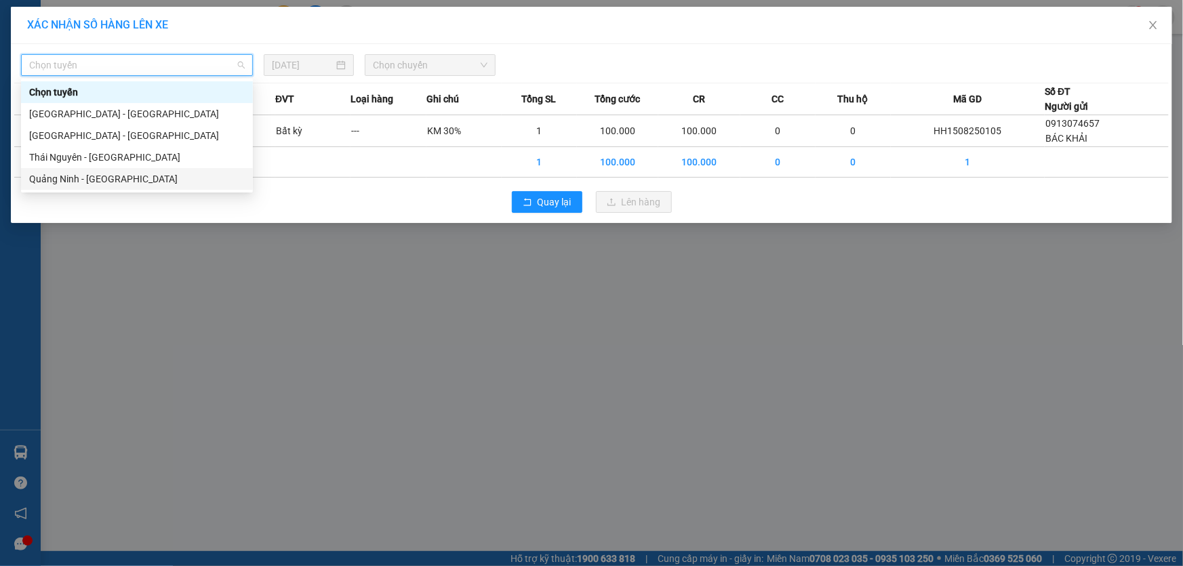
click at [111, 172] on div "Quảng Ninh - Thái Nguyên" at bounding box center [137, 179] width 216 height 15
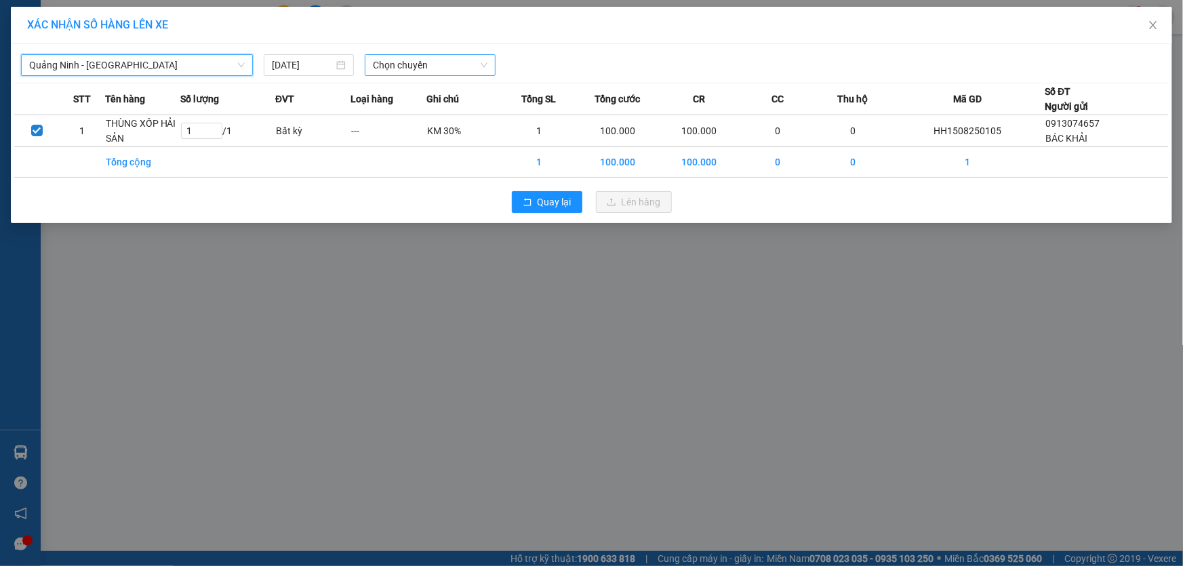
click at [430, 62] on span "Chọn chuyến" at bounding box center [430, 65] width 115 height 20
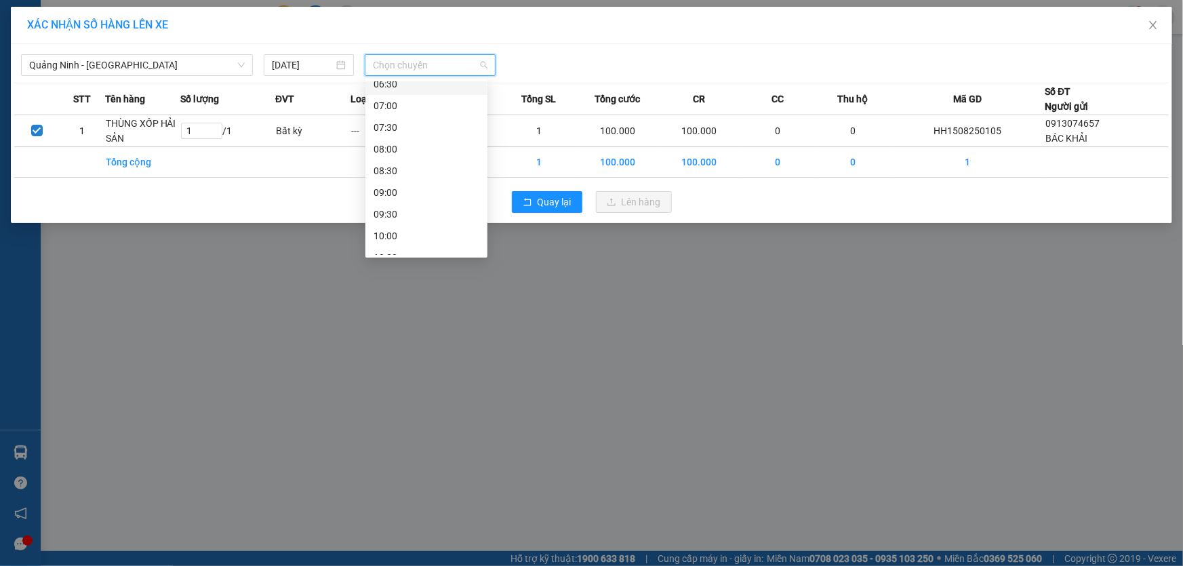
scroll to position [123, 0]
click at [404, 168] on div "09:00" at bounding box center [427, 164] width 106 height 15
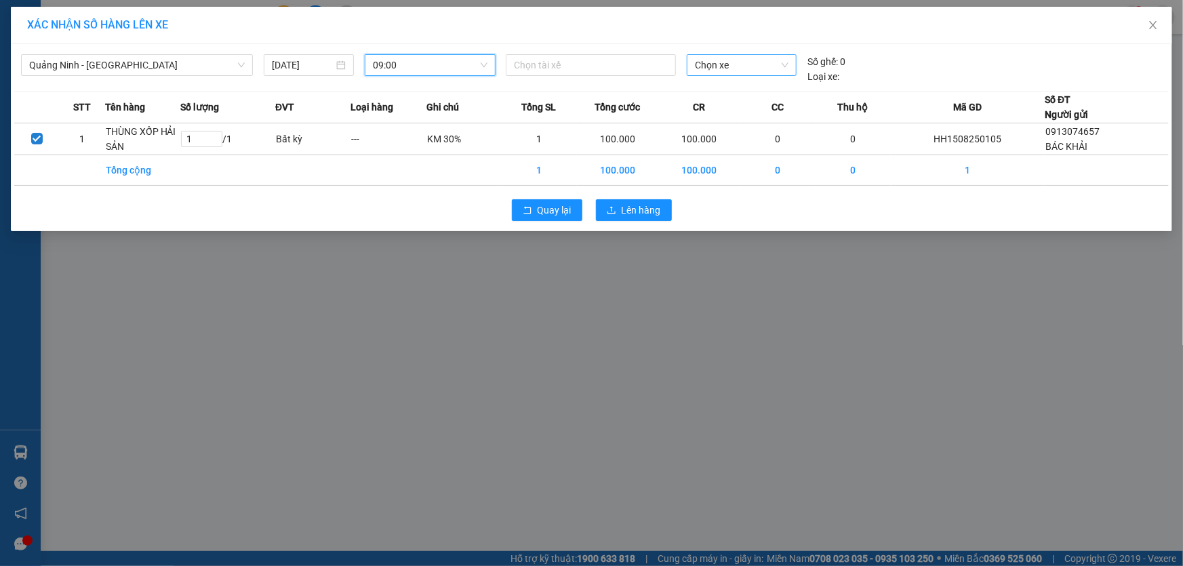
click at [787, 62] on span "Chọn xe" at bounding box center [742, 65] width 94 height 20
click at [785, 61] on span "Chọn xe" at bounding box center [742, 65] width 94 height 20
click at [787, 66] on span "Chọn xe" at bounding box center [742, 65] width 94 height 20
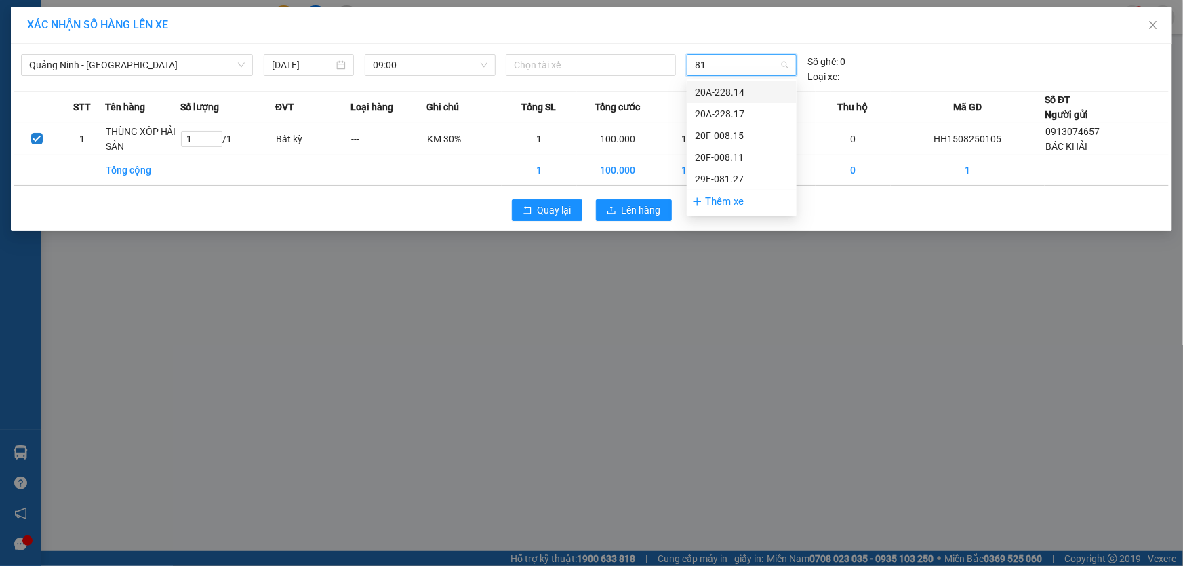
type input "815"
click at [740, 94] on div "20F-008.15" at bounding box center [742, 92] width 94 height 15
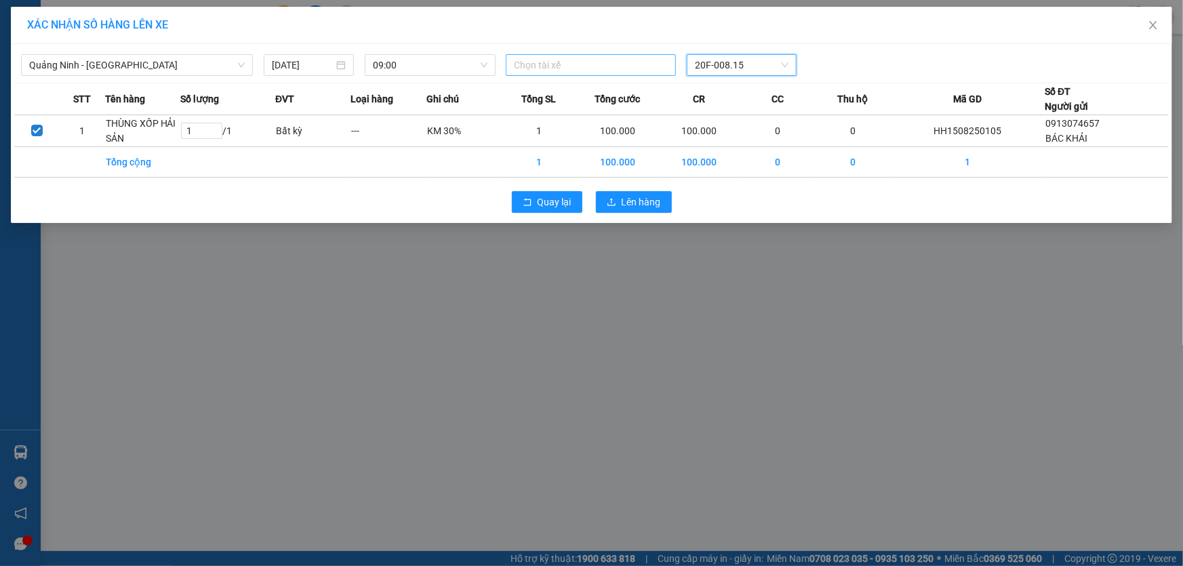
click at [601, 61] on div at bounding box center [590, 65] width 163 height 16
type input "H"
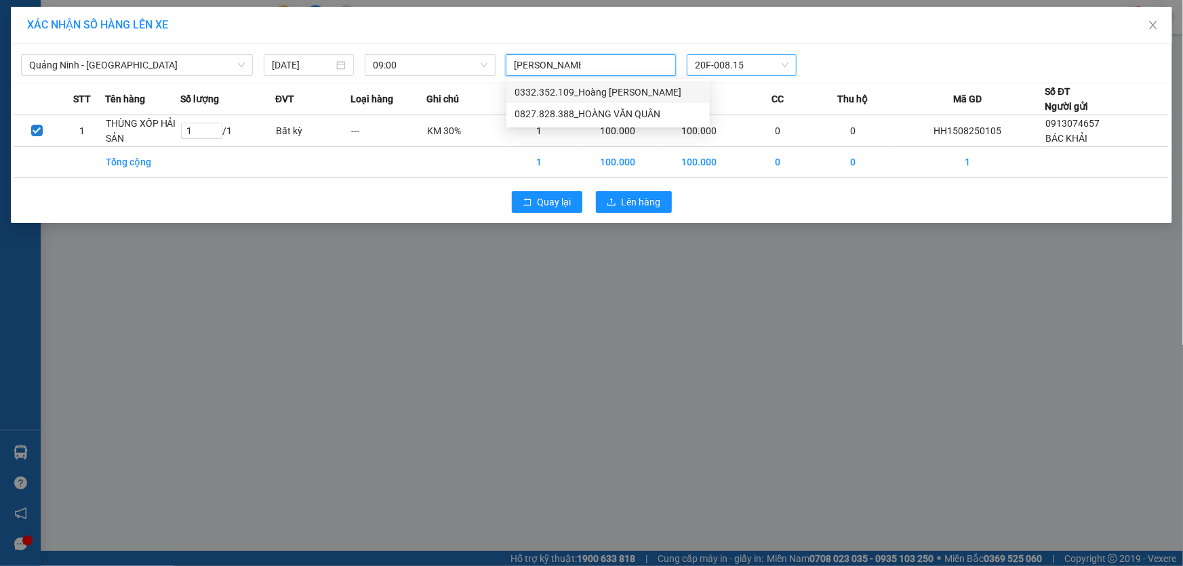
type input "HOÀNG VĂN QU"
click at [626, 115] on div "0827.828.388_HOÀNG VĂN QUÂN" at bounding box center [608, 113] width 187 height 15
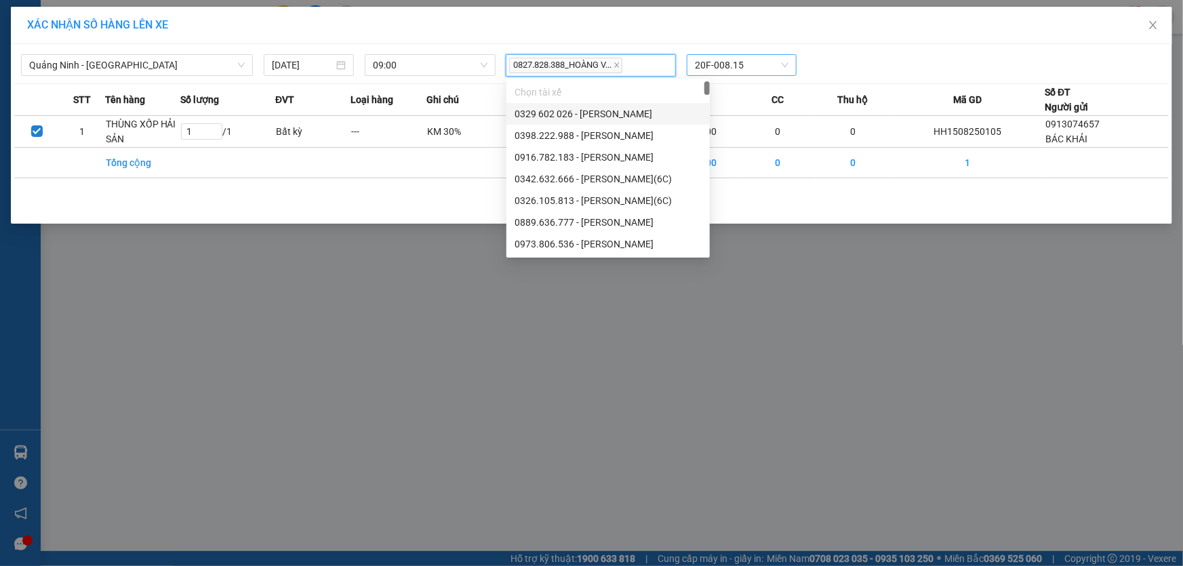
click at [896, 30] on div "XÁC NHẬN SỐ HÀNG LÊN XE" at bounding box center [591, 25] width 1129 height 15
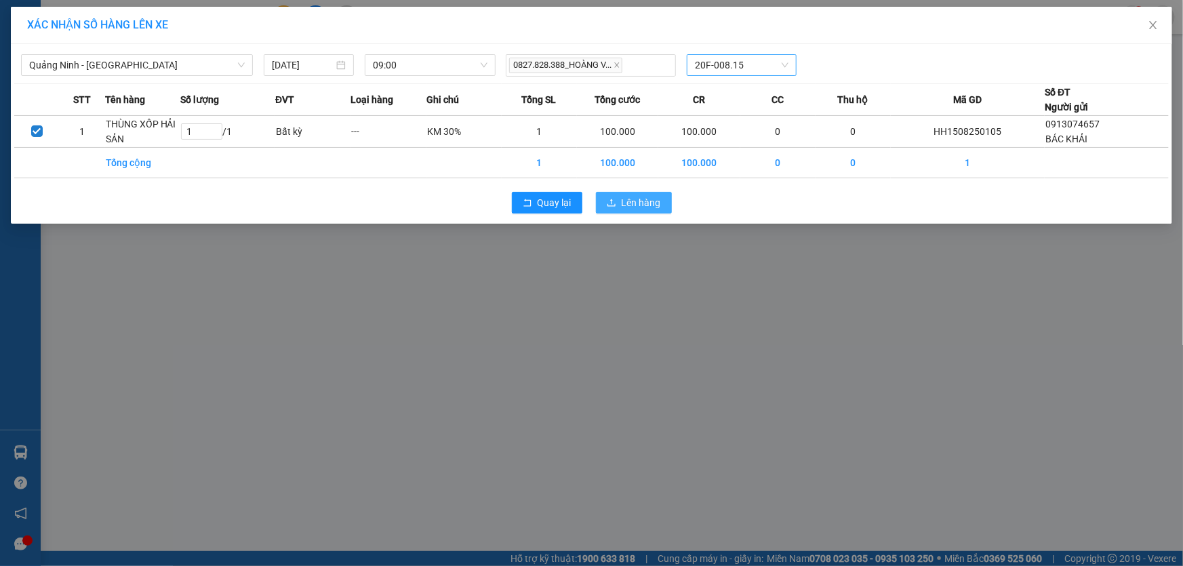
click at [630, 195] on span "Lên hàng" at bounding box center [641, 202] width 39 height 15
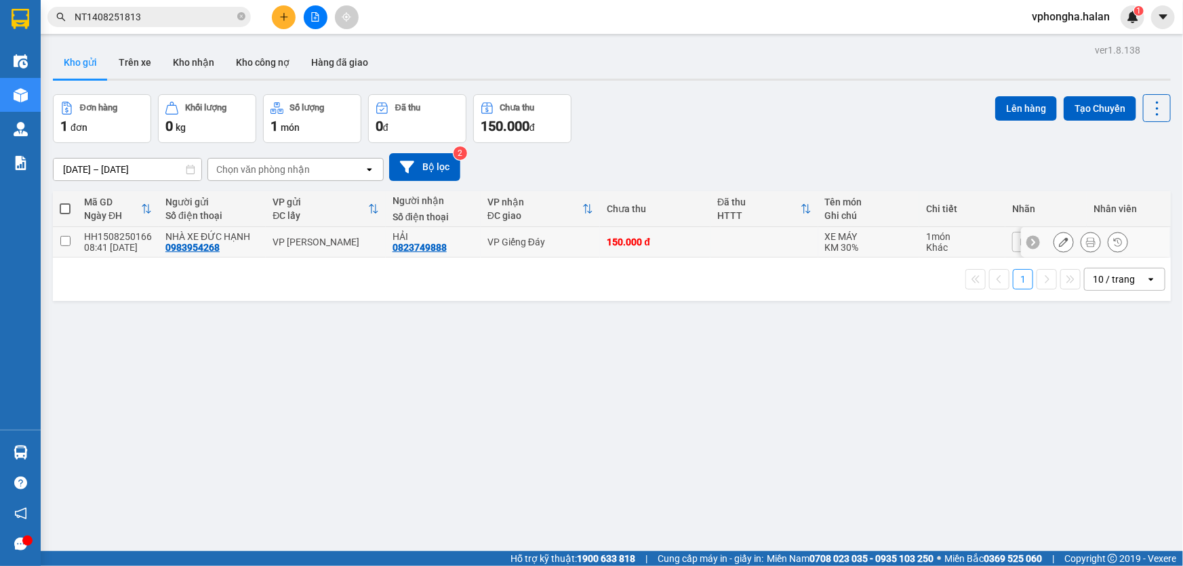
click at [68, 243] on input "checkbox" at bounding box center [65, 241] width 10 height 10
checkbox input "true"
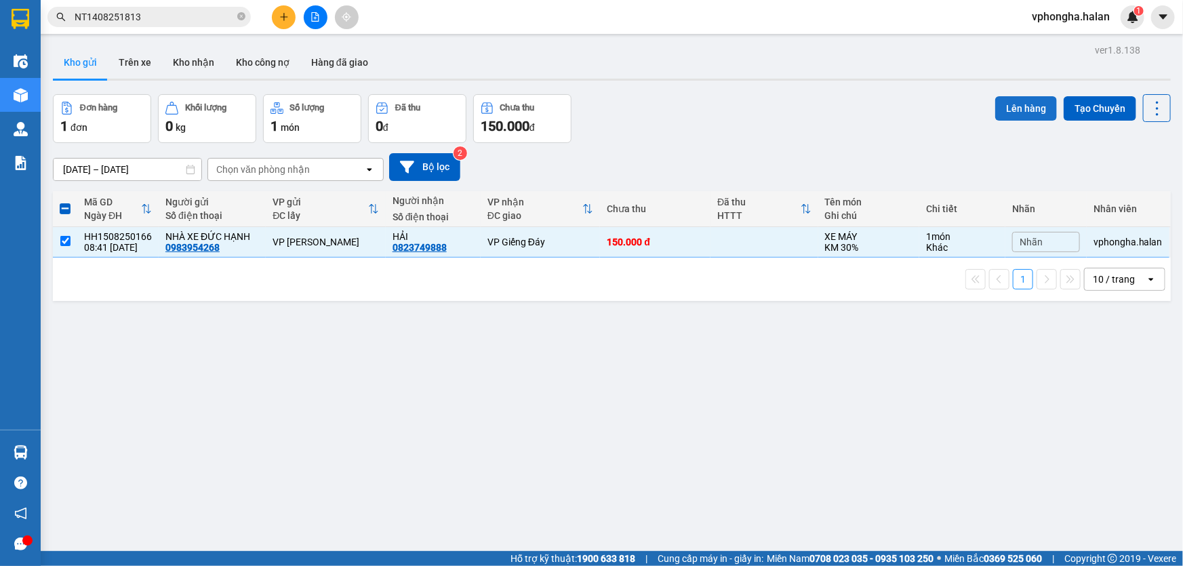
click at [1035, 99] on button "Lên hàng" at bounding box center [1027, 108] width 62 height 24
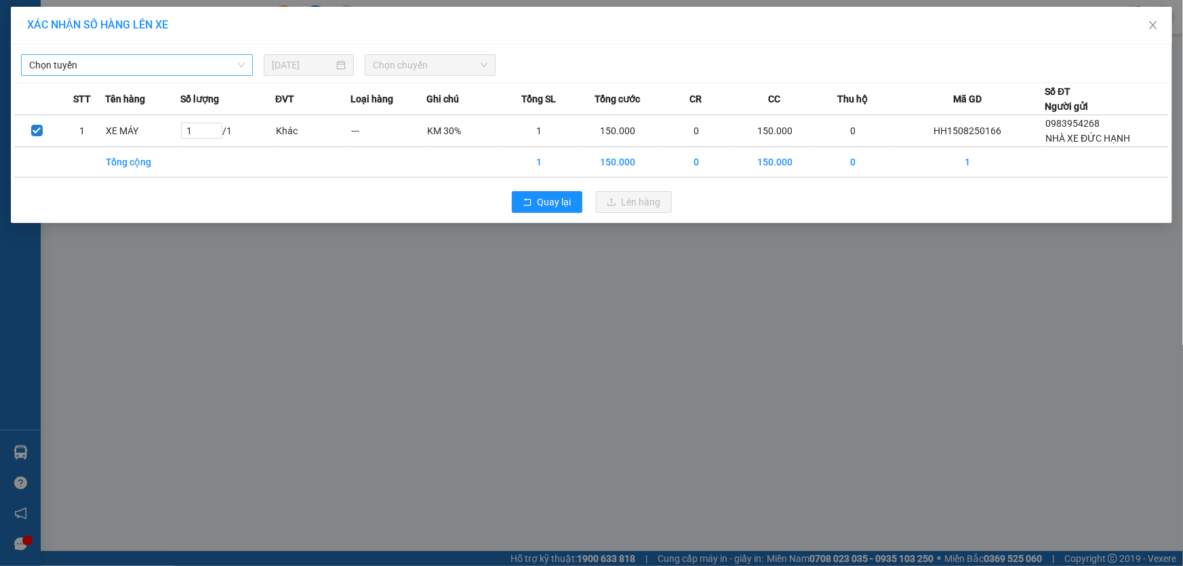
click at [181, 65] on span "Chọn tuyến" at bounding box center [137, 65] width 216 height 20
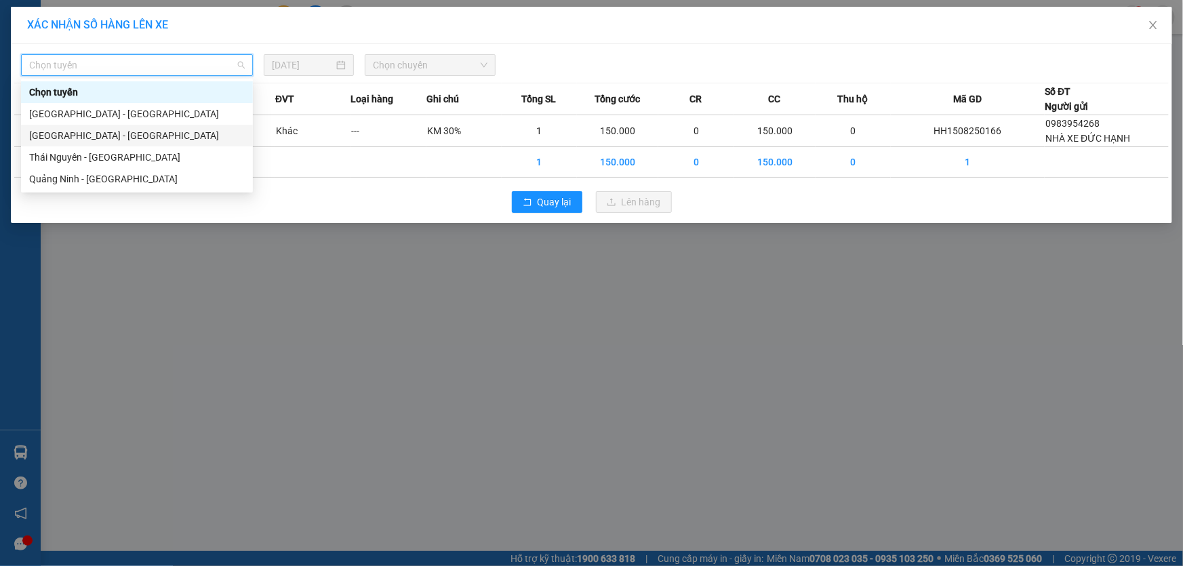
click at [142, 127] on div "Quảng Ninh - Hà Nội" at bounding box center [137, 136] width 232 height 22
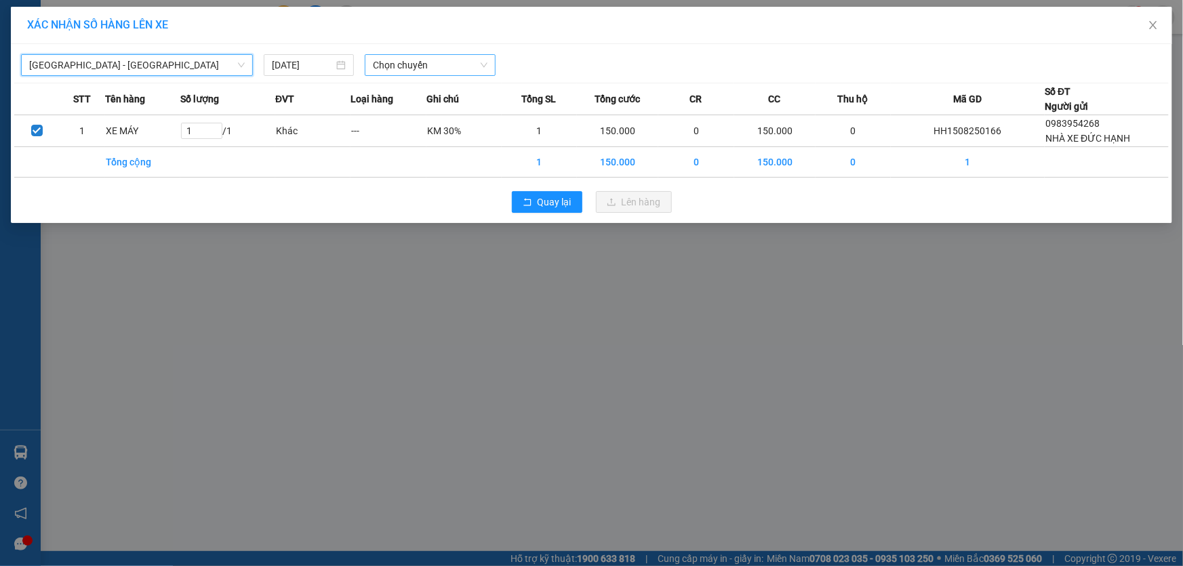
click at [413, 70] on span "Chọn chuyến" at bounding box center [430, 65] width 115 height 20
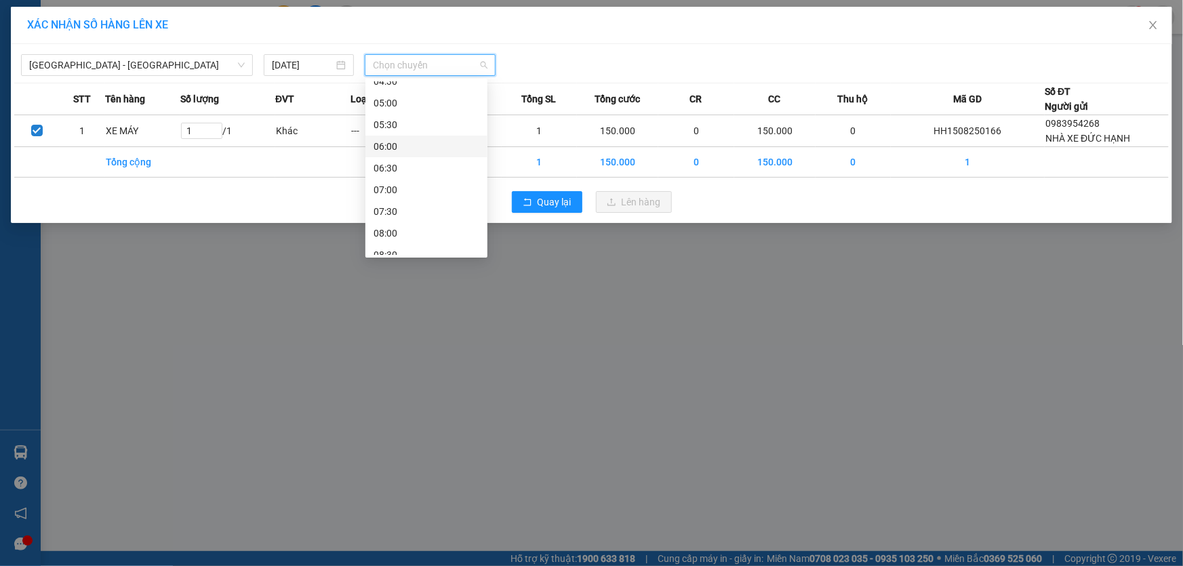
scroll to position [123, 0]
click at [401, 181] on div "08:30" at bounding box center [427, 186] width 106 height 15
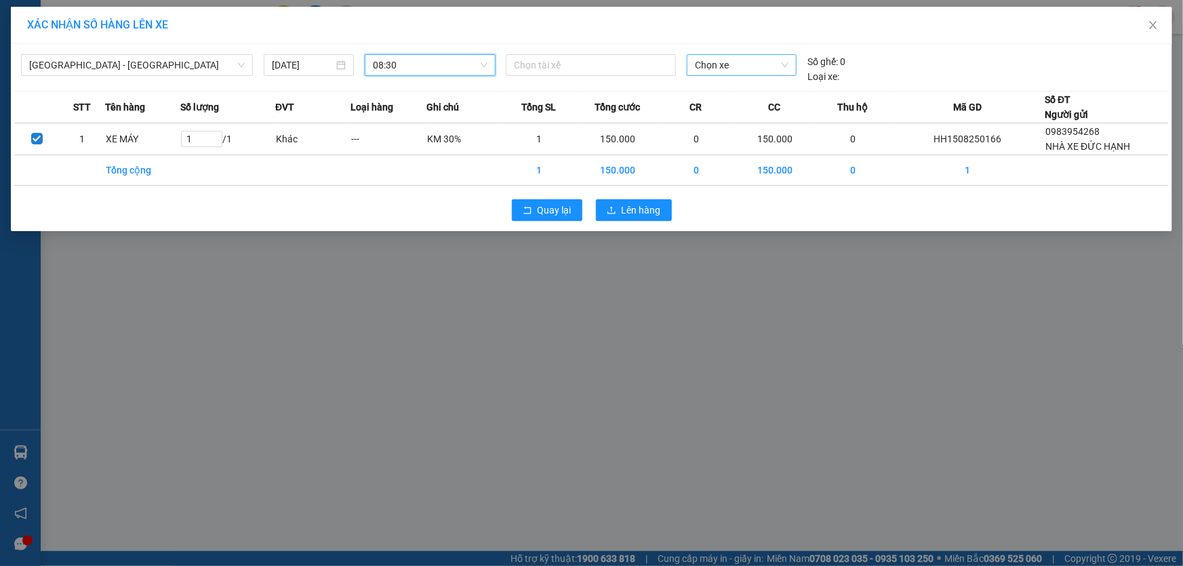
click at [711, 61] on span "Chọn xe" at bounding box center [742, 65] width 94 height 20
click at [772, 66] on span "Chọn xe" at bounding box center [742, 65] width 94 height 20
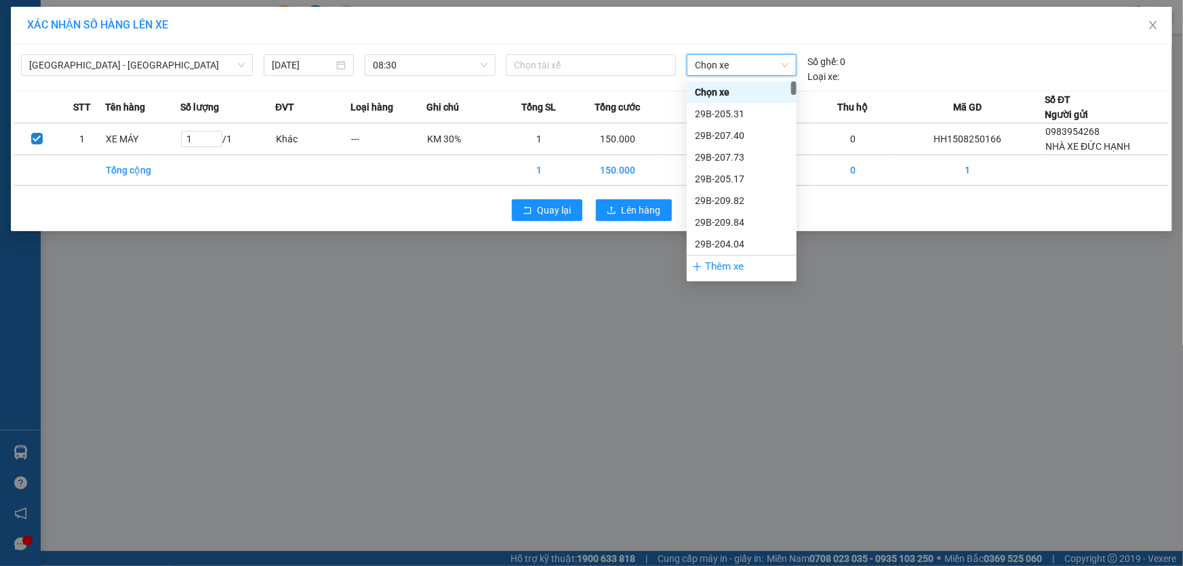
click at [774, 65] on span "Chọn xe" at bounding box center [742, 65] width 94 height 20
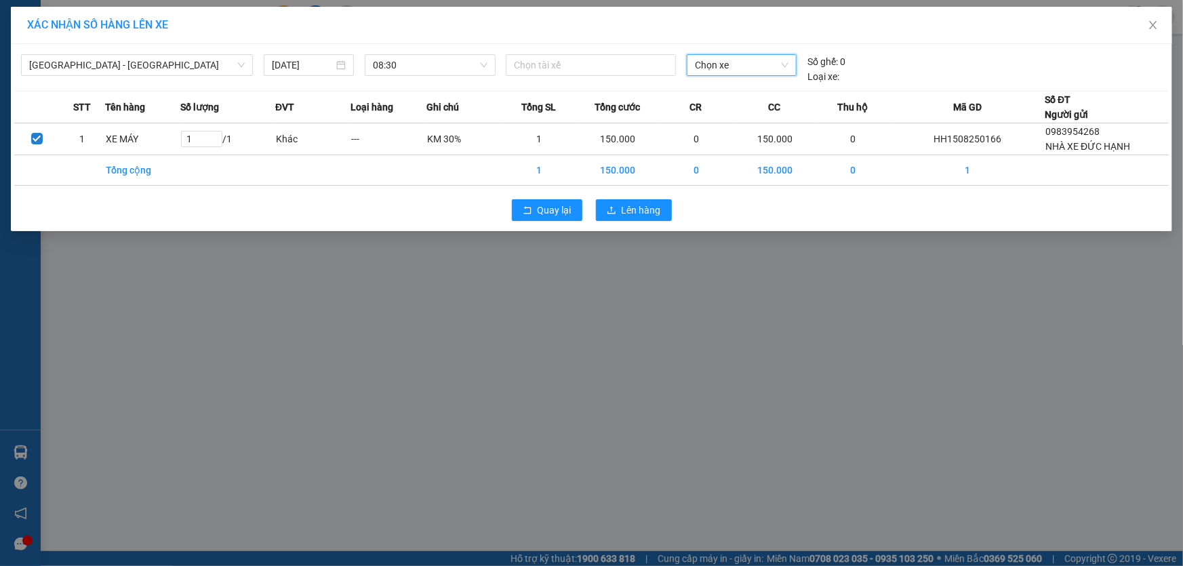
click at [760, 61] on span "Chọn xe" at bounding box center [742, 65] width 94 height 20
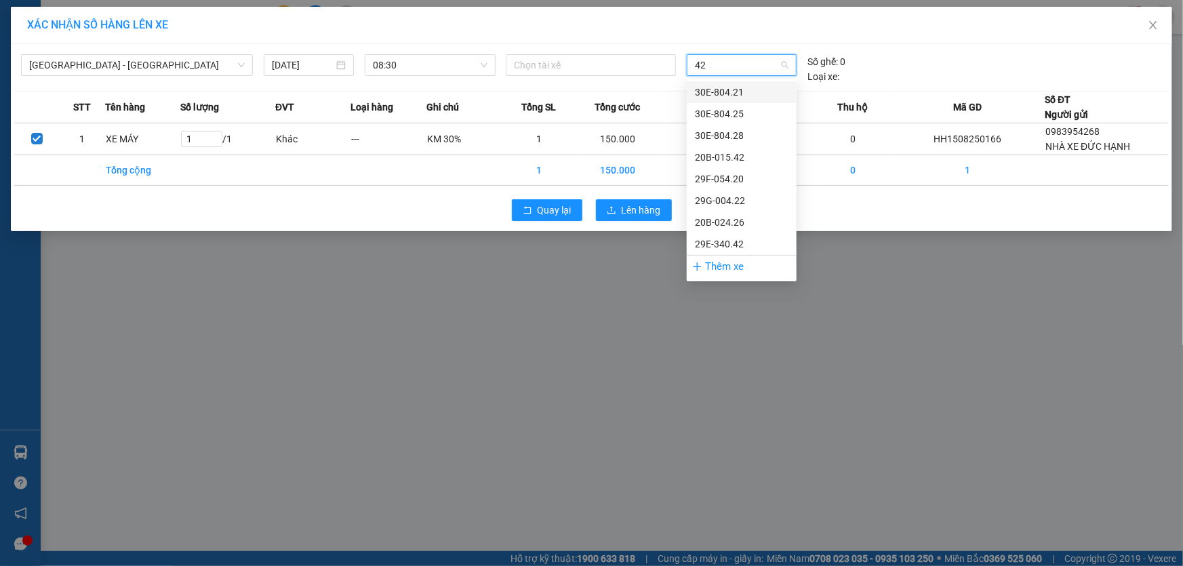
type input "426"
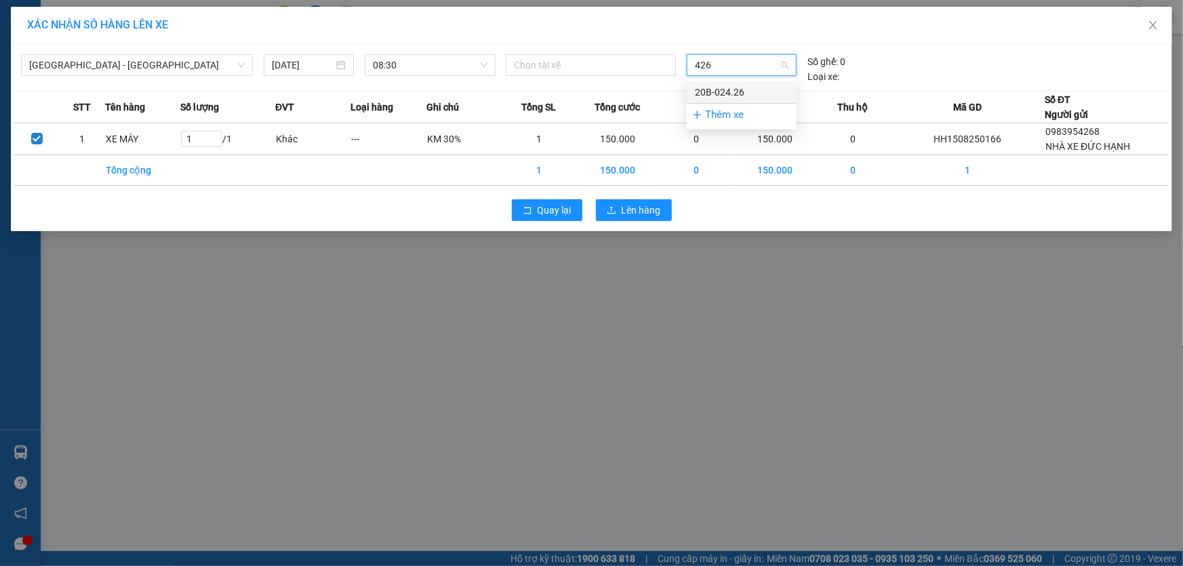
click at [746, 94] on div "20B-024.26" at bounding box center [742, 92] width 94 height 15
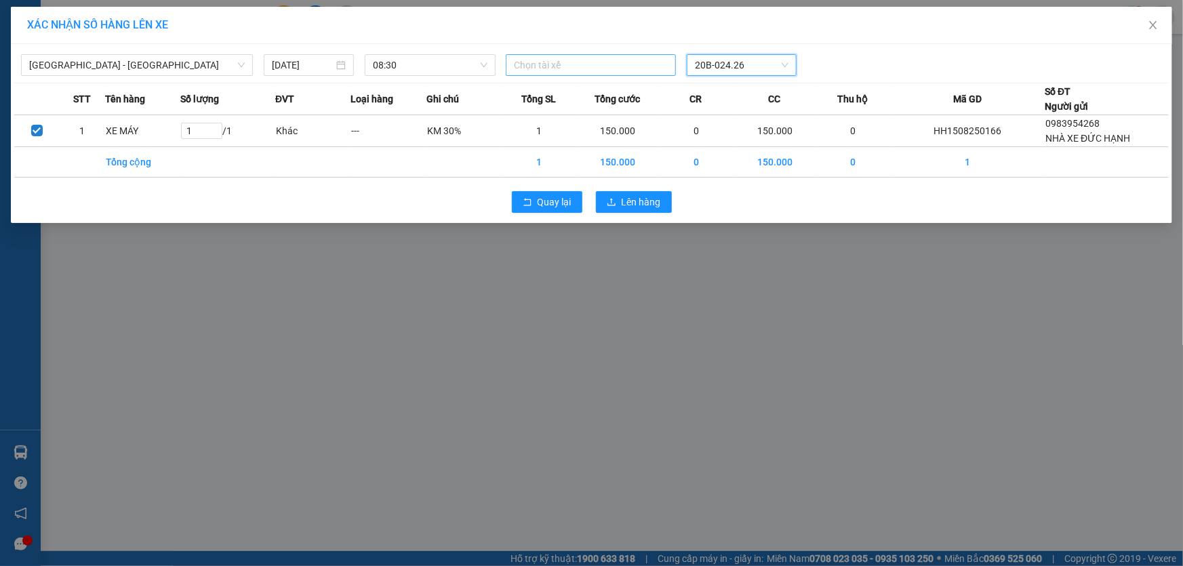
click at [627, 62] on div at bounding box center [590, 65] width 163 height 16
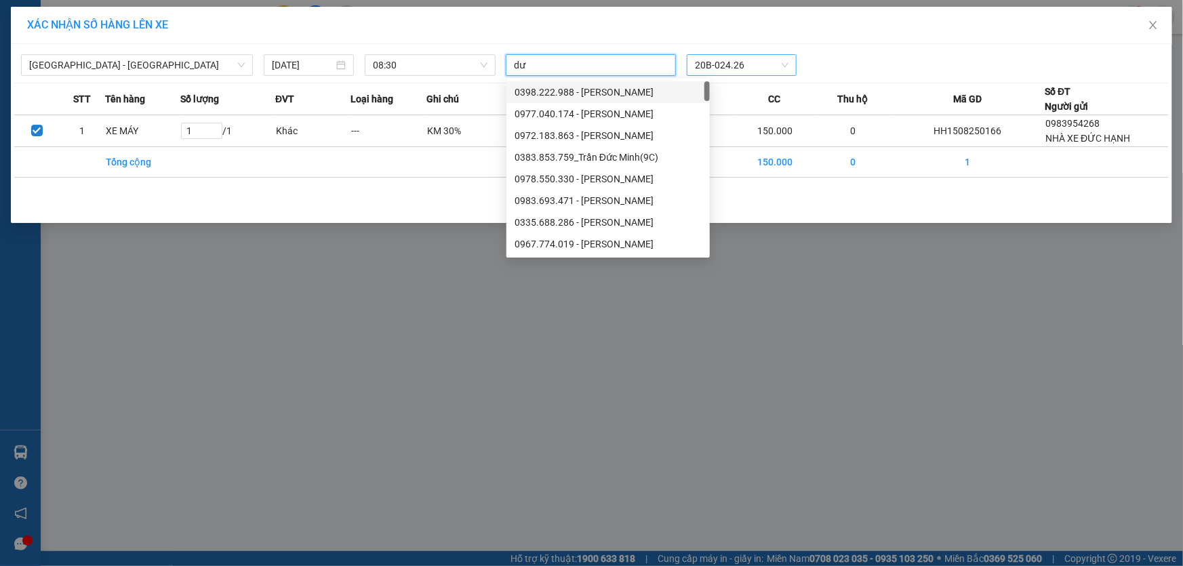
type input "d"
type input "quang"
click at [607, 201] on div "Nguyễn Quang Dương" at bounding box center [608, 201] width 187 height 15
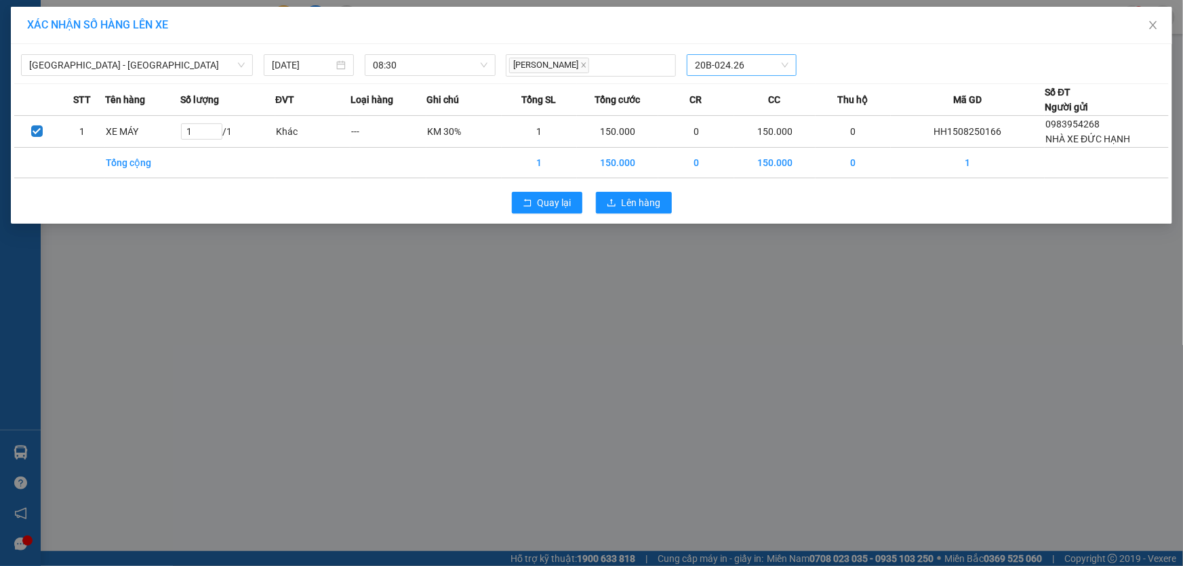
click at [846, 313] on div "XÁC NHẬN SỐ HÀNG LÊN XE Quảng Ninh - Hà Nội 15/08/2025 08:30 Nguyễn Quang Dương…" at bounding box center [591, 283] width 1183 height 566
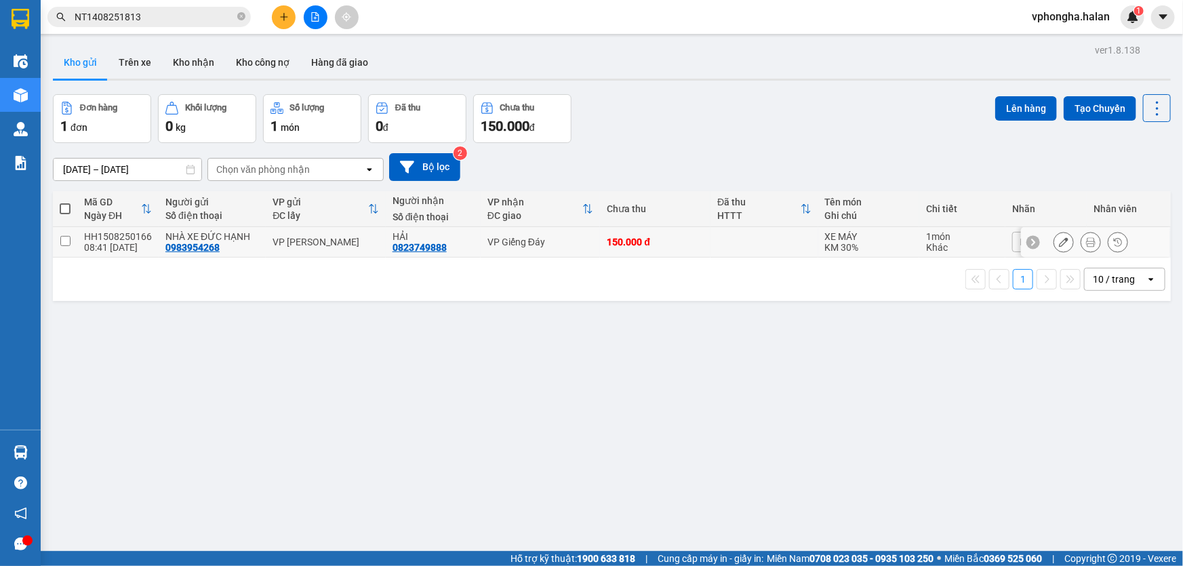
click at [63, 240] on input "checkbox" at bounding box center [65, 241] width 10 height 10
checkbox input "true"
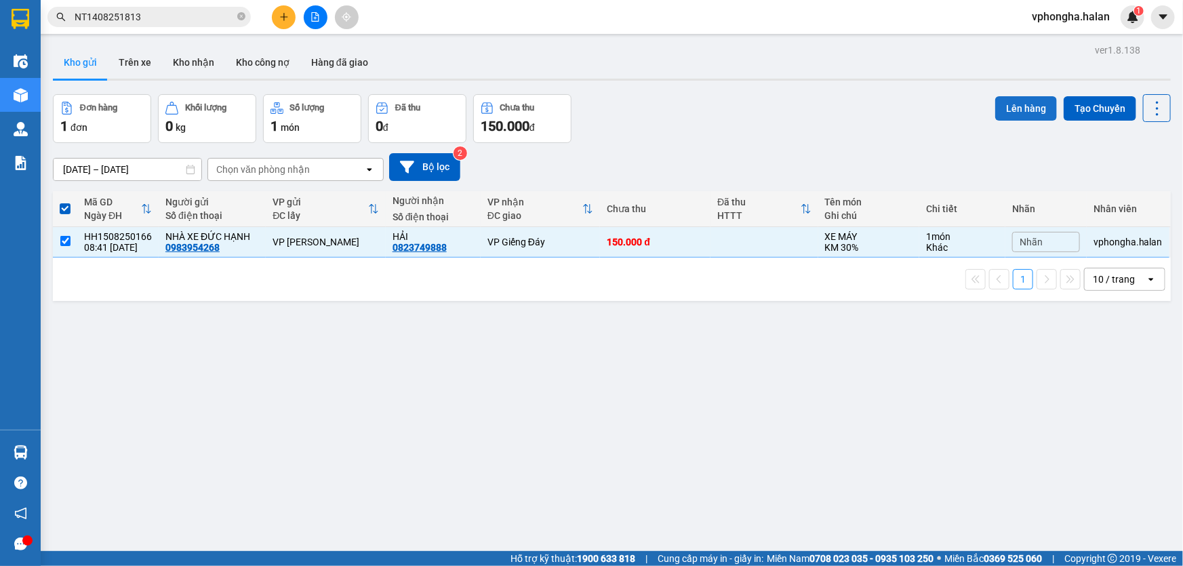
click at [1024, 106] on button "Lên hàng" at bounding box center [1027, 108] width 62 height 24
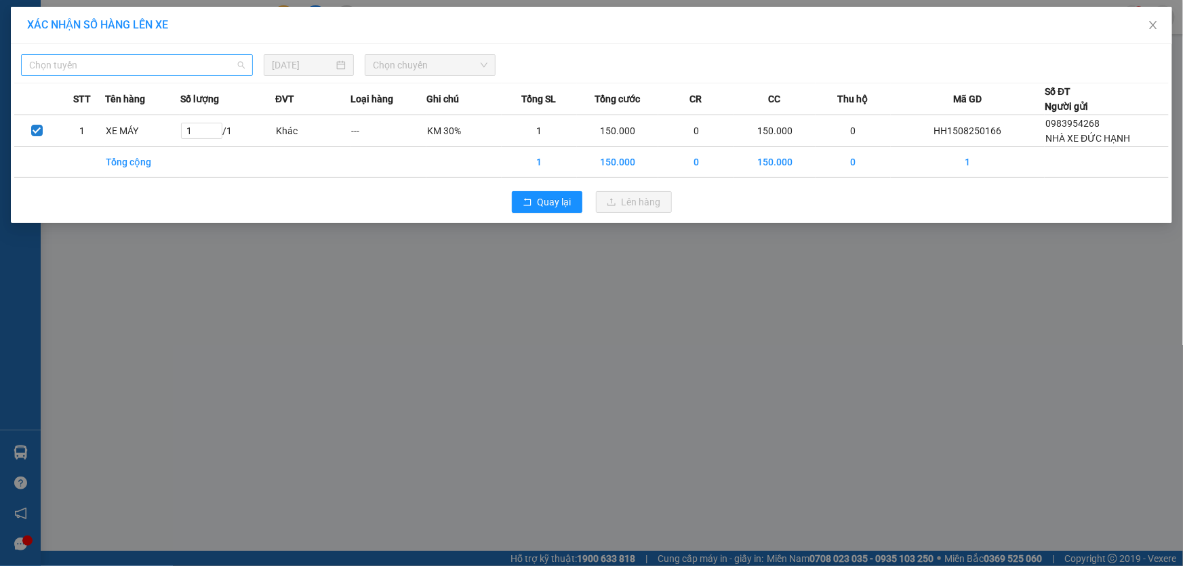
click at [218, 66] on span "Chọn tuyến" at bounding box center [137, 65] width 216 height 20
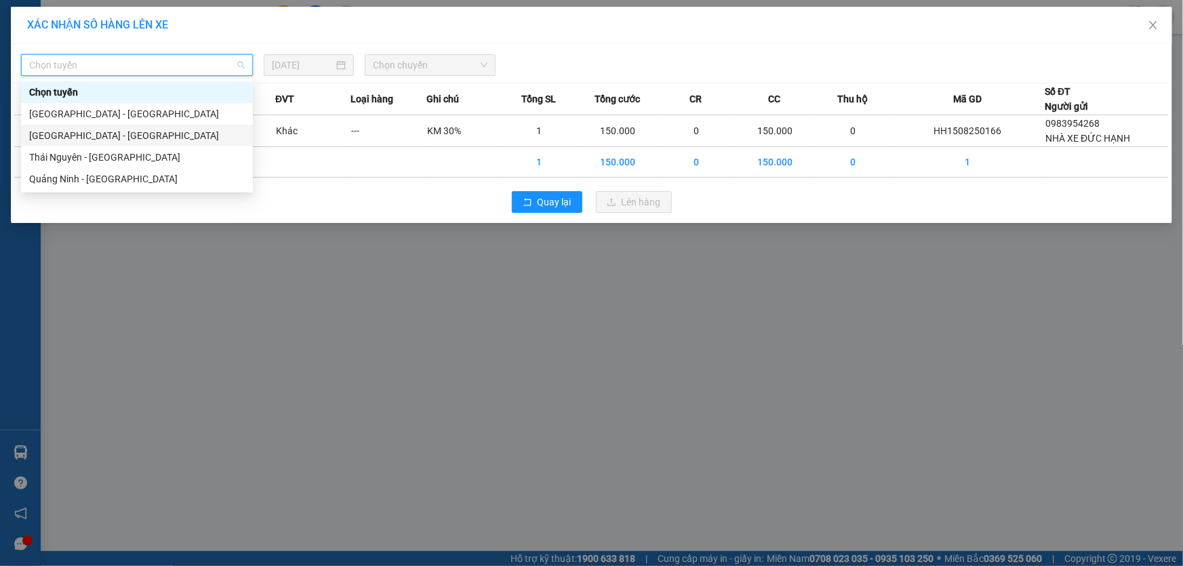
click at [142, 131] on div "Quảng Ninh - Hà Nội" at bounding box center [137, 135] width 216 height 15
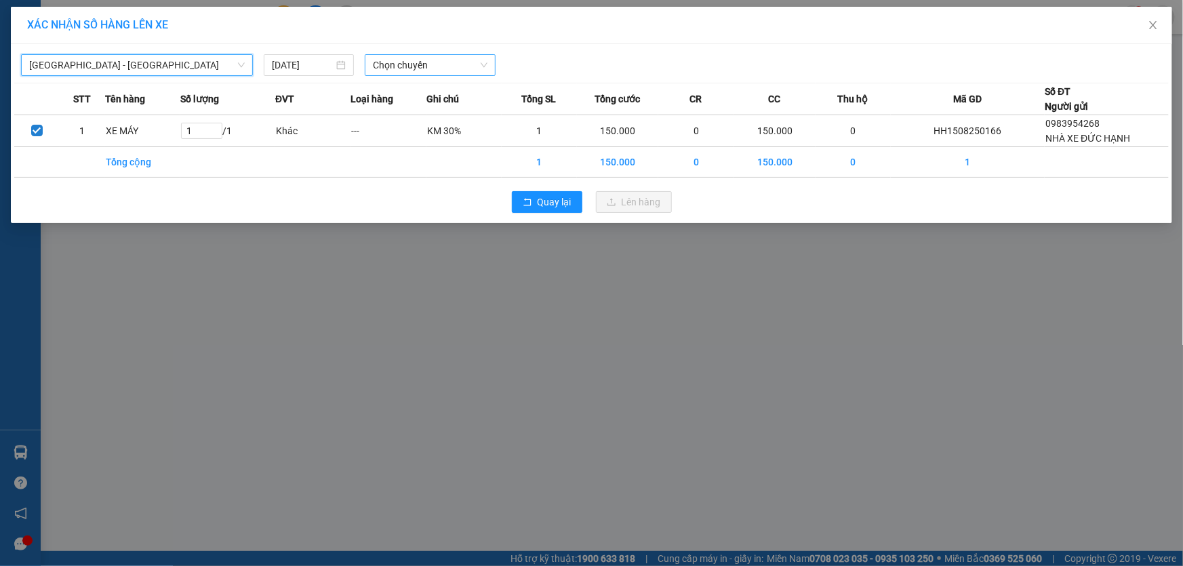
click at [490, 65] on div "Chọn chuyến" at bounding box center [430, 65] width 131 height 22
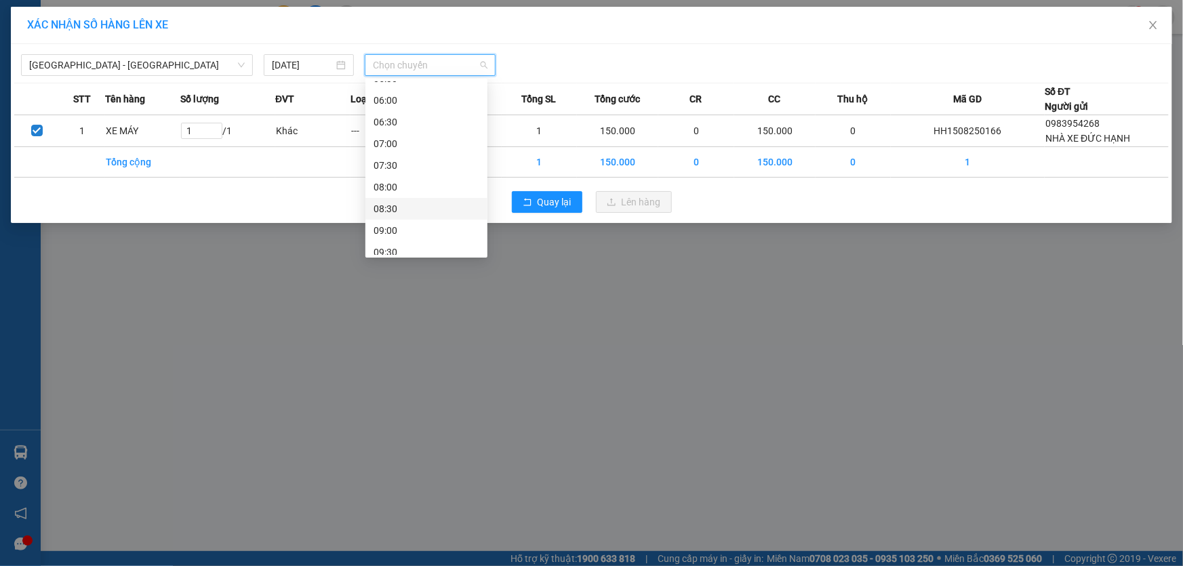
scroll to position [123, 0]
click at [396, 174] on div "Chọn chuyến 04:00 04:30 05:00 05:30 06:00 06:30 07:00 07:30 08:00 08:30 09:00 0…" at bounding box center [427, 349] width 122 height 781
click at [392, 186] on div "08:30" at bounding box center [427, 186] width 106 height 15
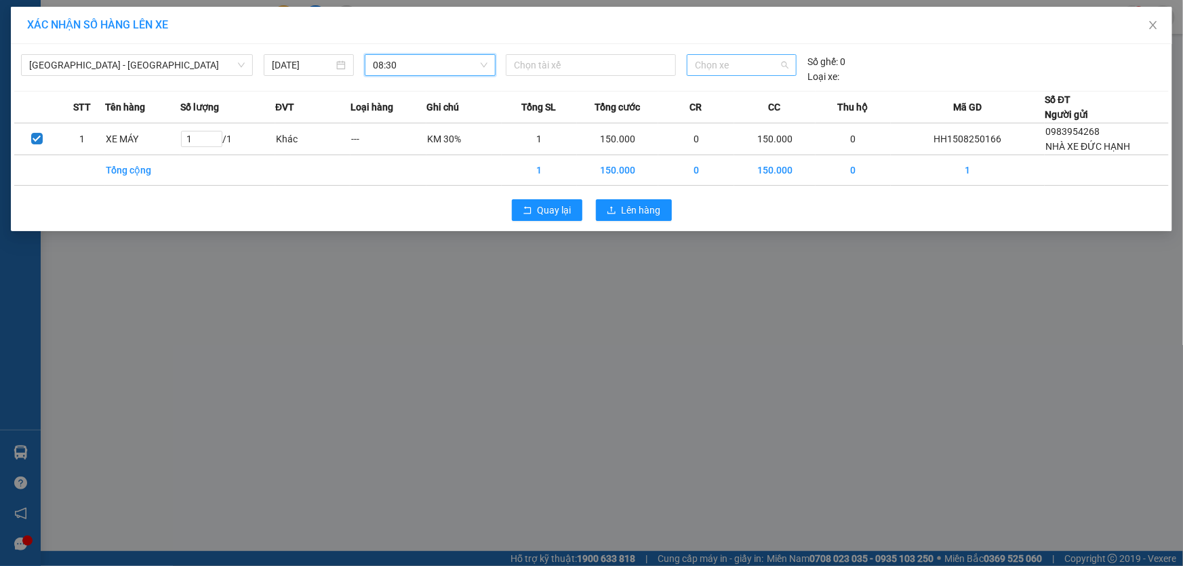
click at [734, 66] on span "Chọn xe" at bounding box center [742, 65] width 94 height 20
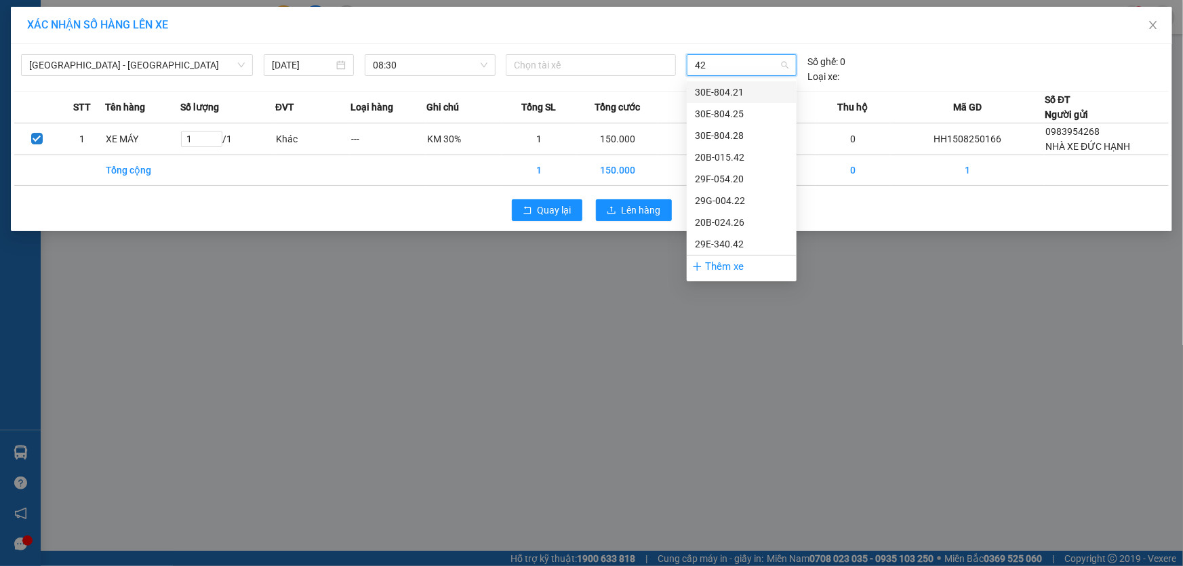
type input "426"
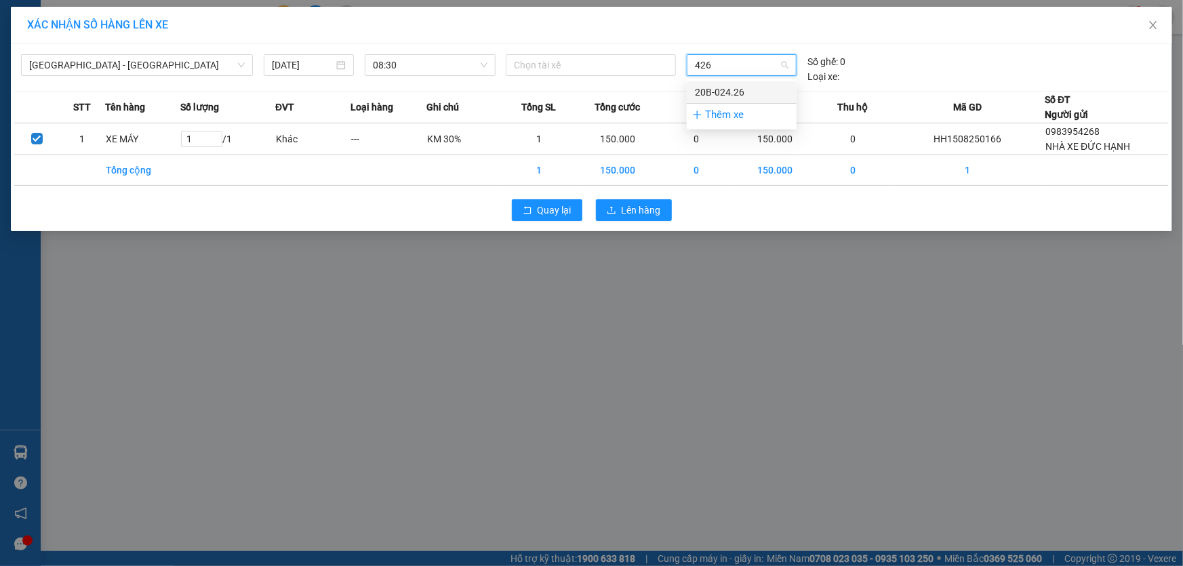
click at [723, 89] on div "20B-024.26" at bounding box center [742, 92] width 94 height 15
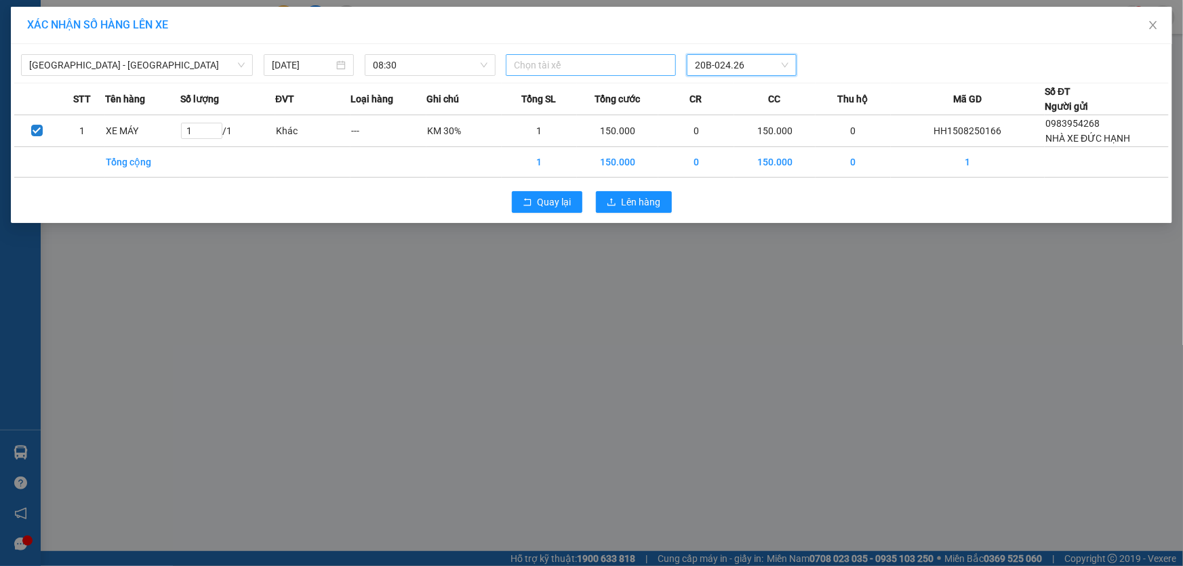
click at [631, 61] on div at bounding box center [590, 65] width 163 height 16
type input "quang dương"
click at [591, 87] on div "Nguyễn Quang Dương" at bounding box center [608, 92] width 187 height 15
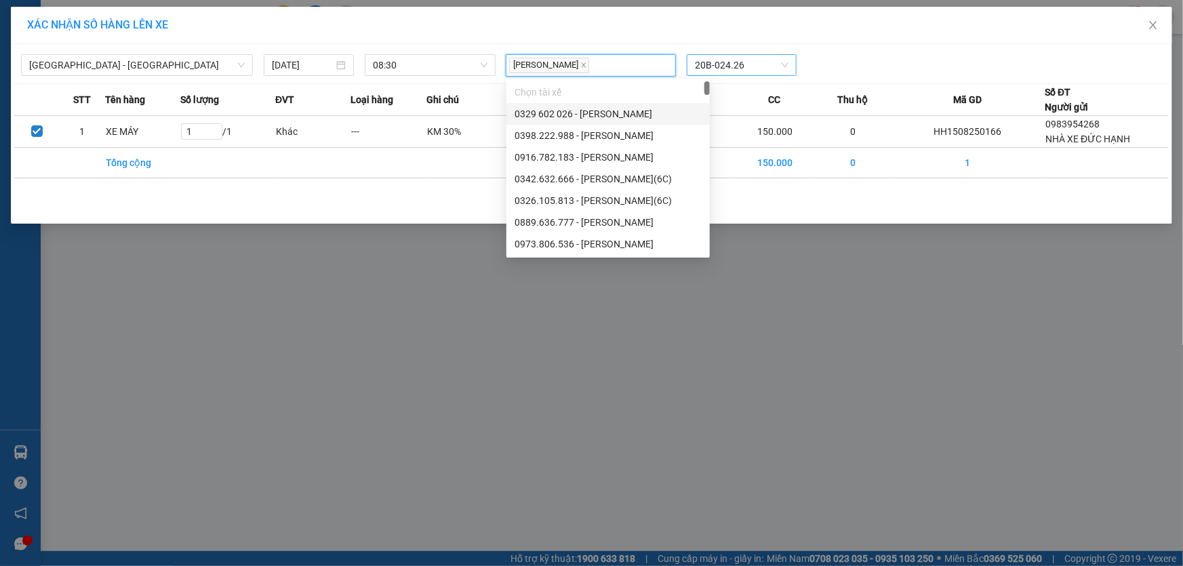
click at [892, 62] on div "Nguyễn Quang Dương 20B-024.26" at bounding box center [741, 65] width 482 height 22
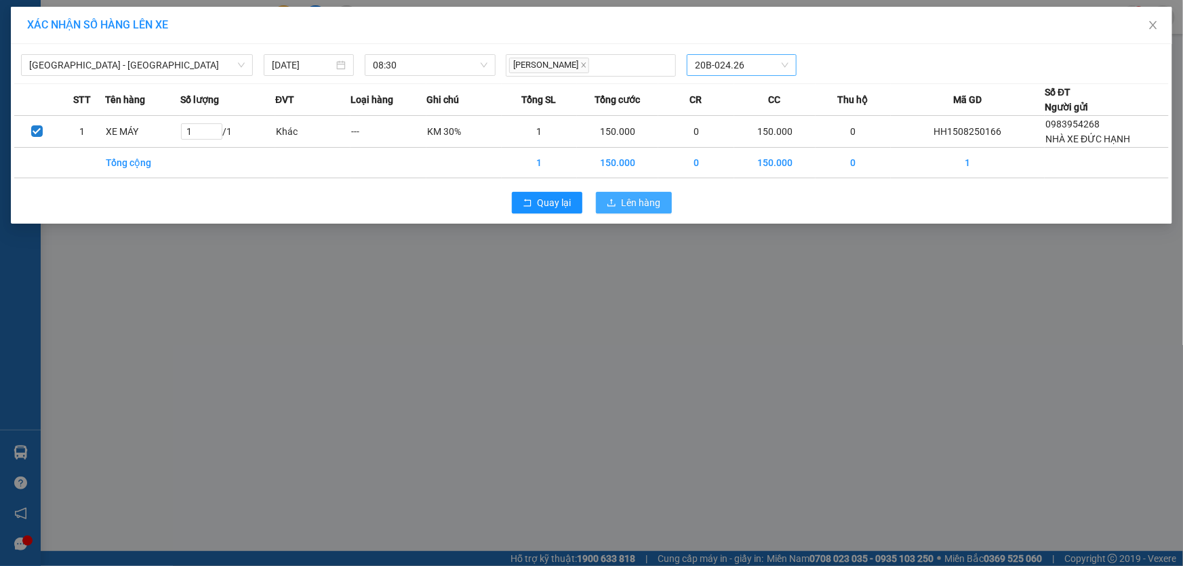
click at [659, 203] on span "Lên hàng" at bounding box center [641, 202] width 39 height 15
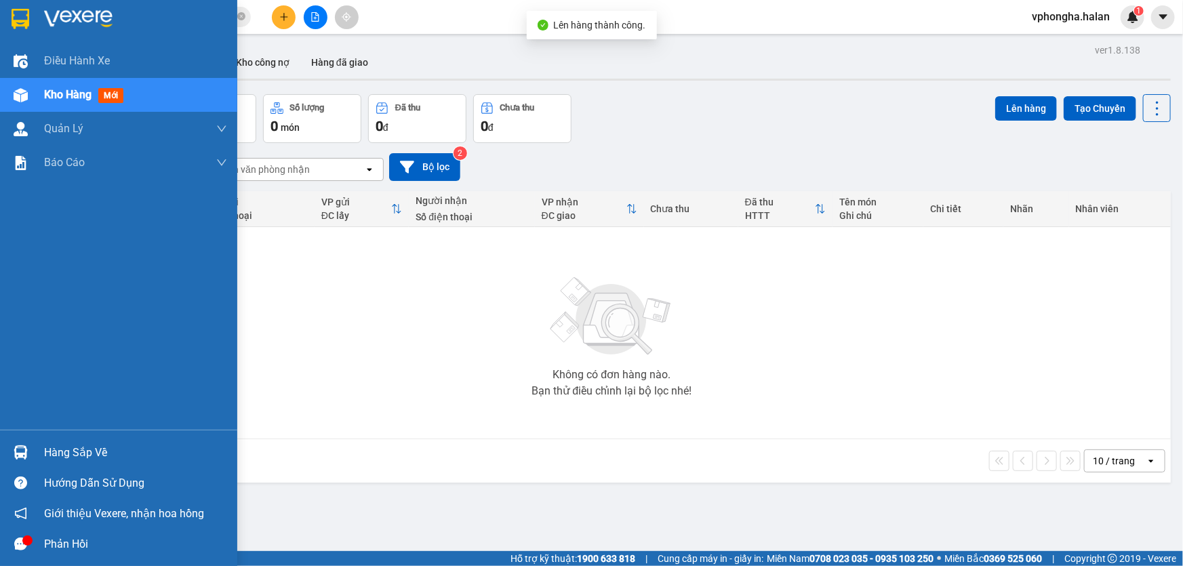
click at [77, 454] on div "Hàng sắp về" at bounding box center [135, 453] width 183 height 20
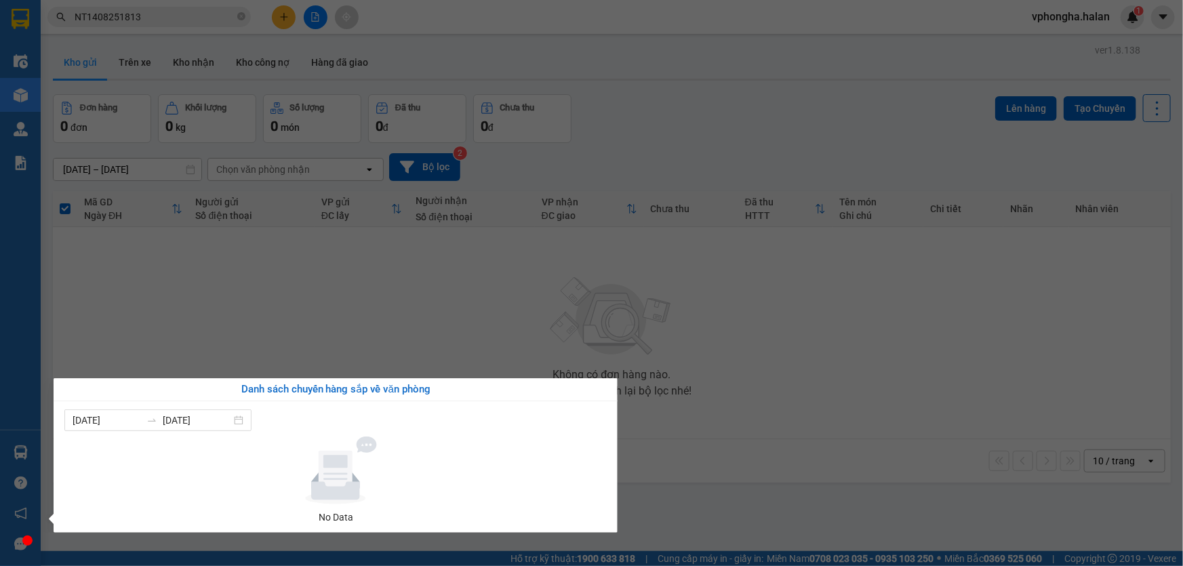
click at [779, 460] on section "Kết quả tìm kiếm ( 1 ) Bộ lọc Mã ĐH Trạng thái Món hàng Thu hộ Tổng cước Chưa c…" at bounding box center [591, 283] width 1183 height 566
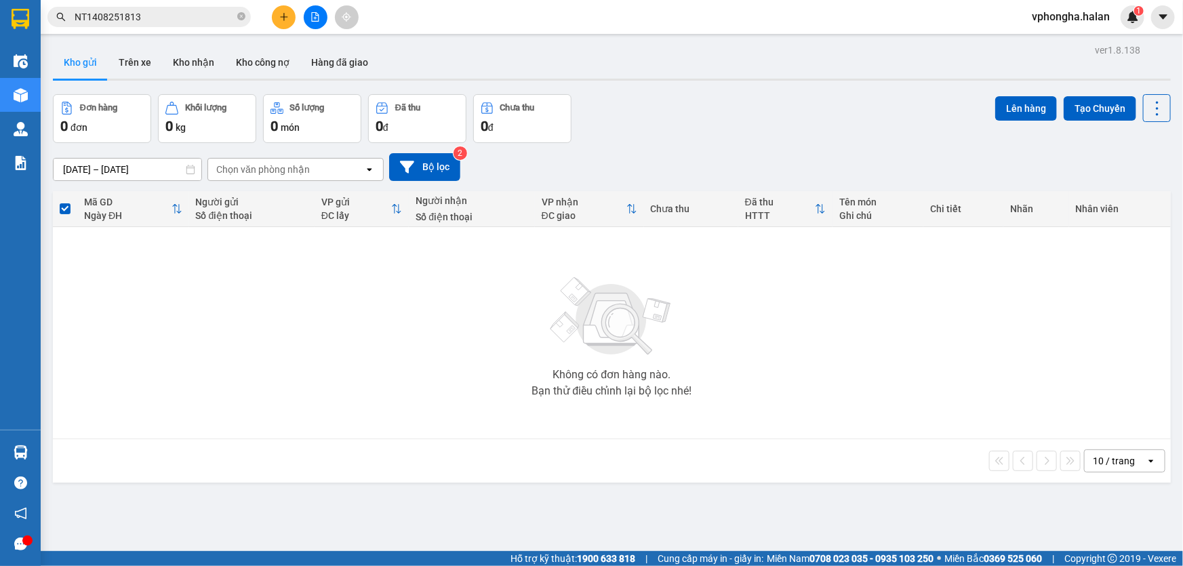
click at [1060, 20] on span "vphongha.halan" at bounding box center [1071, 16] width 100 height 17
click at [1074, 43] on span "Đăng xuất" at bounding box center [1077, 42] width 71 height 15
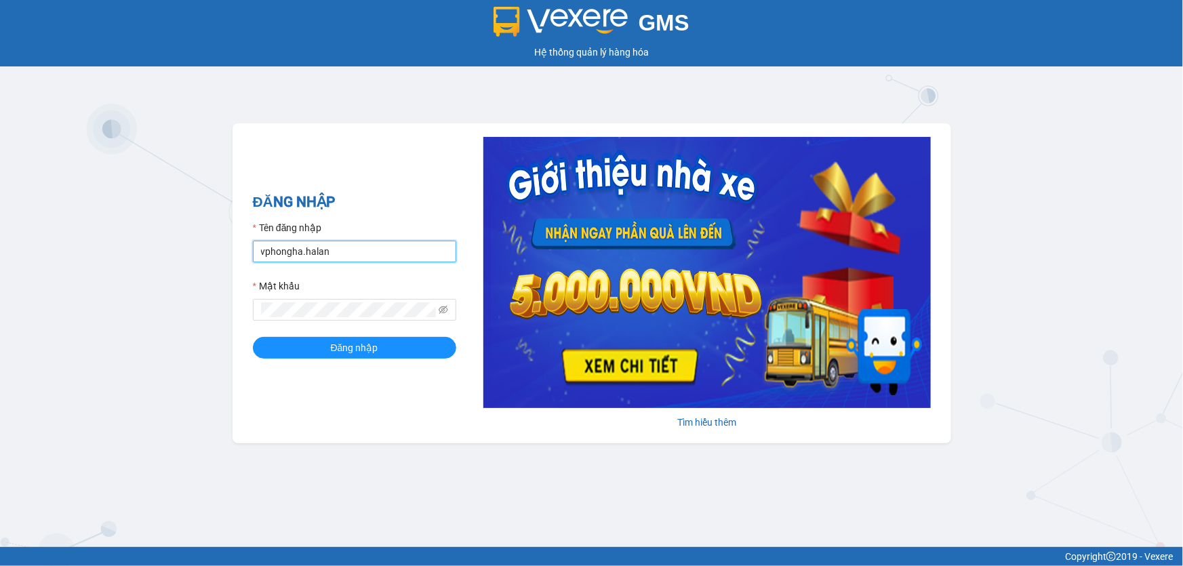
click at [337, 250] on input "vphongha.halan" at bounding box center [354, 252] width 203 height 22
type input "vpgiengday.halan"
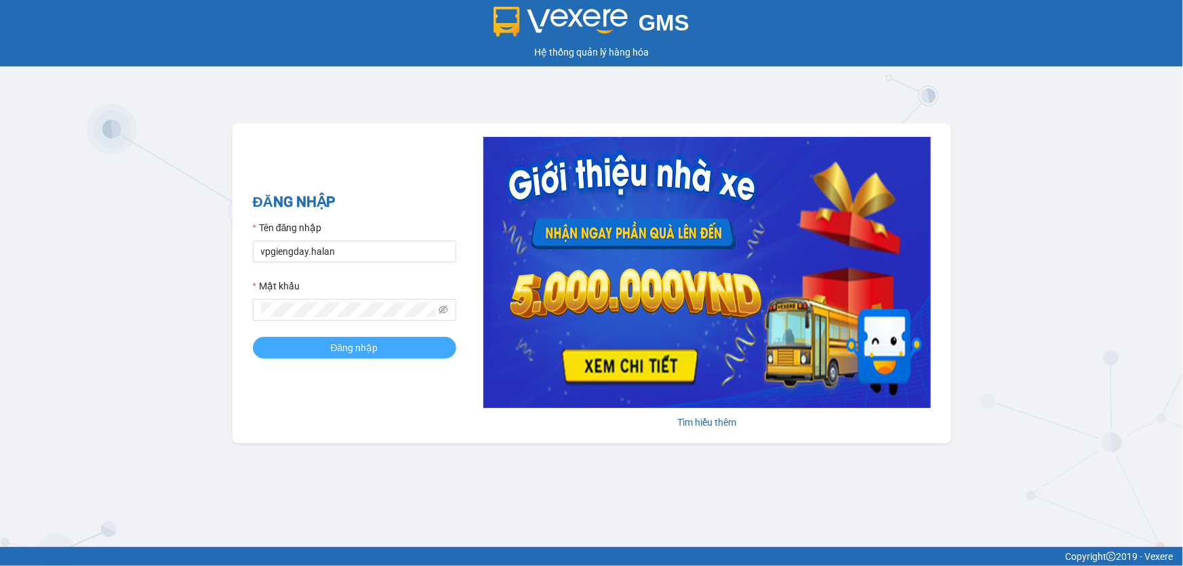
click at [366, 353] on span "Đăng nhập" at bounding box center [354, 347] width 47 height 15
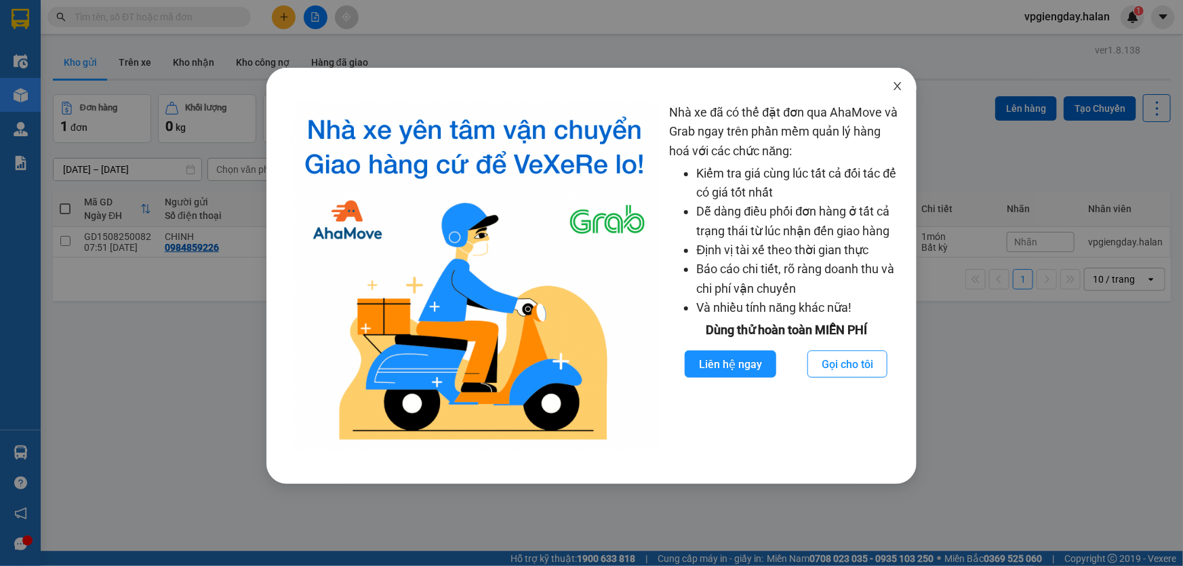
click at [900, 83] on icon "close" at bounding box center [897, 86] width 11 height 11
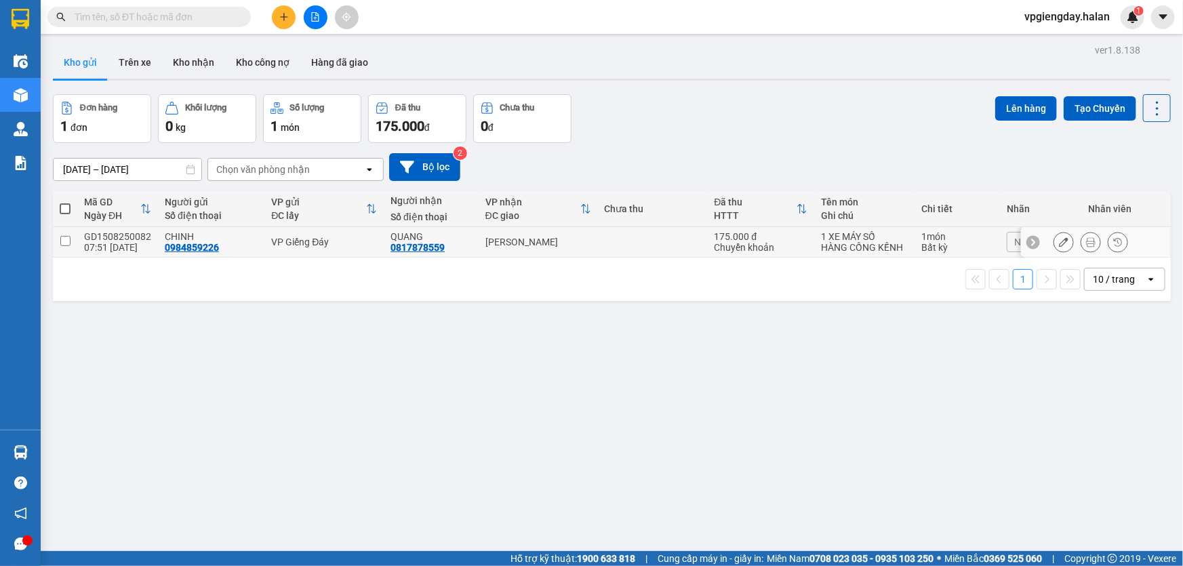
click at [117, 229] on td "GD1508250082 07:51 [DATE]" at bounding box center [117, 242] width 81 height 31
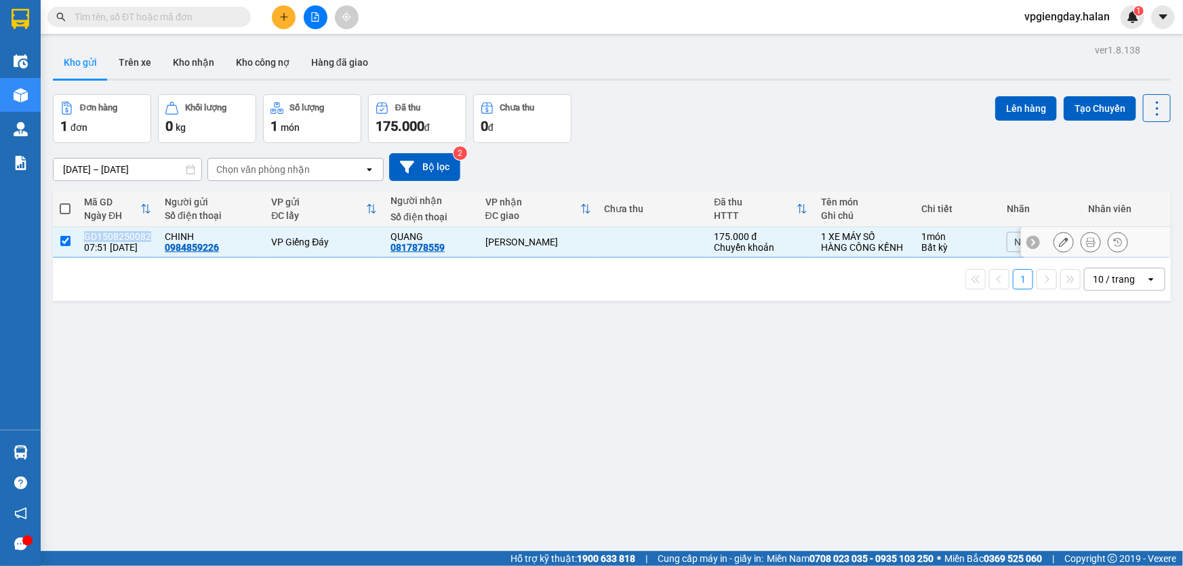
click at [117, 229] on td "GD1508250082 07:51 [DATE]" at bounding box center [117, 242] width 81 height 31
checkbox input "false"
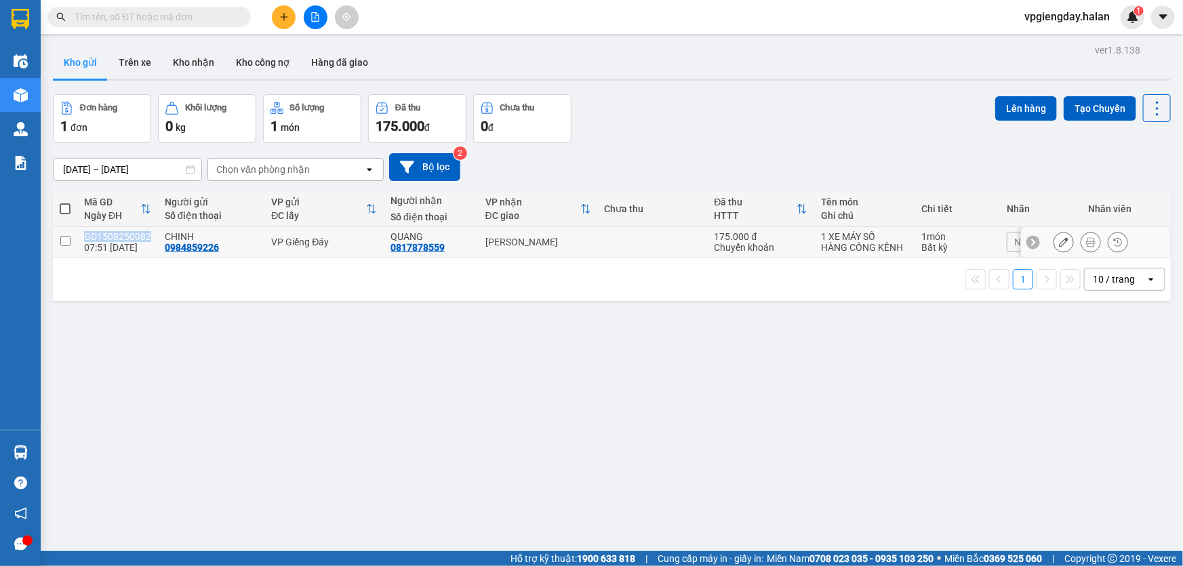
copy div "GD1508250082"
click at [145, 18] on input "text" at bounding box center [155, 16] width 160 height 15
paste input "GD1508250082"
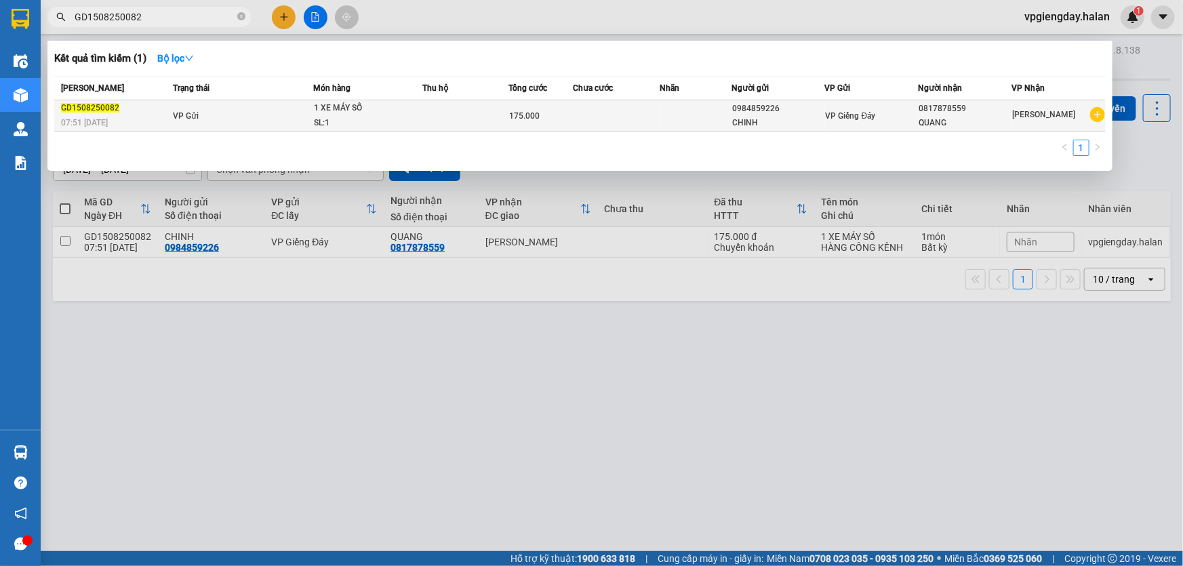
type input "GD1508250082"
click at [315, 104] on div "1 XE MÁY SỐ" at bounding box center [365, 108] width 102 height 15
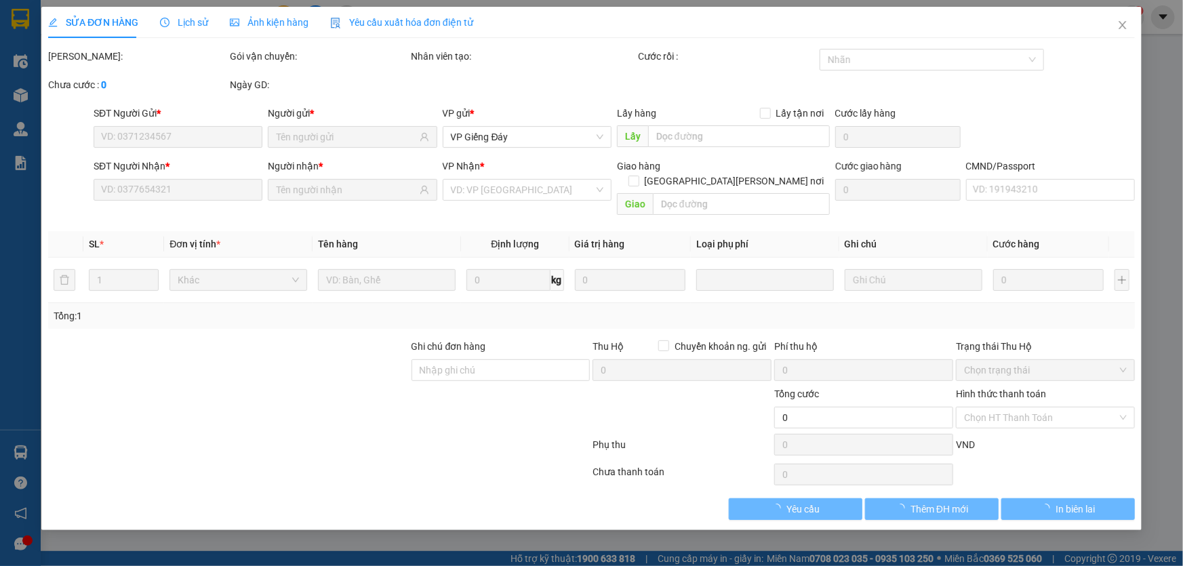
type input "0984859226"
type input "0817878559"
type input "175.000"
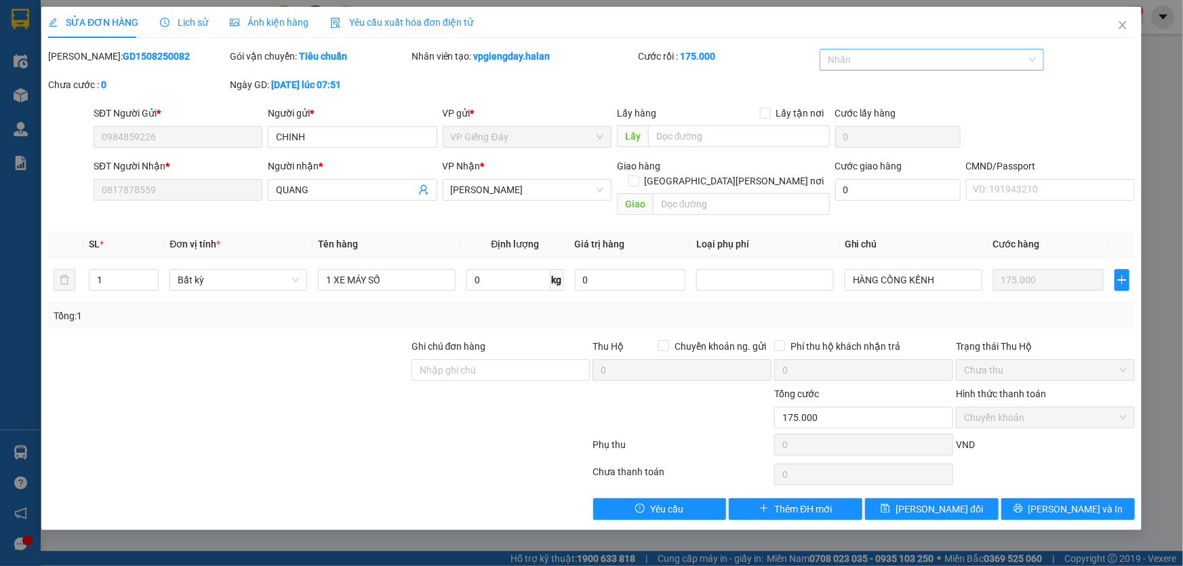
click at [1030, 58] on div "Nhãn" at bounding box center [932, 60] width 224 height 22
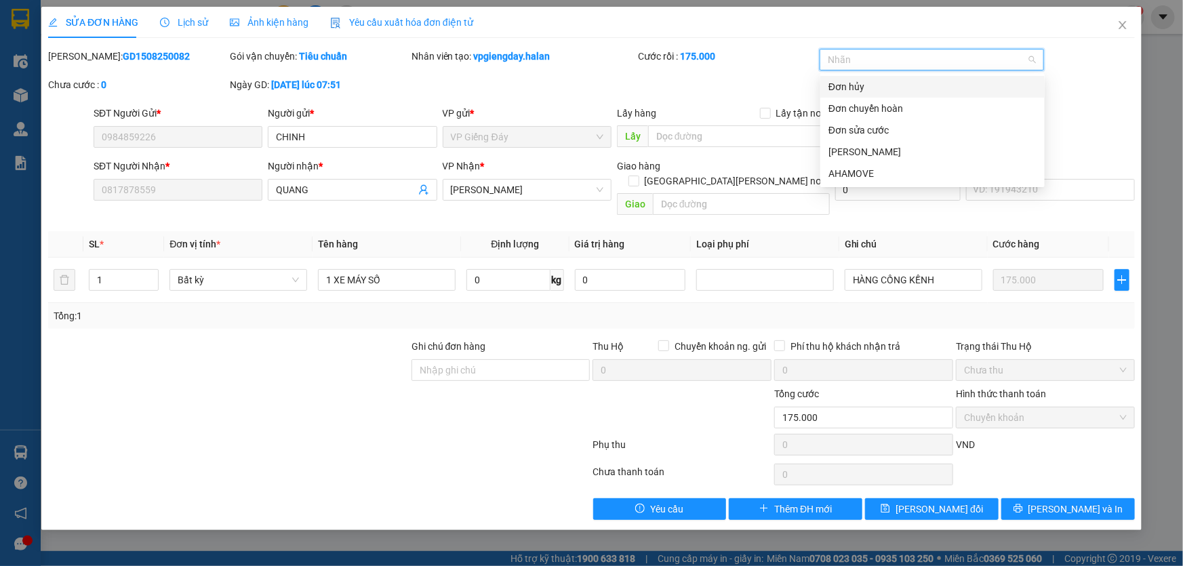
click at [868, 88] on div "Đơn hủy" at bounding box center [933, 86] width 208 height 15
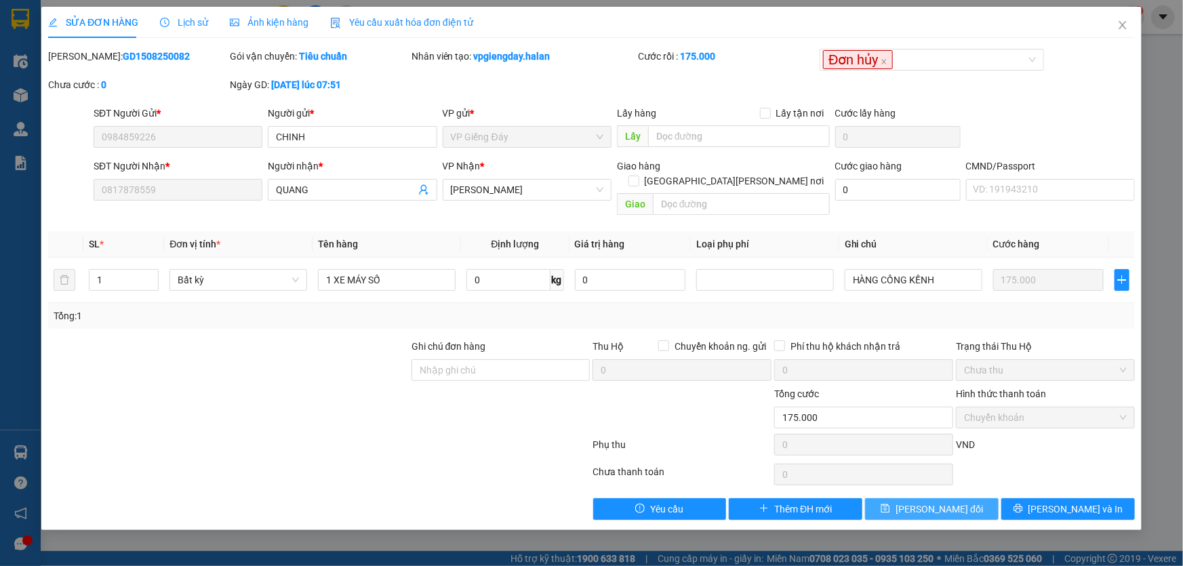
click at [928, 502] on span "[PERSON_NAME] đổi" at bounding box center [939, 509] width 87 height 15
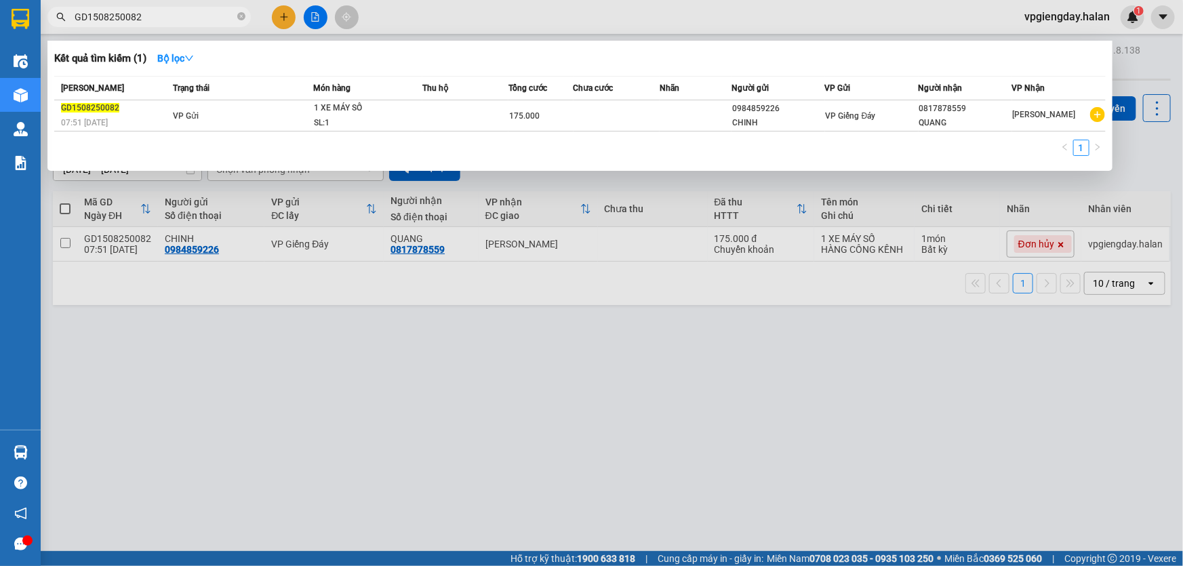
click at [172, 19] on input "GD1508250082" at bounding box center [155, 16] width 160 height 15
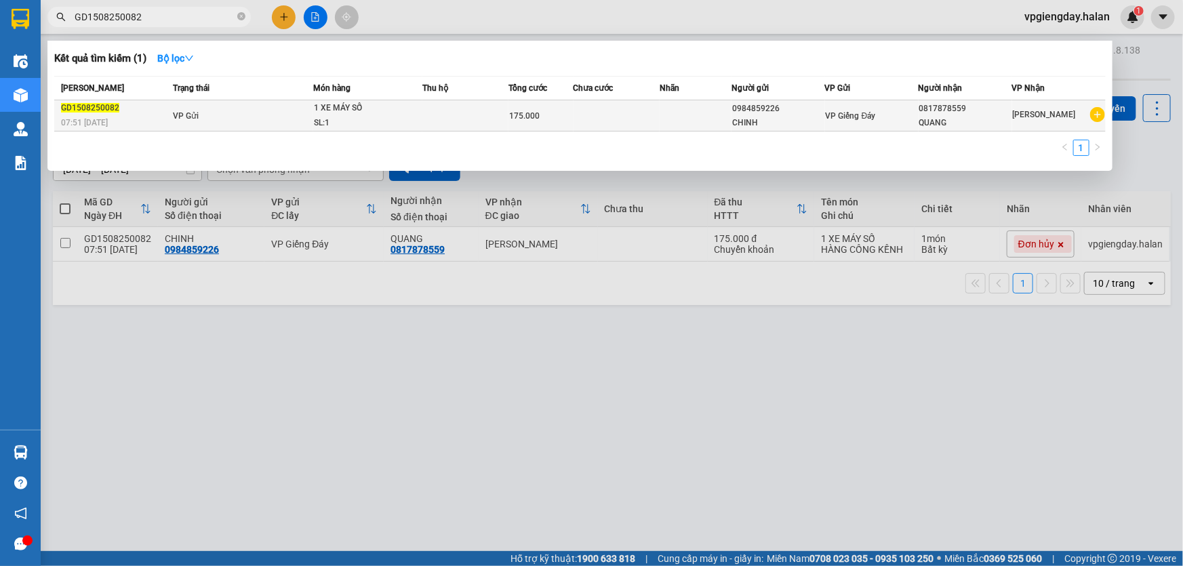
click at [214, 113] on td "VP Gửi" at bounding box center [242, 115] width 144 height 31
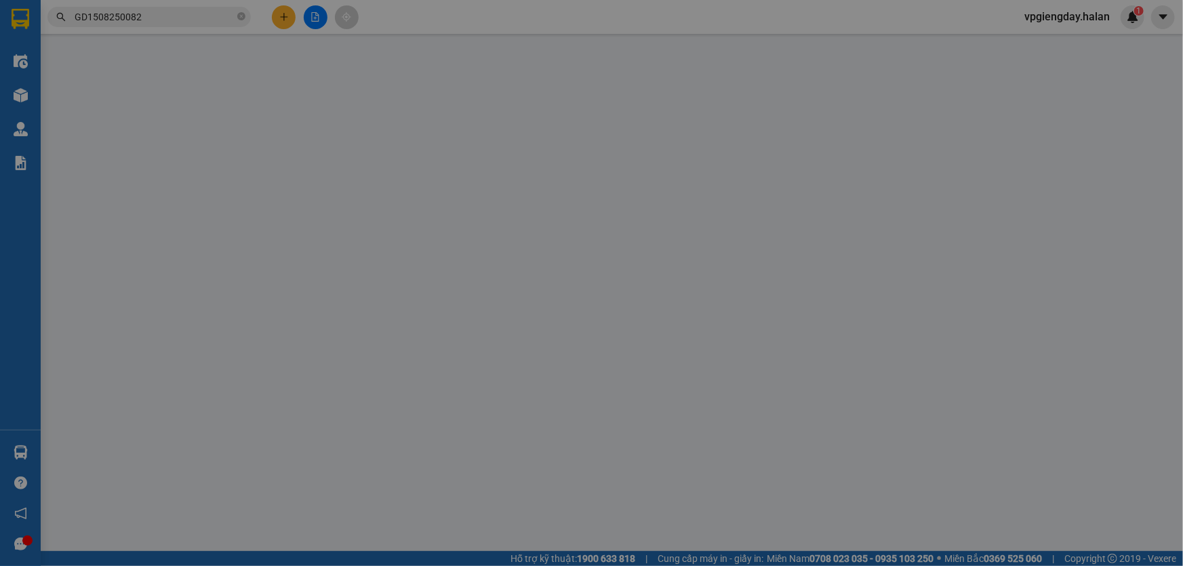
type input "0984859226"
type input "0817878559"
type input "175.000"
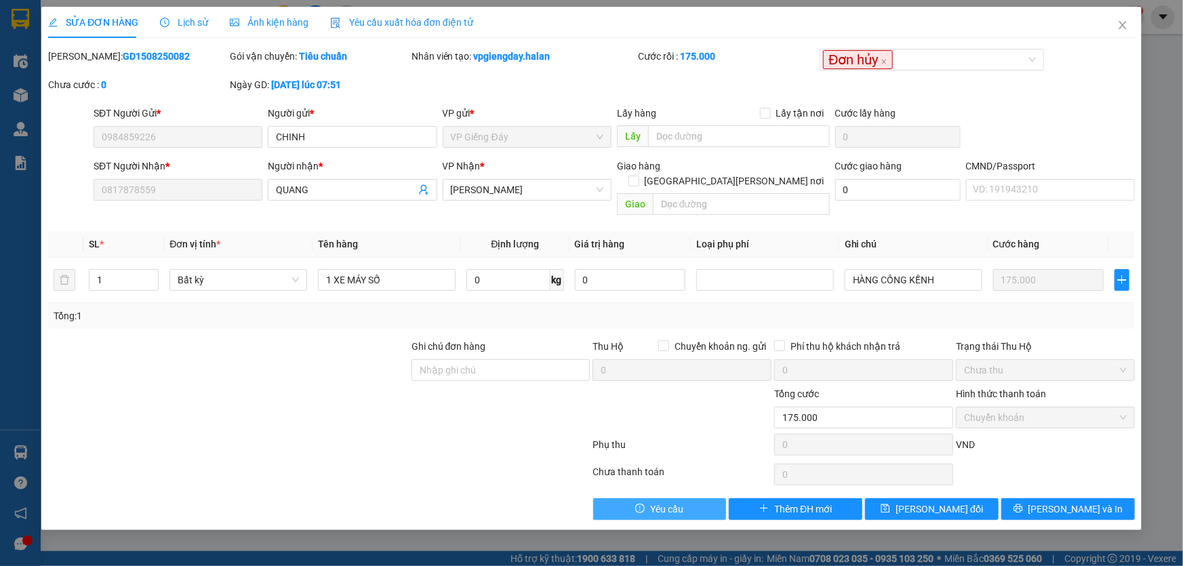
click at [638, 498] on button "Yêu cầu" at bounding box center [660, 509] width 134 height 22
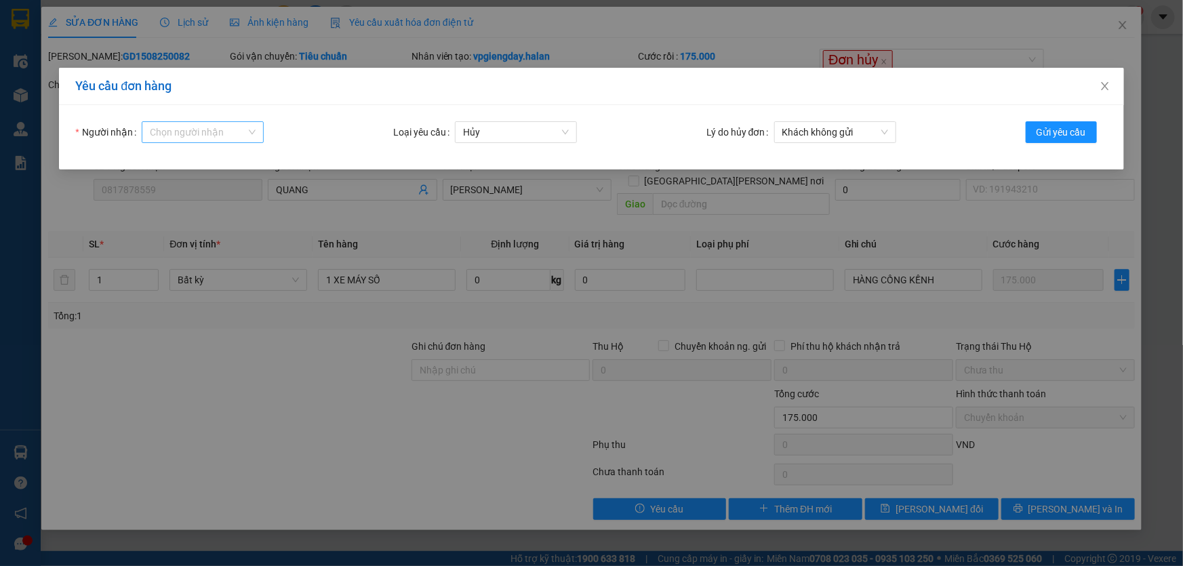
click at [172, 137] on input "Người nhận" at bounding box center [198, 132] width 96 height 20
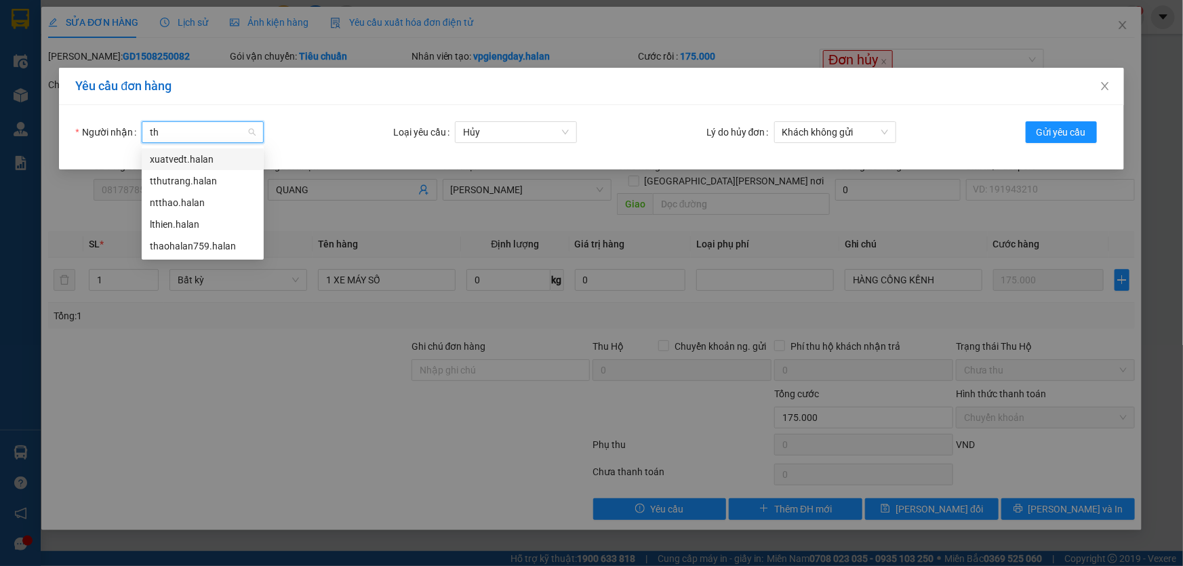
type input "thu"
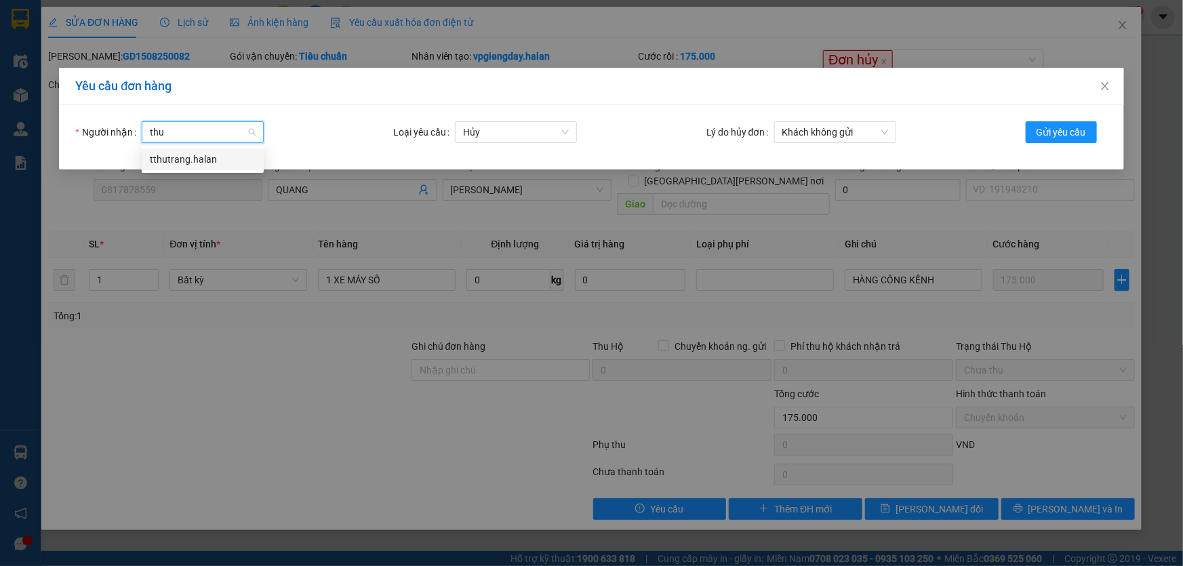
click at [208, 158] on div "tthutrang.halan" at bounding box center [203, 159] width 106 height 15
click at [884, 125] on span "Khách không gửi" at bounding box center [836, 132] width 106 height 20
click at [1107, 85] on icon "close" at bounding box center [1104, 86] width 7 height 8
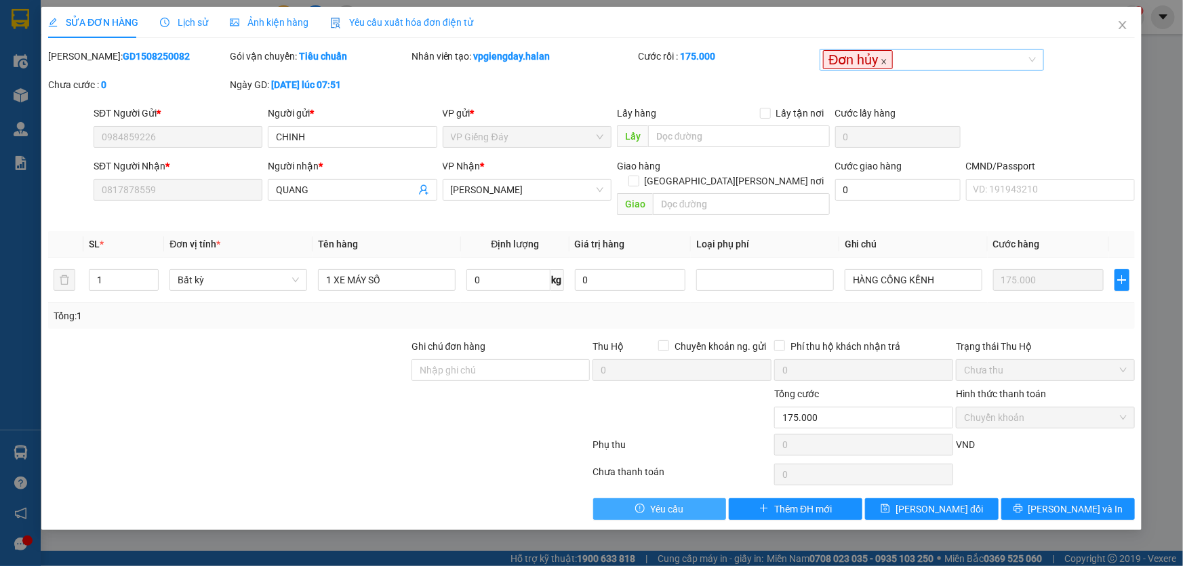
click at [888, 62] on icon "close" at bounding box center [884, 61] width 7 height 7
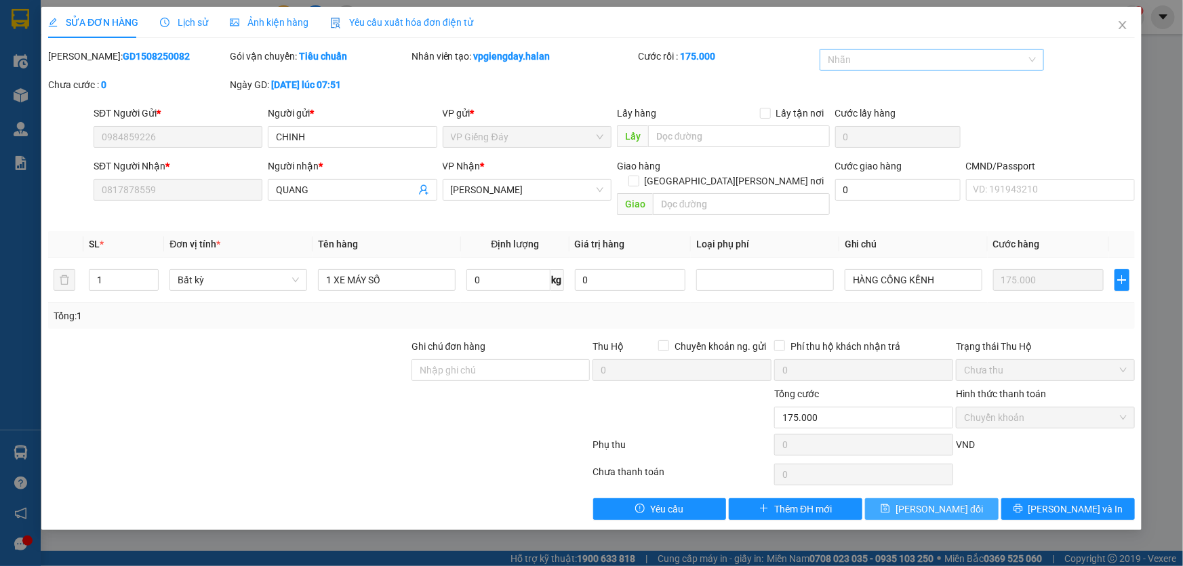
click at [939, 502] on span "[PERSON_NAME] đổi" at bounding box center [939, 509] width 87 height 15
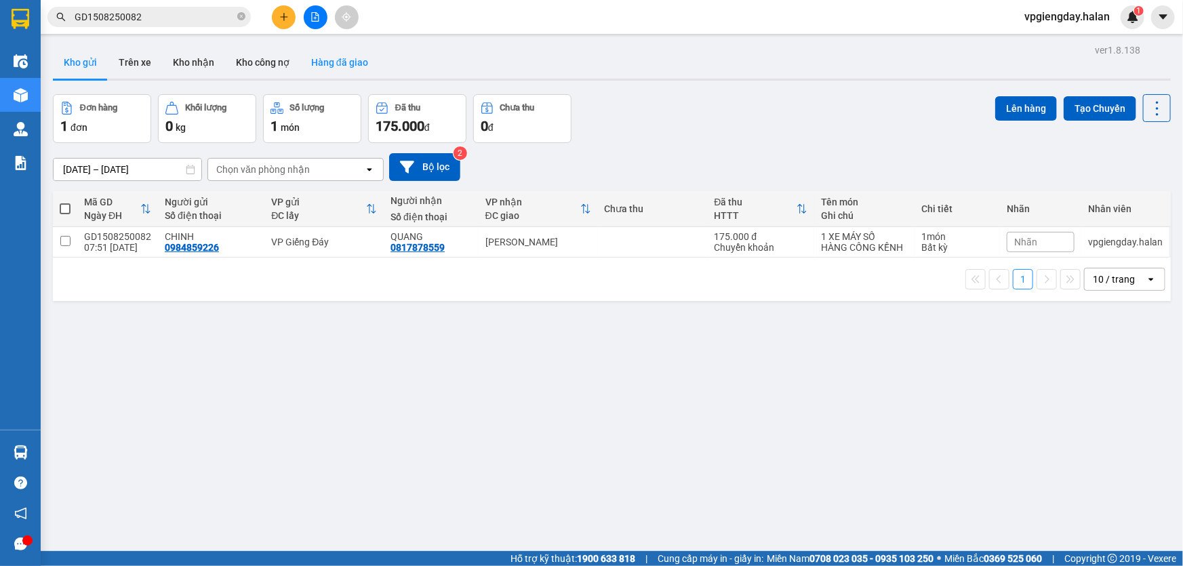
click at [335, 61] on button "Hàng đã giao" at bounding box center [339, 62] width 79 height 33
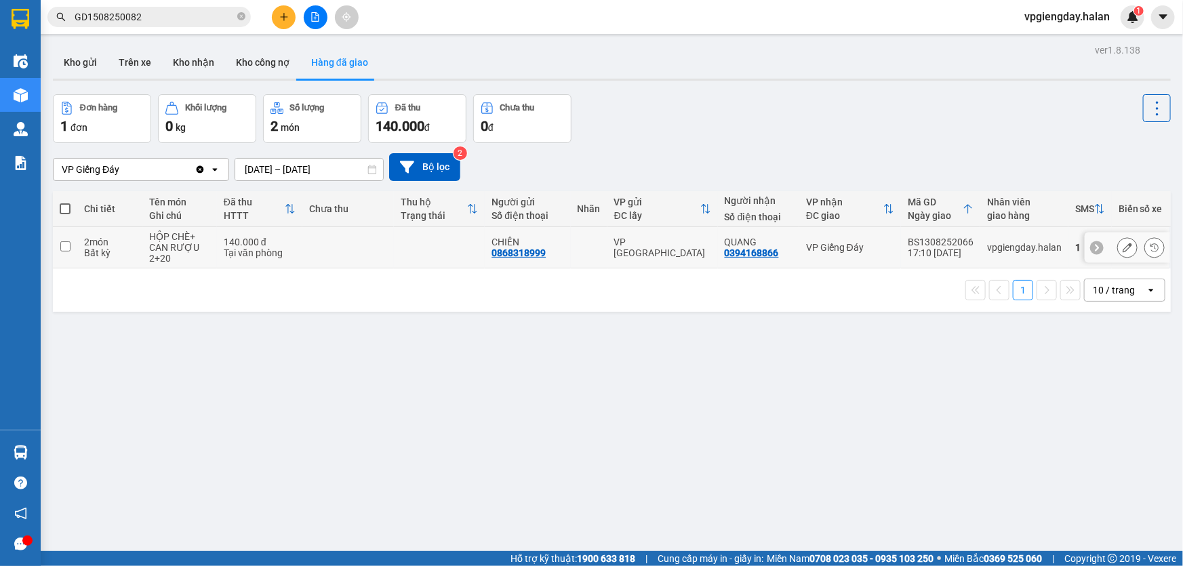
click at [935, 237] on div "BS1308252066" at bounding box center [941, 242] width 66 height 11
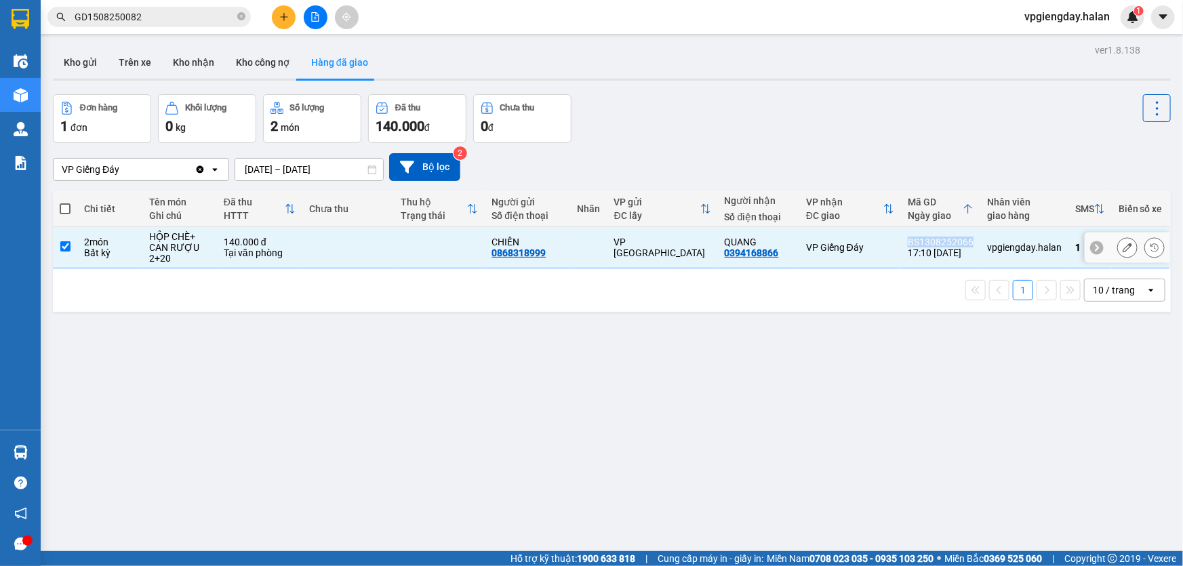
click at [935, 237] on div "BS1308252066" at bounding box center [941, 242] width 66 height 11
checkbox input "false"
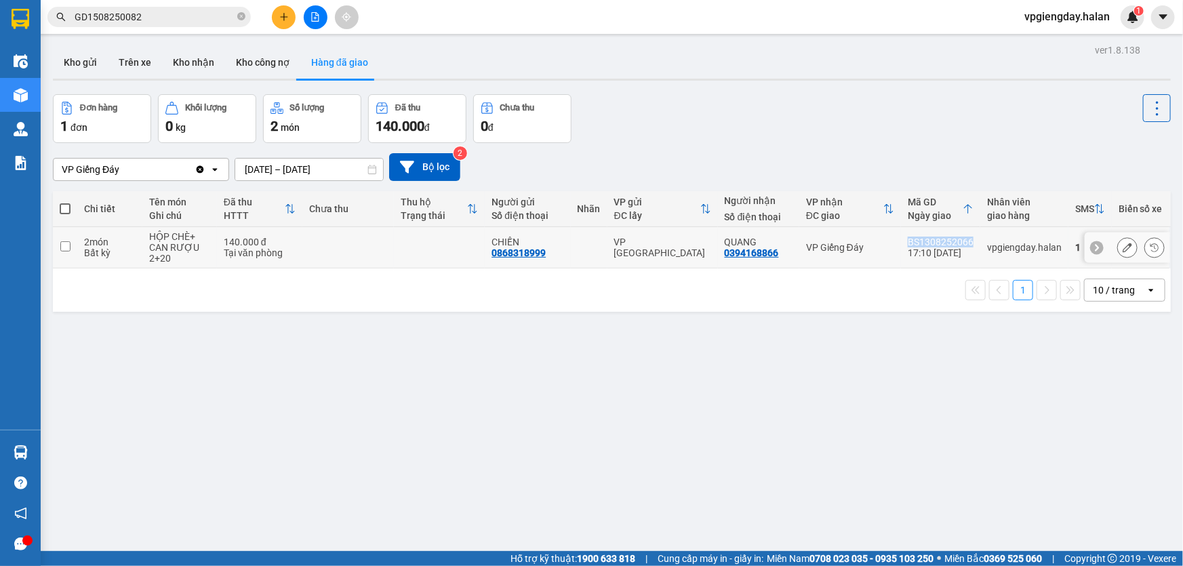
copy div "BS1308252066"
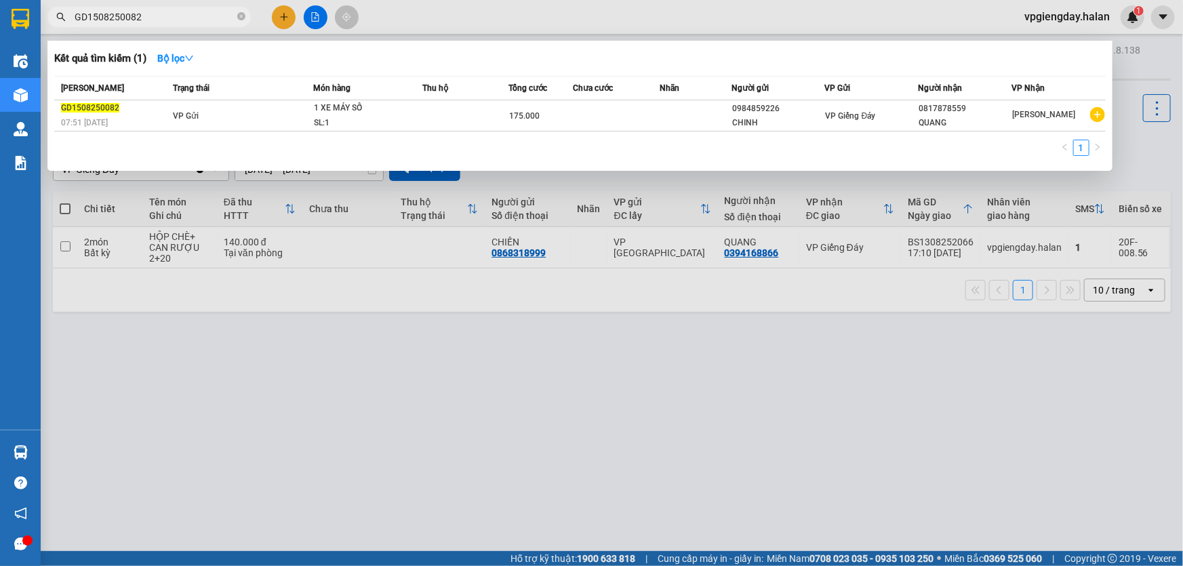
click at [163, 19] on input "GD1508250082" at bounding box center [155, 16] width 160 height 15
click at [209, 11] on input "GD1508250082" at bounding box center [155, 16] width 160 height 15
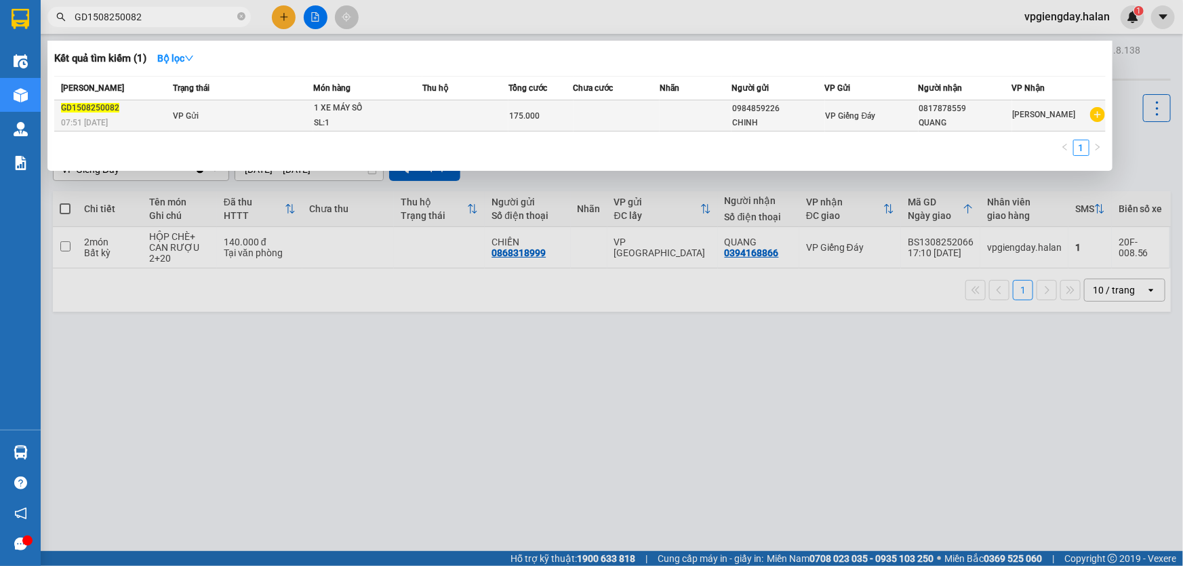
click at [312, 111] on td "VP Gửi" at bounding box center [242, 115] width 144 height 31
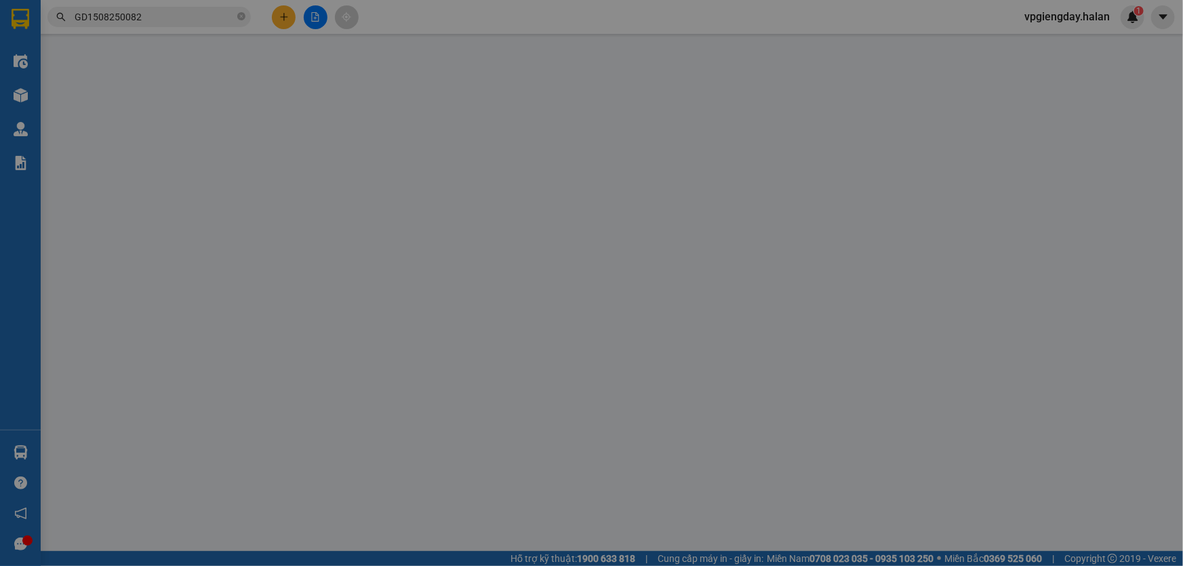
type input "0984859226"
type input "0817878559"
type input "175.000"
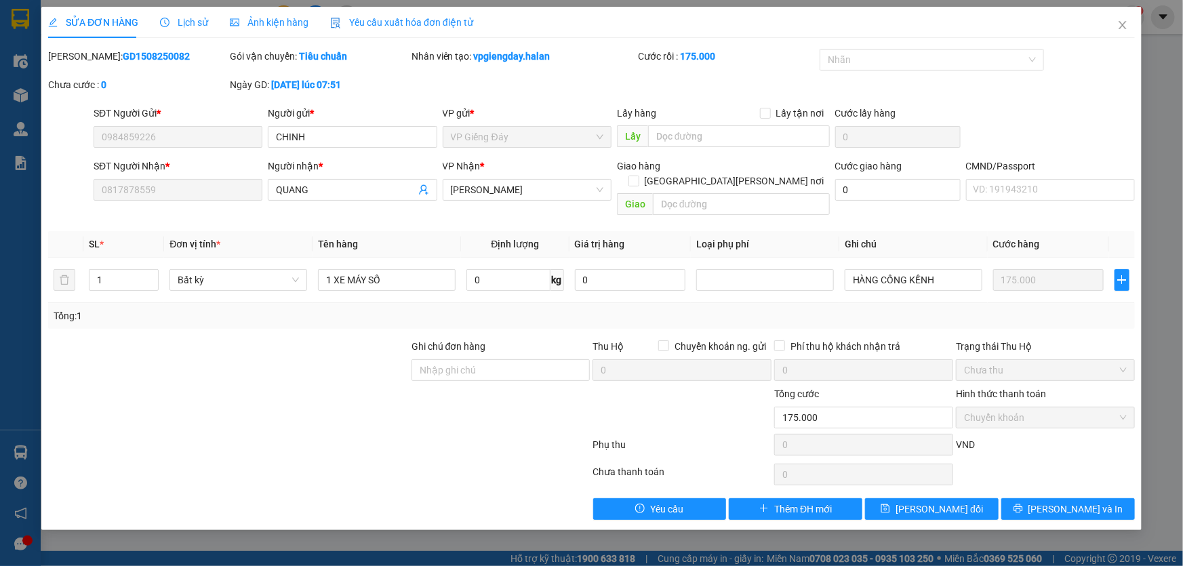
click at [928, 77] on div "Nhãn" at bounding box center [932, 63] width 227 height 28
click at [947, 68] on div "Nhãn" at bounding box center [932, 60] width 224 height 22
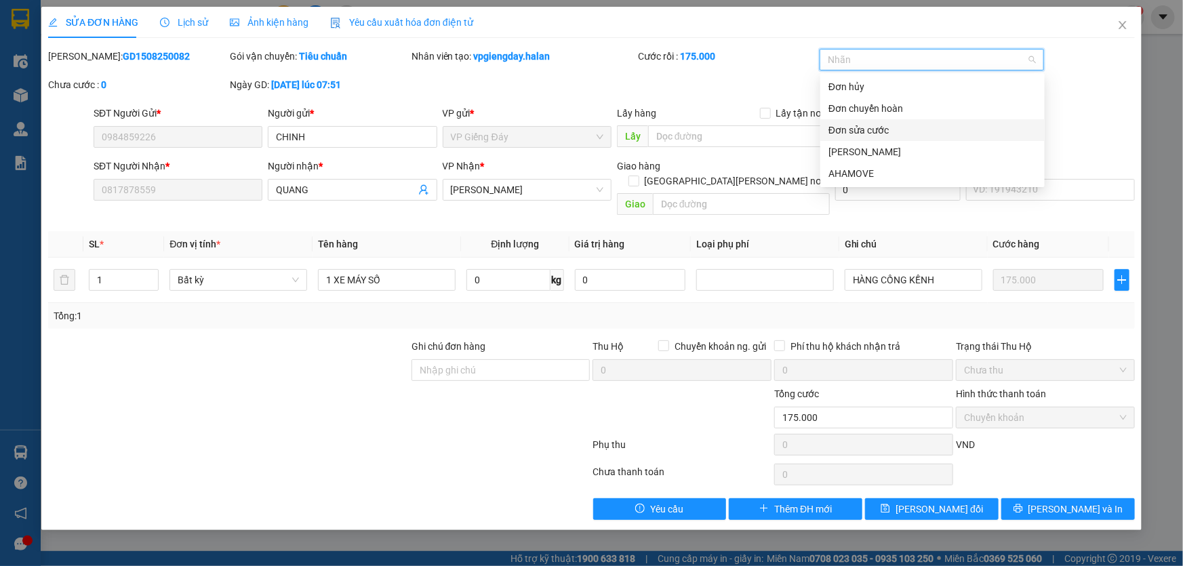
click at [899, 129] on div "Đơn sửa cước" at bounding box center [933, 130] width 208 height 15
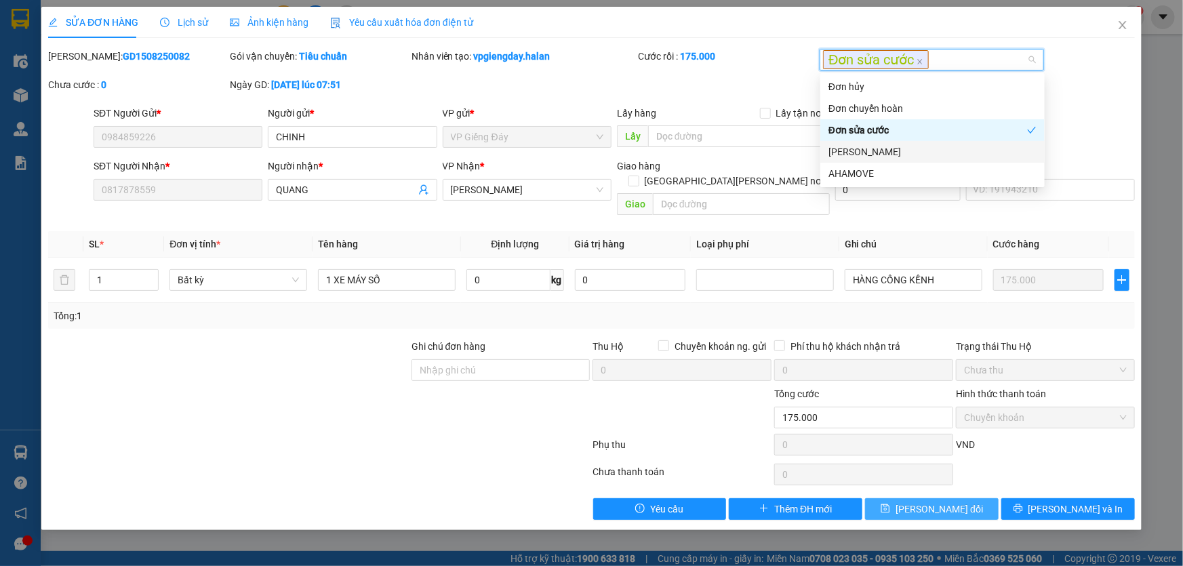
click at [921, 498] on button "[PERSON_NAME] đổi" at bounding box center [932, 509] width 134 height 22
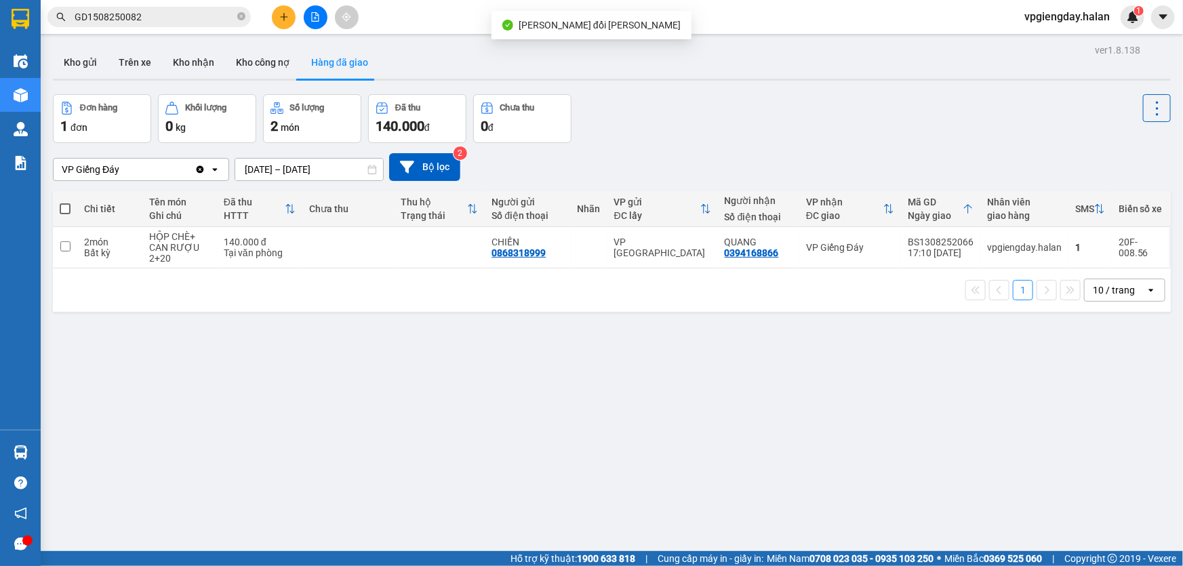
click at [162, 18] on input "GD1508250082" at bounding box center [155, 16] width 160 height 15
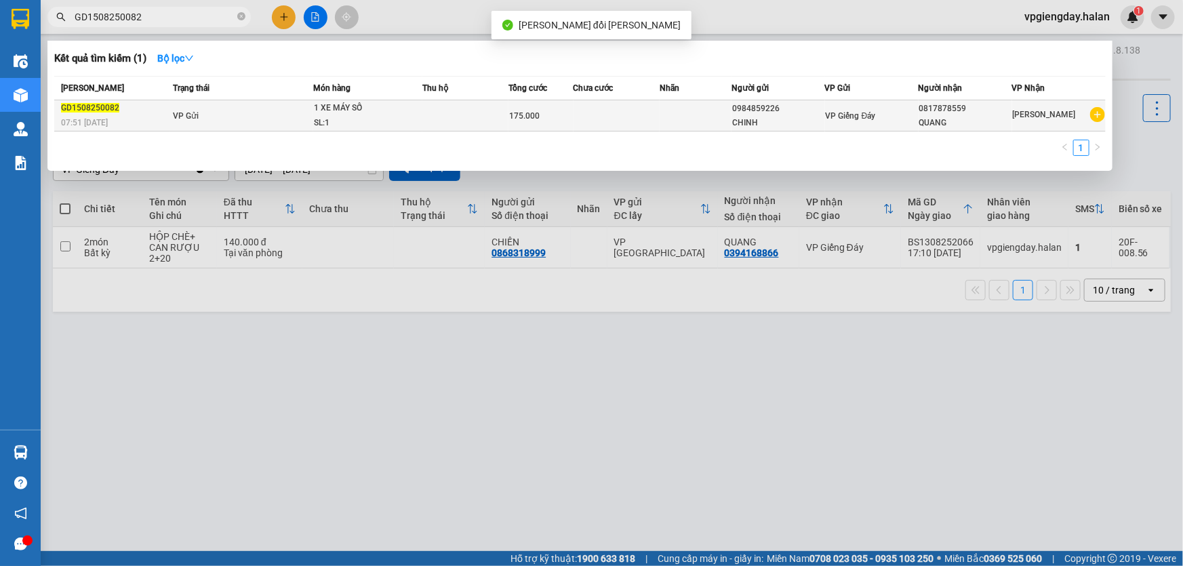
click at [374, 115] on div "1 XE MÁY SỐ" at bounding box center [365, 108] width 102 height 15
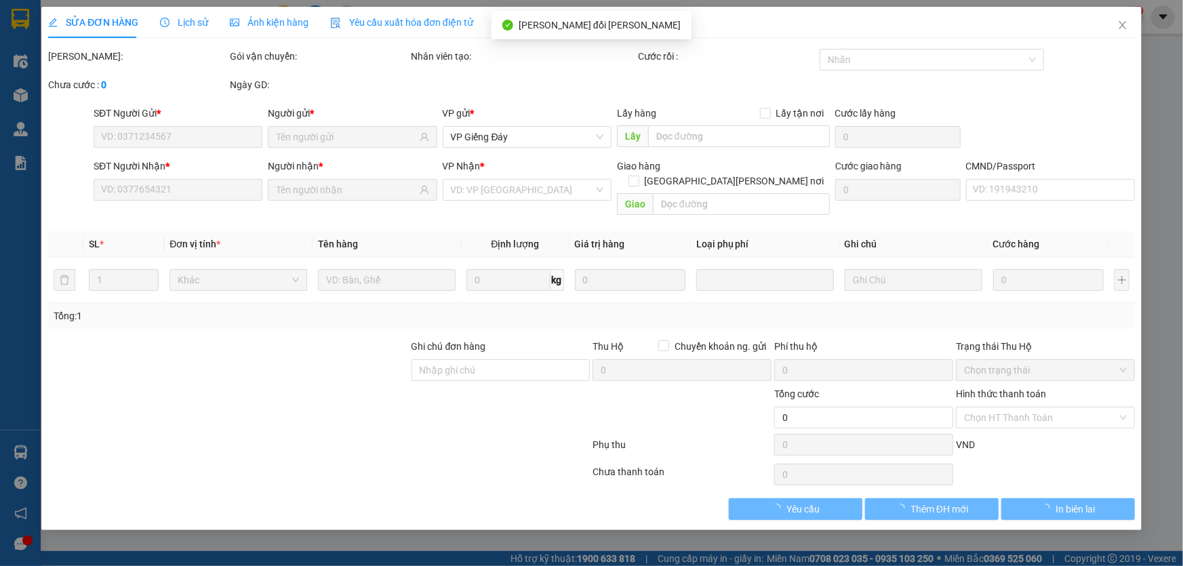
type input "0984859226"
type input "0817878559"
type input "175.000"
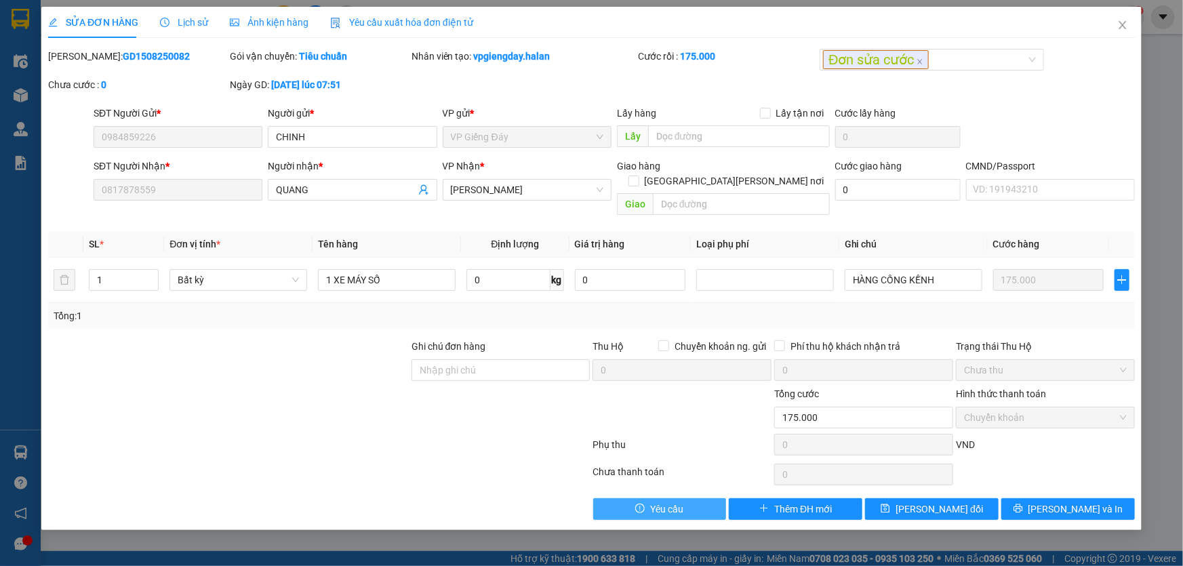
click at [642, 504] on icon "exclamation-circle" at bounding box center [639, 508] width 9 height 9
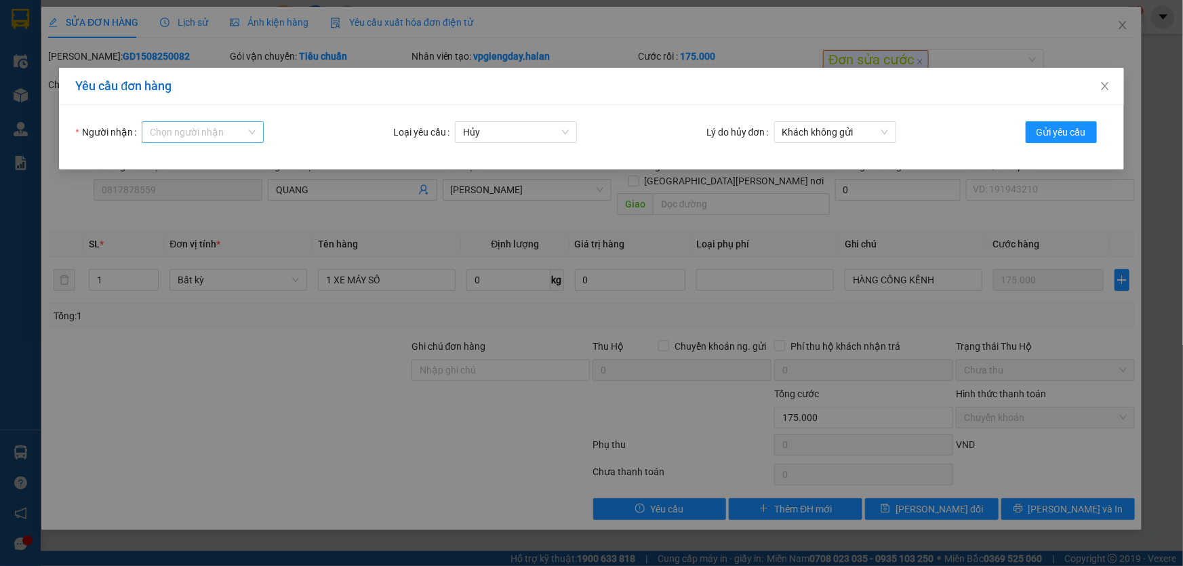
click at [199, 133] on input "Người nhận" at bounding box center [198, 132] width 96 height 20
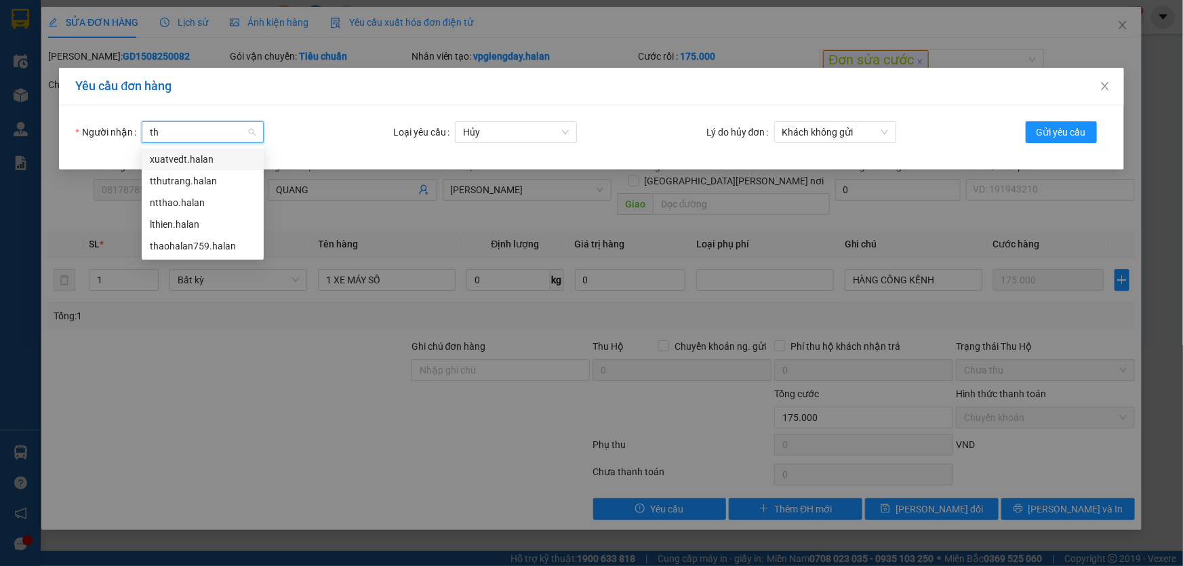
type input "thu"
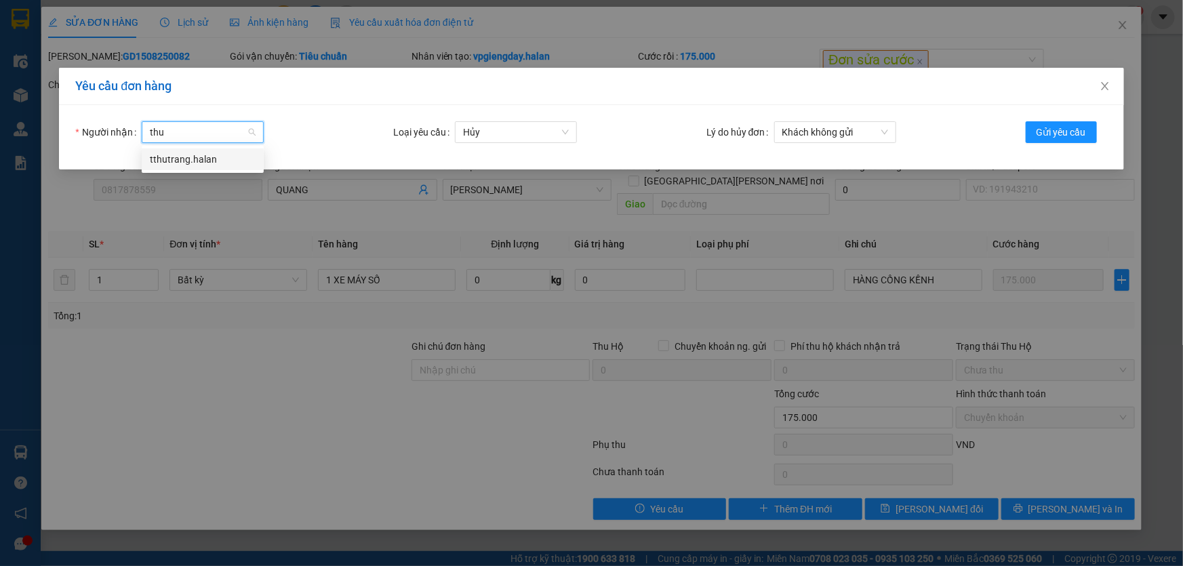
click at [202, 159] on div "tthutrang.halan" at bounding box center [203, 159] width 106 height 15
click at [562, 131] on span "Hủy" at bounding box center [516, 132] width 106 height 20
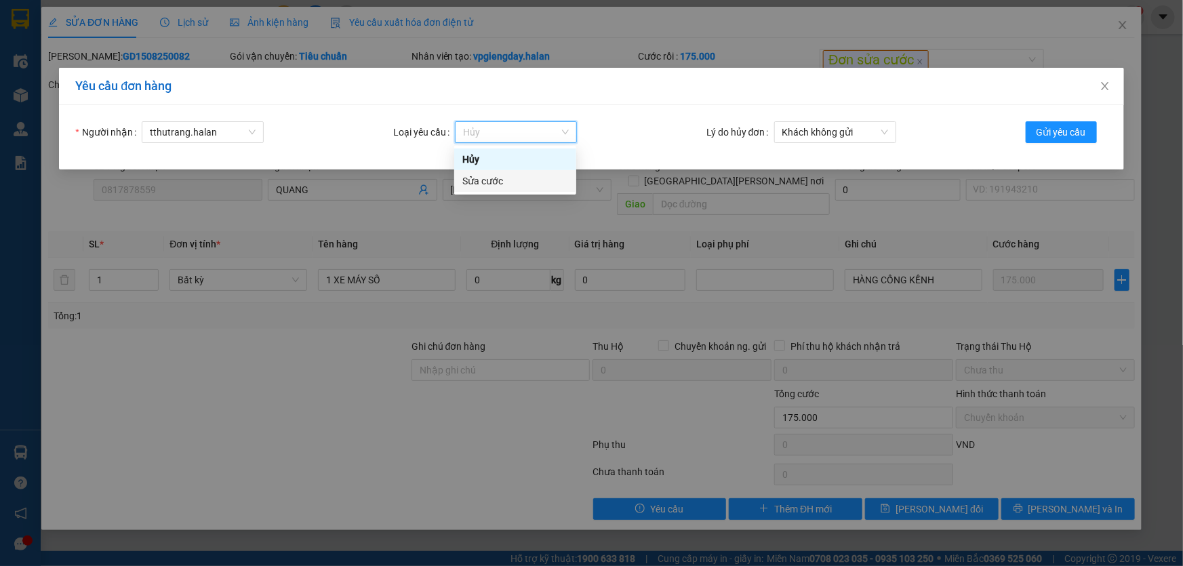
click at [507, 180] on div "Sửa cước" at bounding box center [516, 181] width 106 height 15
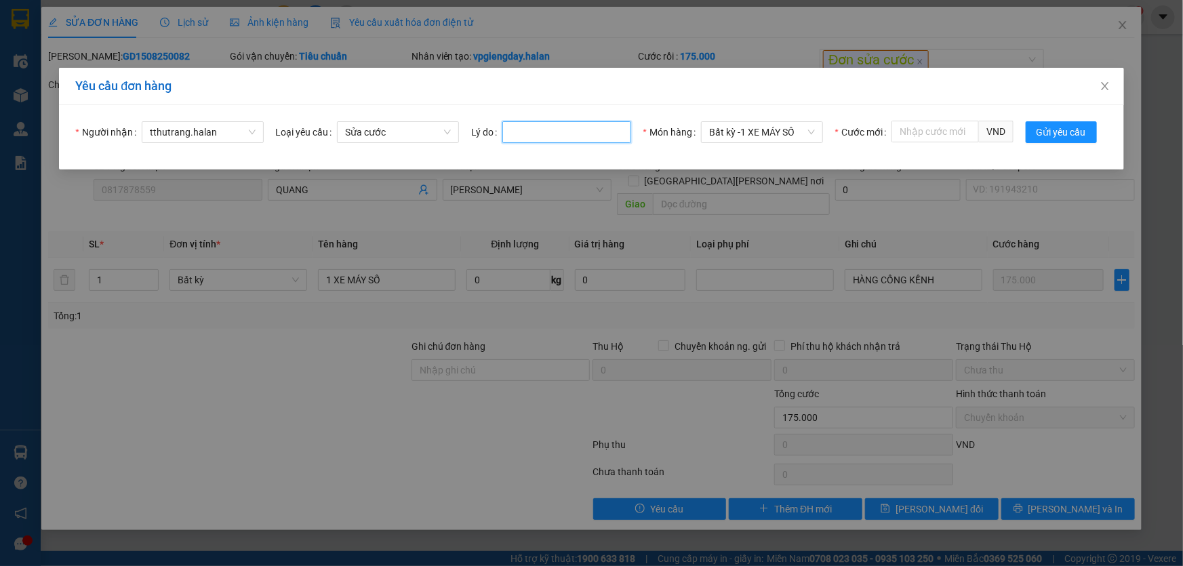
click at [574, 132] on input "Lý do" at bounding box center [567, 132] width 129 height 22
click at [949, 128] on input "Cước mới" at bounding box center [935, 132] width 87 height 22
click at [1108, 85] on icon "close" at bounding box center [1105, 86] width 11 height 11
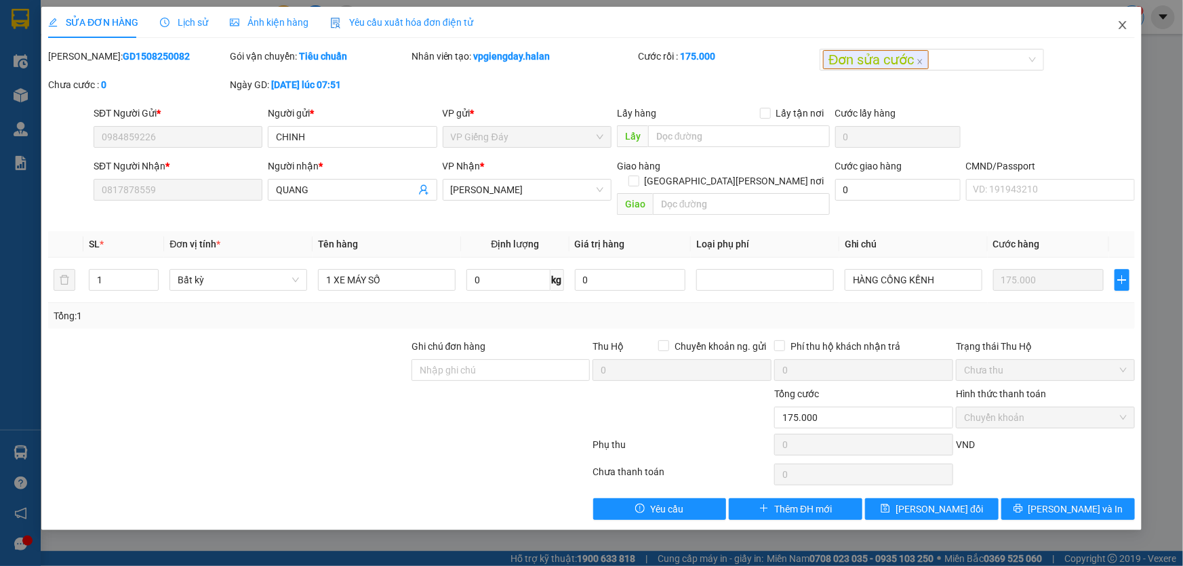
click at [1122, 23] on icon "close" at bounding box center [1123, 25] width 11 height 11
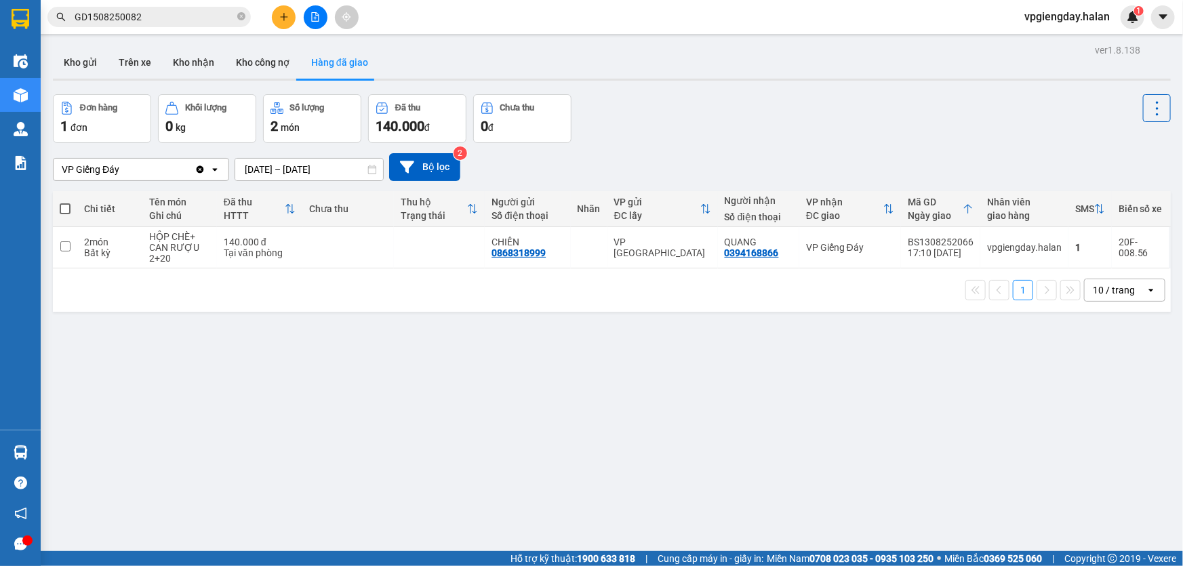
click at [201, 16] on input "GD1508250082" at bounding box center [155, 16] width 160 height 15
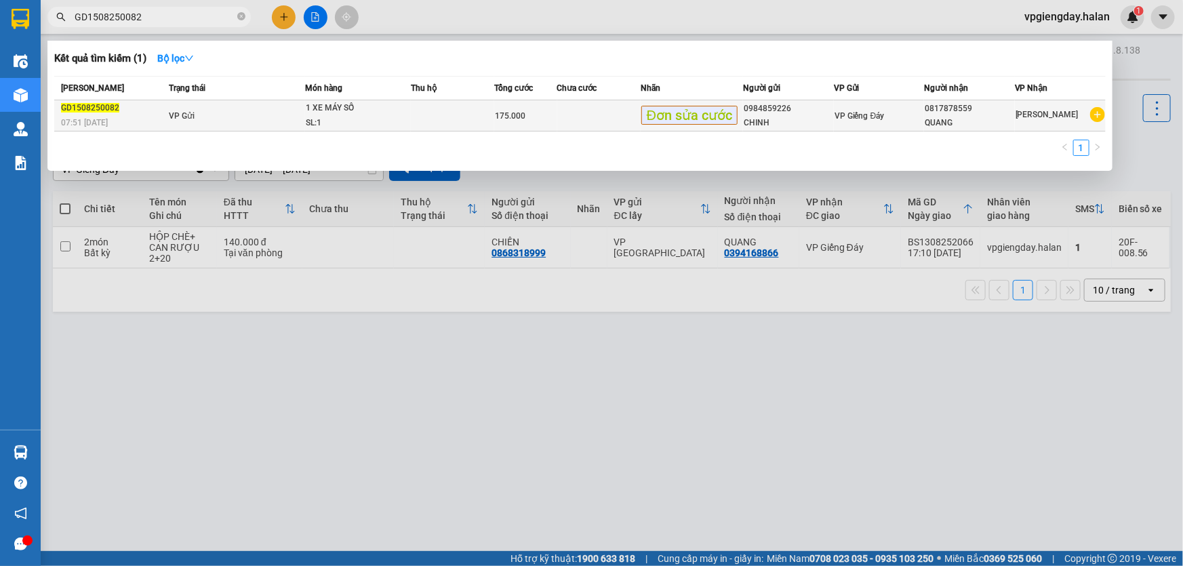
click at [481, 118] on td at bounding box center [452, 115] width 83 height 31
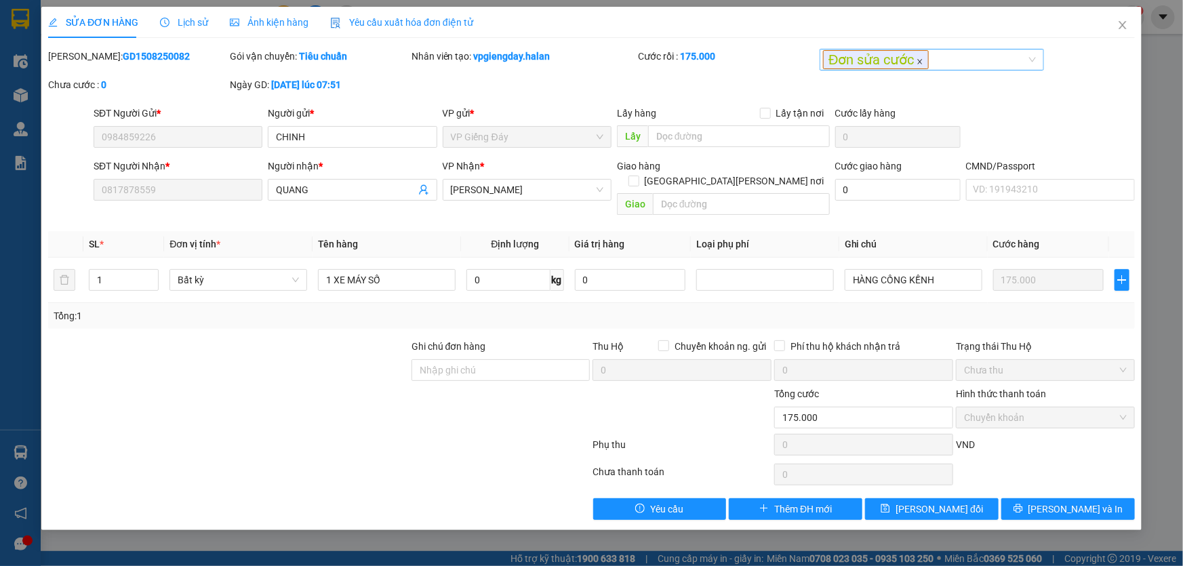
click at [918, 64] on icon "close" at bounding box center [920, 62] width 5 height 5
click at [952, 502] on span "Lưu thay đổi" at bounding box center [939, 509] width 87 height 15
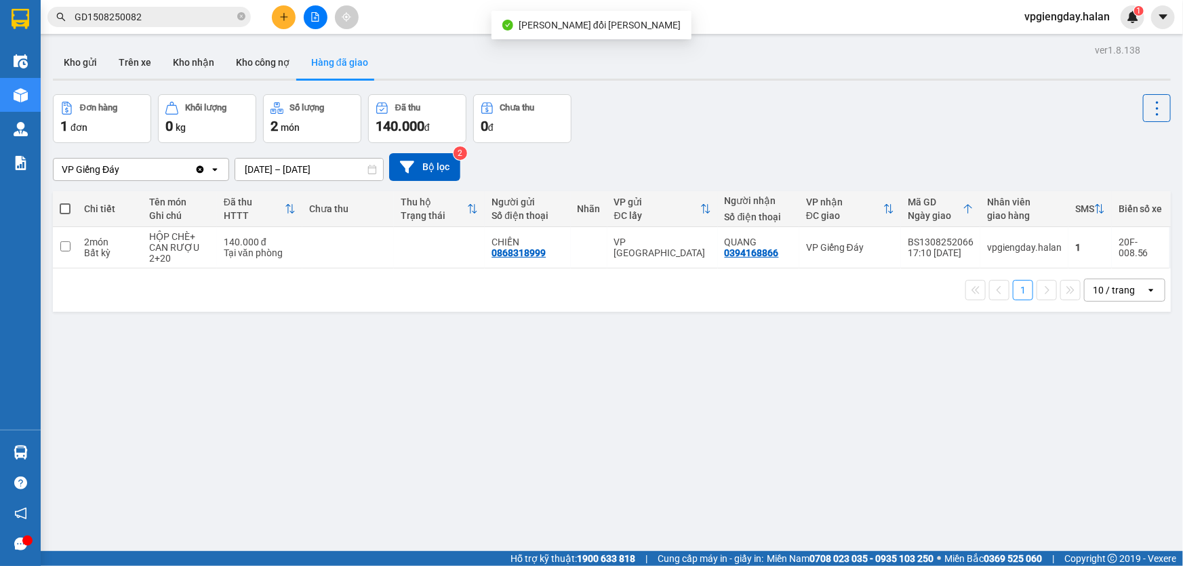
click at [151, 17] on input "GD1508250082" at bounding box center [155, 16] width 160 height 15
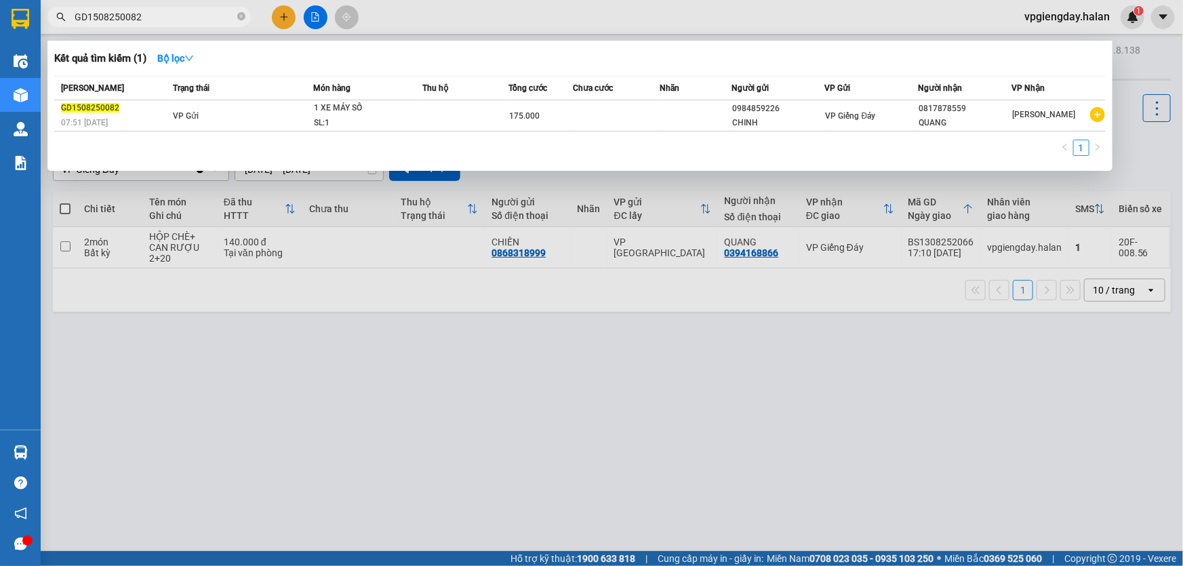
click at [1105, 20] on div at bounding box center [591, 283] width 1183 height 566
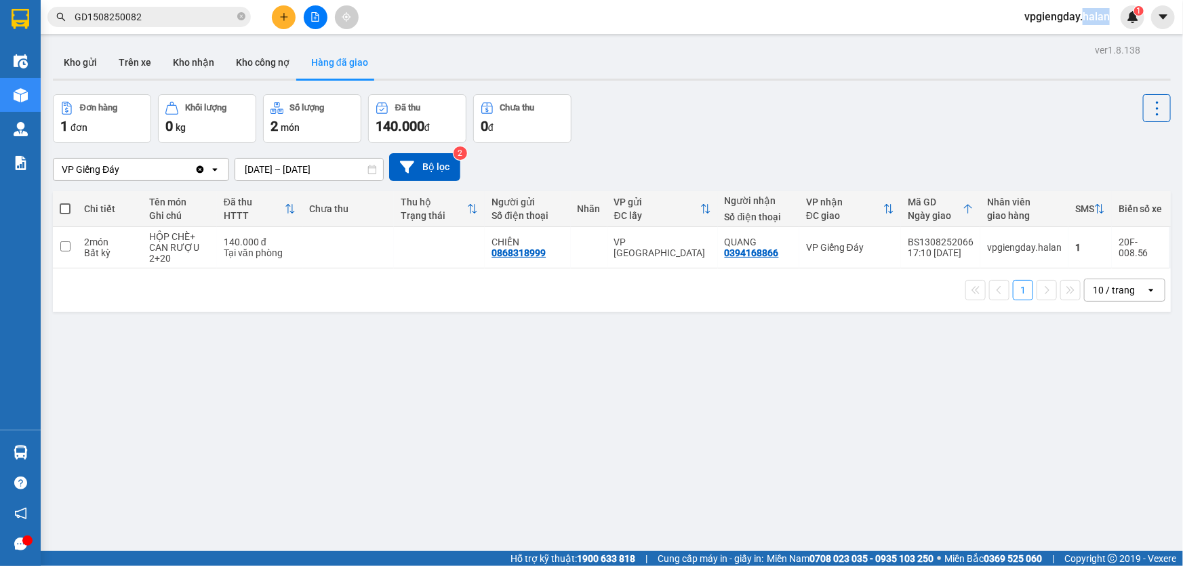
click at [1105, 18] on span "vpgiengday.halan" at bounding box center [1067, 16] width 107 height 17
click at [1064, 42] on span "Đăng xuất" at bounding box center [1074, 42] width 79 height 15
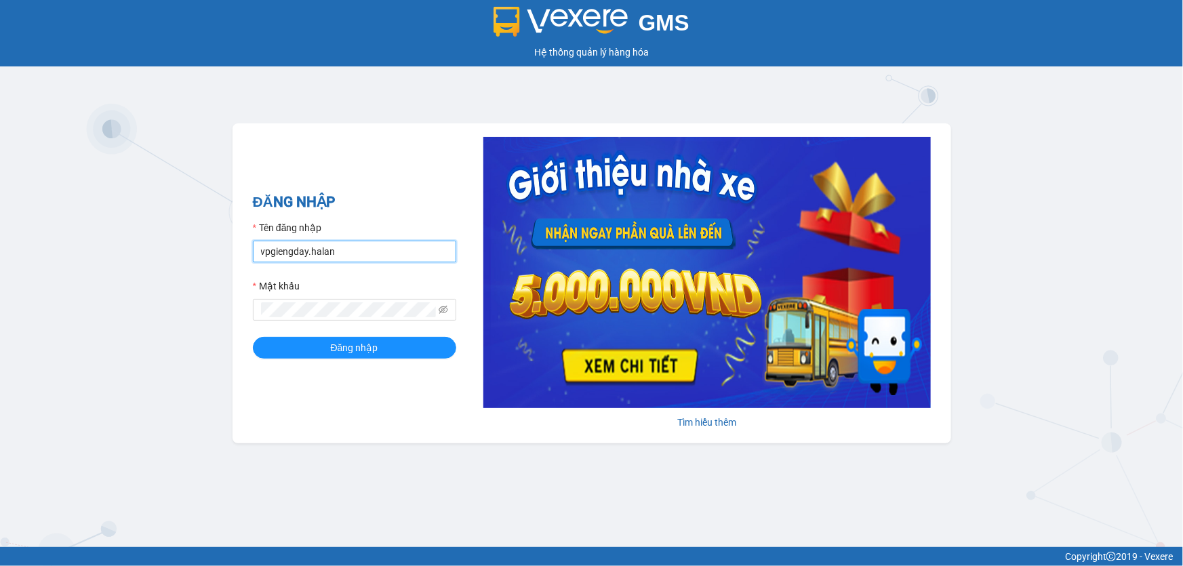
click at [341, 245] on input "vpgiengday.halan" at bounding box center [354, 252] width 203 height 22
type input "vphongha.halan"
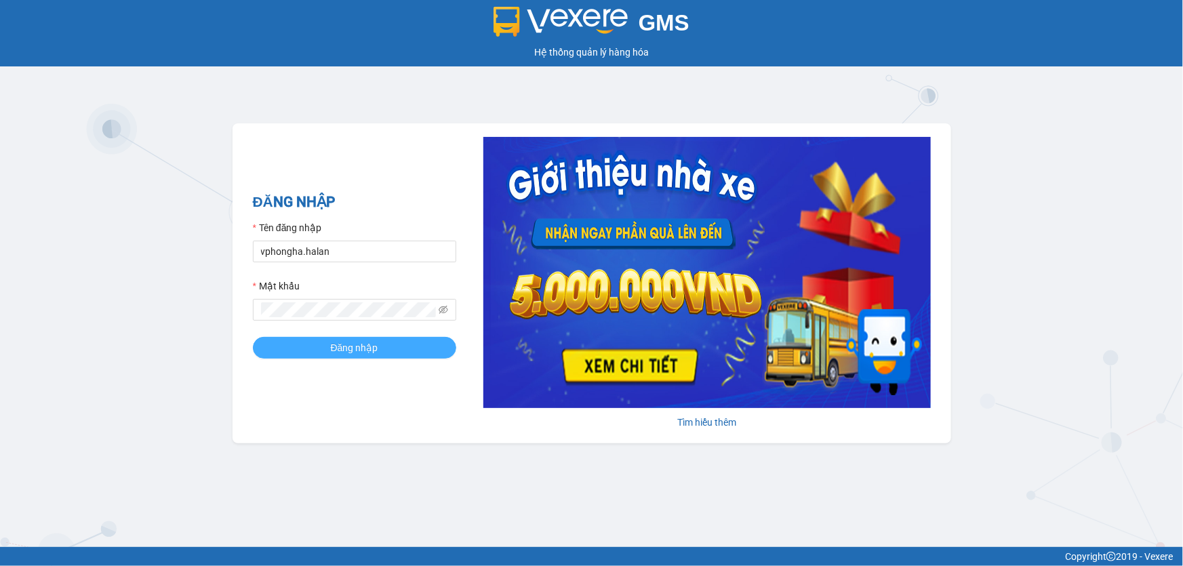
click at [361, 348] on span "Đăng nhập" at bounding box center [354, 347] width 47 height 15
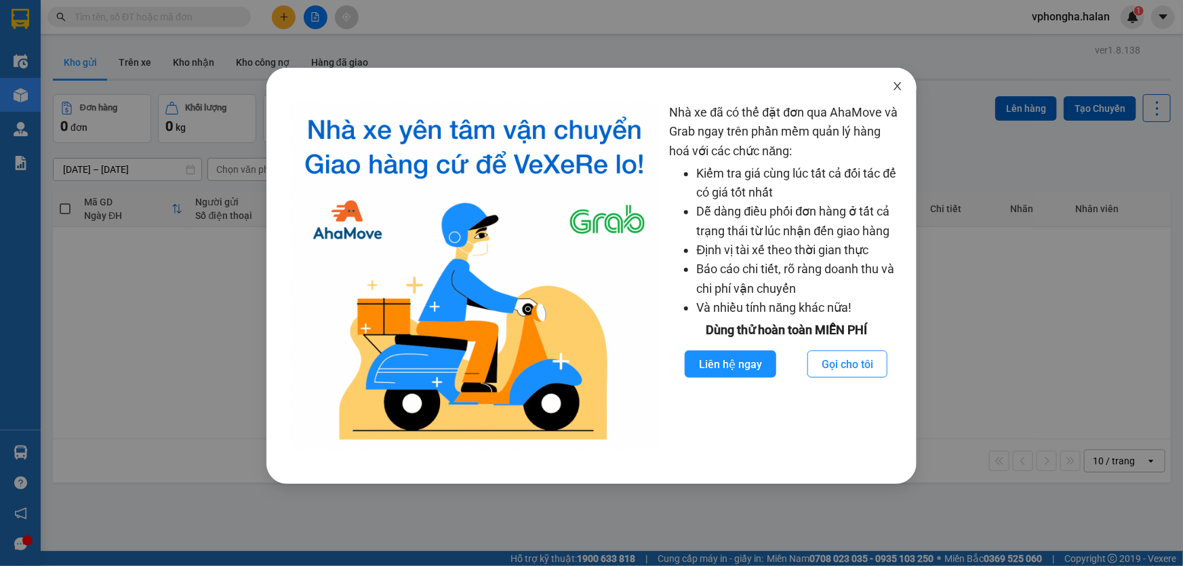
click at [895, 83] on icon "close" at bounding box center [897, 86] width 11 height 11
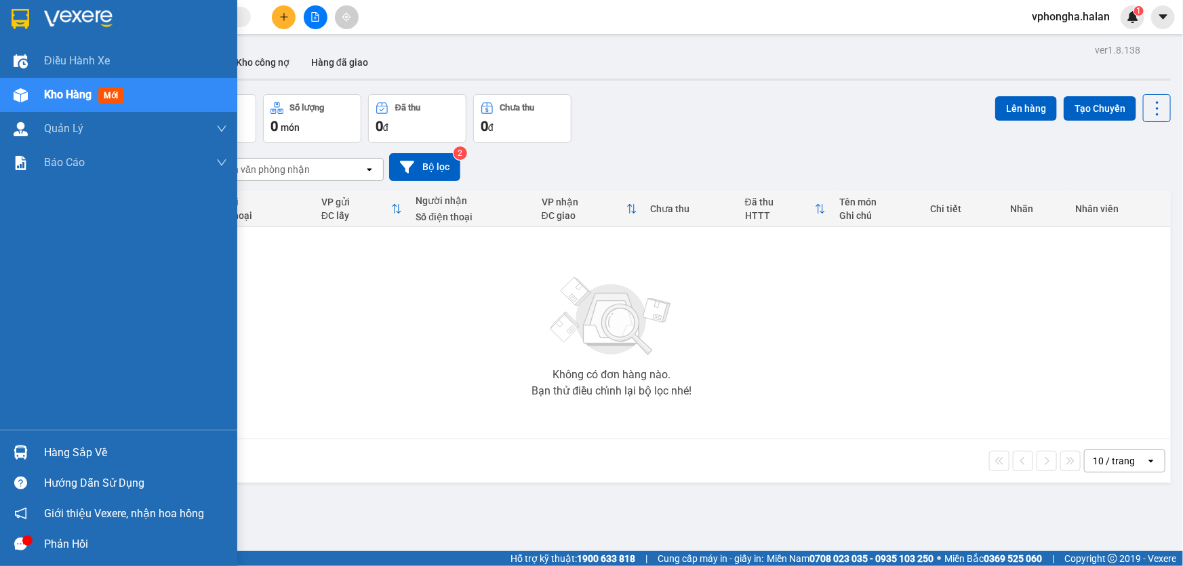
click at [64, 451] on div "Hàng sắp về" at bounding box center [135, 453] width 183 height 20
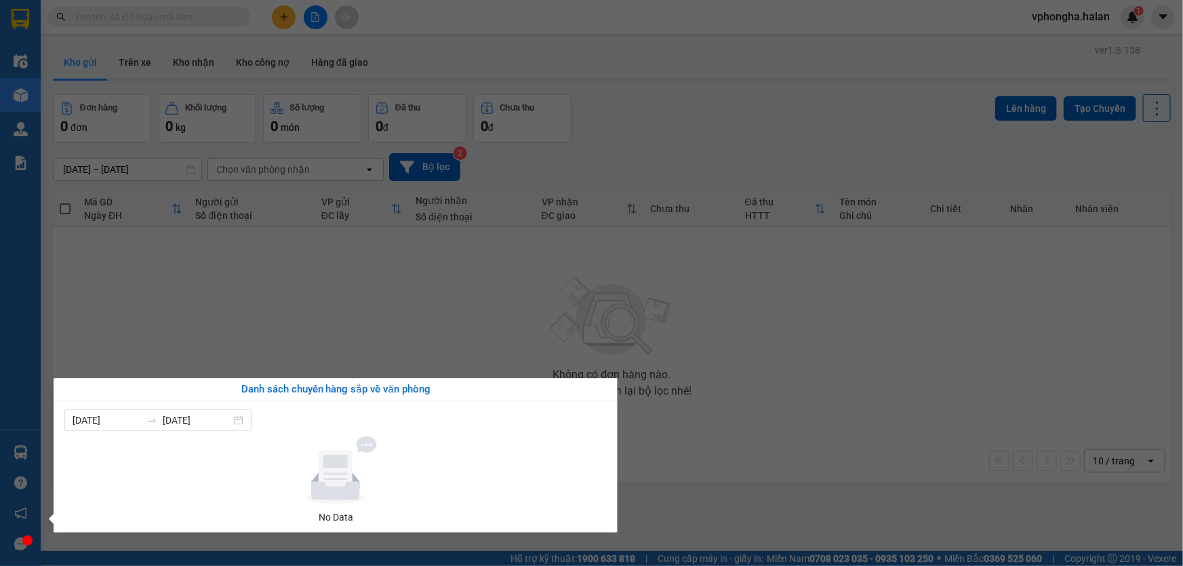
click at [136, 18] on section "Kết quả tìm kiếm ( 0 ) Bộ lọc No Data vphongha.halan 1 Điều hành xe Kho hàng mớ…" at bounding box center [591, 283] width 1183 height 566
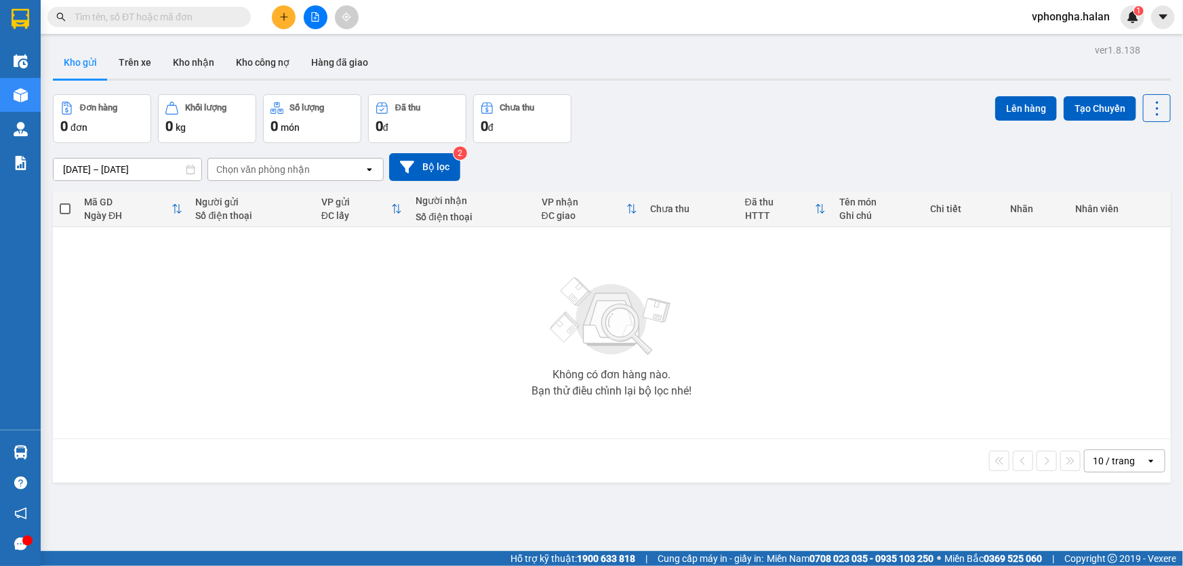
click at [136, 18] on input "text" at bounding box center [155, 16] width 160 height 15
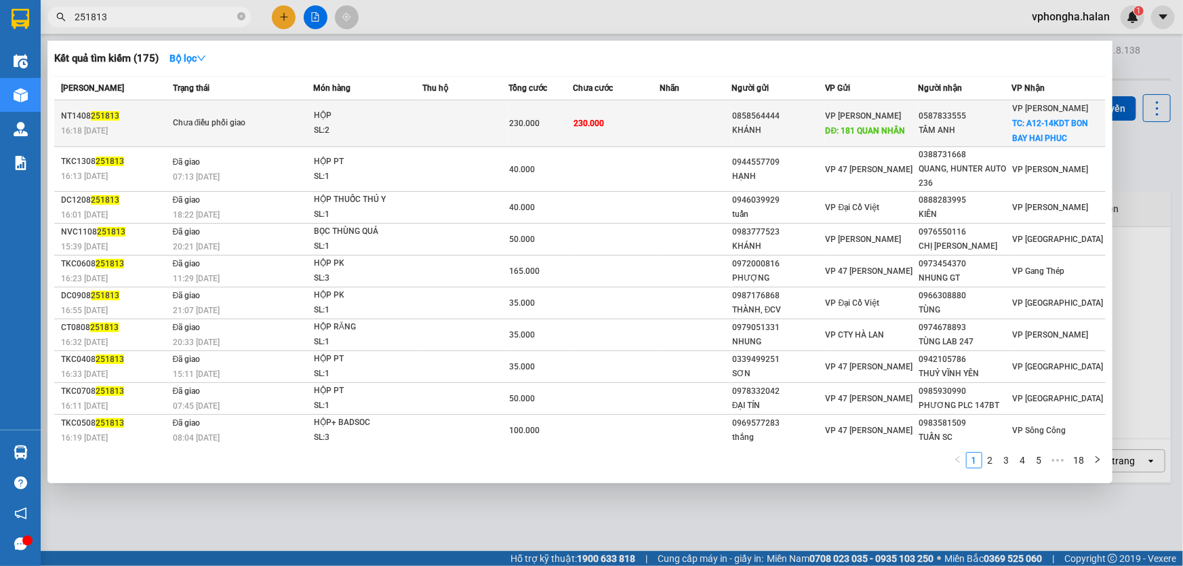
type input "251813"
click at [334, 109] on div "HỘP" at bounding box center [365, 116] width 102 height 15
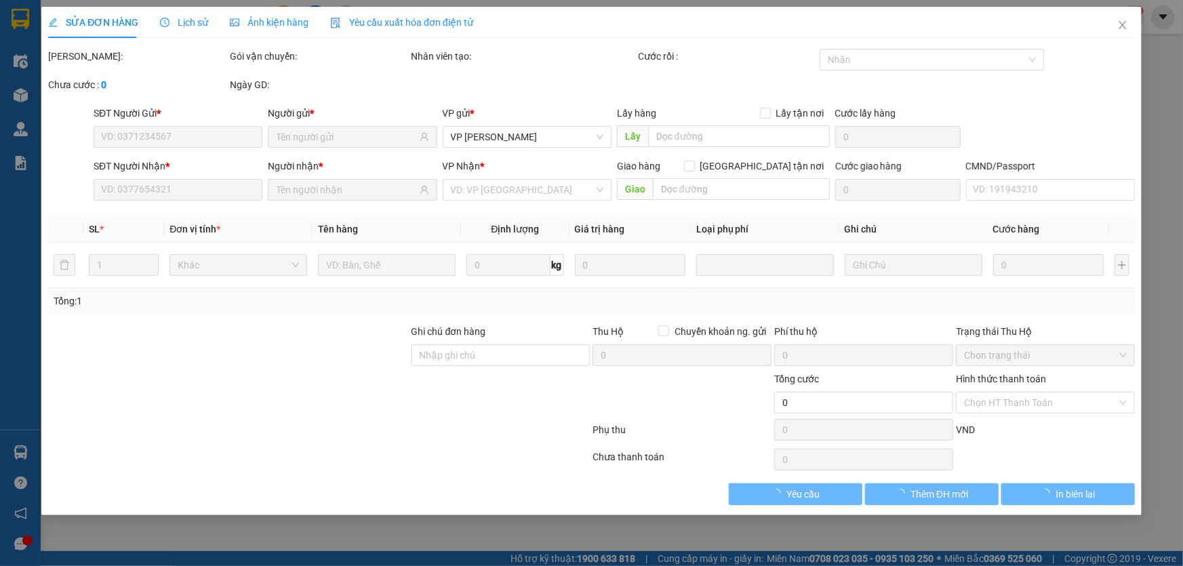
type input "0858564444"
type input "KHÁNH"
type input "181 QUAN NHÂN"
type input "50.000"
type input "0587833555"
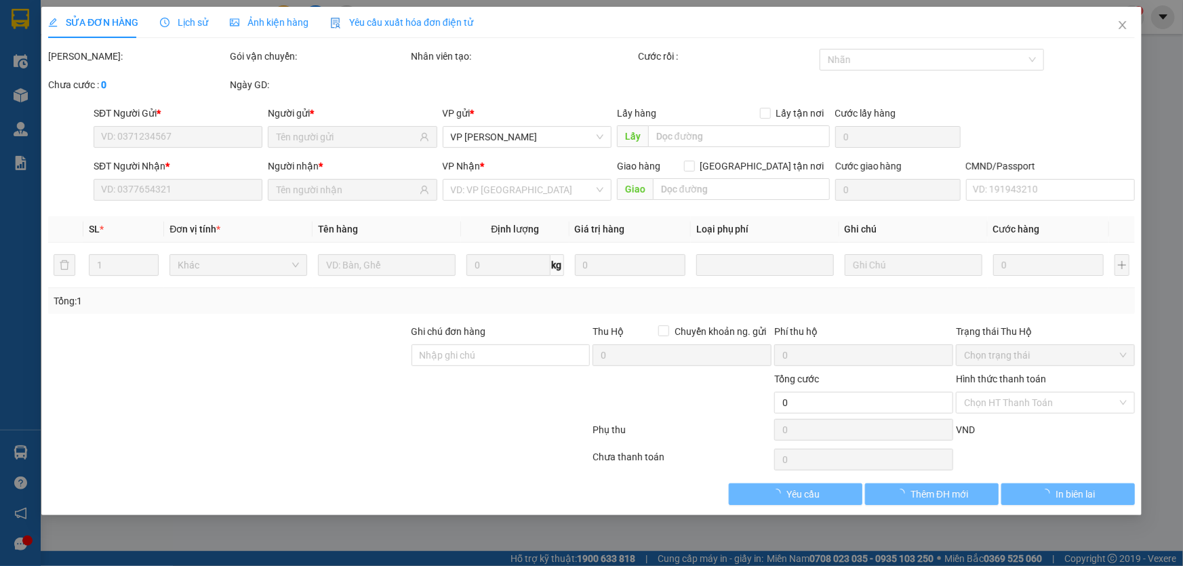
type input "TÂM ANH"
checkbox input "true"
type input "A12-14KDT BON BAY HAI PHUC"
type input "30.000"
type input "230.000"
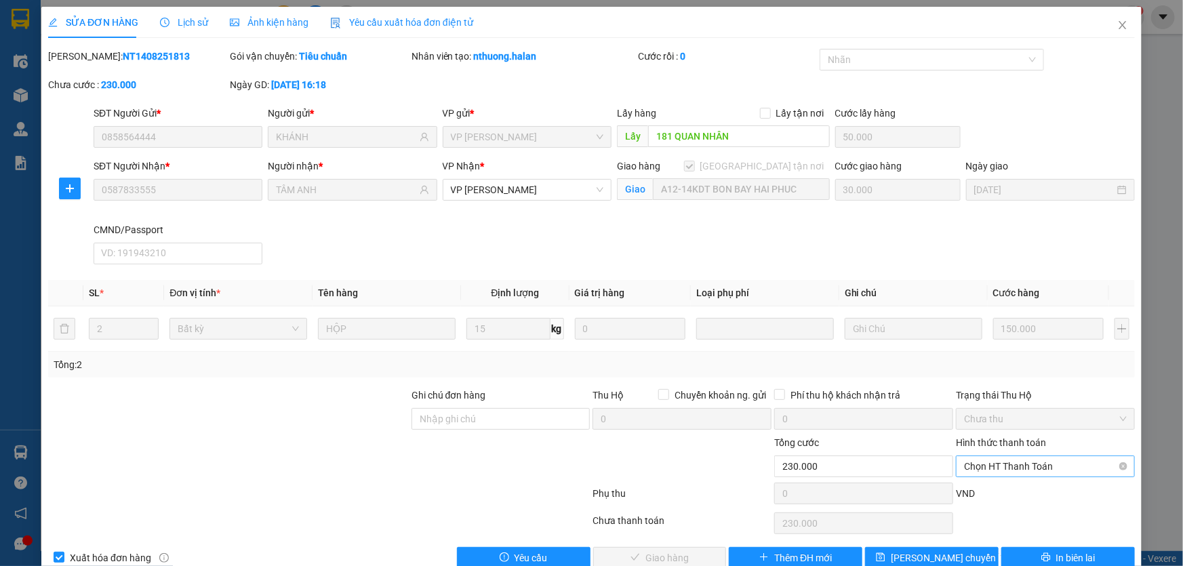
click at [990, 465] on span "Chọn HT Thanh Toán" at bounding box center [1045, 466] width 163 height 20
click at [990, 351] on div "Tại văn phòng" at bounding box center [1037, 352] width 161 height 15
type input "0"
click at [669, 551] on span "Giao hàng" at bounding box center [667, 558] width 43 height 15
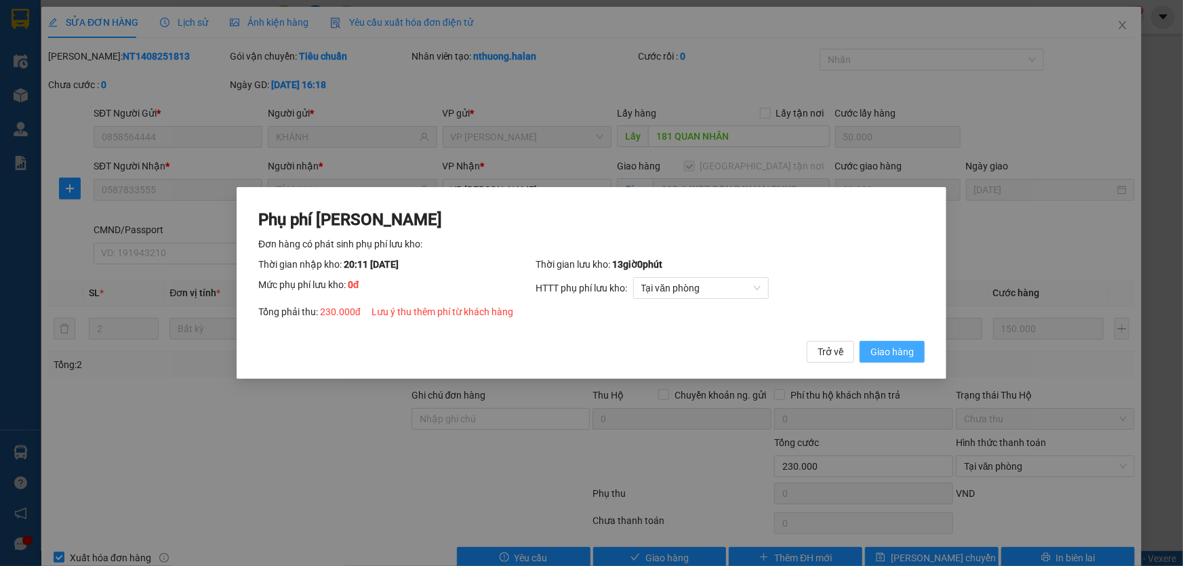
click at [899, 351] on span "Giao hàng" at bounding box center [892, 352] width 43 height 15
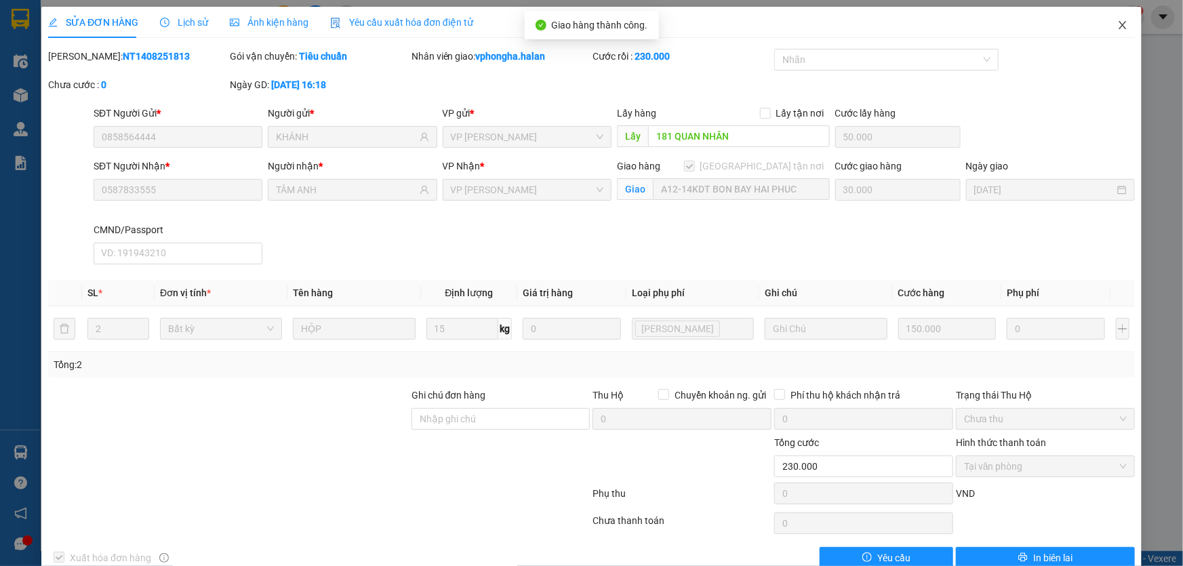
click at [1118, 24] on icon "close" at bounding box center [1123, 25] width 11 height 11
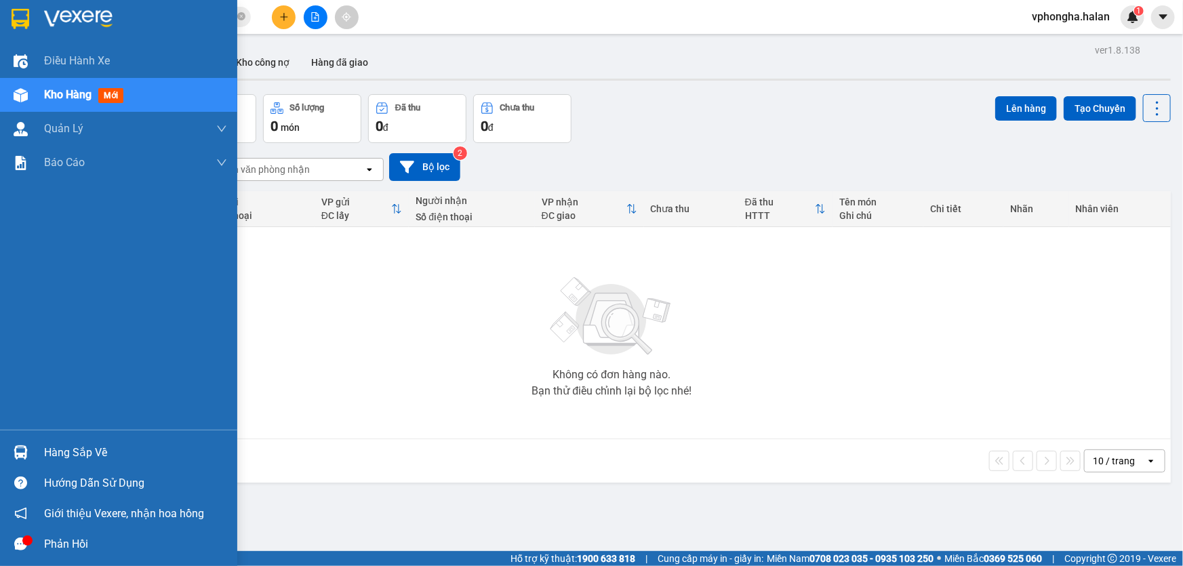
click at [46, 448] on div "Hàng sắp về" at bounding box center [135, 453] width 183 height 20
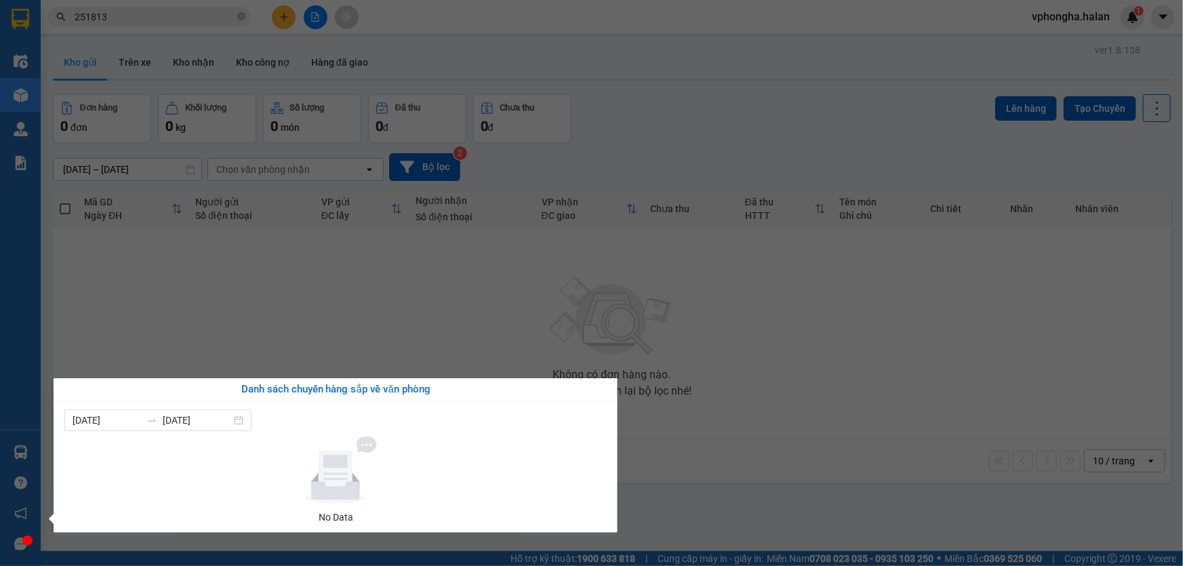
click at [27, 448] on div "Điều hành xe Kho hàng mới Quản [PERSON_NAME] lý chuyến Quản lý kiểm kho Báo cáo…" at bounding box center [20, 283] width 41 height 566
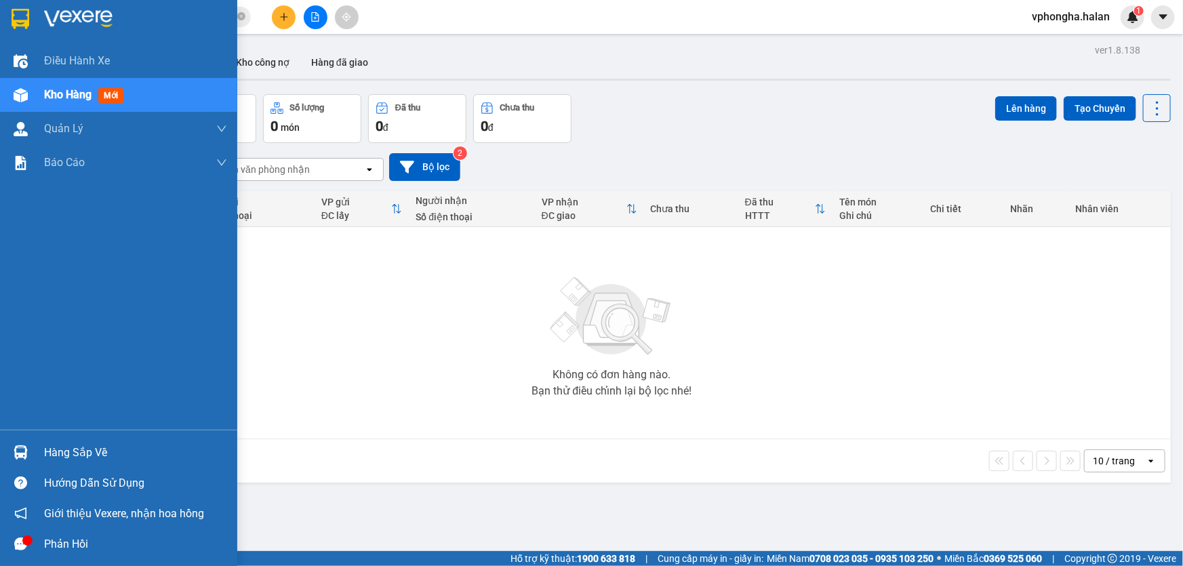
click at [26, 449] on img at bounding box center [21, 453] width 14 height 14
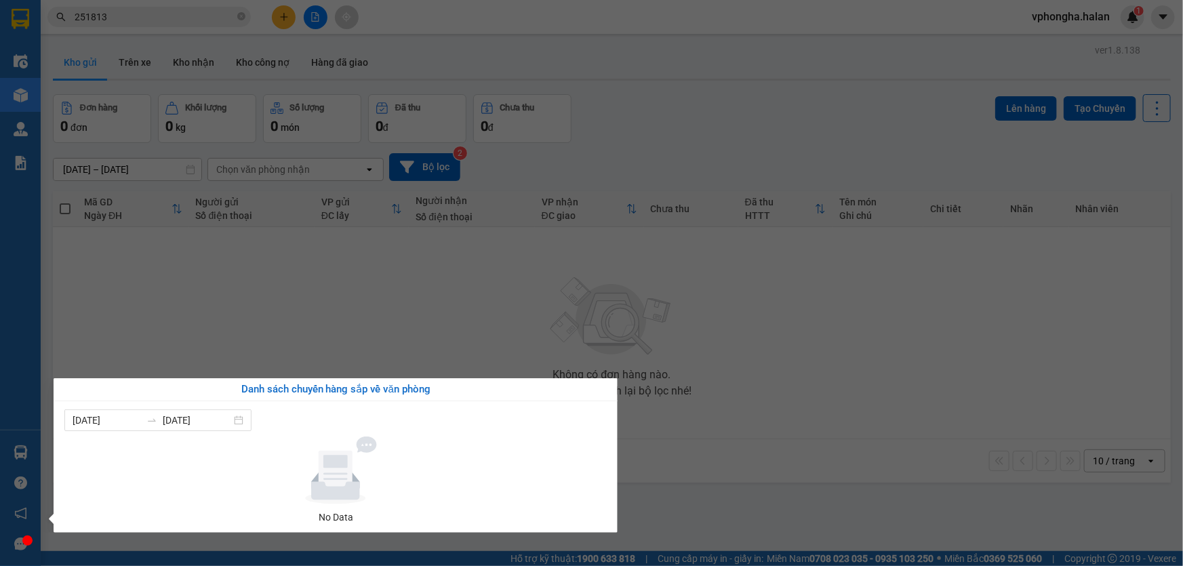
click at [18, 100] on div "Điều hành xe Kho hàng mới Quản [PERSON_NAME] lý chuyến Quản lý kiểm kho Báo cáo…" at bounding box center [20, 283] width 41 height 566
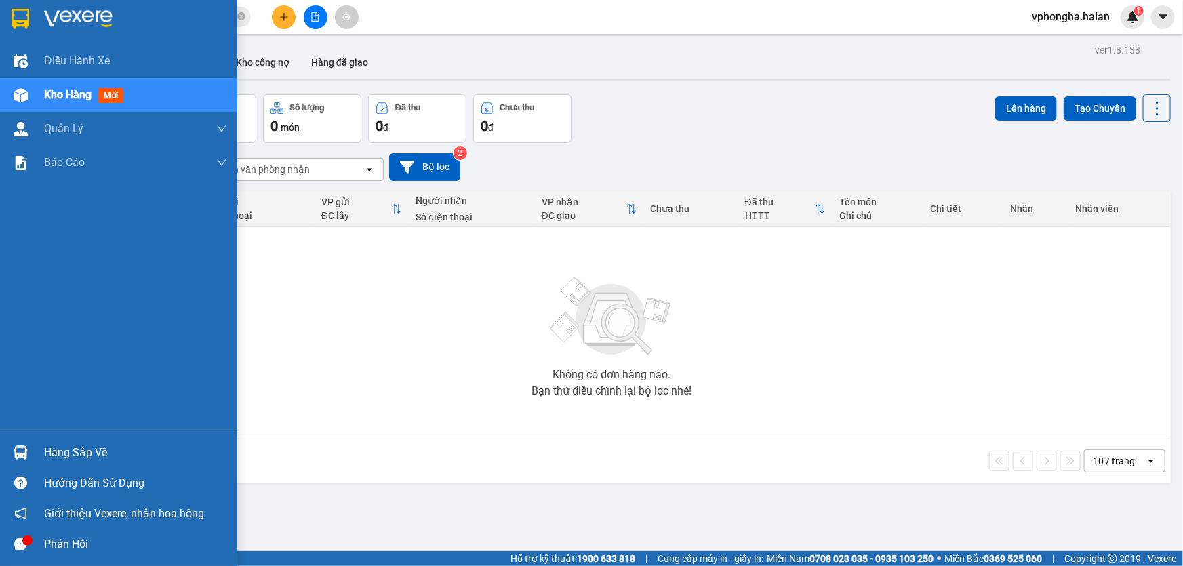
click at [20, 98] on img at bounding box center [21, 95] width 14 height 14
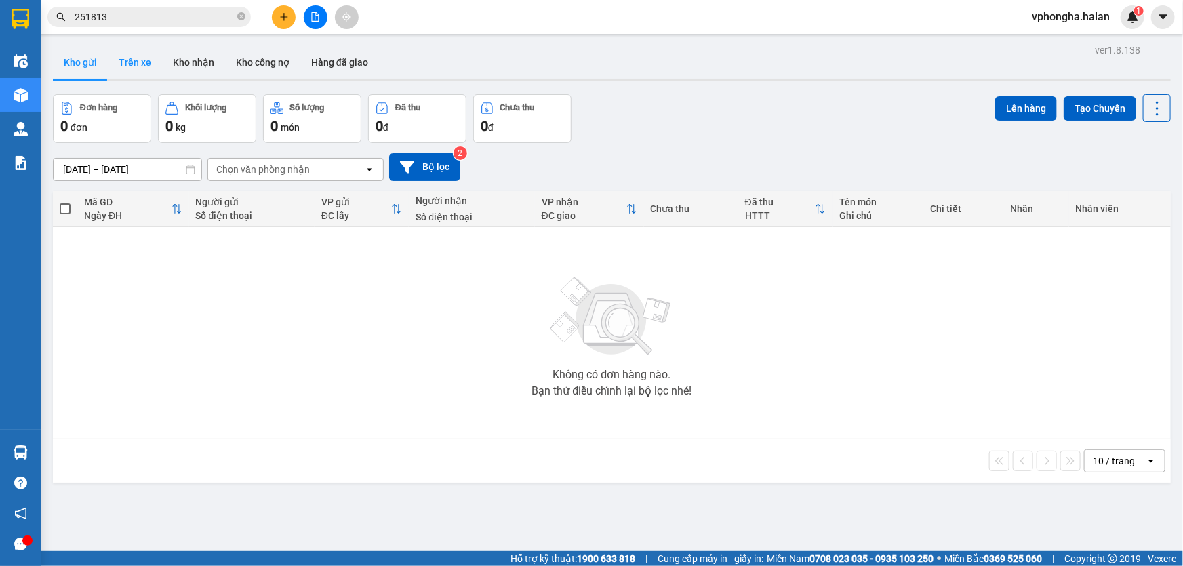
drag, startPoint x: 137, startPoint y: 60, endPoint x: 163, endPoint y: 61, distance: 26.5
click at [137, 60] on button "Trên xe" at bounding box center [135, 62] width 54 height 33
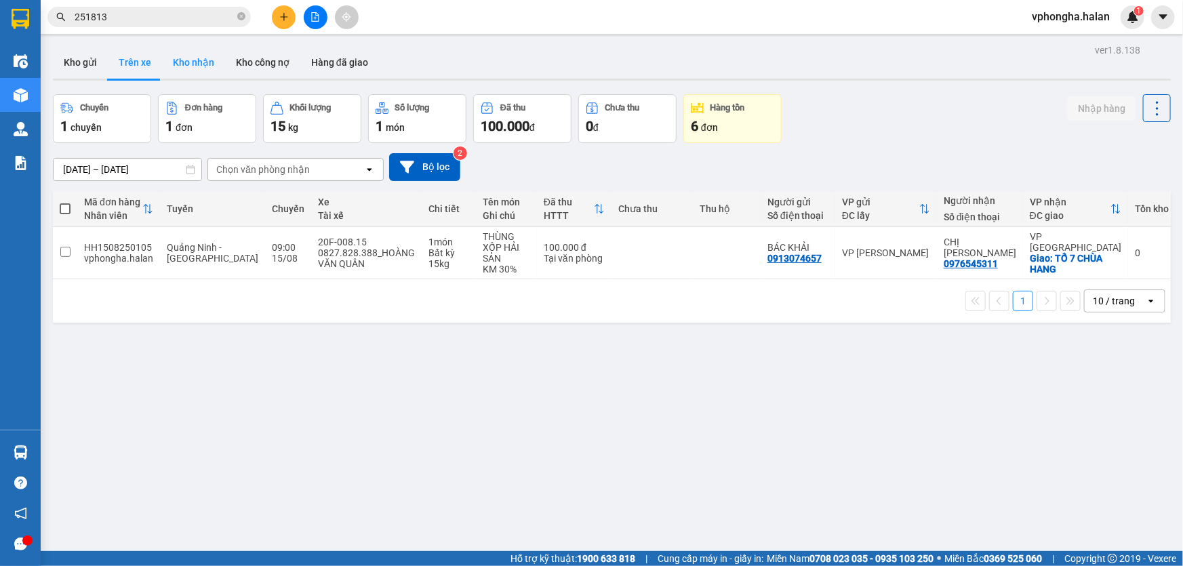
click at [201, 64] on button "Kho nhận" at bounding box center [193, 62] width 63 height 33
type input "[DATE] – [DATE]"
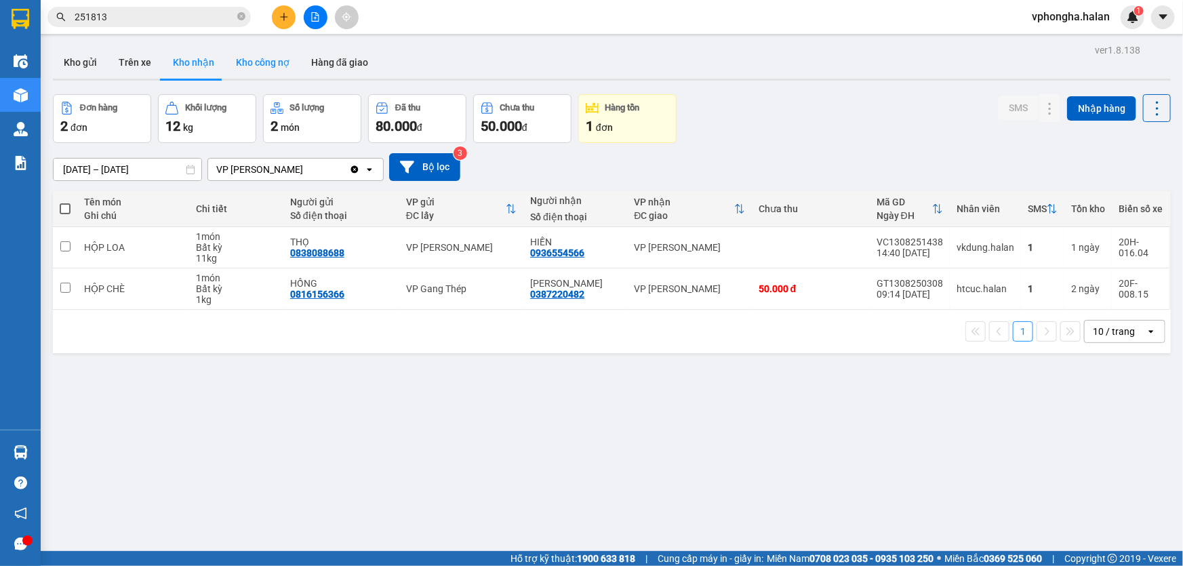
click at [264, 66] on button "Kho công nợ" at bounding box center [262, 62] width 75 height 33
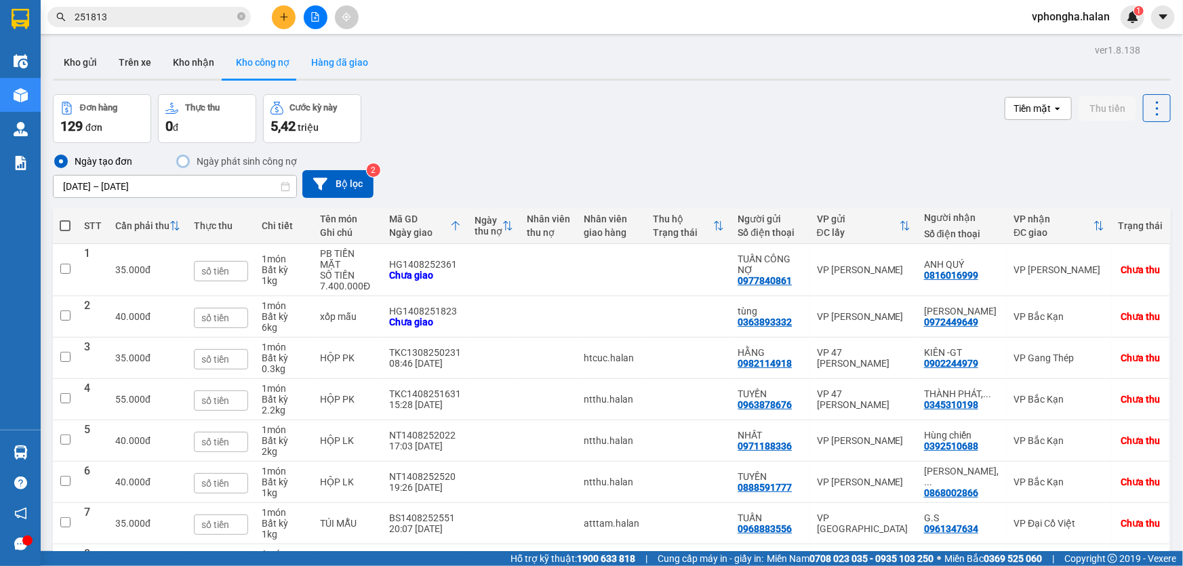
click at [330, 62] on button "Hàng đã giao" at bounding box center [339, 62] width 79 height 33
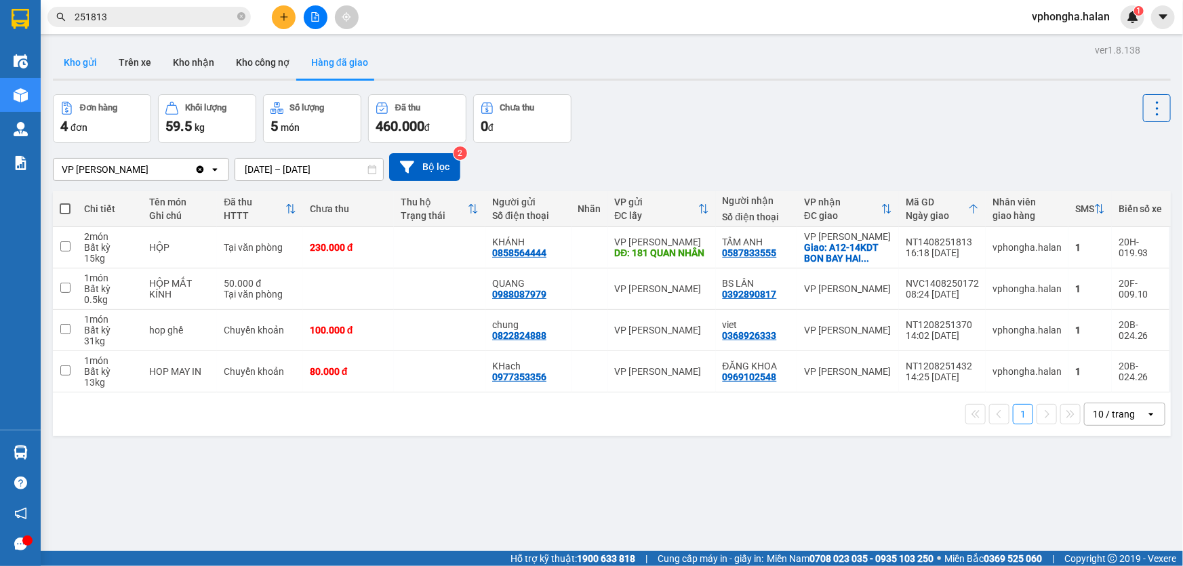
click at [81, 61] on button "Kho gửi" at bounding box center [80, 62] width 55 height 33
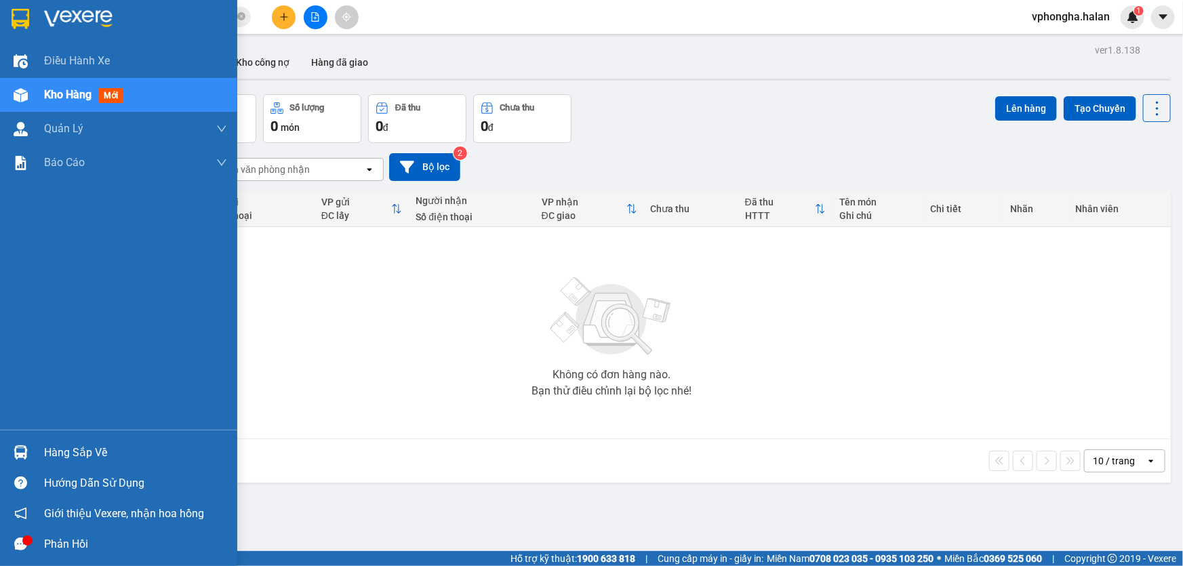
click at [41, 450] on div "Hàng sắp về" at bounding box center [118, 452] width 237 height 31
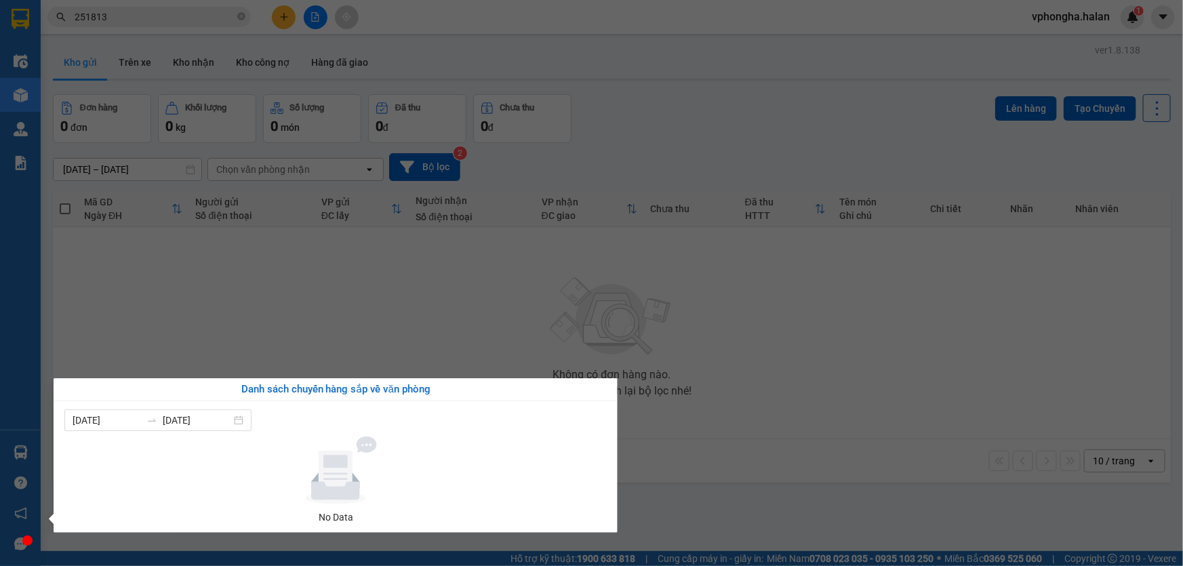
click at [507, 264] on section "Kết quả tìm kiếm ( 175 ) Bộ lọc Mã ĐH Trạng thái Món hàng Thu hộ Tổng cước Chưa…" at bounding box center [591, 283] width 1183 height 566
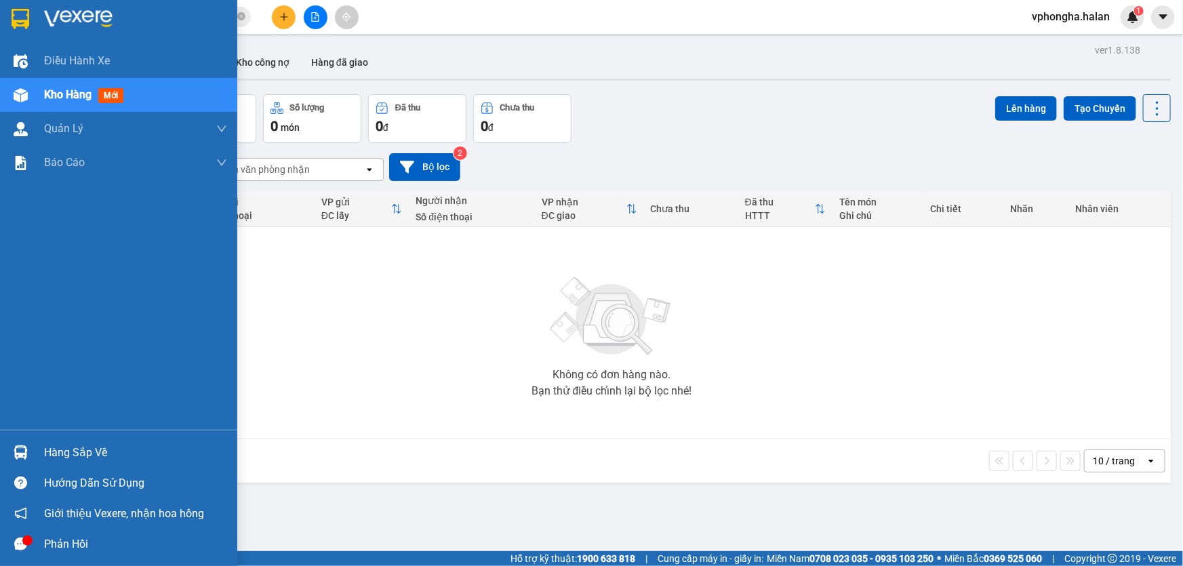
click at [37, 469] on div "Hướng dẫn sử dụng" at bounding box center [118, 483] width 237 height 31
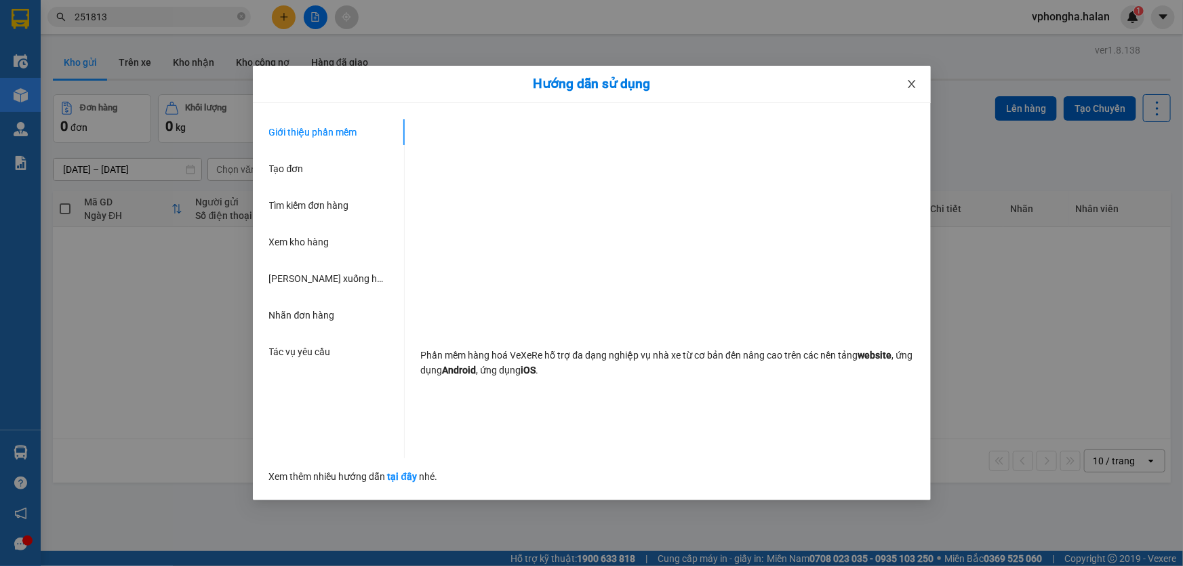
click at [907, 79] on icon "close" at bounding box center [912, 84] width 11 height 11
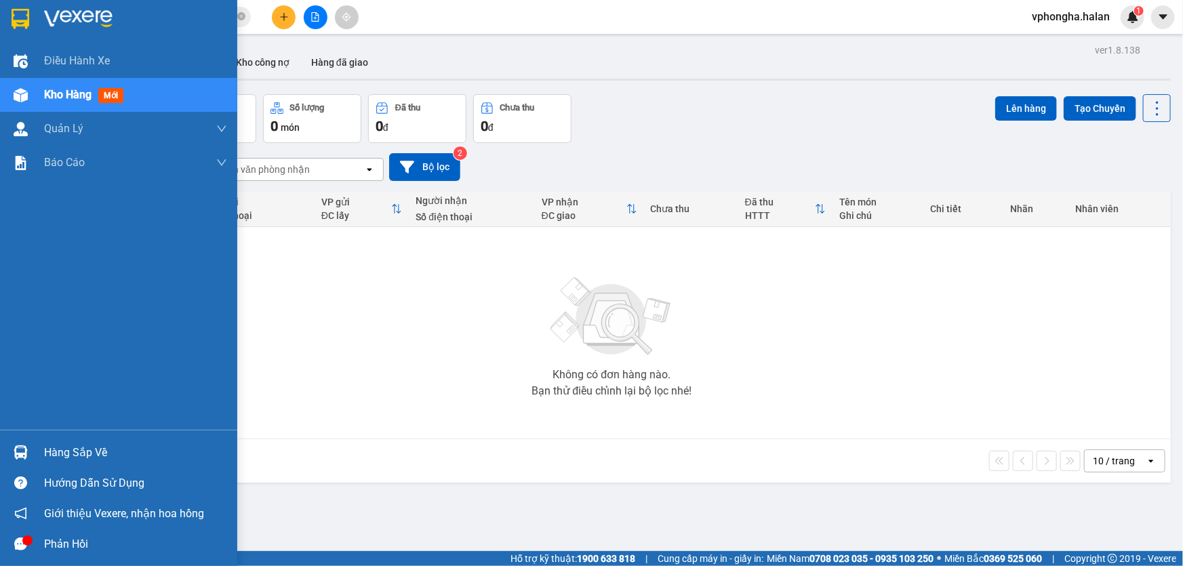
drag, startPoint x: 48, startPoint y: 460, endPoint x: 59, endPoint y: 448, distance: 16.3
click at [48, 459] on div "Hàng sắp về" at bounding box center [135, 453] width 183 height 20
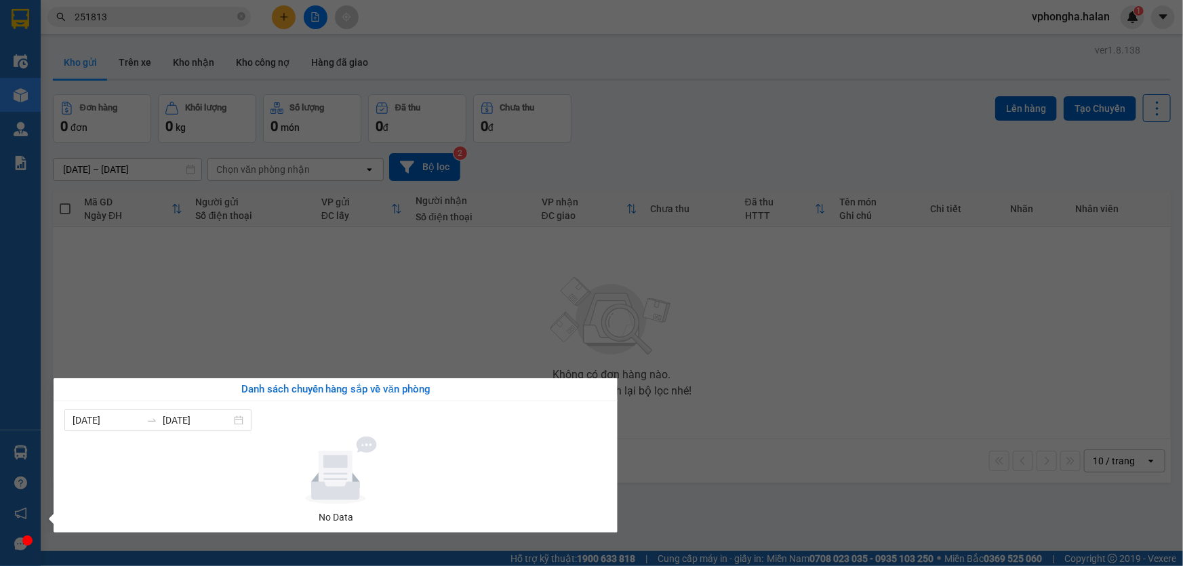
click at [18, 447] on div "Điều hành xe Kho hàng mới Quản [PERSON_NAME] lý chuyến Quản lý kiểm kho Báo cáo…" at bounding box center [20, 283] width 41 height 566
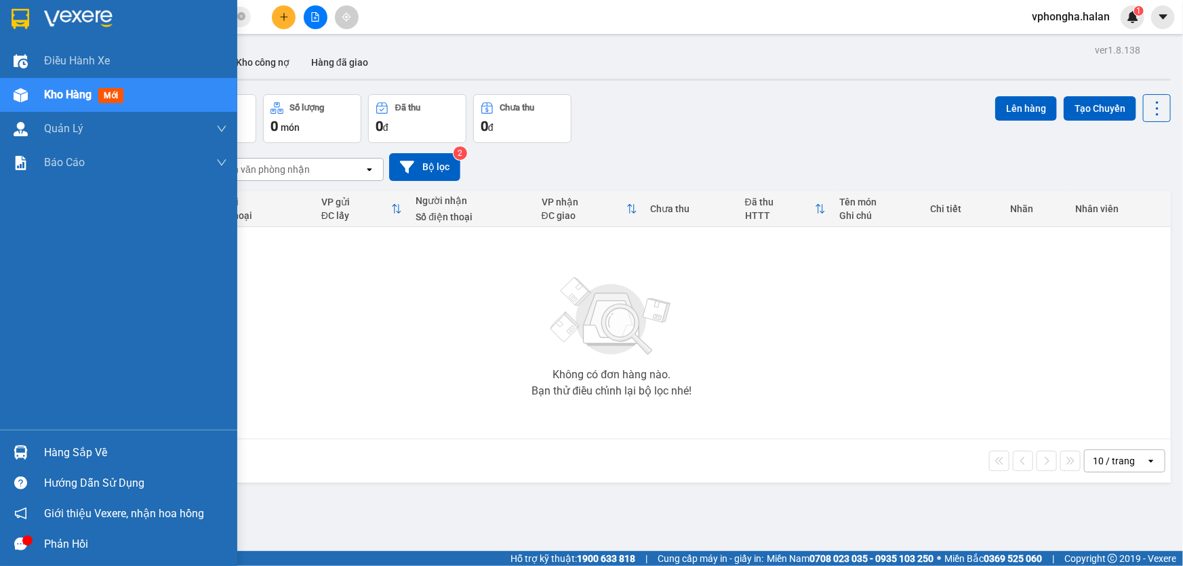
click at [20, 447] on img at bounding box center [21, 453] width 14 height 14
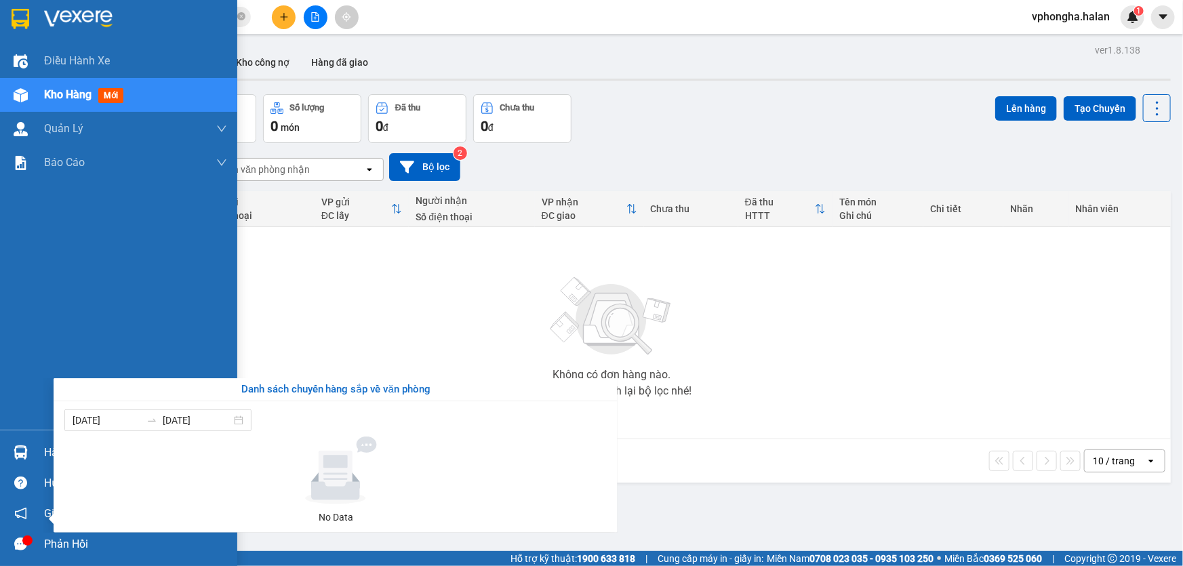
drag, startPoint x: 33, startPoint y: 446, endPoint x: 24, endPoint y: 450, distance: 9.7
click at [33, 446] on div "Điều hành xe Kho hàng mới Quản [PERSON_NAME] lý chuyến Quản lý kiểm kho Báo cáo…" at bounding box center [118, 283] width 237 height 566
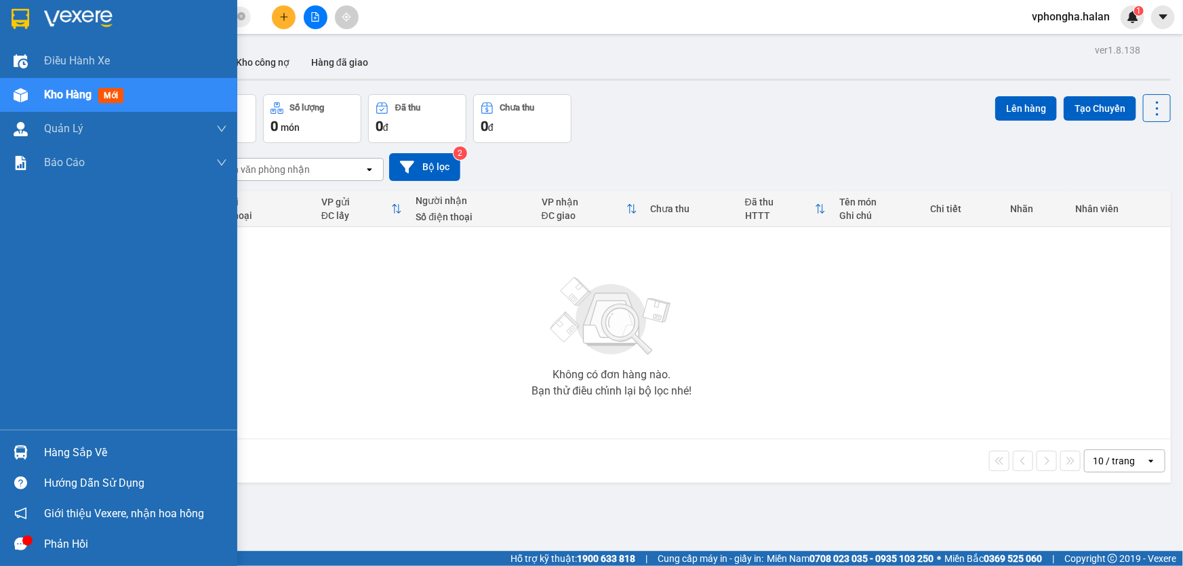
click at [24, 450] on img at bounding box center [21, 453] width 14 height 14
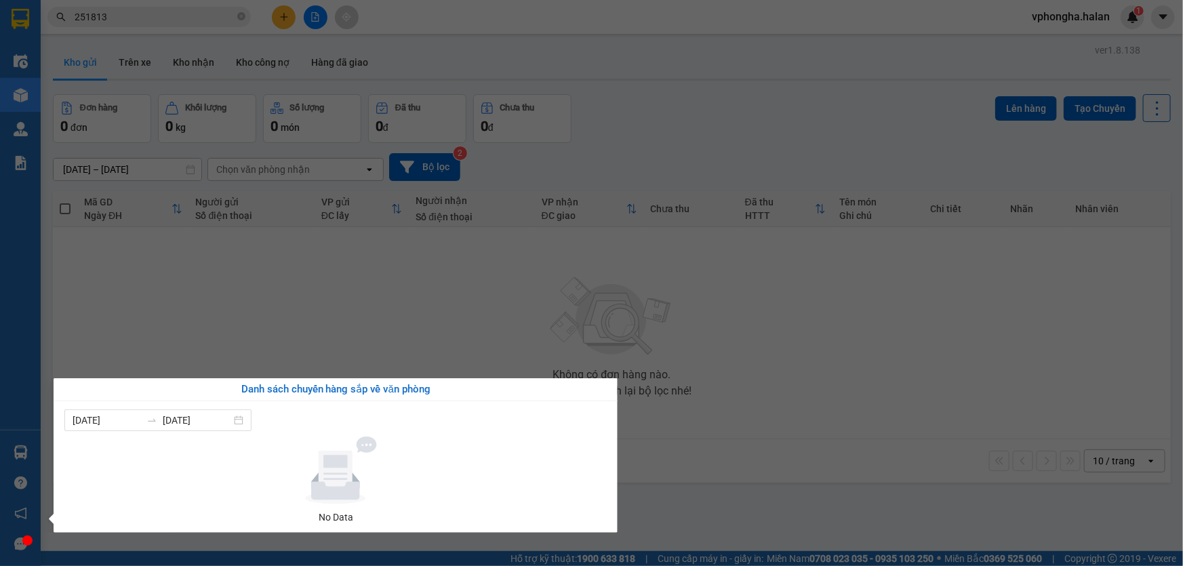
click at [26, 449] on div "Điều hành xe Kho hàng mới Quản [PERSON_NAME] lý chuyến Quản lý kiểm kho Báo cáo…" at bounding box center [20, 283] width 41 height 566
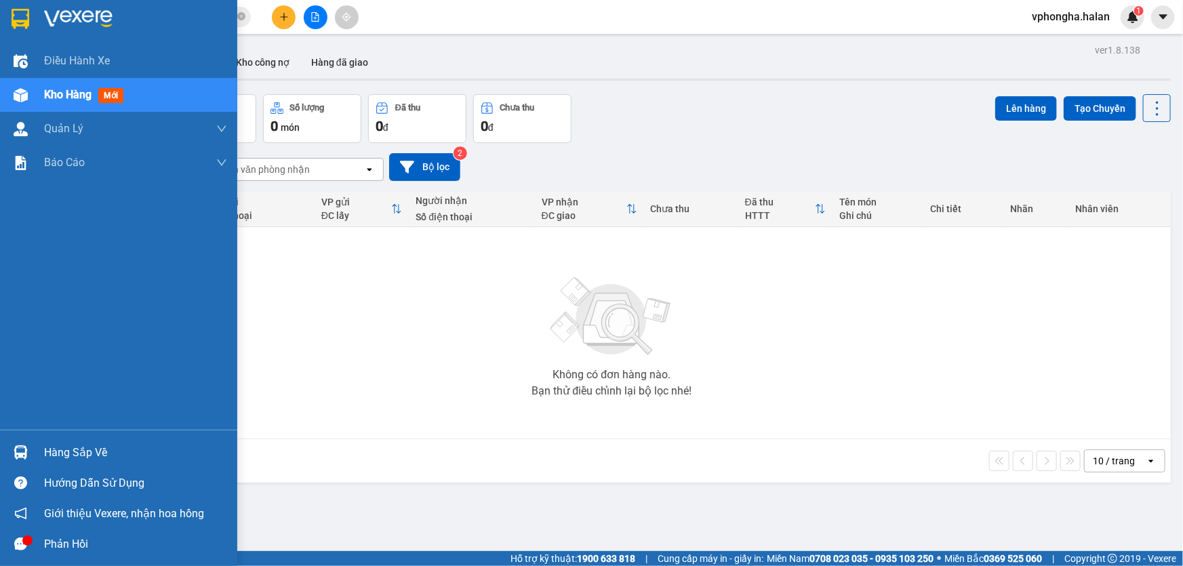
click at [26, 448] on img at bounding box center [21, 453] width 14 height 14
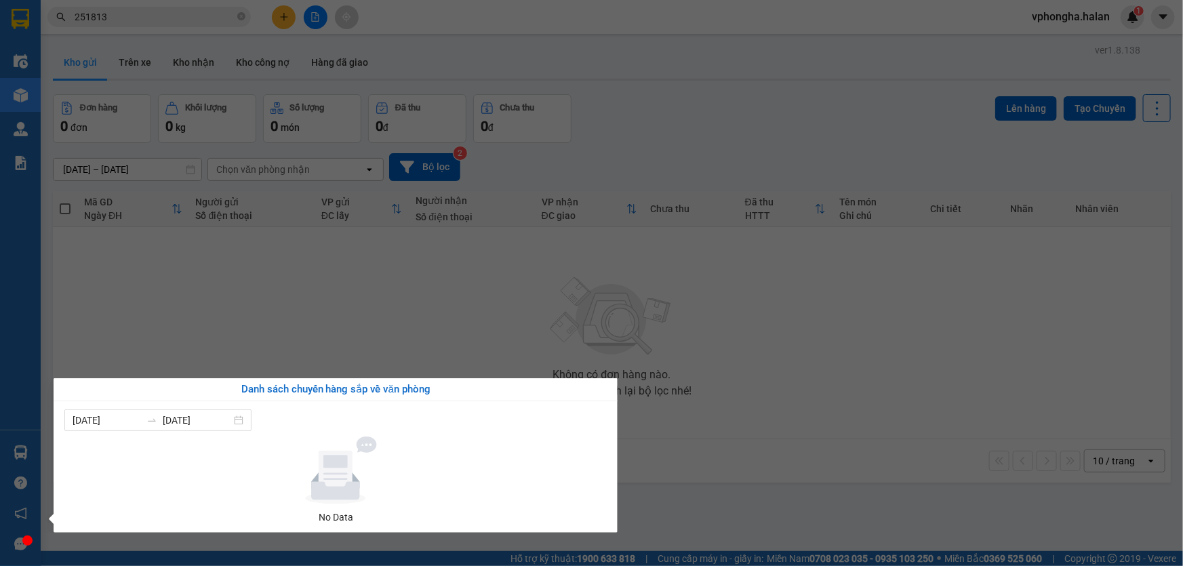
click at [21, 98] on div "Điều hành xe Kho hàng mới Quản [PERSON_NAME] lý chuyến Quản lý kiểm kho Báo cáo…" at bounding box center [20, 283] width 41 height 566
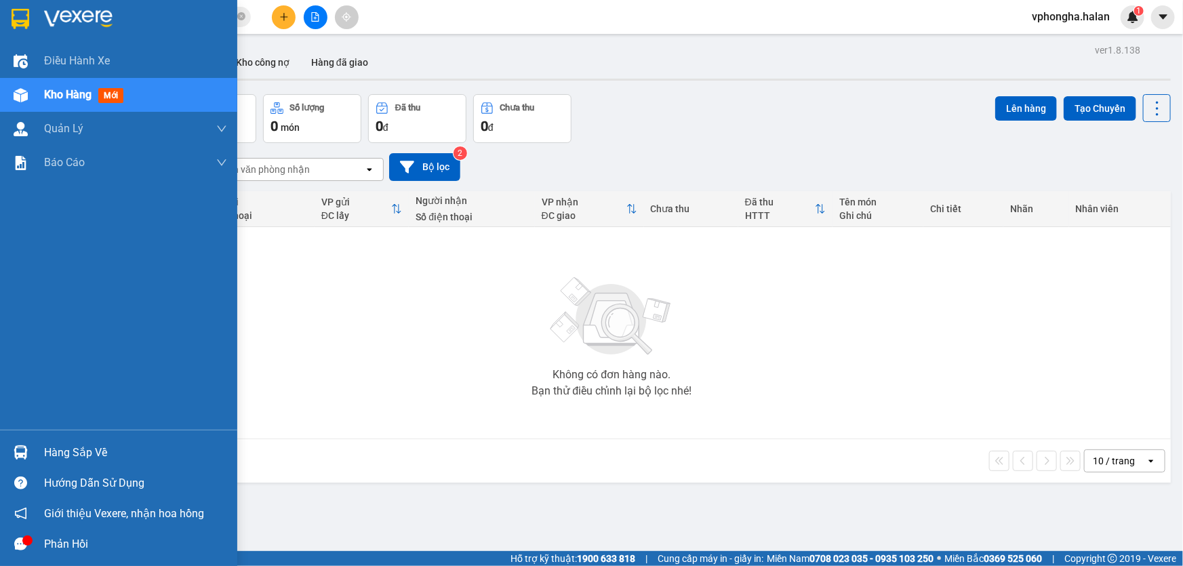
click at [23, 99] on img at bounding box center [21, 95] width 14 height 14
click at [78, 465] on div "Hàng sắp về" at bounding box center [118, 452] width 237 height 31
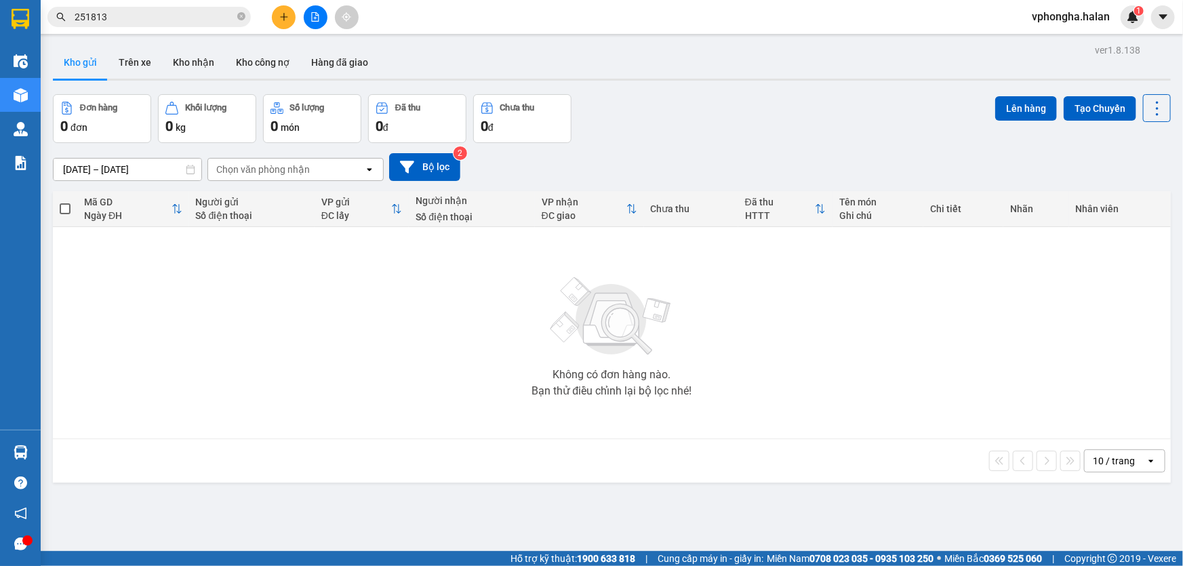
click at [387, 312] on section "Kết quả tìm kiếm ( 175 ) Bộ lọc Mã ĐH Trạng thái Món hàng Thu hộ Tổng cước Chưa…" at bounding box center [591, 283] width 1183 height 566
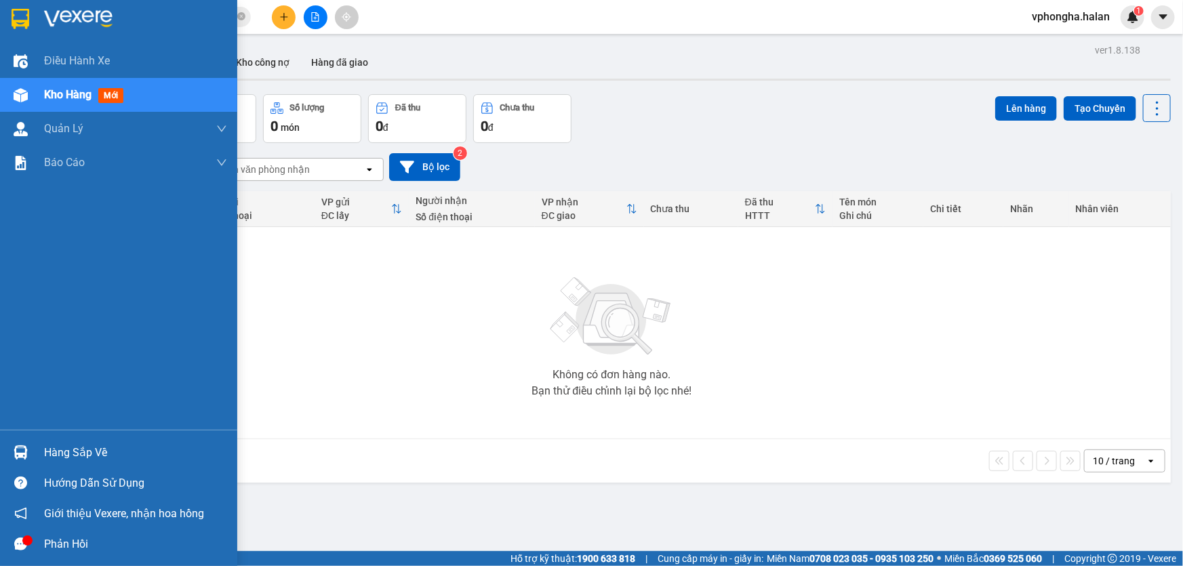
click at [50, 449] on div "Hàng sắp về" at bounding box center [135, 453] width 183 height 20
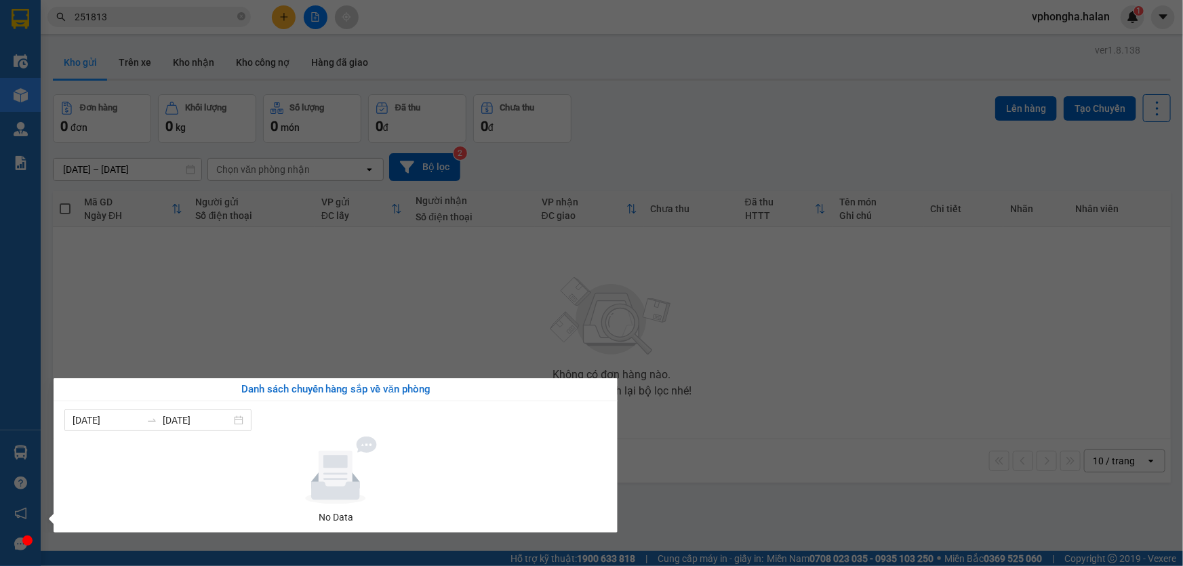
click at [20, 452] on div "Điều hành xe Kho hàng mới Quản [PERSON_NAME] lý chuyến Quản lý kiểm kho Báo cáo…" at bounding box center [20, 283] width 41 height 566
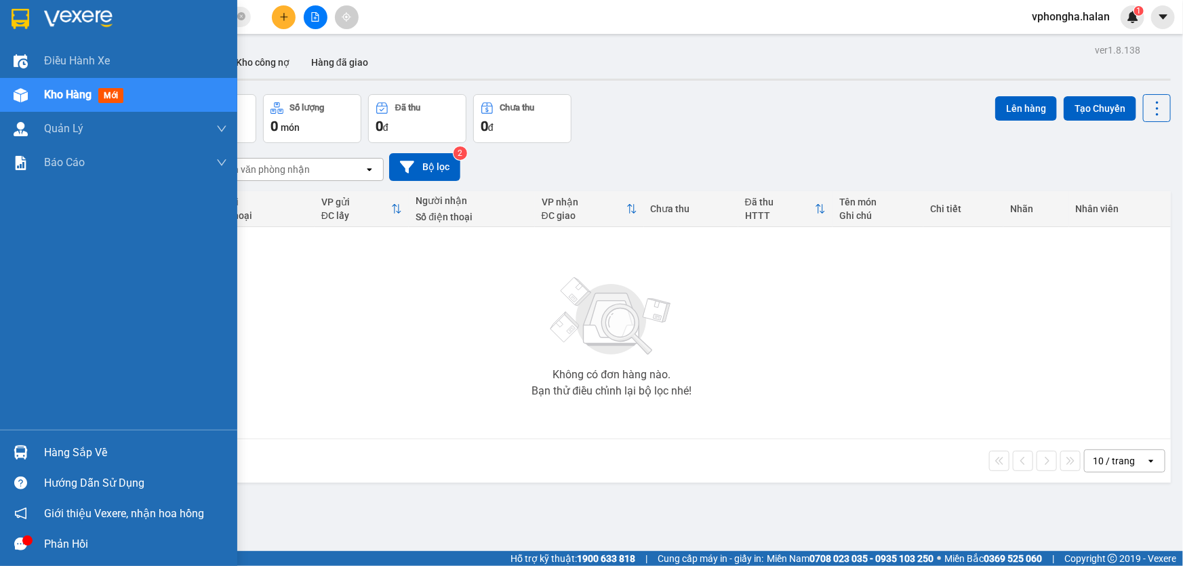
click at [20, 452] on img at bounding box center [21, 453] width 14 height 14
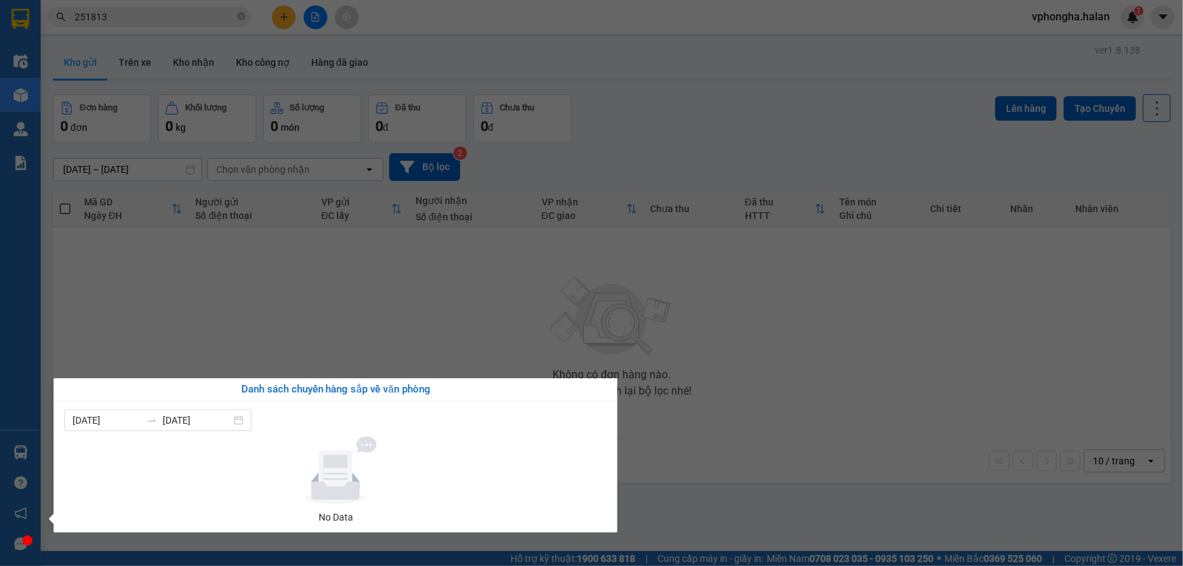
drag, startPoint x: 14, startPoint y: 454, endPoint x: 40, endPoint y: 451, distance: 26.7
click at [27, 454] on div "Điều hành xe Kho hàng mới Quản [PERSON_NAME] lý chuyến Quản lý kiểm kho Báo cáo…" at bounding box center [20, 283] width 41 height 566
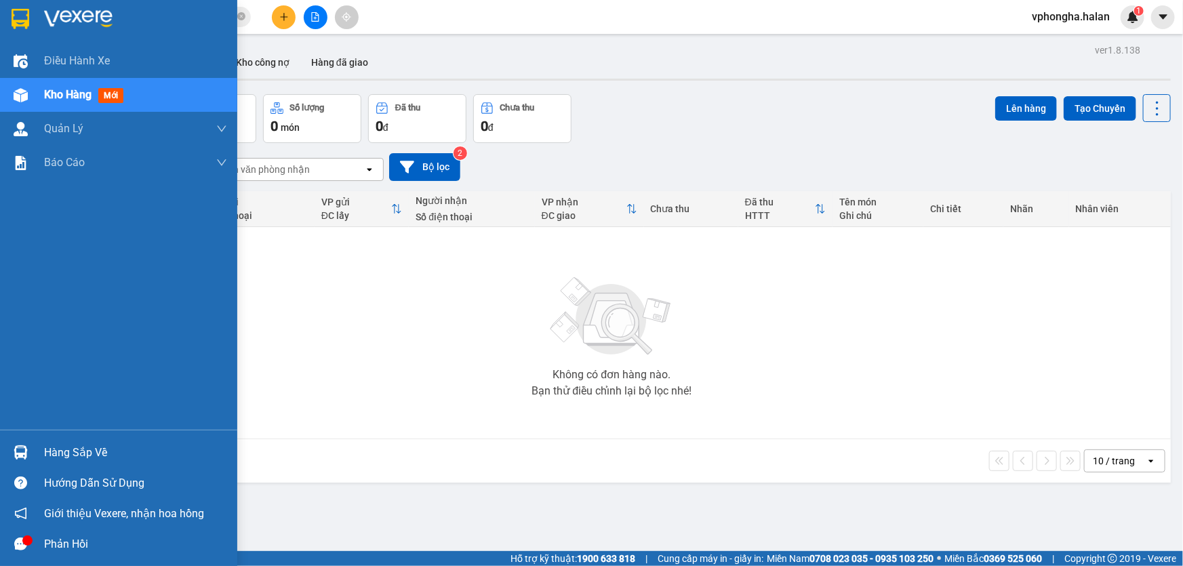
click at [40, 451] on div "Hàng sắp về" at bounding box center [118, 452] width 237 height 31
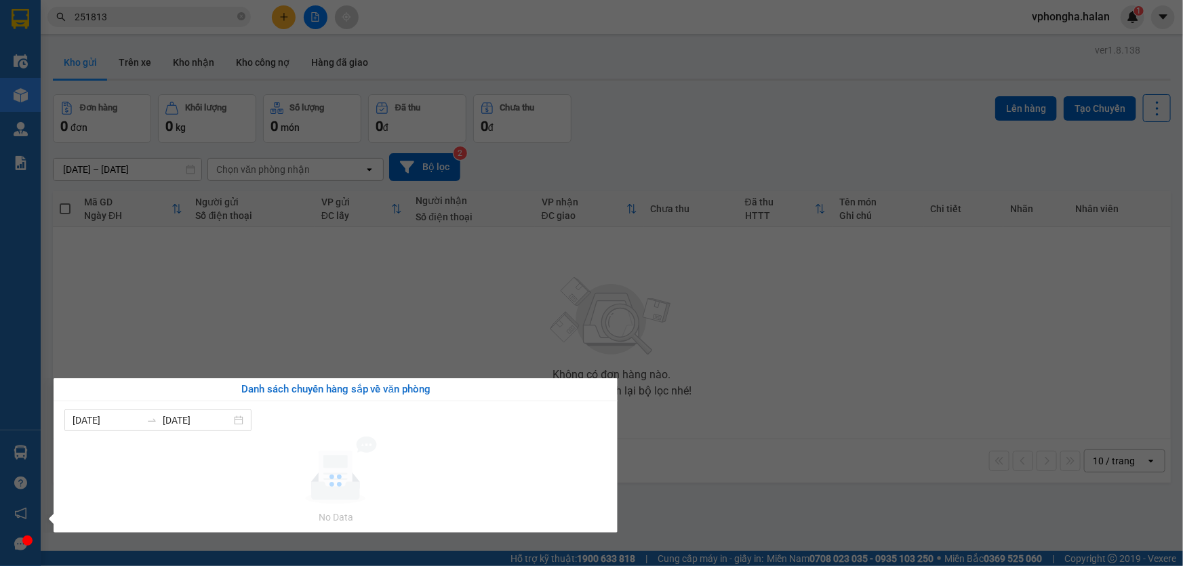
click at [34, 450] on div "Điều hành xe Kho hàng mới Quản [PERSON_NAME] lý chuyến Quản lý kiểm kho Báo cáo…" at bounding box center [20, 283] width 41 height 566
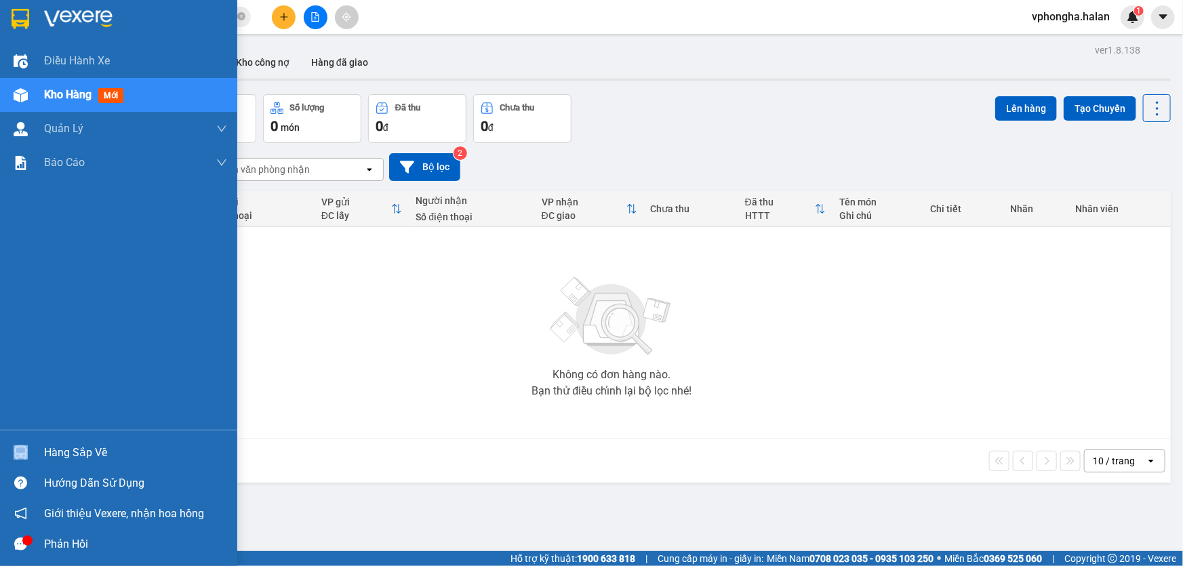
click at [35, 450] on div "Hàng sắp về" at bounding box center [118, 452] width 237 height 31
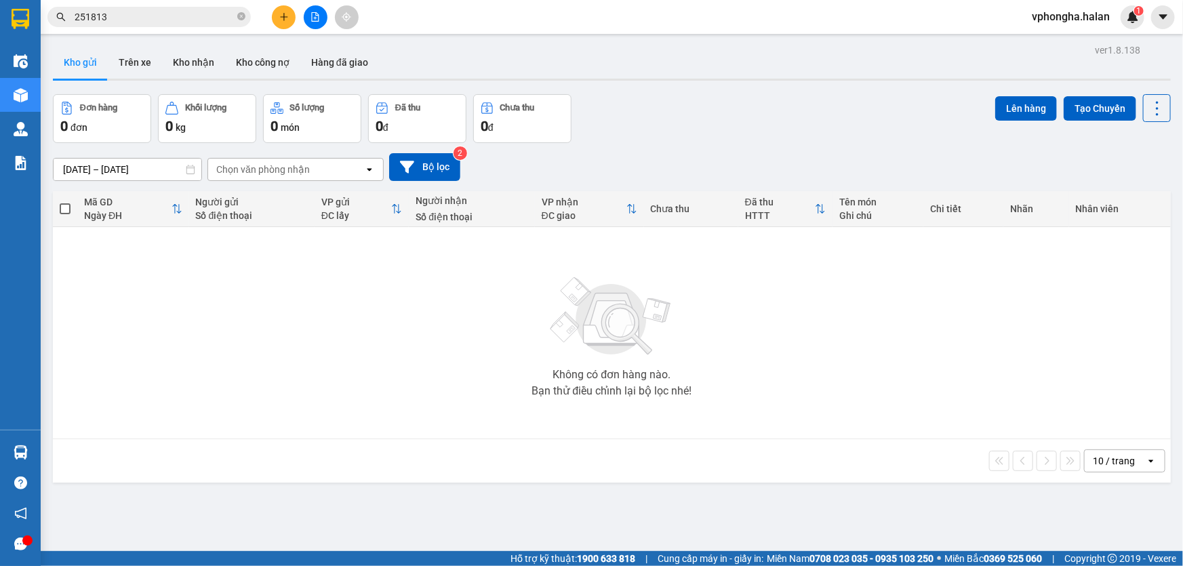
click at [191, 59] on section "Kết quả tìm kiếm ( 175 ) Bộ lọc Mã ĐH Trạng thái Món hàng Thu hộ Tổng cước Chưa…" at bounding box center [591, 283] width 1183 height 566
click at [194, 59] on button "Kho nhận" at bounding box center [193, 62] width 63 height 33
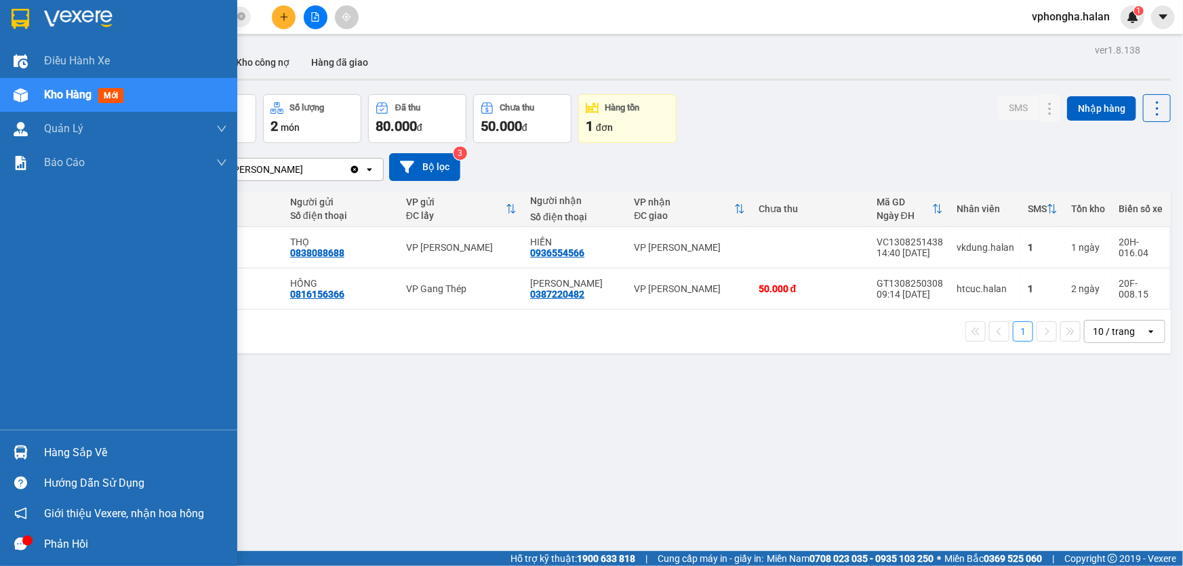
click at [61, 448] on div "Hàng sắp về" at bounding box center [135, 453] width 183 height 20
click at [4, 391] on div "Điều hành xe Kho hàng mới Quản [PERSON_NAME] lý chuyến Quản lý kiểm kho Báo cáo…" at bounding box center [118, 283] width 237 height 566
click at [24, 446] on div at bounding box center [21, 453] width 24 height 24
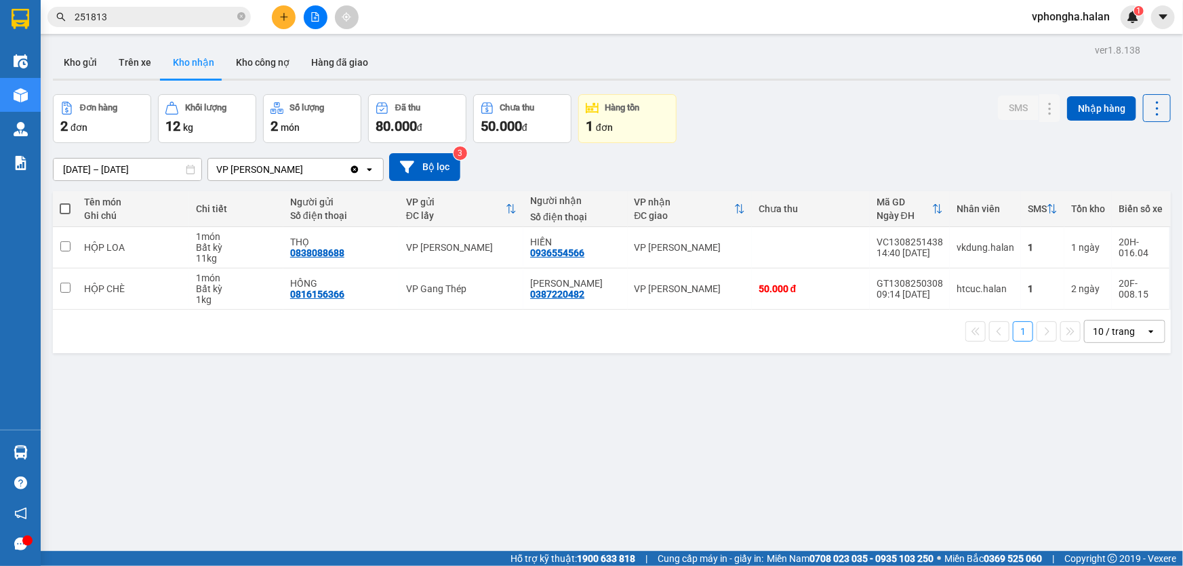
click at [144, 346] on div "1 10 / trang open" at bounding box center [612, 331] width 1118 height 43
drag, startPoint x: 124, startPoint y: 353, endPoint x: 119, endPoint y: 366, distance: 14.0
click at [117, 366] on div "ver 1.8.138 Kho gửi Trên xe Kho nhận Kho công nợ Hàng đã giao Đơn hàng 2 đơn Kh…" at bounding box center [611, 324] width 1129 height 566
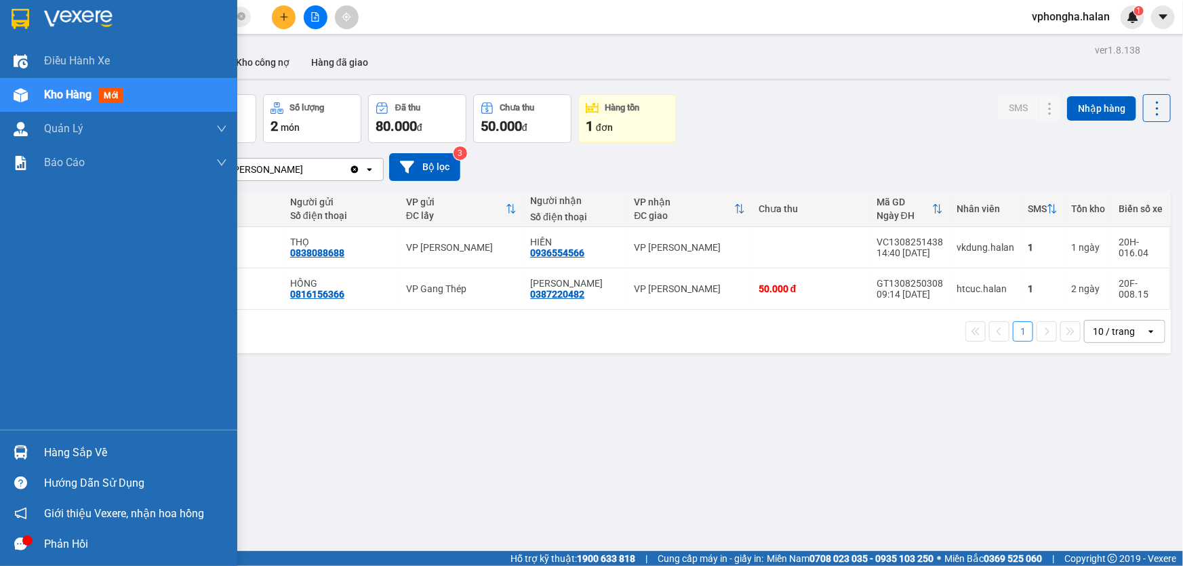
click at [28, 443] on div at bounding box center [21, 453] width 24 height 24
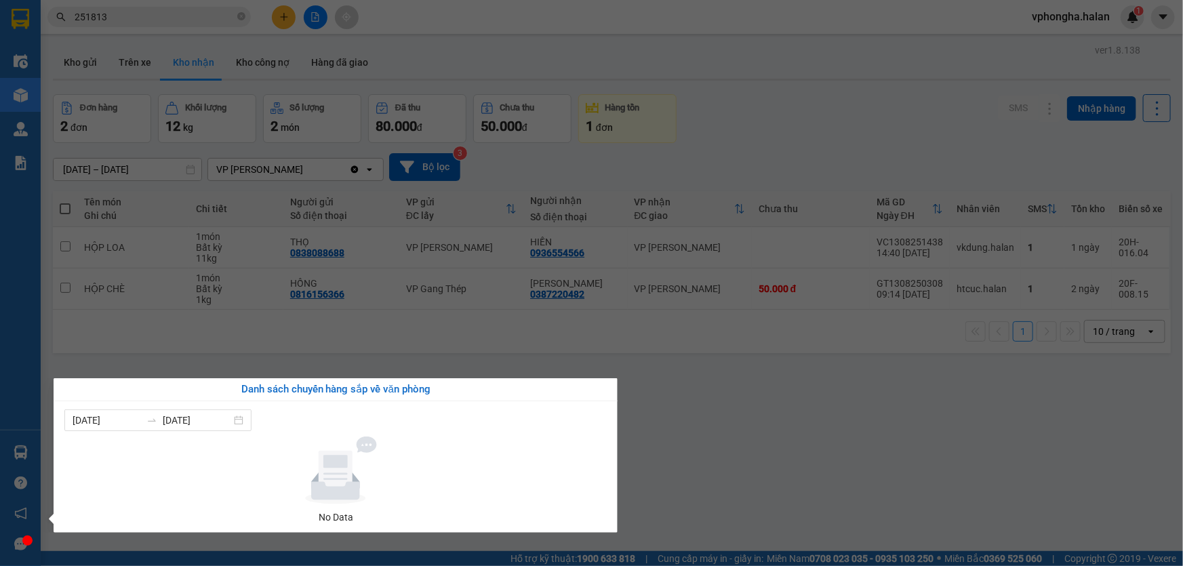
click at [178, 21] on section "Kết quả tìm kiếm ( 175 ) Bộ lọc Mã ĐH Trạng thái Món hàng Thu hộ Tổng cước Chưa…" at bounding box center [591, 283] width 1183 height 566
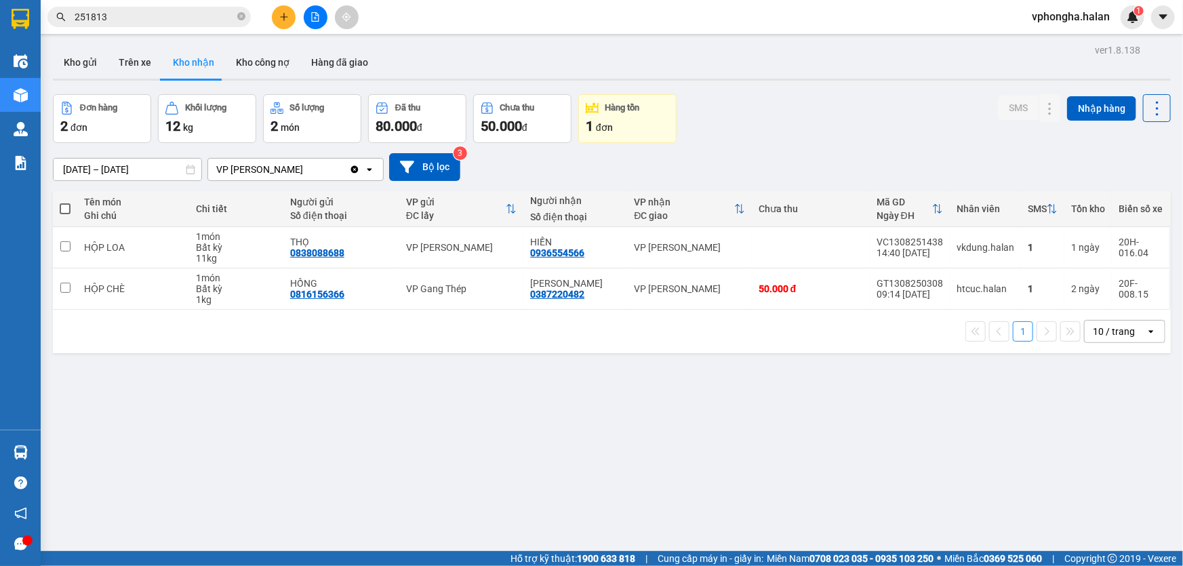
click at [178, 18] on input "251813" at bounding box center [155, 16] width 160 height 15
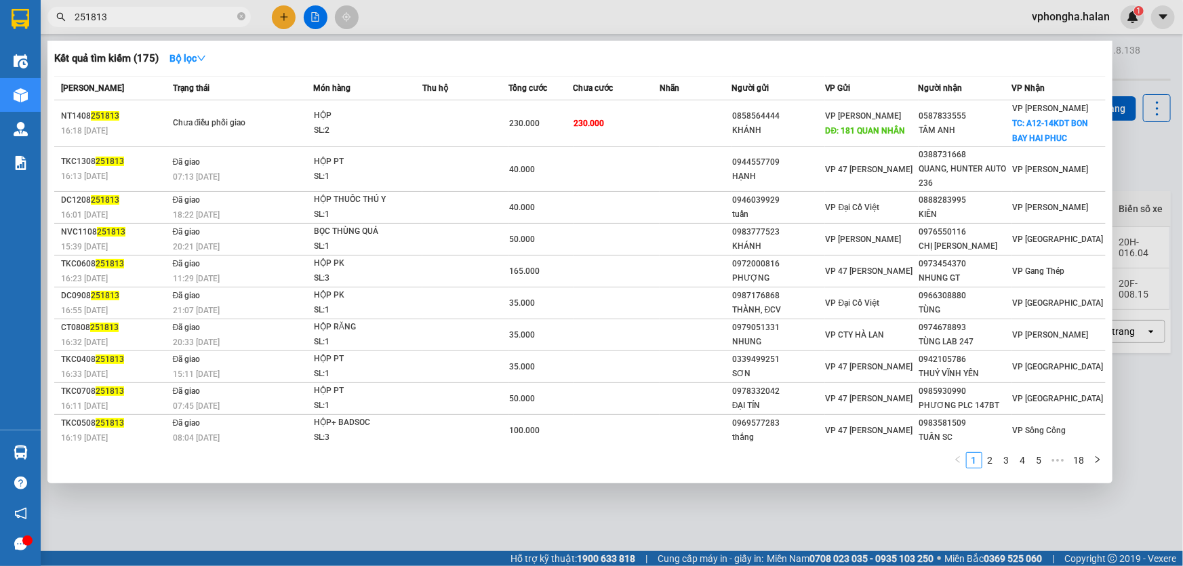
click at [178, 18] on input "251813" at bounding box center [155, 16] width 160 height 15
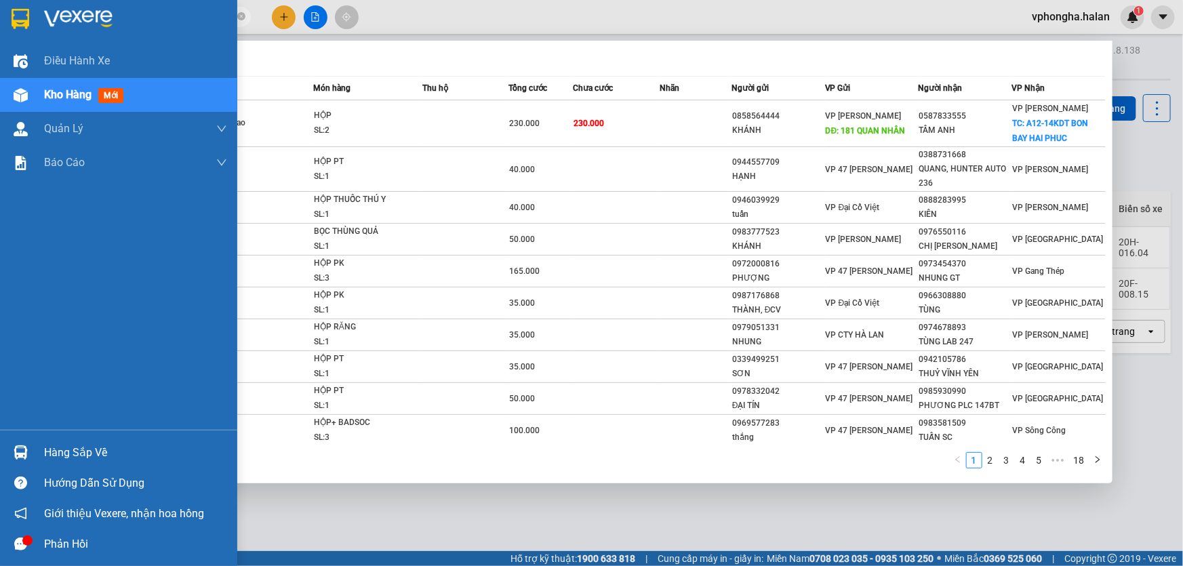
click at [45, 452] on div "Hàng sắp về" at bounding box center [135, 453] width 183 height 20
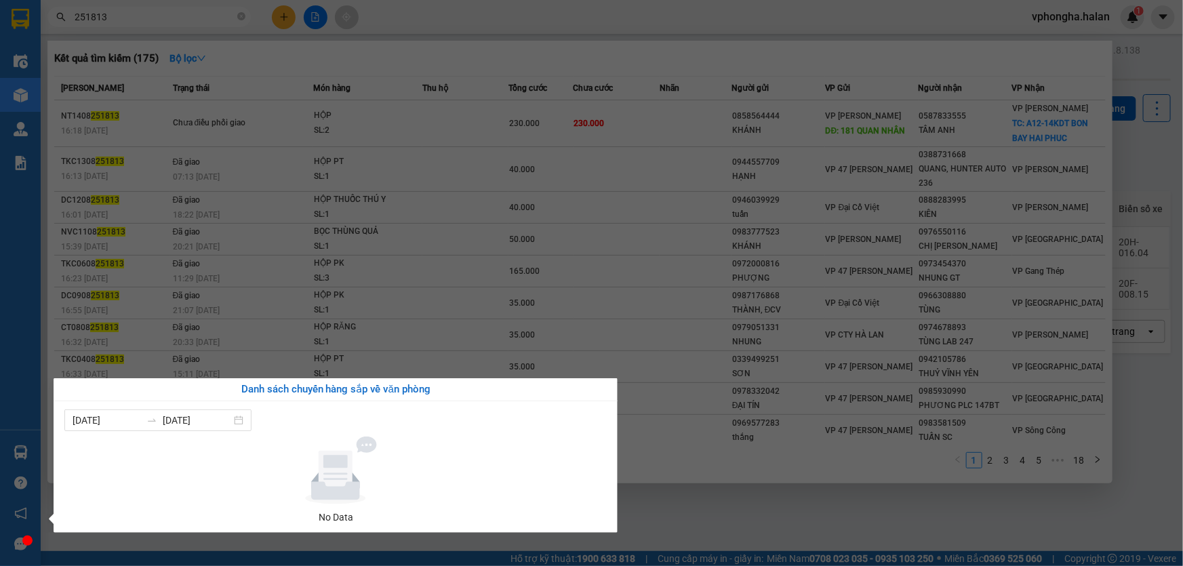
click at [22, 88] on div "Điều hành xe Kho hàng mới Quản [PERSON_NAME] lý chuyến Quản lý kiểm kho Báo cáo…" at bounding box center [20, 283] width 41 height 566
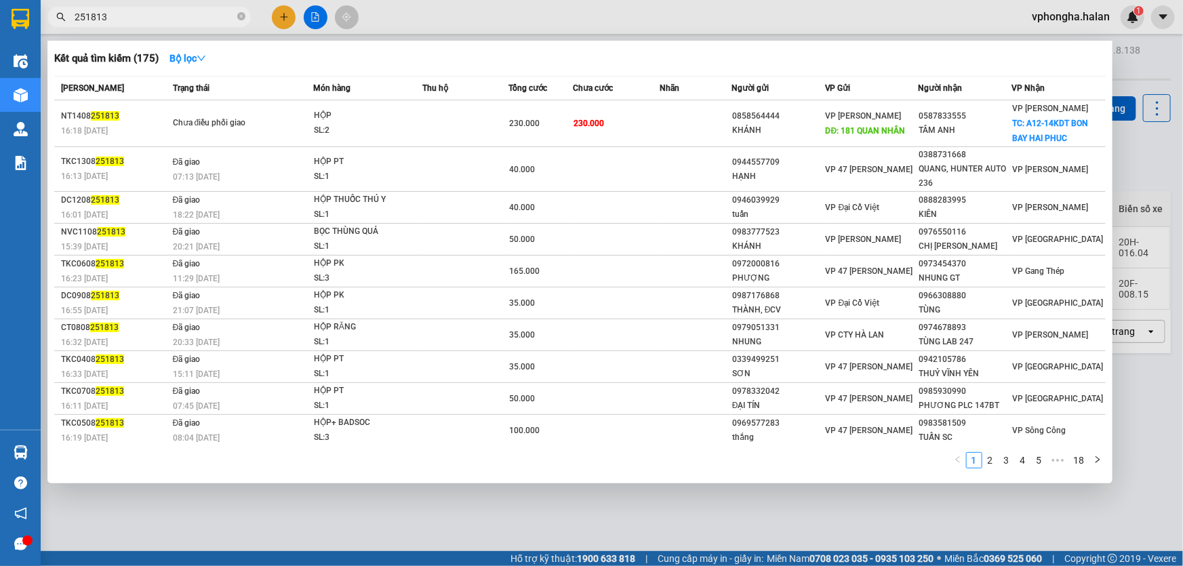
click at [412, 4] on div at bounding box center [591, 283] width 1183 height 566
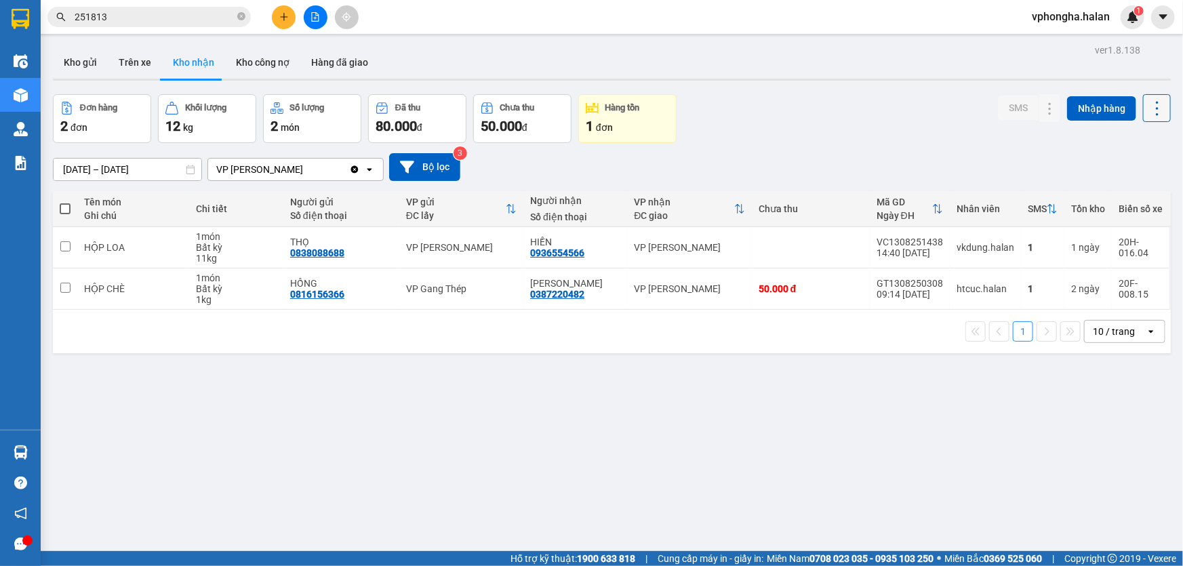
click at [1148, 106] on icon at bounding box center [1157, 108] width 19 height 19
click at [1128, 169] on span "Làm mới" at bounding box center [1129, 169] width 37 height 14
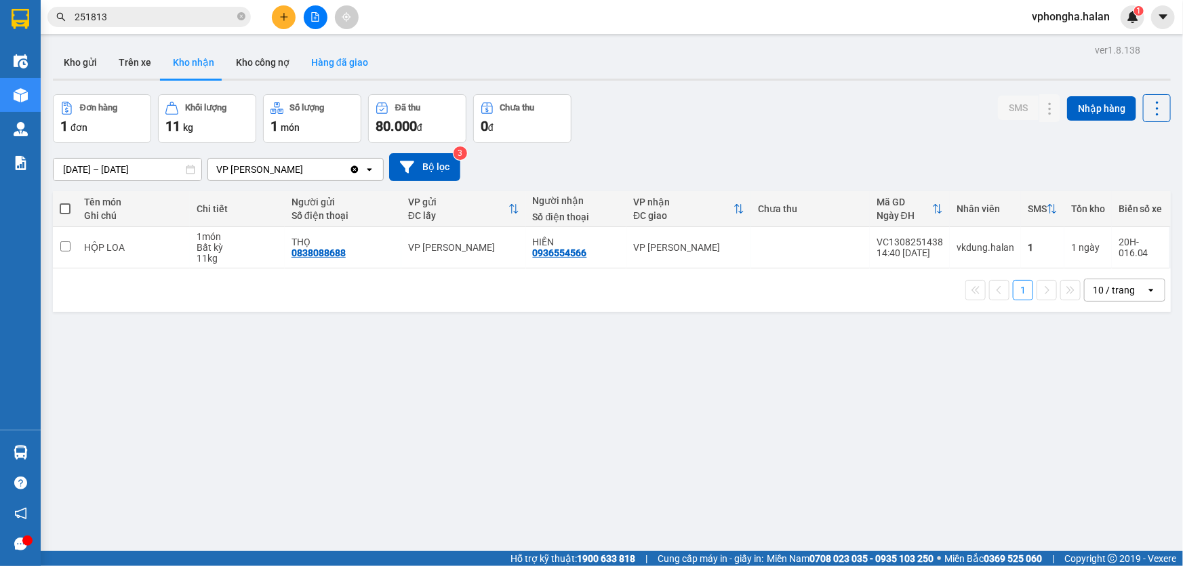
click at [323, 57] on button "Hàng đã giao" at bounding box center [339, 62] width 79 height 33
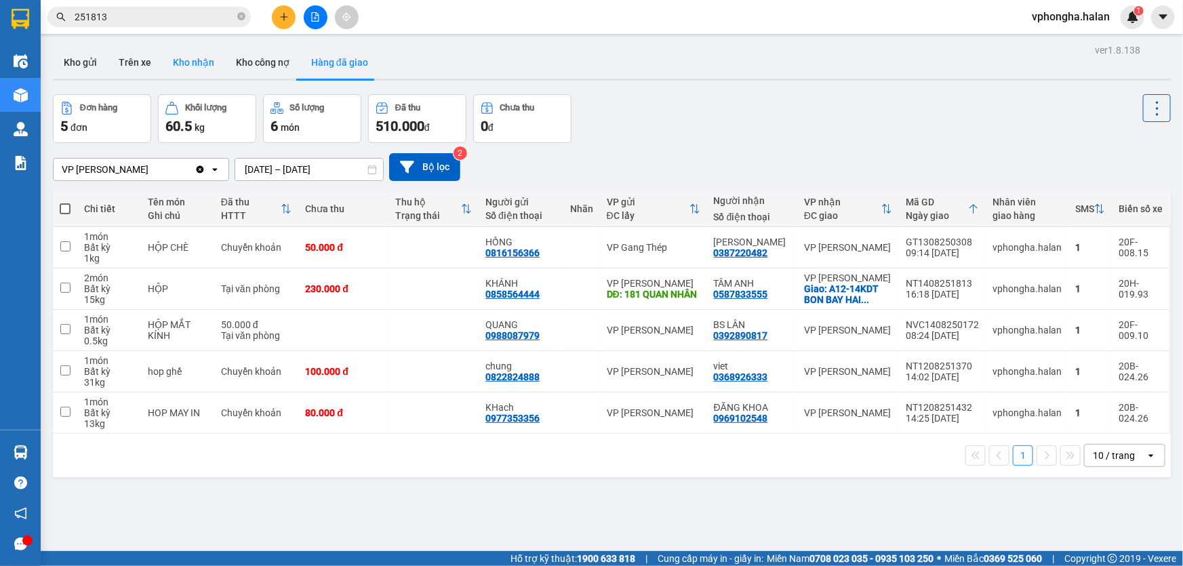
click at [162, 66] on button "Kho nhận" at bounding box center [193, 62] width 63 height 33
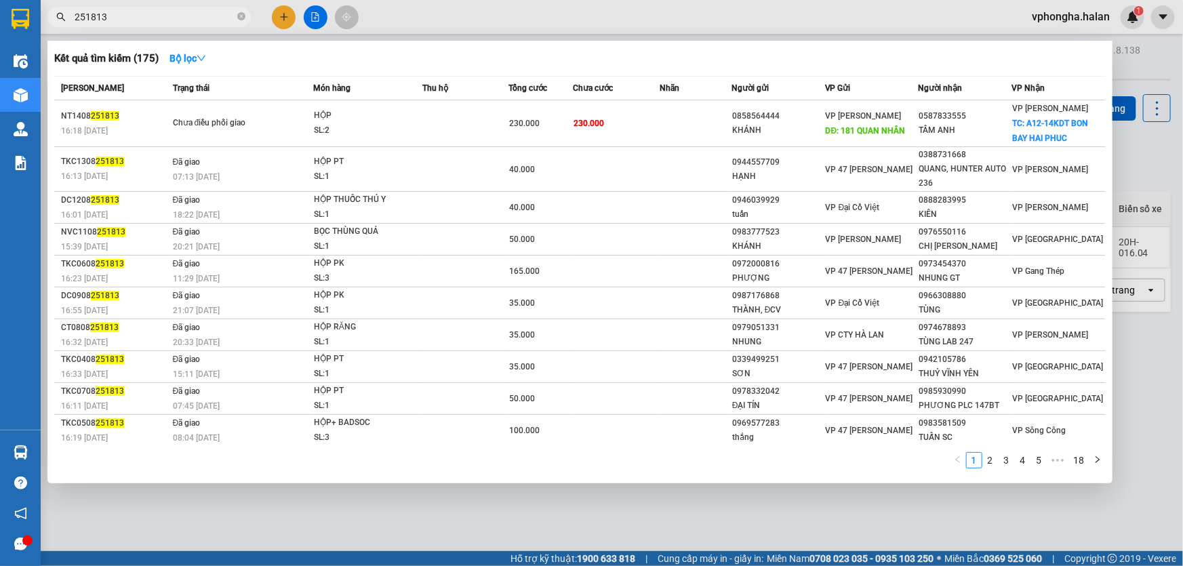
click at [155, 9] on input "251813" at bounding box center [155, 16] width 160 height 15
